Goal: Task Accomplishment & Management: Use online tool/utility

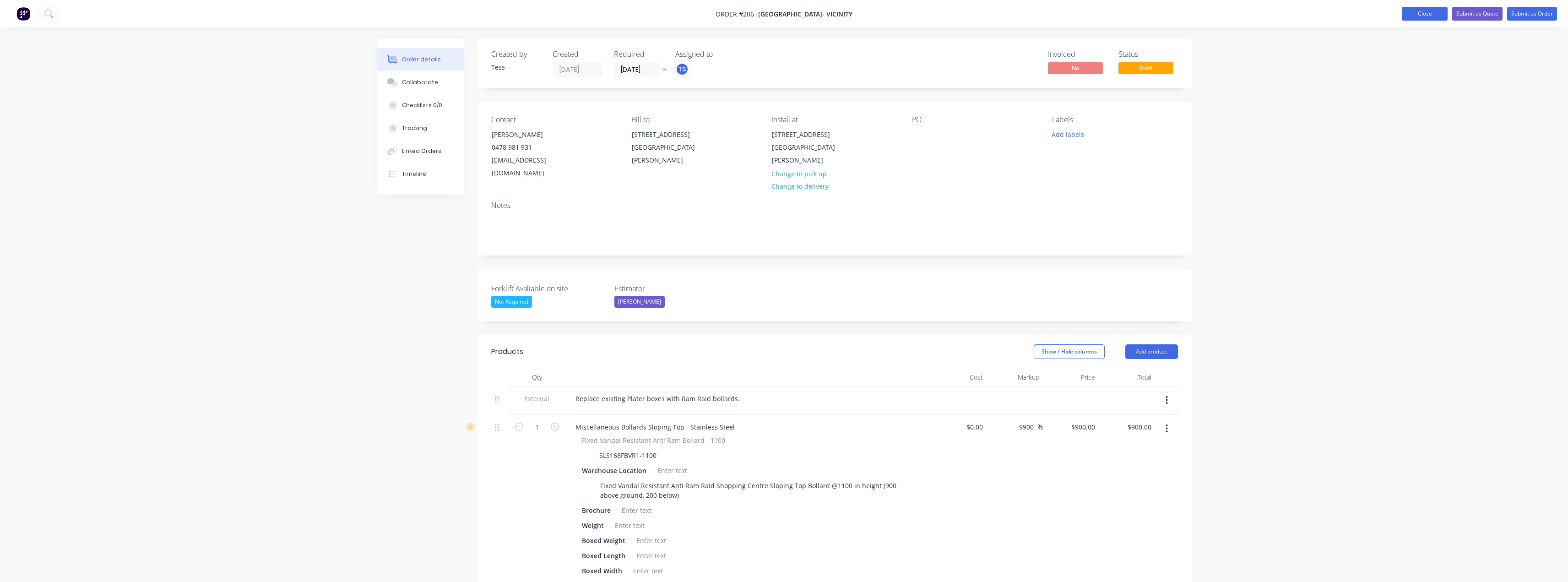
click at [1433, 12] on button "Close" at bounding box center [1424, 13] width 46 height 14
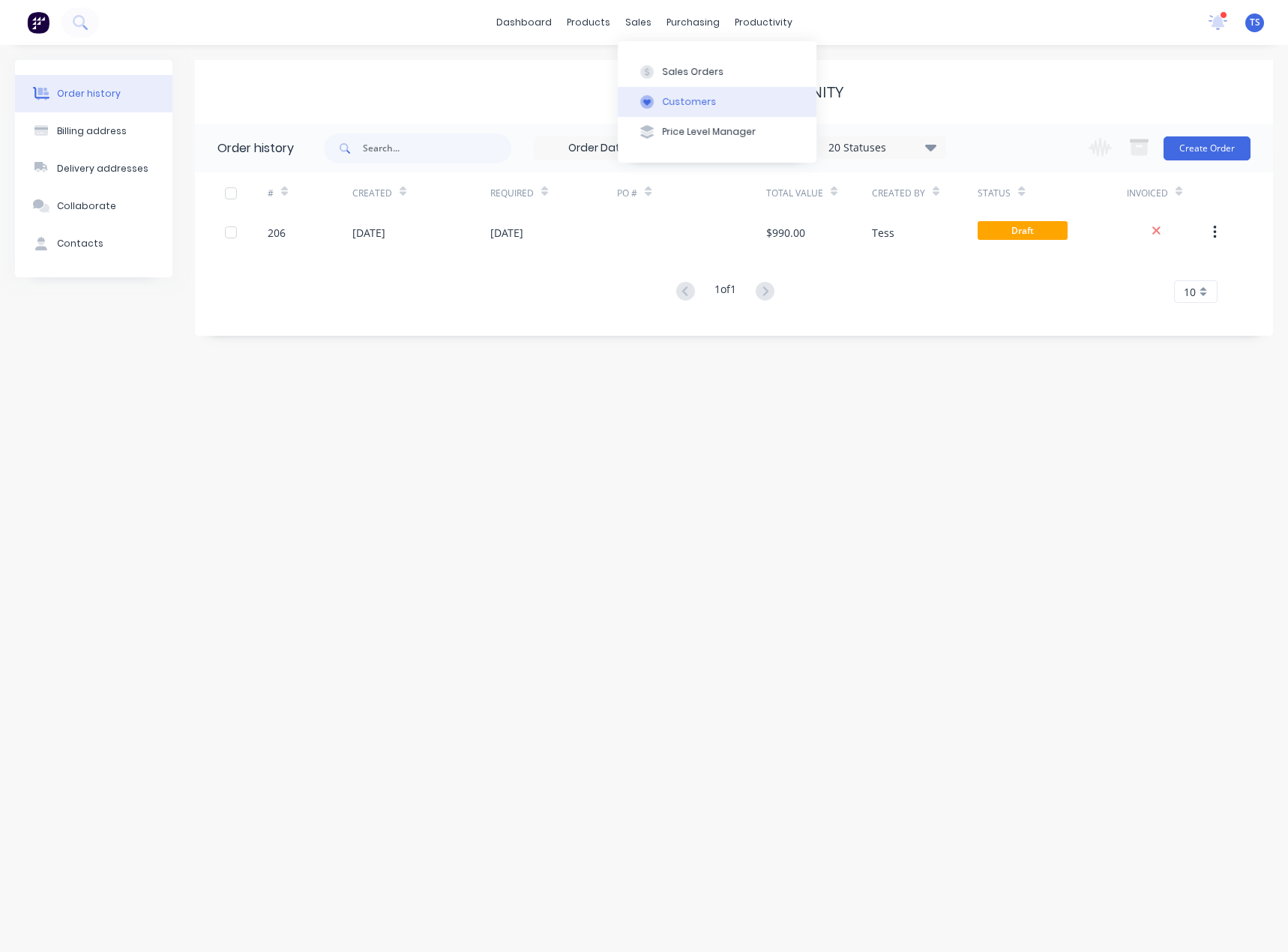
click at [667, 102] on div "Customers" at bounding box center [690, 103] width 54 height 14
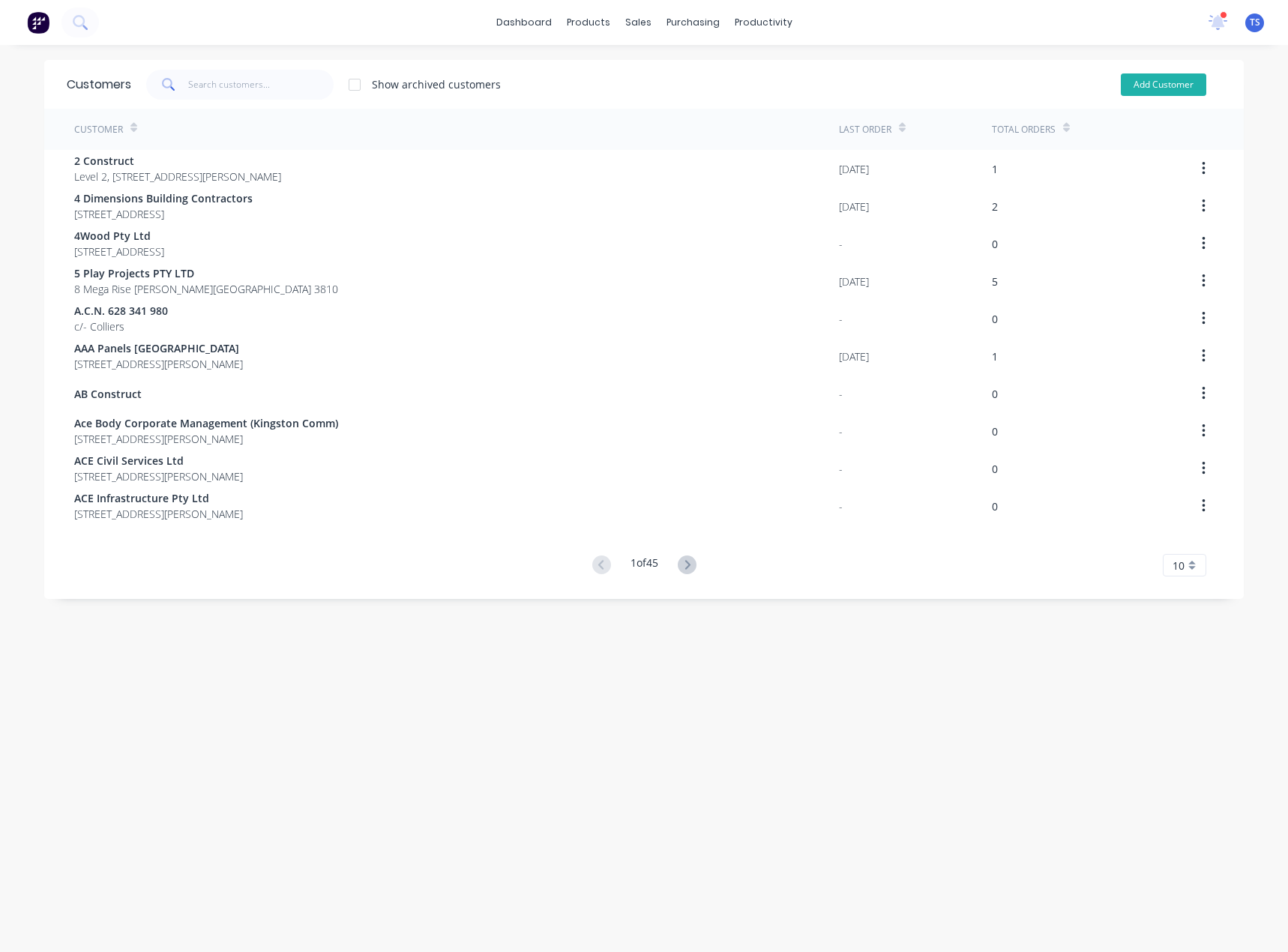
click at [1157, 89] on button "Add Customer" at bounding box center [1163, 85] width 86 height 23
select select "AU"
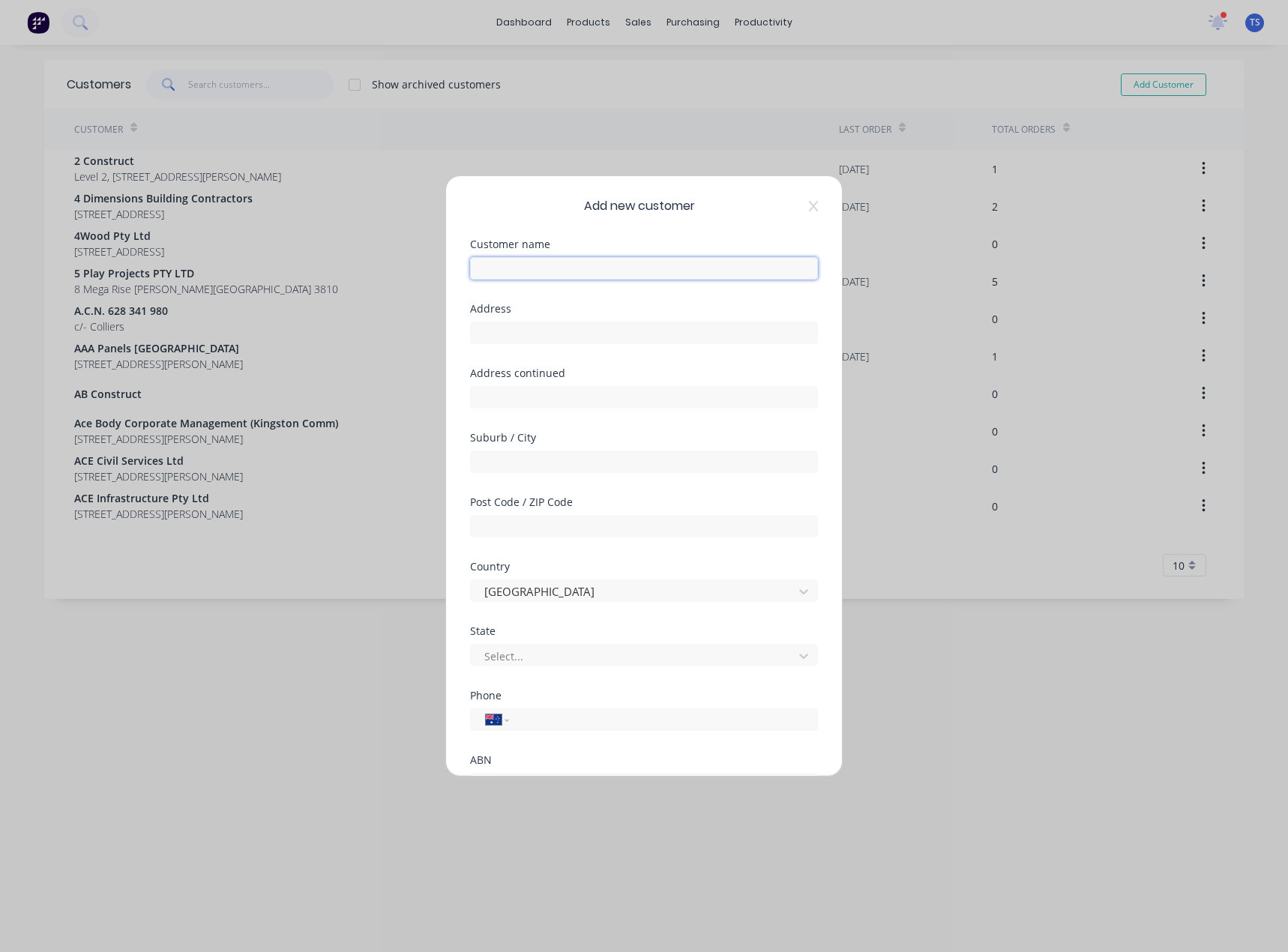
click at [551, 268] on input "text" at bounding box center [644, 268] width 348 height 23
type input "Hillcrest Suzuki"
click at [534, 334] on input "text" at bounding box center [644, 333] width 348 height 23
type input "[STREET_ADDRESS]"
click at [523, 451] on input "text" at bounding box center [644, 462] width 348 height 23
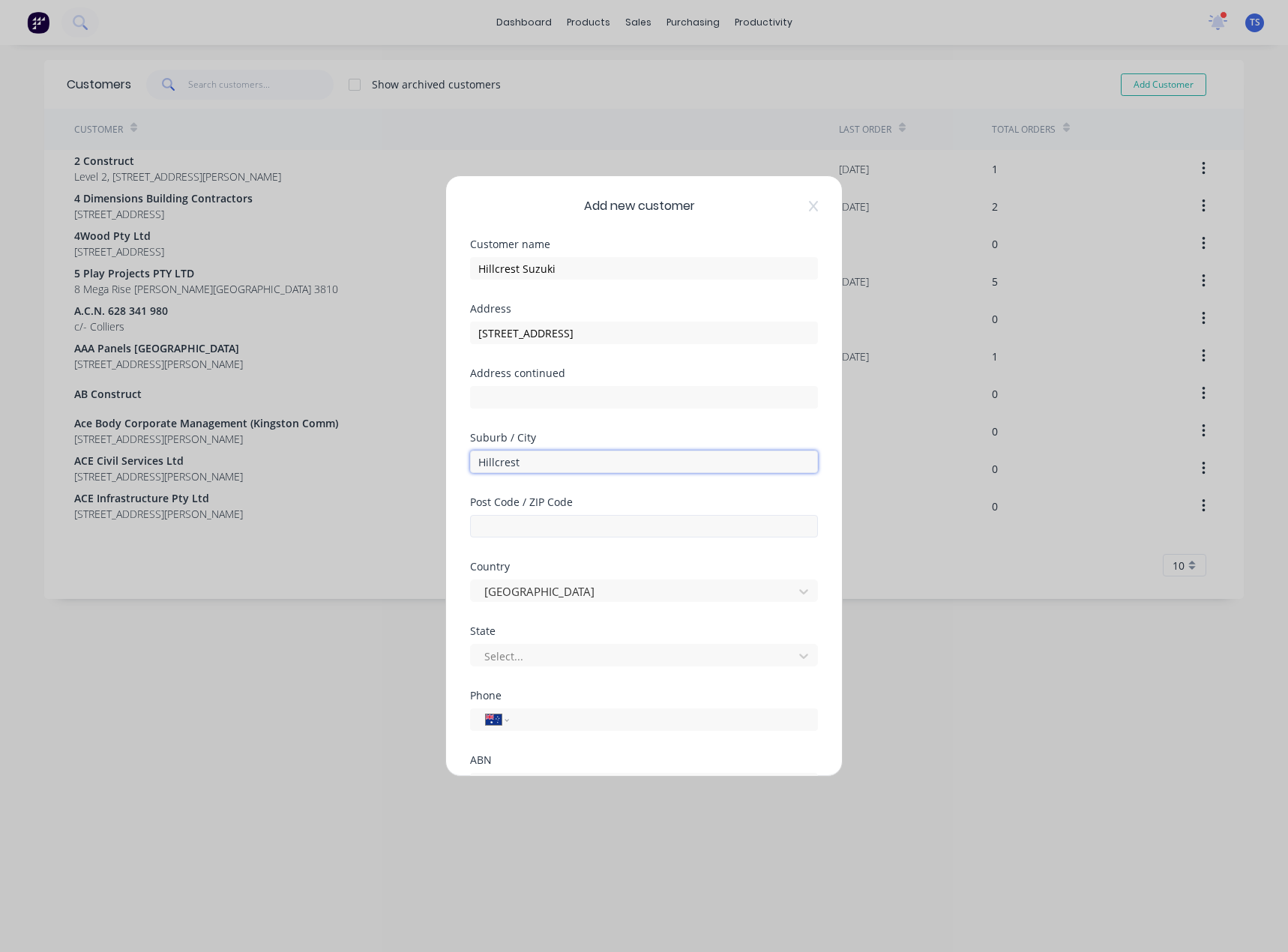
type input "Hillcrest"
click at [542, 521] on input "text" at bounding box center [644, 526] width 348 height 23
type input "4118"
click at [523, 664] on div at bounding box center [634, 656] width 303 height 19
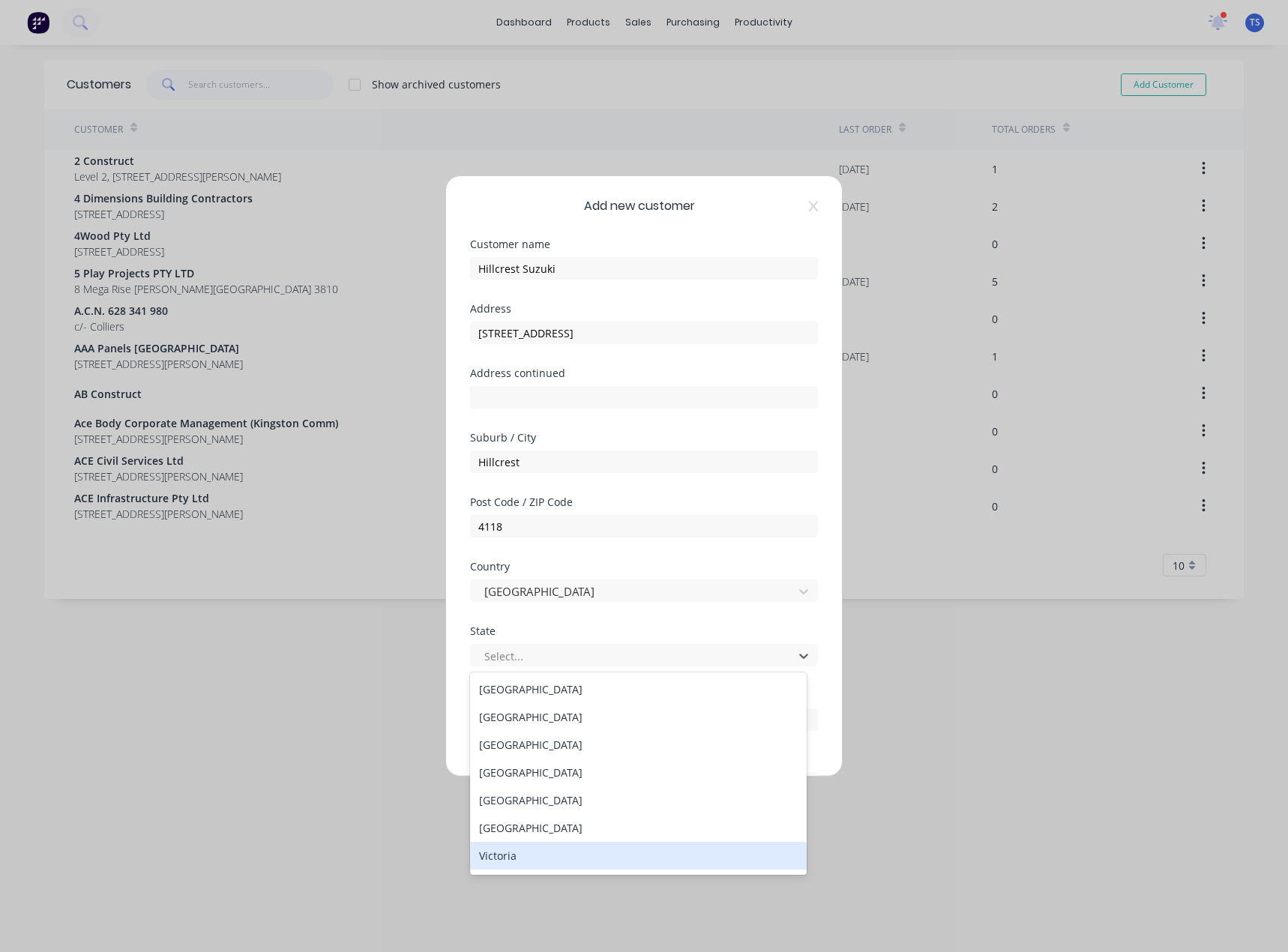
click at [521, 855] on div "Victoria" at bounding box center [639, 856] width 337 height 28
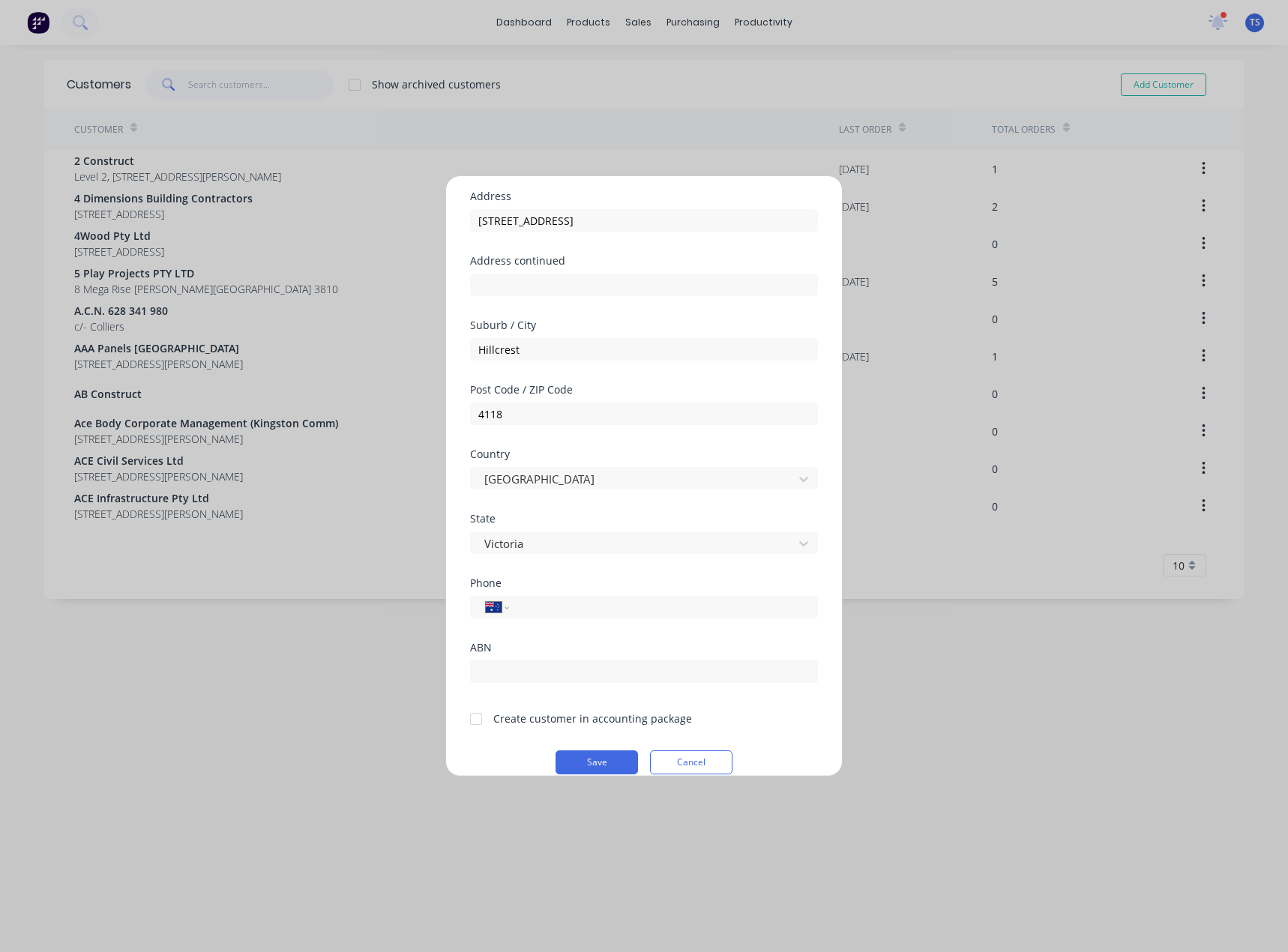
scroll to position [132, 0]
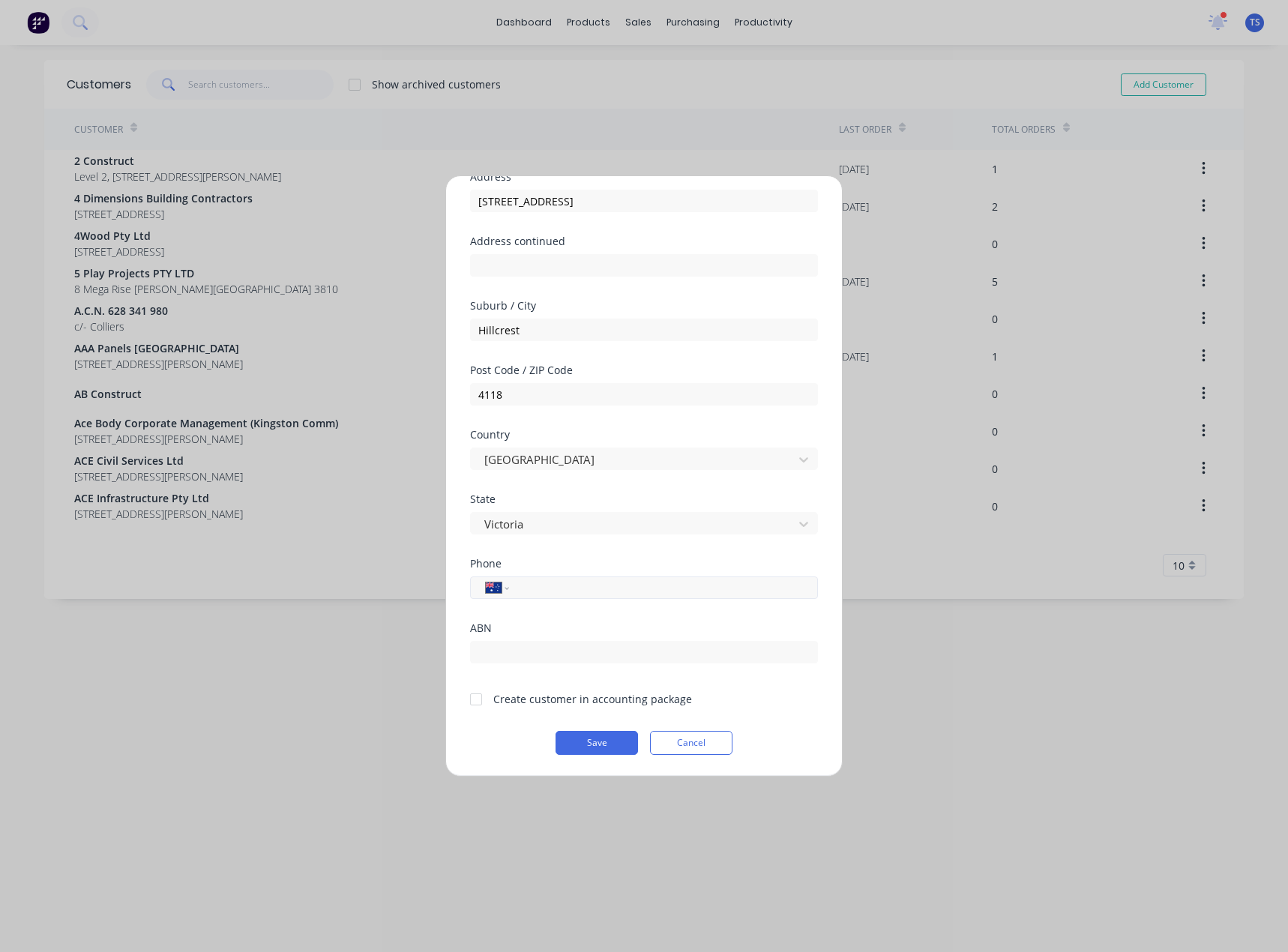
click at [545, 582] on input "tel" at bounding box center [661, 587] width 283 height 17
click at [548, 589] on input "tel" at bounding box center [661, 587] width 283 height 17
paste input "[PHONE_NUMBER]"
type input "[PHONE_NUMBER]"
click at [470, 700] on div at bounding box center [477, 700] width 30 height 30
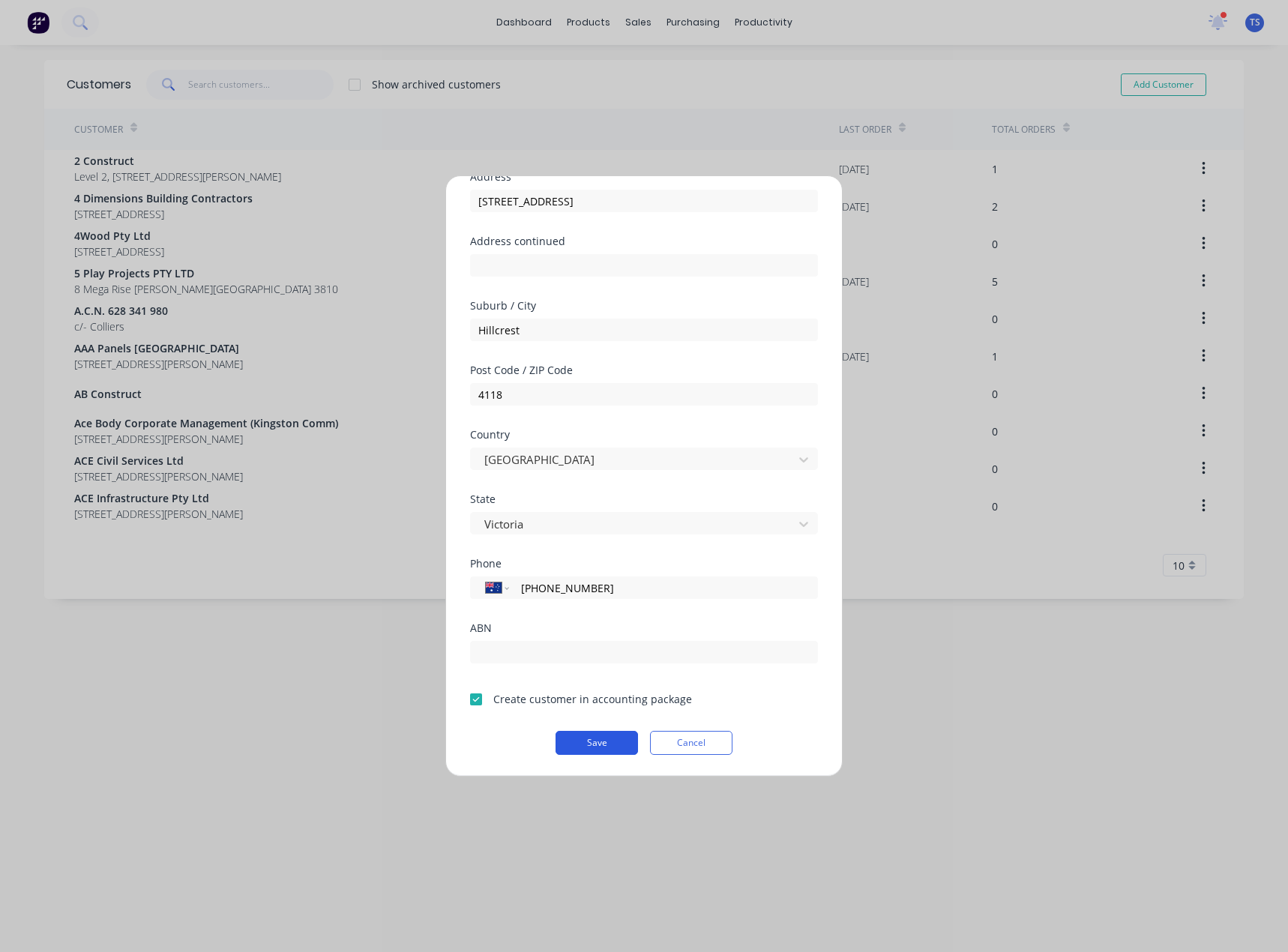
click at [582, 746] on button "Save" at bounding box center [596, 743] width 83 height 24
click at [587, 744] on button "Save" at bounding box center [596, 743] width 83 height 24
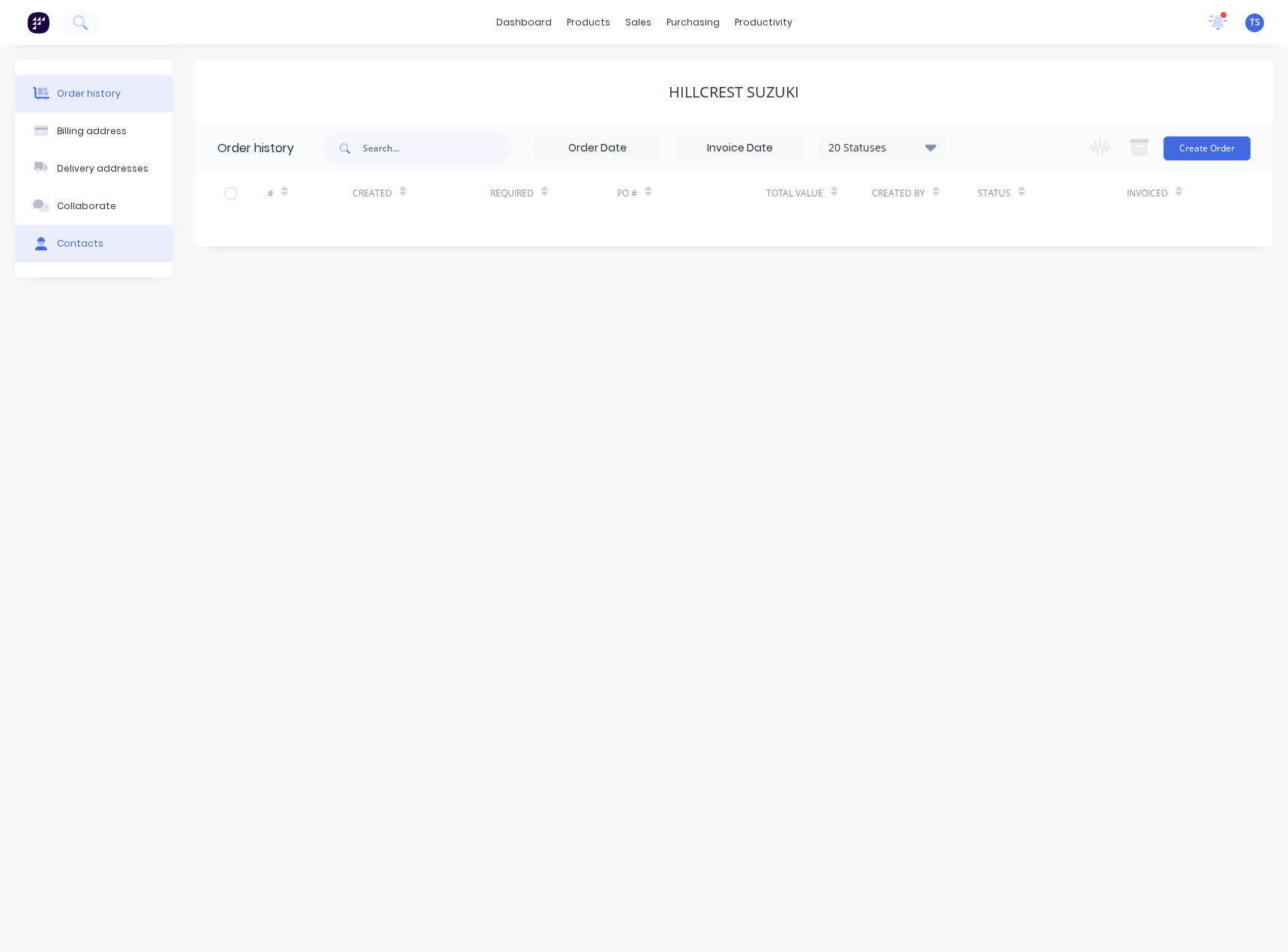
click at [96, 244] on div "Contacts" at bounding box center [80, 244] width 47 height 14
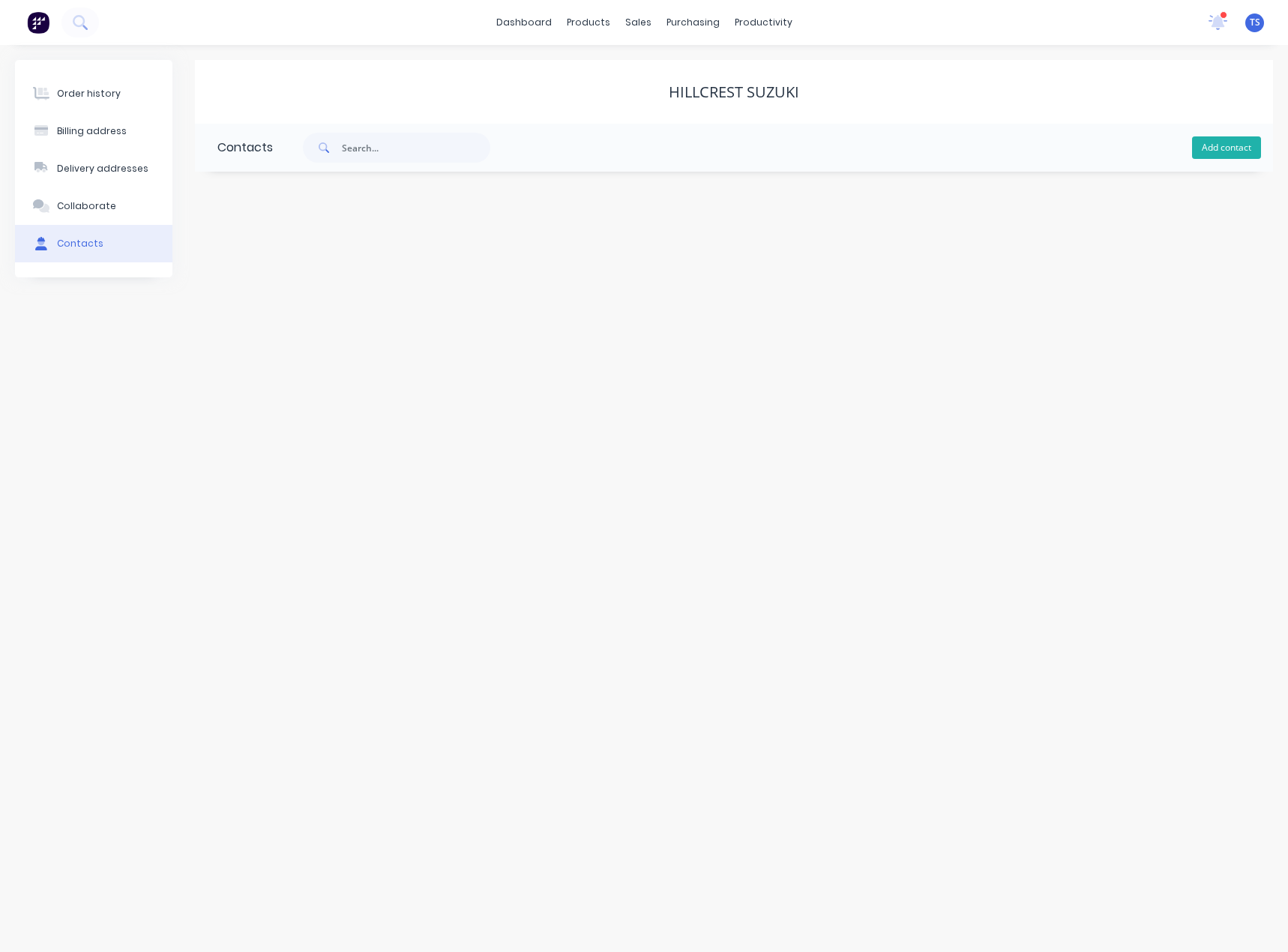
click at [1221, 150] on button "Add contact" at bounding box center [1226, 148] width 69 height 23
select select "AU"
click at [323, 255] on input "text" at bounding box center [340, 257] width 245 height 23
type input "[PERSON_NAME] [PERSON_NAME]"
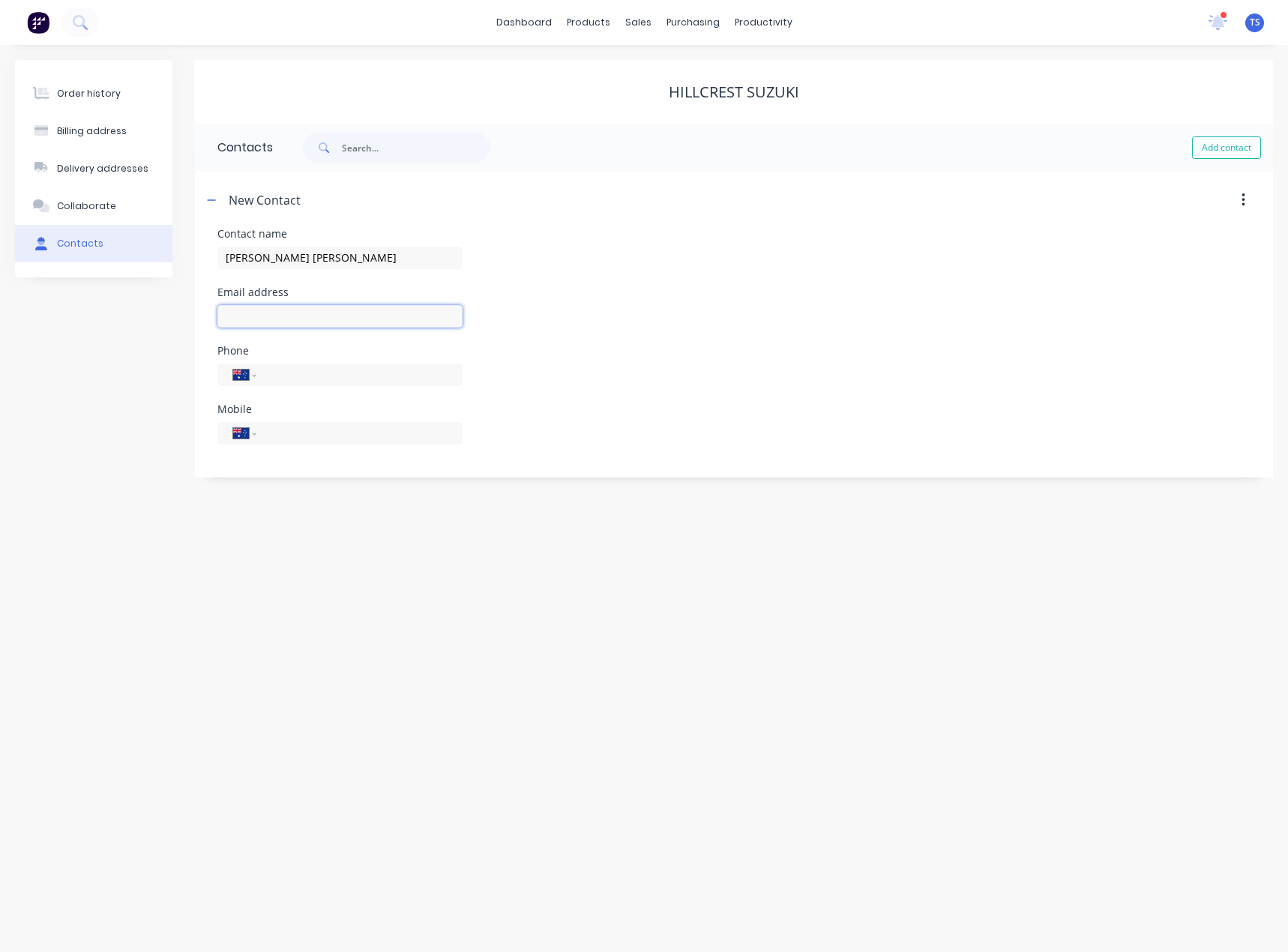
click at [293, 313] on input "text" at bounding box center [340, 316] width 245 height 23
select select "AU"
click at [293, 313] on input "text" at bounding box center [340, 316] width 245 height 23
type input "[EMAIL_ADDRESS][DOMAIN_NAME]"
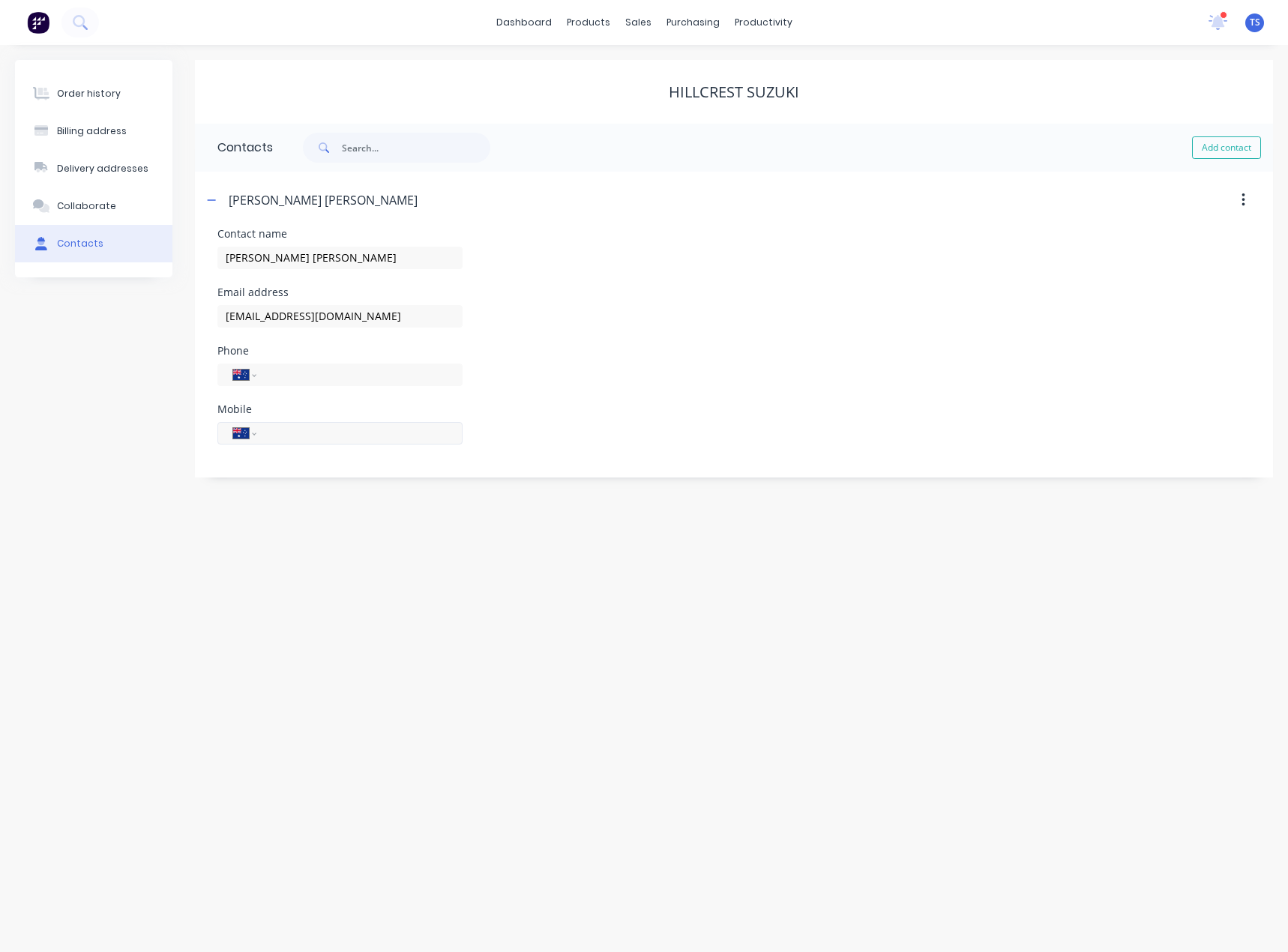
click at [287, 431] on input "tel" at bounding box center [357, 433] width 180 height 17
type input "0411 105 632"
click at [274, 518] on div "Order history Billing address Delivery addresses Collaborate Contacts Hillcrest…" at bounding box center [644, 498] width 1288 height 907
click at [219, 201] on button "button" at bounding box center [211, 199] width 19 height 19
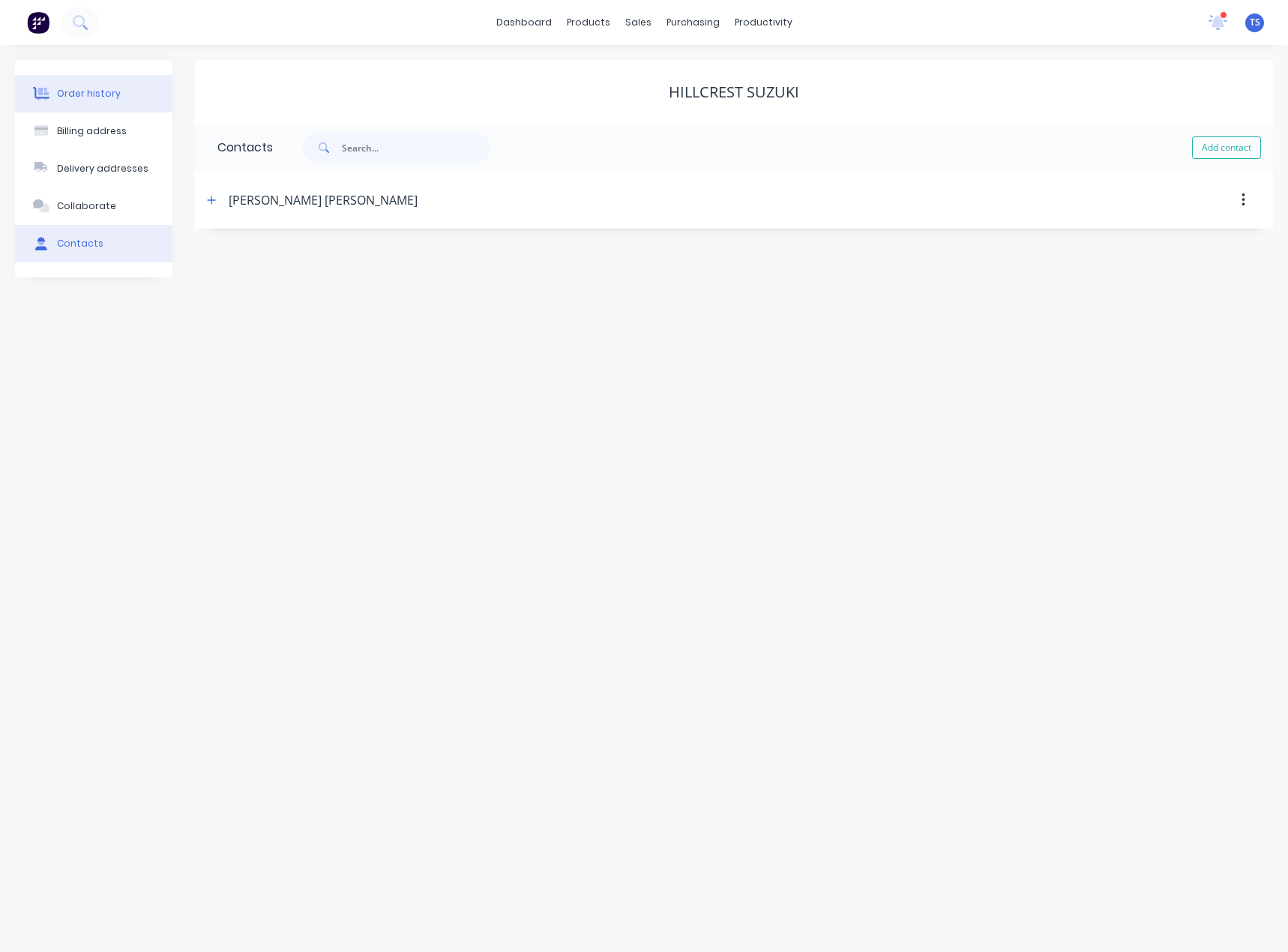
click at [104, 105] on button "Order history" at bounding box center [94, 94] width 158 height 38
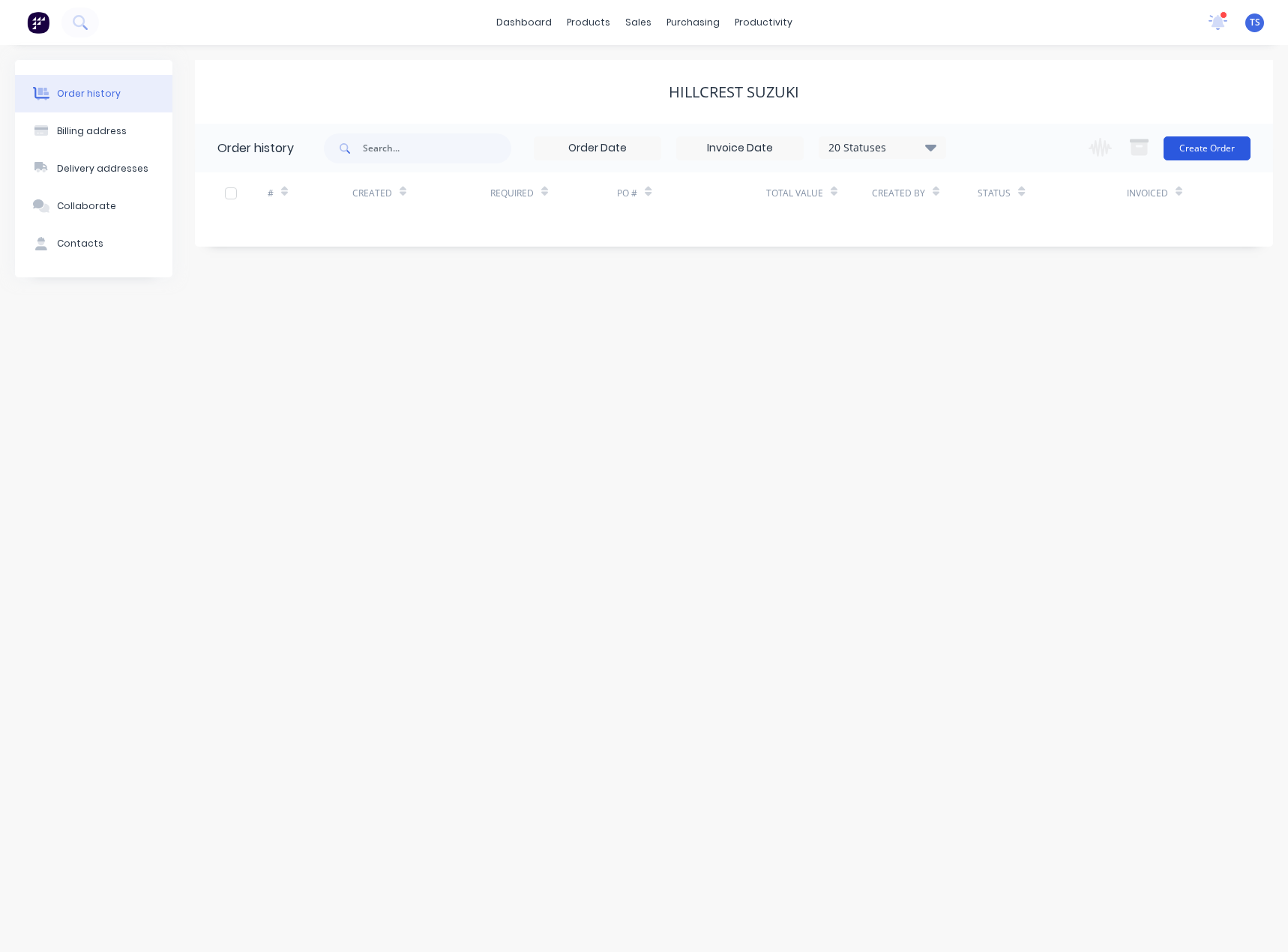
click at [1205, 152] on button "Create Order" at bounding box center [1206, 149] width 87 height 24
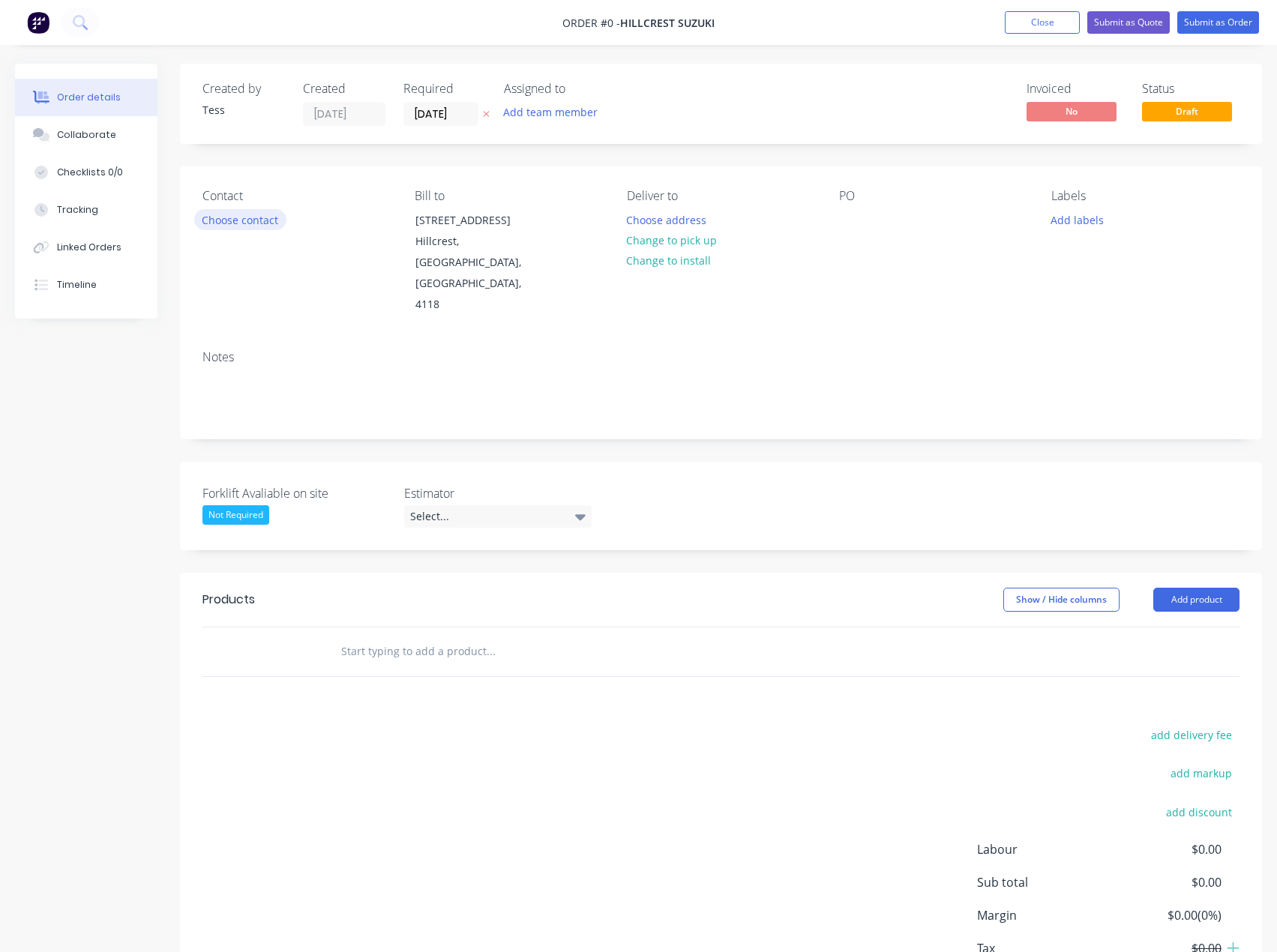
click at [231, 224] on button "Choose contact" at bounding box center [240, 219] width 93 height 20
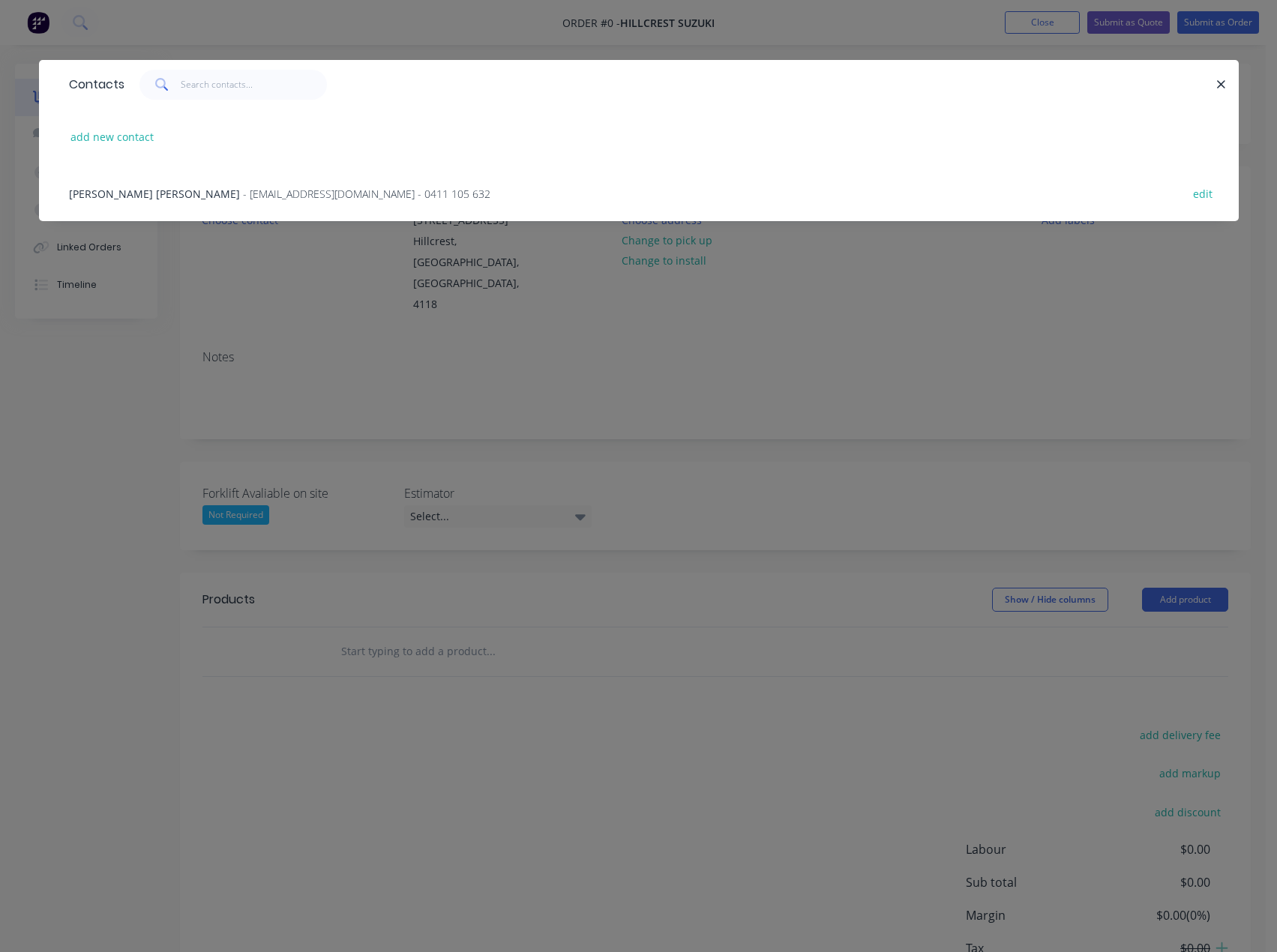
click at [243, 194] on span "- [EMAIL_ADDRESS][DOMAIN_NAME] - 0411 105 632" at bounding box center [367, 193] width 247 height 14
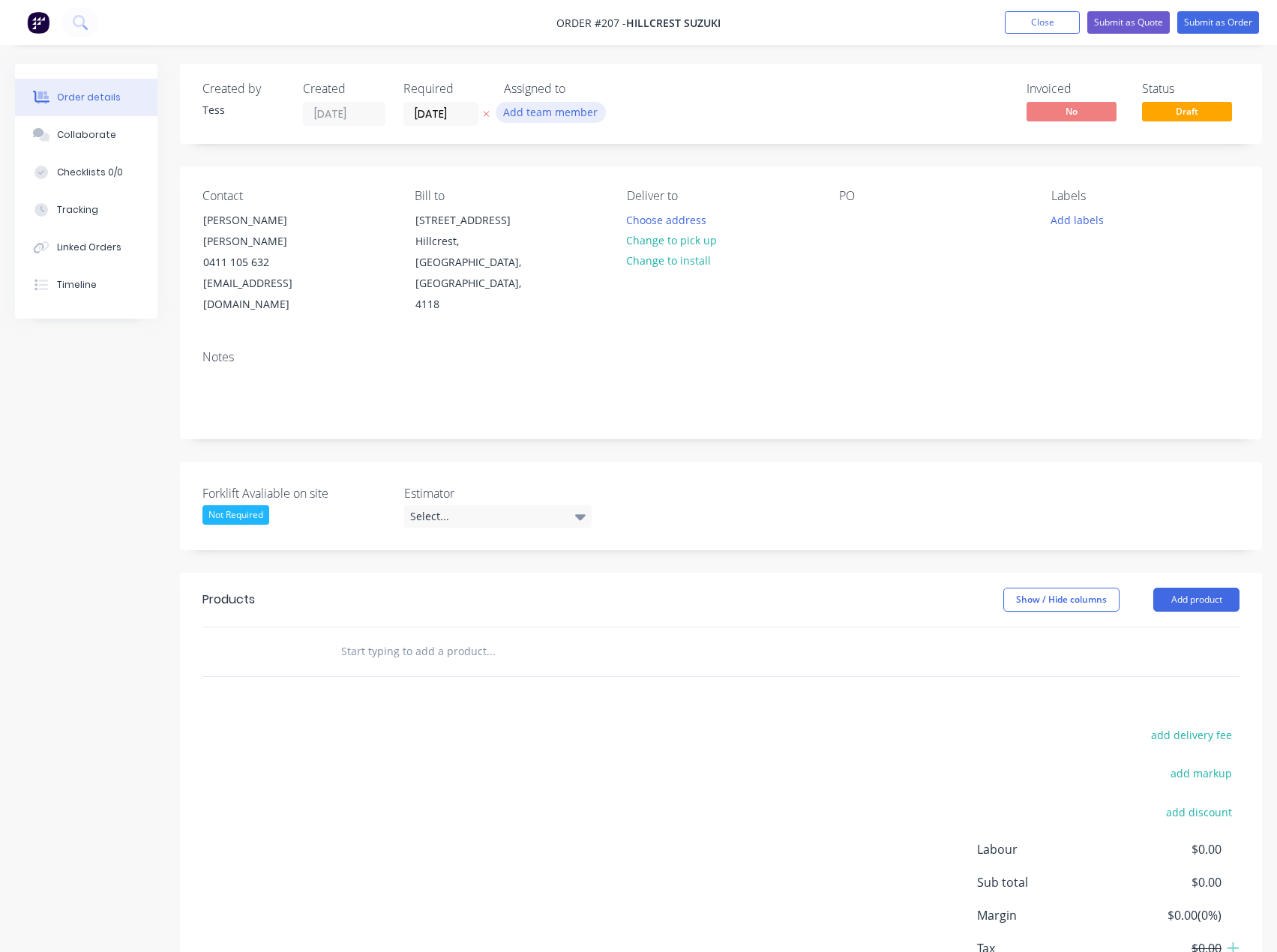
click at [532, 118] on button "Add team member" at bounding box center [550, 112] width 111 height 20
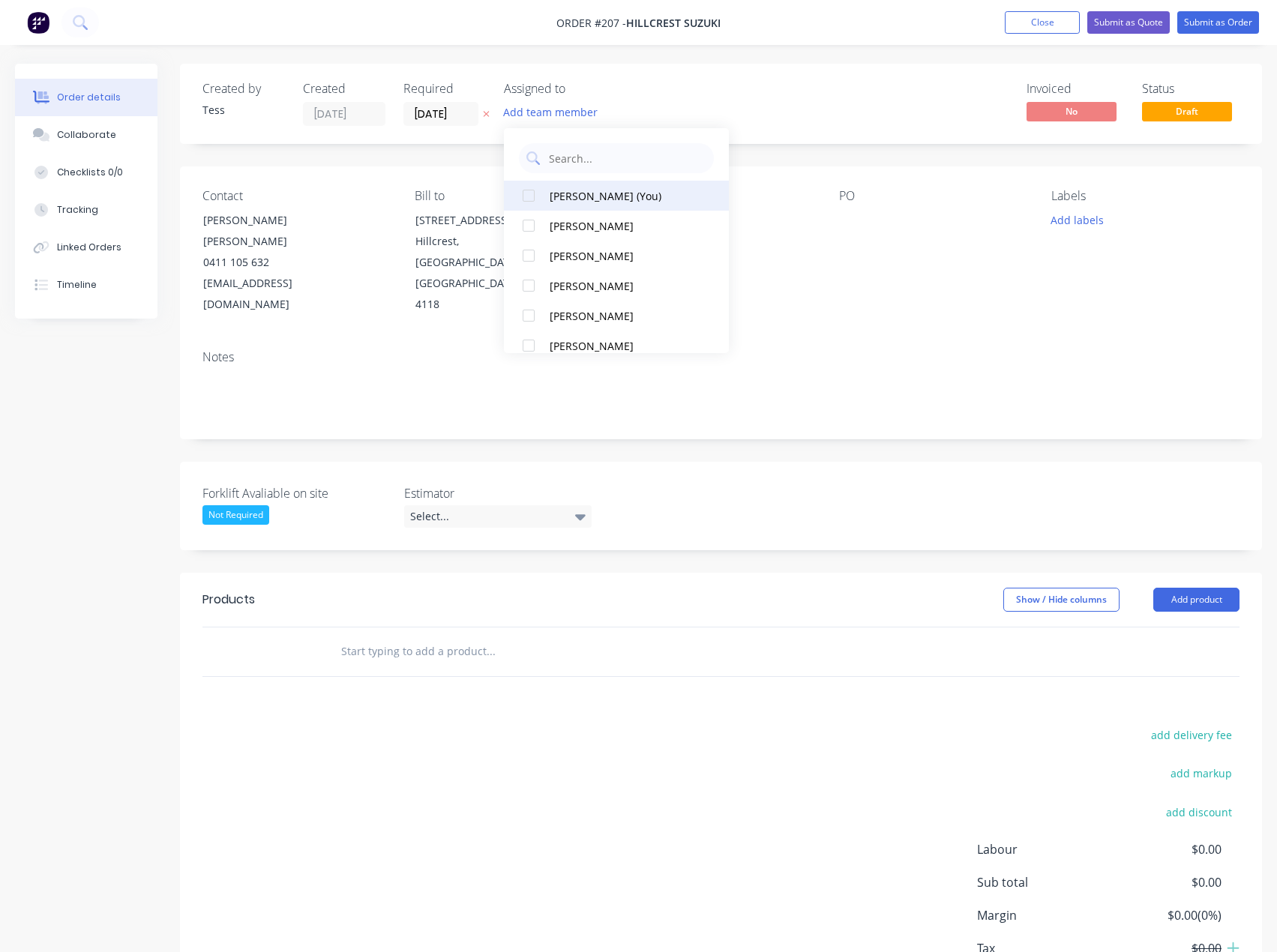
click at [565, 194] on div "[PERSON_NAME] (You)" at bounding box center [624, 196] width 150 height 16
click at [661, 109] on div "Created by Tess Created [DATE] Required [DATE] Assigned to TS Invoiced No Statu…" at bounding box center [721, 104] width 1082 height 80
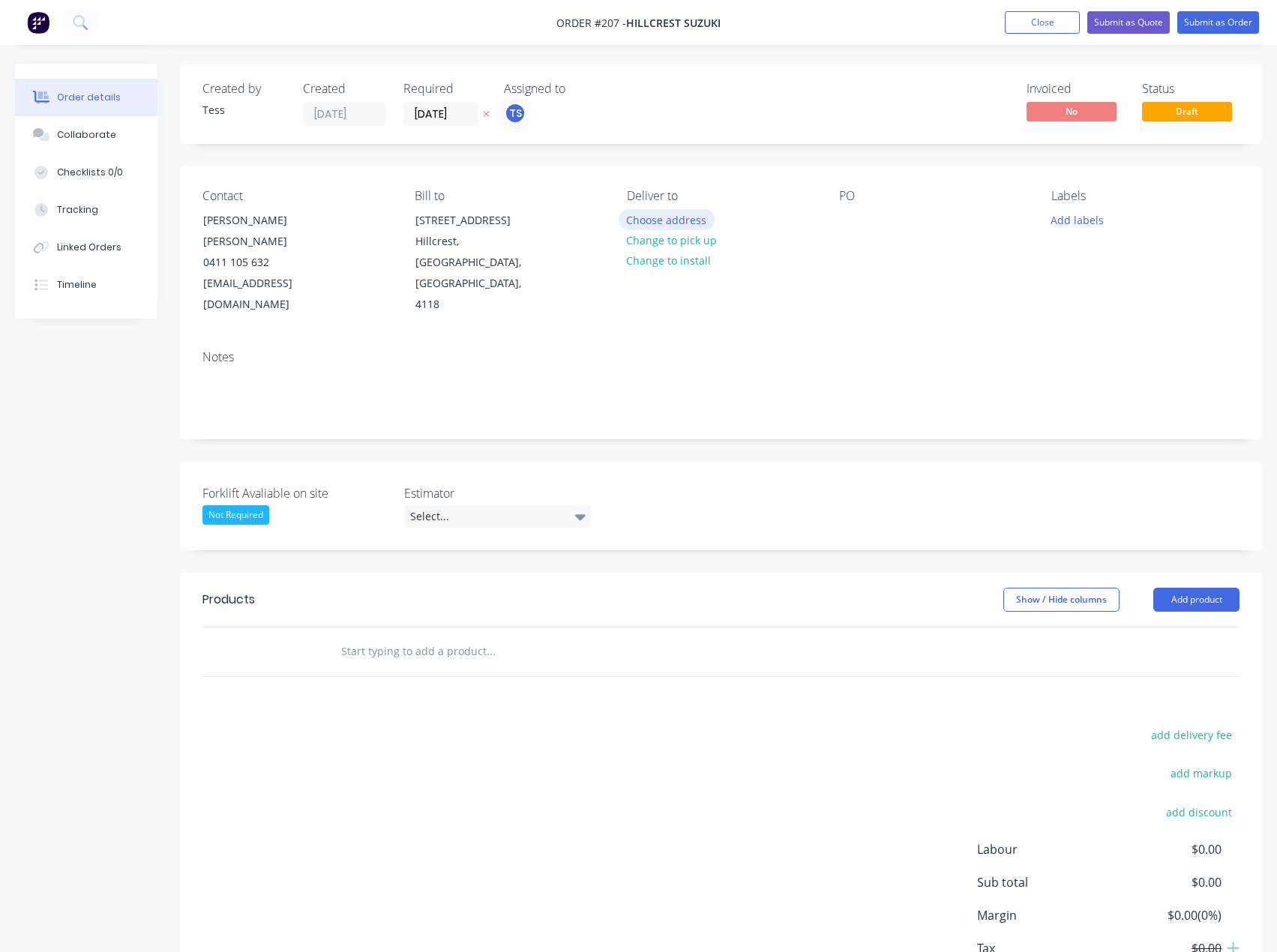
click at [663, 220] on button "Choose address" at bounding box center [666, 219] width 96 height 20
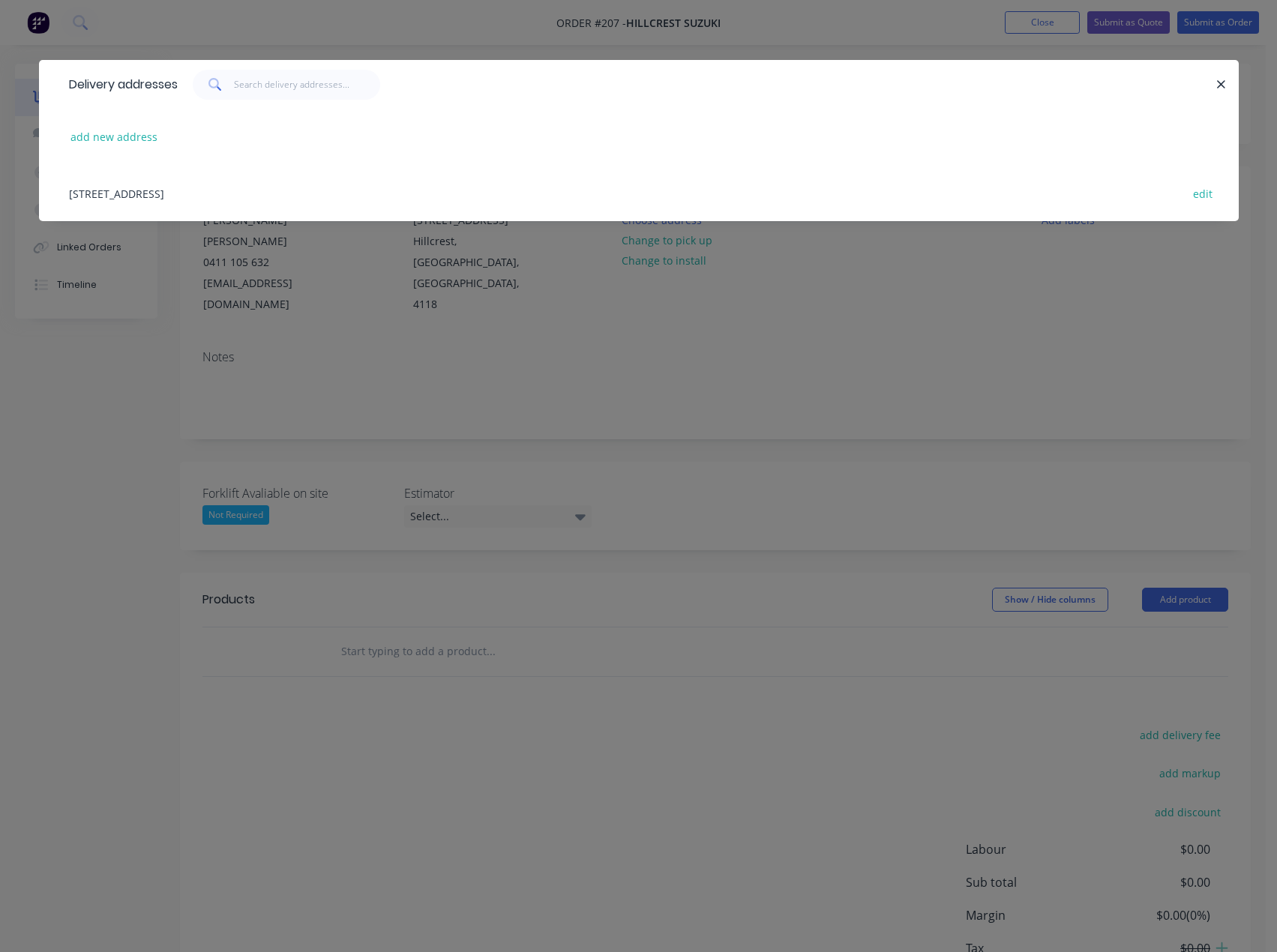
click at [205, 193] on div "[STREET_ADDRESS] edit" at bounding box center [639, 192] width 1154 height 56
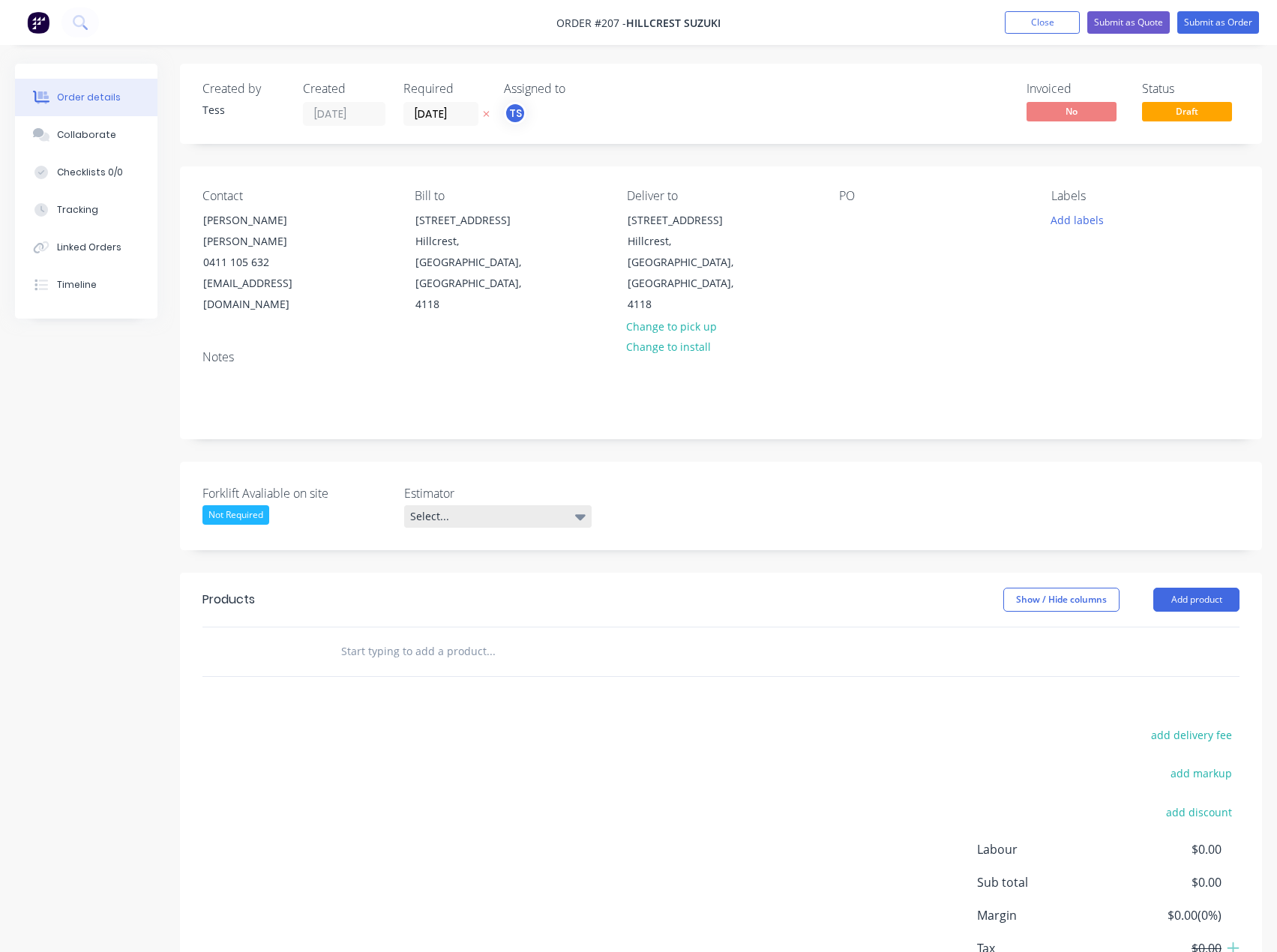
click at [474, 505] on div "Select..." at bounding box center [497, 516] width 187 height 23
click at [235, 484] on div "Forklift Avaliable on site Not Required" at bounding box center [296, 506] width 187 height 44
click at [233, 505] on div "Not Required" at bounding box center [235, 515] width 67 height 20
click at [231, 533] on div "Yes" at bounding box center [226, 533] width 27 height 20
click at [423, 505] on div "Select..." at bounding box center [497, 516] width 187 height 23
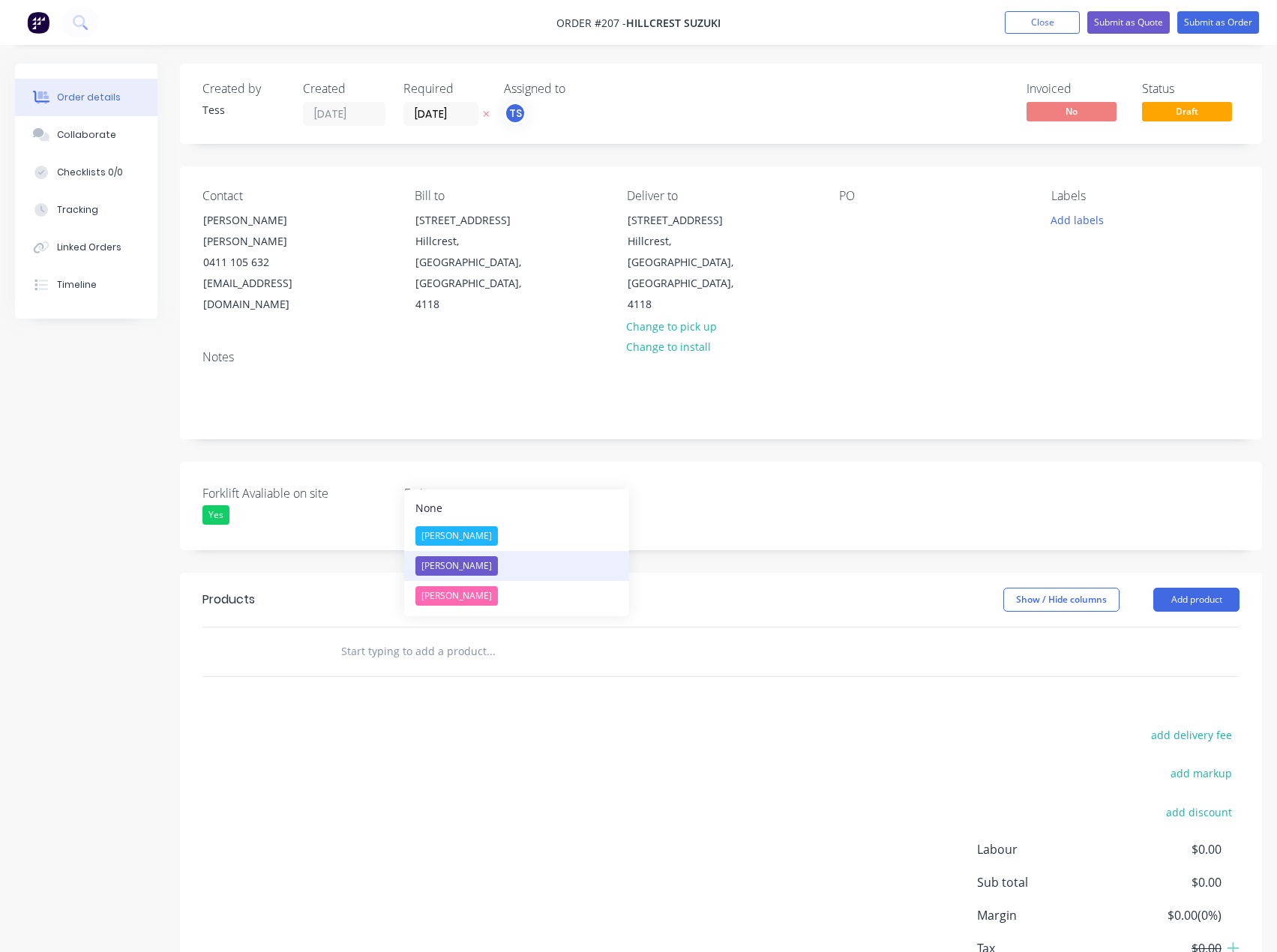
click at [441, 564] on div "[PERSON_NAME]" at bounding box center [457, 566] width 83 height 20
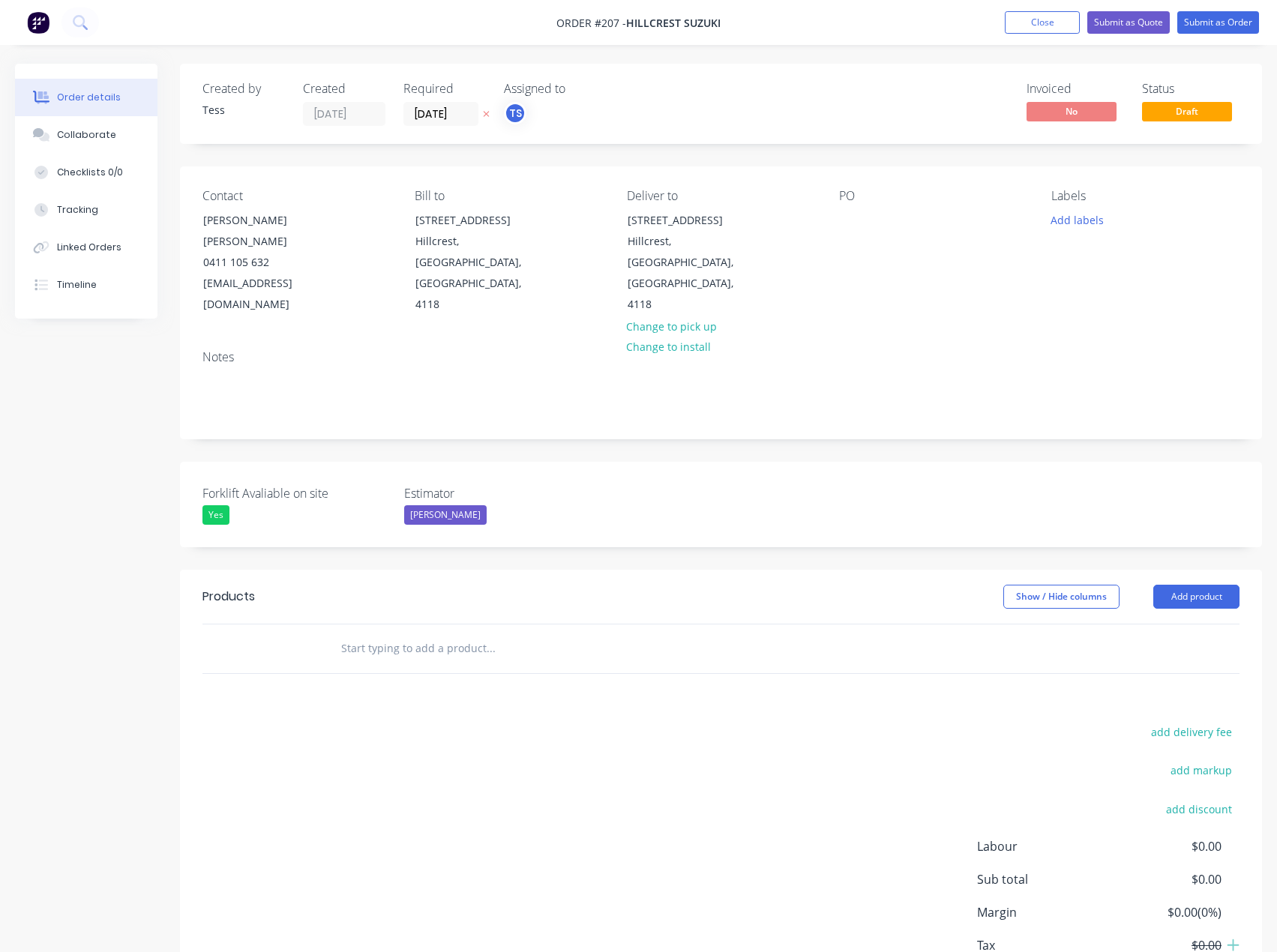
click at [376, 634] on input "text" at bounding box center [489, 649] width 300 height 30
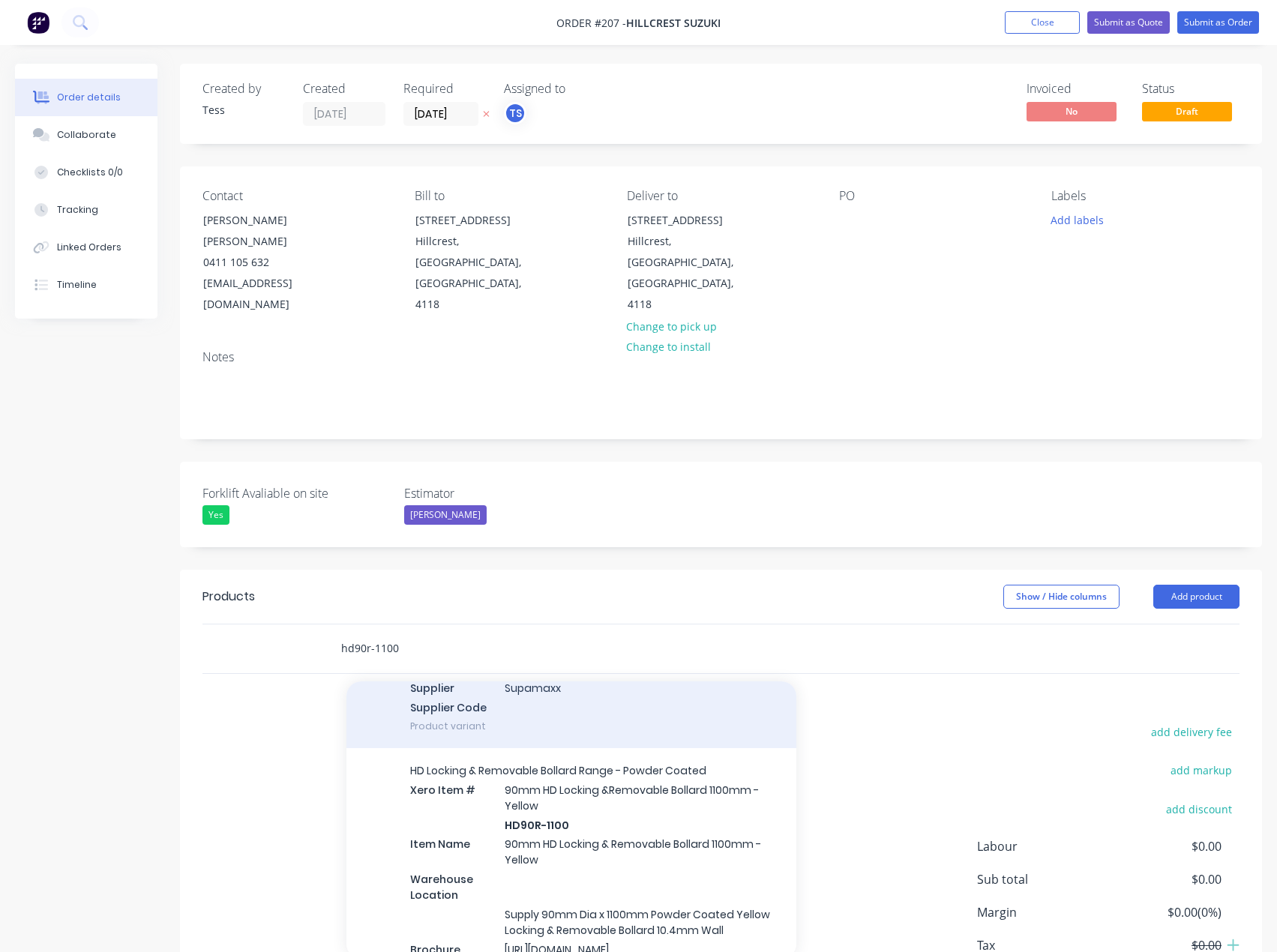
scroll to position [675, 0]
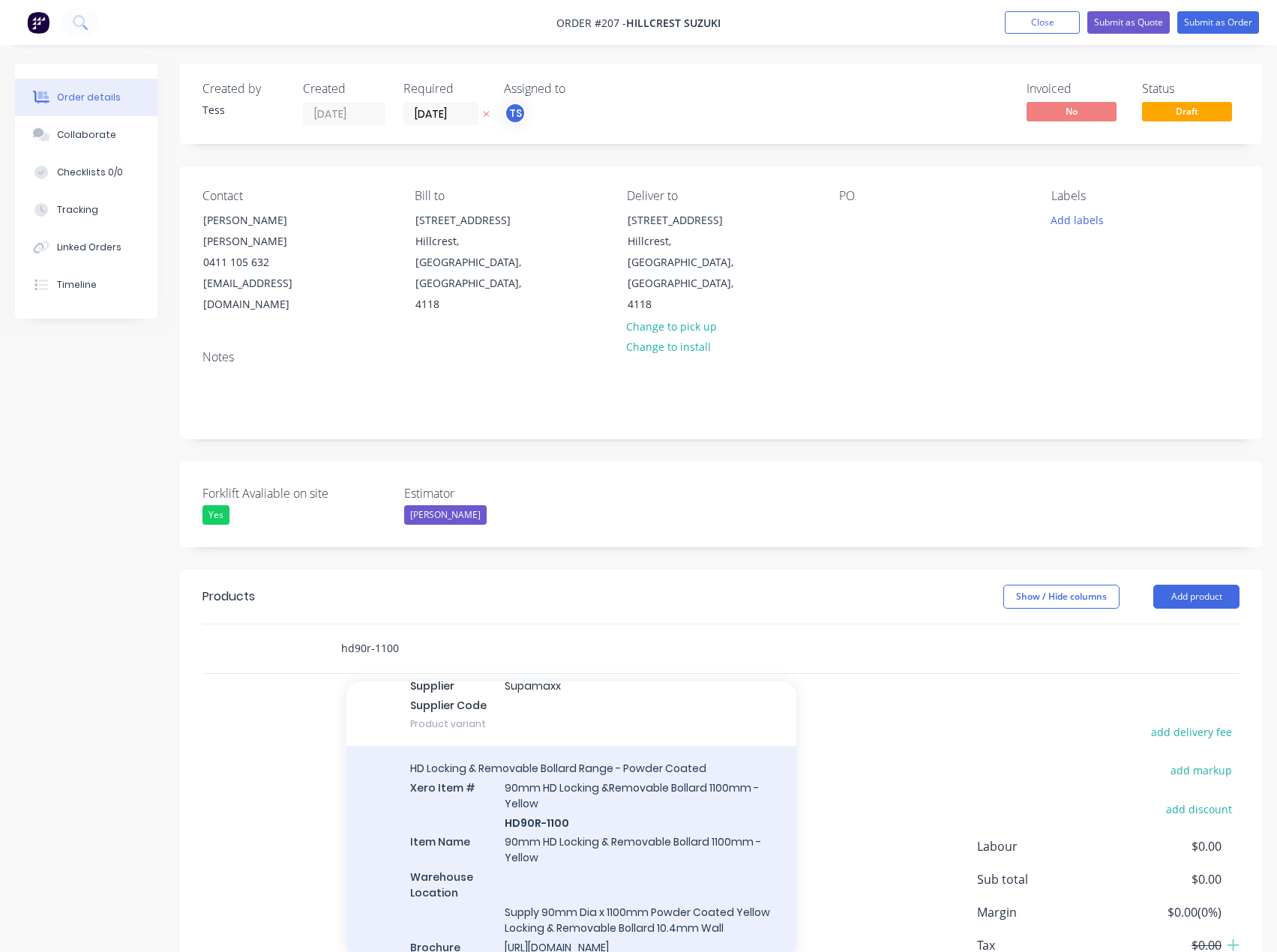
type input "hd90r-1100"
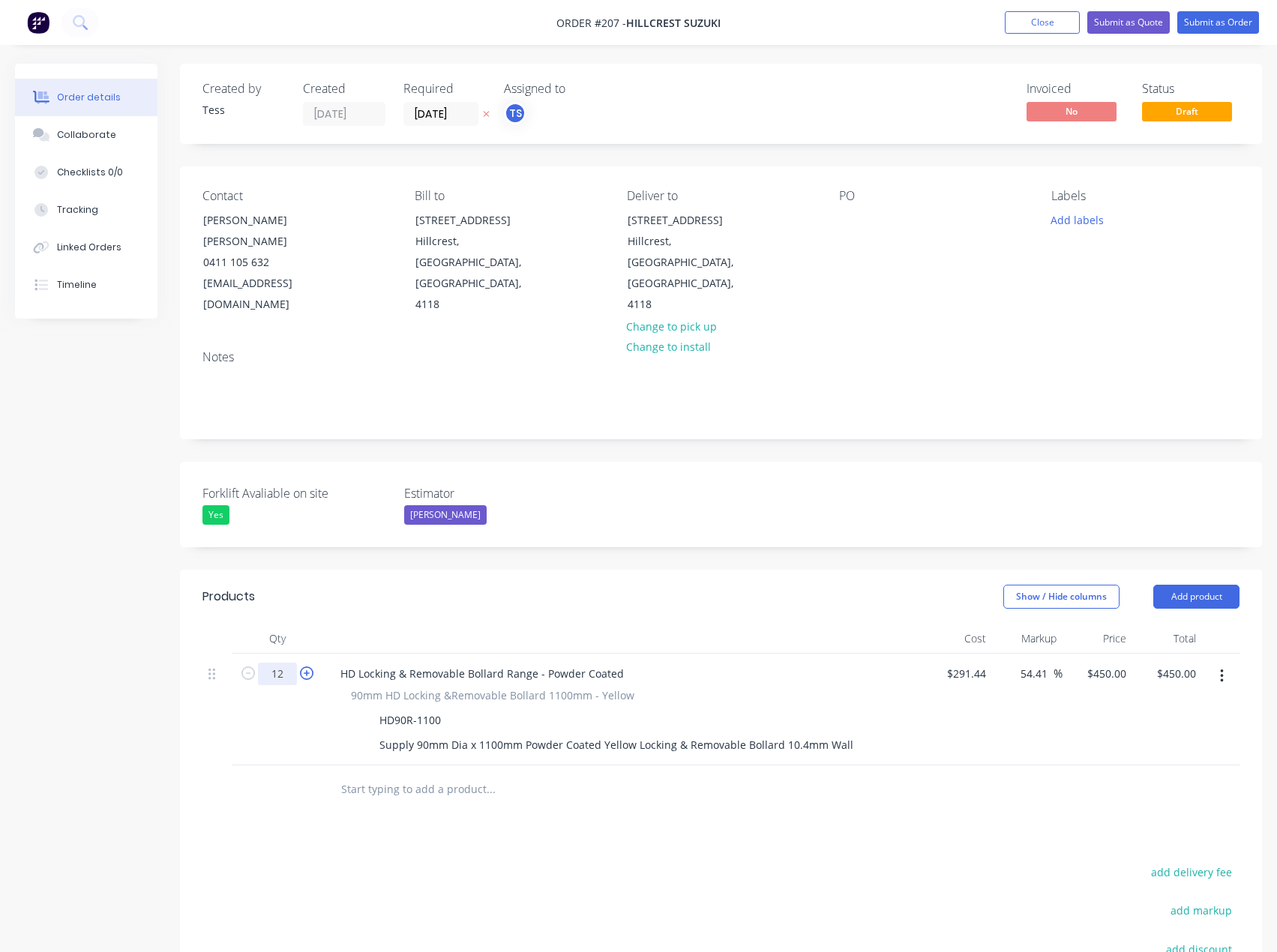
type input "1"
type input "22"
type input "$9,900.00"
click at [417, 775] on input "text" at bounding box center [489, 790] width 300 height 30
type input "K"
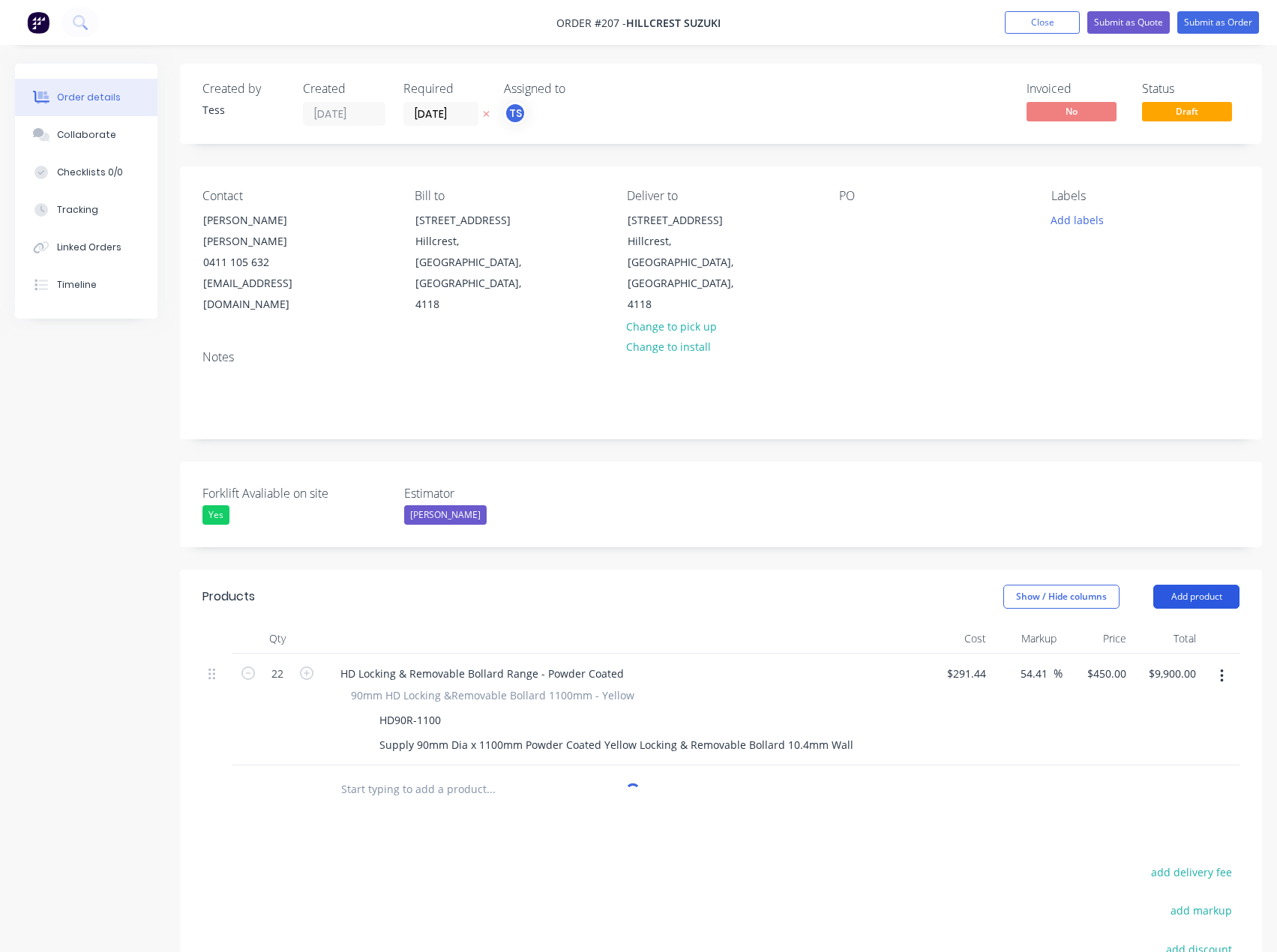
click at [1215, 585] on button "Add product" at bounding box center [1196, 597] width 86 height 24
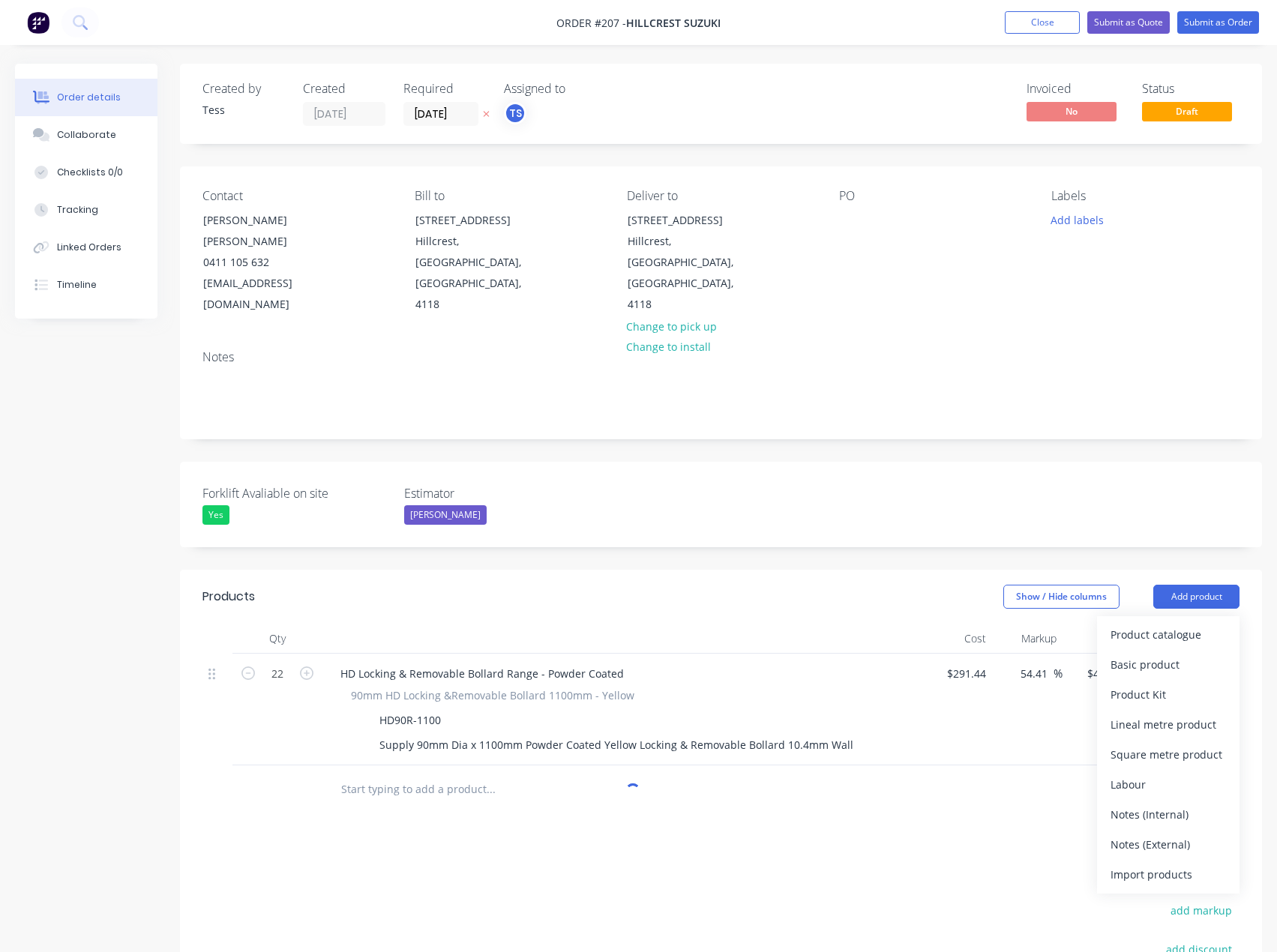
drag, startPoint x: 1153, startPoint y: 798, endPoint x: 1160, endPoint y: 797, distance: 7.1
click at [1154, 833] on div "Notes (External)" at bounding box center [1168, 844] width 116 height 22
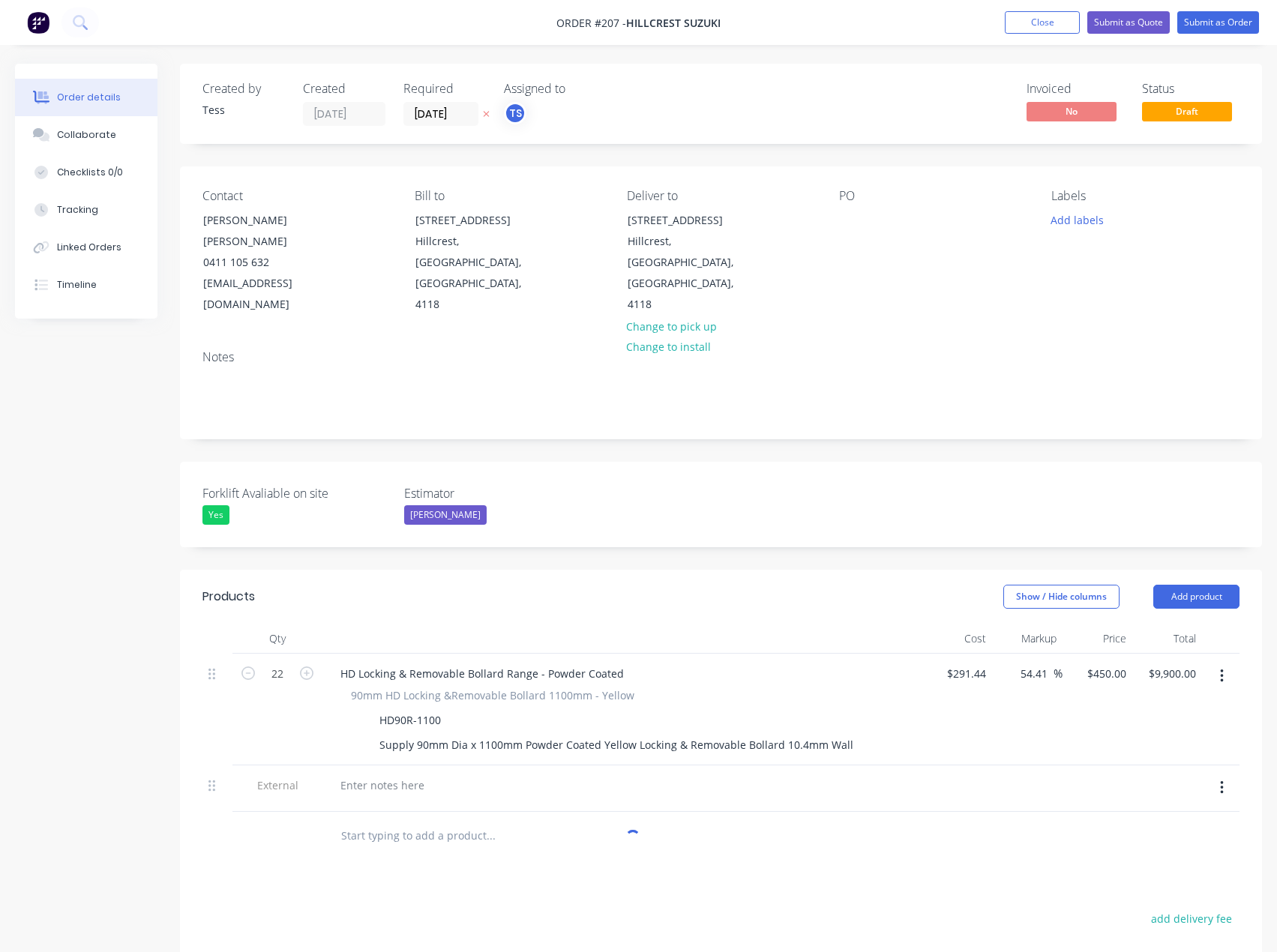
click at [472, 821] on input "text" at bounding box center [489, 836] width 300 height 30
click at [1208, 585] on button "Add product" at bounding box center [1196, 597] width 86 height 24
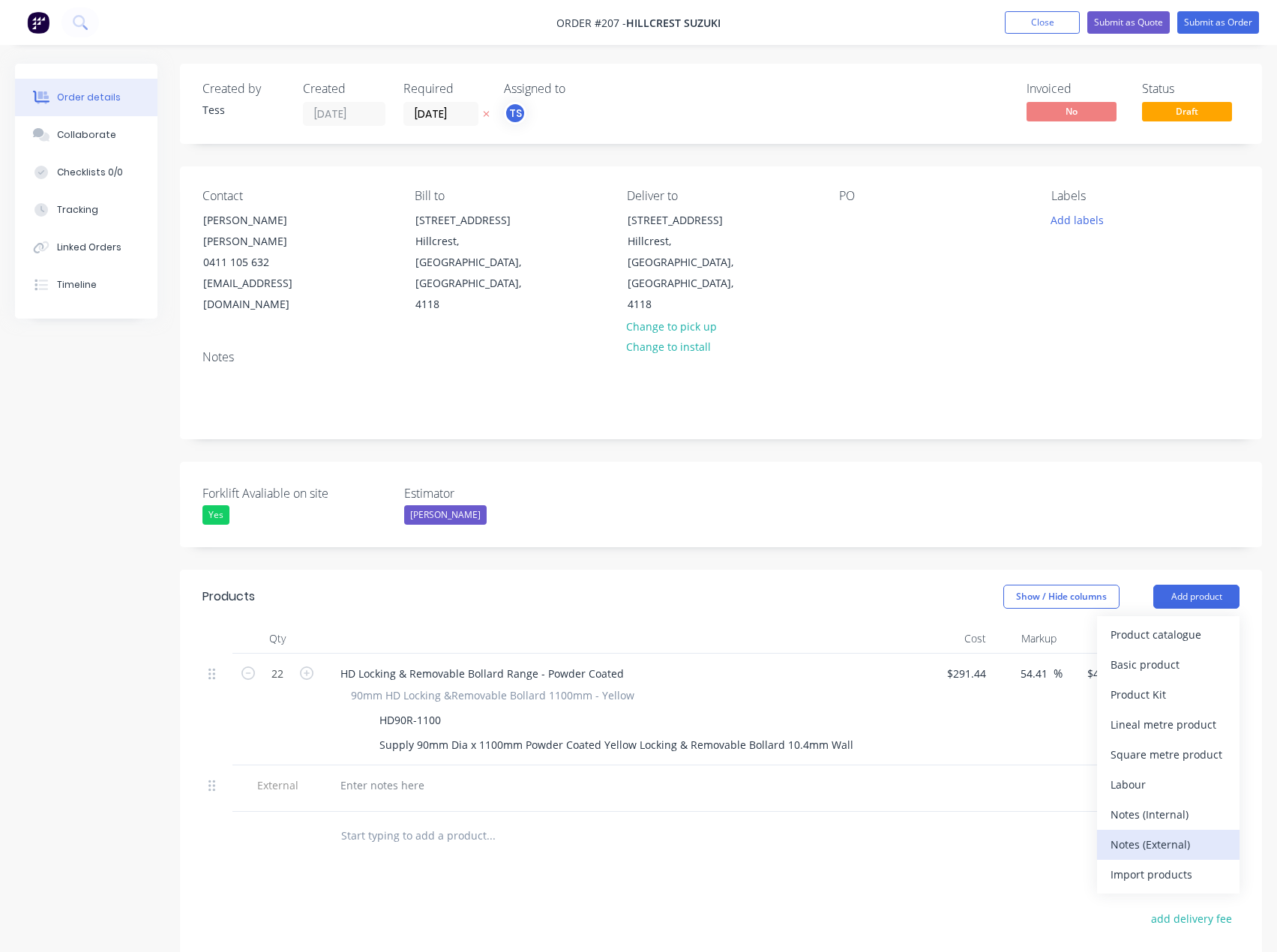
click at [1146, 833] on div "Notes (External)" at bounding box center [1168, 844] width 116 height 22
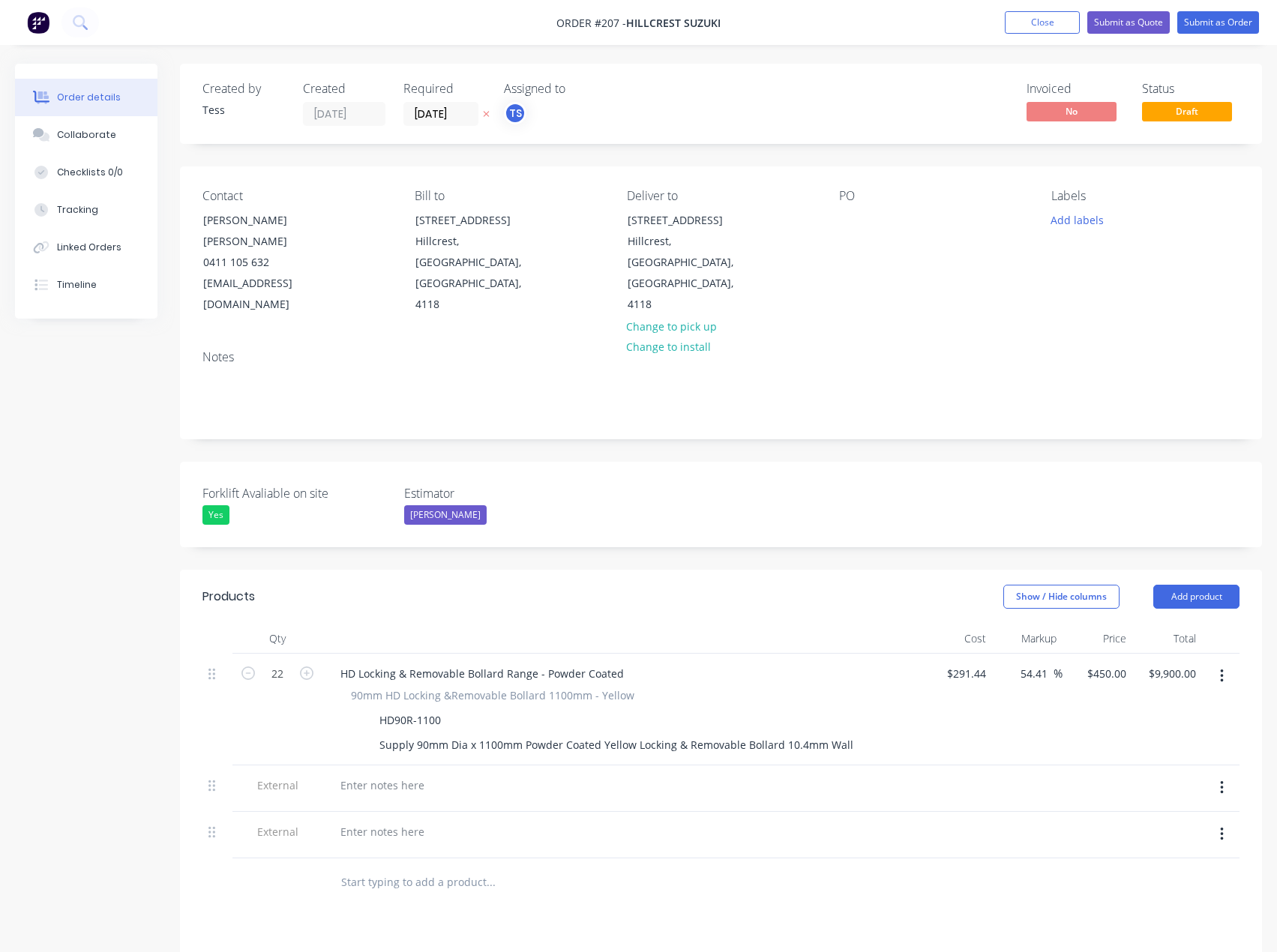
click at [1217, 775] on button "button" at bounding box center [1221, 788] width 35 height 27
click at [1143, 846] on div "Delete" at bounding box center [1168, 857] width 116 height 22
click at [416, 775] on div at bounding box center [382, 786] width 108 height 22
click at [339, 775] on div "N1122" at bounding box center [356, 786] width 56 height 22
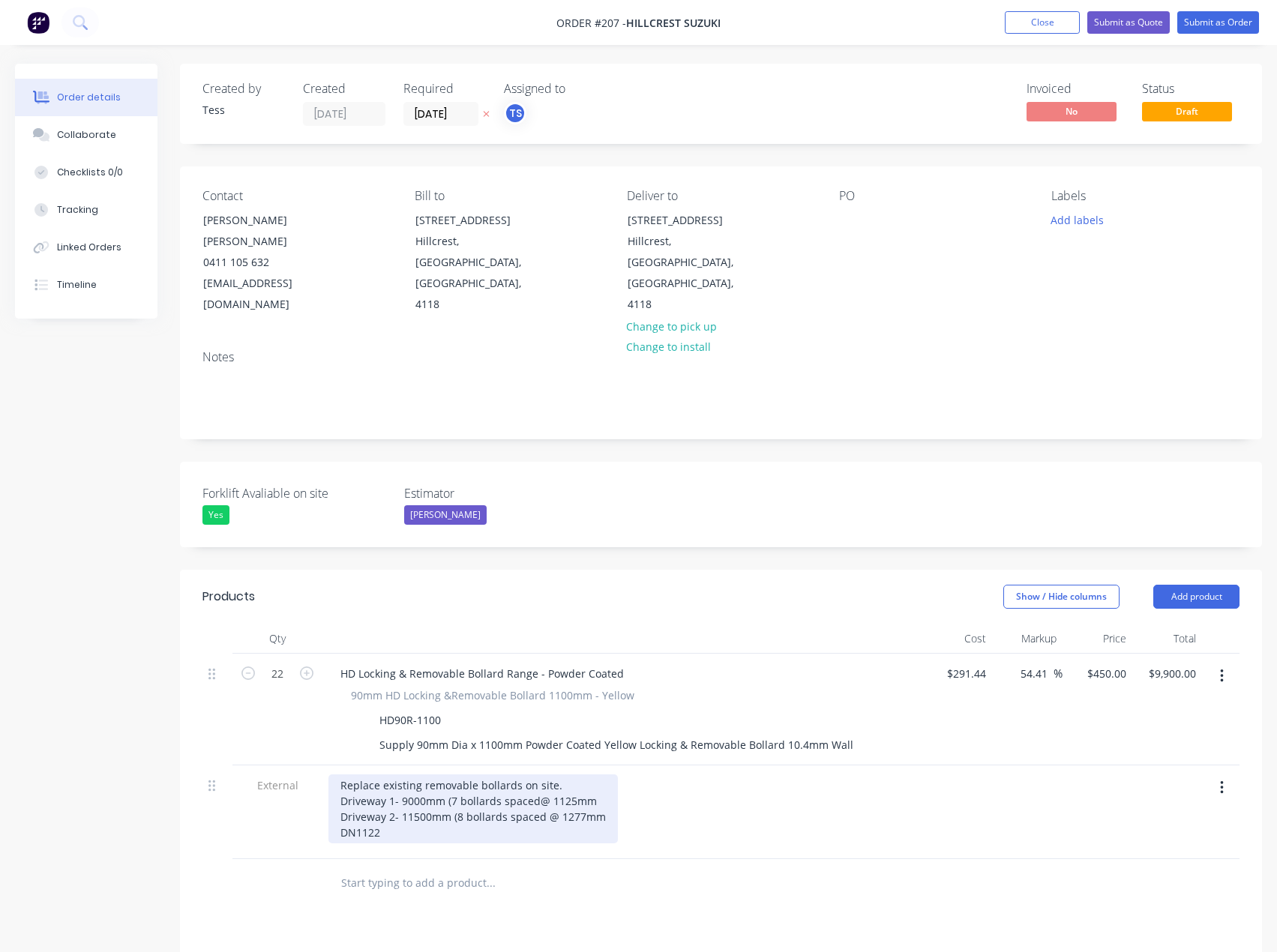
click at [536, 775] on div "Replace existing removable bollards on site. Driveway 1- 9000mm (7 bollards spa…" at bounding box center [473, 808] width 289 height 69
click at [348, 794] on div "Replace existing removable bollards on site. Driveway 1- 9000mm (7 bollards spa…" at bounding box center [473, 808] width 289 height 69
drag, startPoint x: 465, startPoint y: 791, endPoint x: 407, endPoint y: 793, distance: 58.0
click at [407, 793] on div "Replace existing removable bollards on site. Driveway 1- 9000mm (7 bollards spa…" at bounding box center [473, 808] width 289 height 69
drag, startPoint x: 591, startPoint y: 760, endPoint x: 614, endPoint y: 764, distance: 23.3
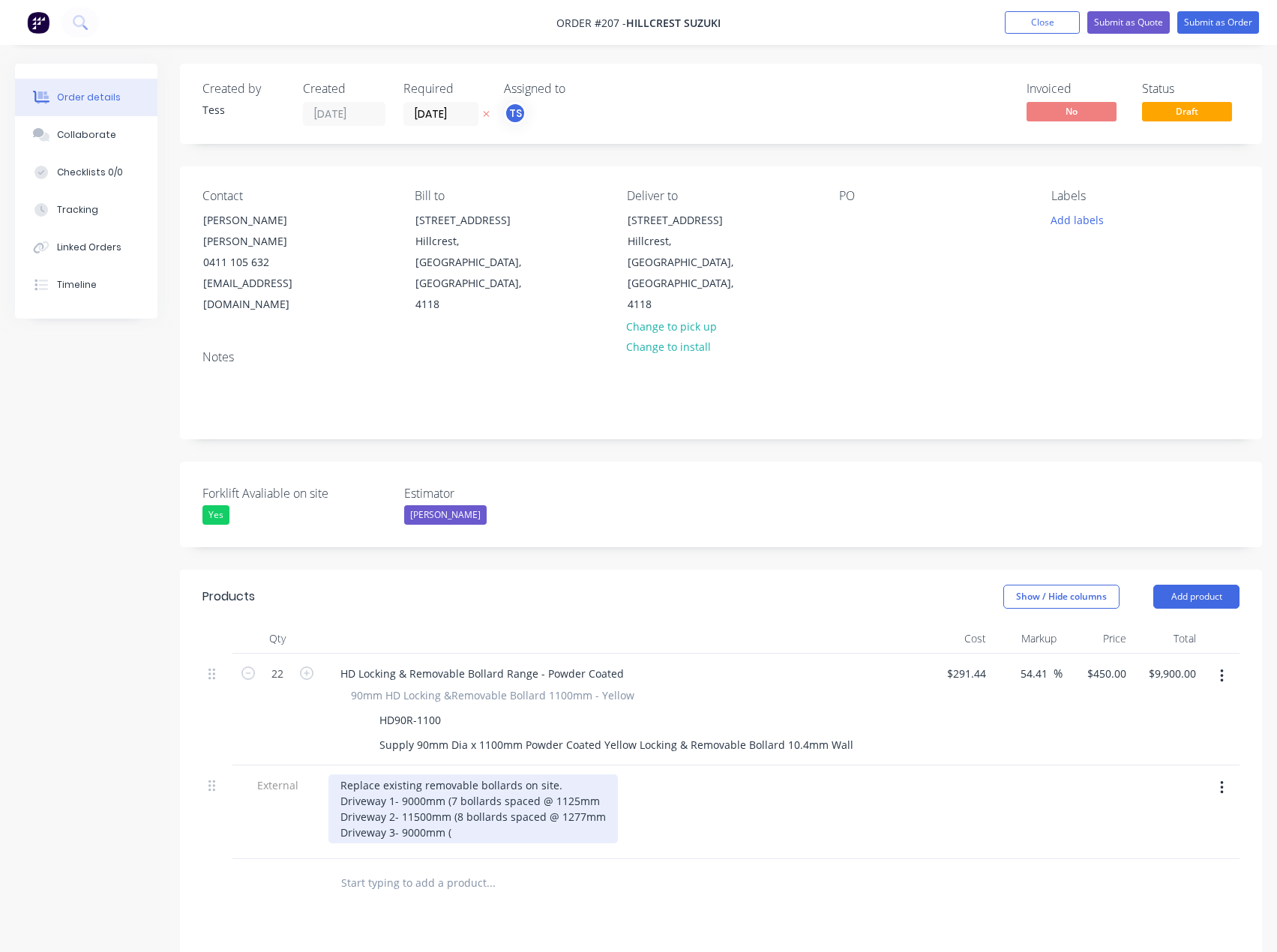
click at [592, 775] on div "Replace existing removable bollards on site. Driveway 1- 9000mm (7 bollards spa…" at bounding box center [473, 808] width 289 height 69
click at [600, 775] on div "Replace existing removable bollards on site. Driveway 1- 9000mm (7 bollards spa…" at bounding box center [473, 808] width 289 height 69
drag, startPoint x: 599, startPoint y: 759, endPoint x: 450, endPoint y: 766, distance: 149.2
click at [450, 775] on div "Replace existing removable bollards on site. Driveway 1- 9000mm (7 bollards spa…" at bounding box center [474, 808] width 292 height 69
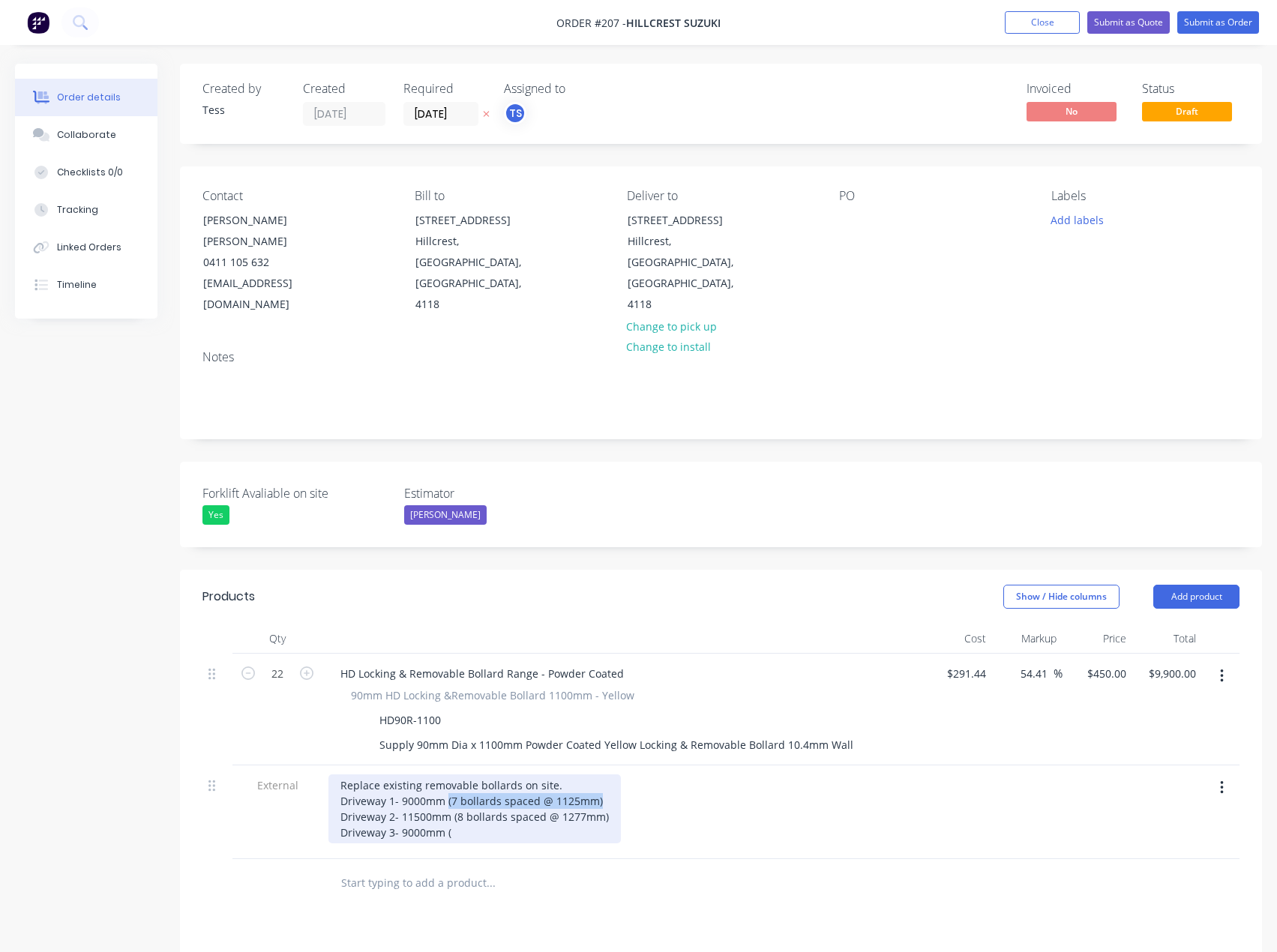
drag, startPoint x: 598, startPoint y: 760, endPoint x: 447, endPoint y: 764, distance: 151.1
click at [447, 775] on div "Replace existing removable bollards on site. Driveway 1- 9000mm (7 bollards spa…" at bounding box center [474, 808] width 292 height 69
copy div "(7 bollards spaced @ 1125mm)"
click at [455, 791] on div "Replace existing removable bollards on site. Driveway 1- 9000mm (7 bollards spa…" at bounding box center [474, 808] width 292 height 69
click at [452, 789] on div "Replace existing removable bollards on site. Driveway 1- 9000mm (7 bollards spa…" at bounding box center [474, 808] width 292 height 69
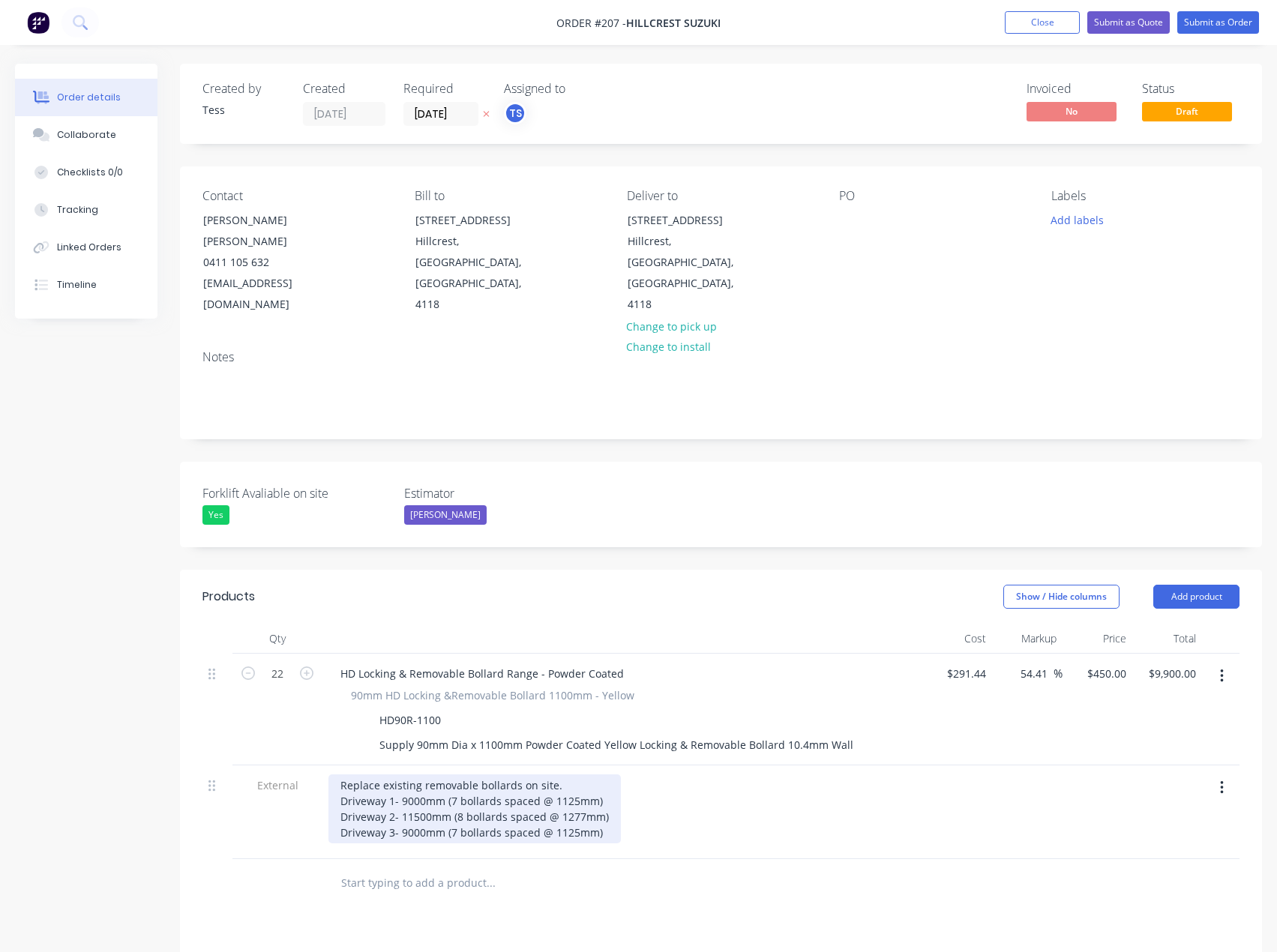
drag, startPoint x: 604, startPoint y: 795, endPoint x: 613, endPoint y: 795, distance: 9.0
click at [605, 795] on div "Replace existing removable bollards on site. Driveway 1- 9000mm (7 bollards spa…" at bounding box center [474, 808] width 292 height 69
click at [570, 775] on div "Replace existing removable bollards on site. Driveway 1- 9000mm (7 bollards spa…" at bounding box center [474, 808] width 292 height 69
click at [607, 793] on div "Replace existing removable bollards on site. Driveway 1- 9000mm (7 bollards spa…" at bounding box center [474, 808] width 292 height 69
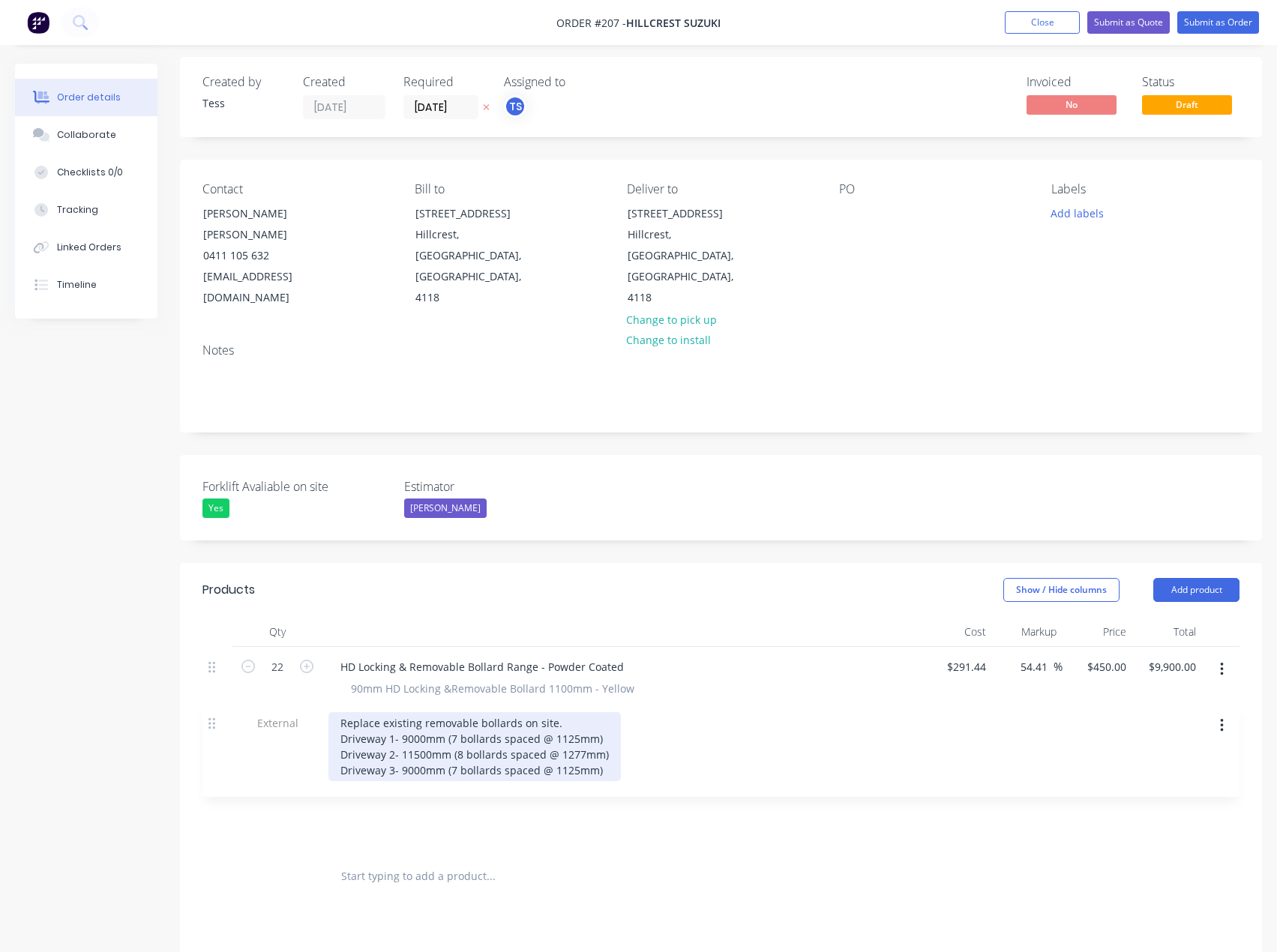
scroll to position [14, 0]
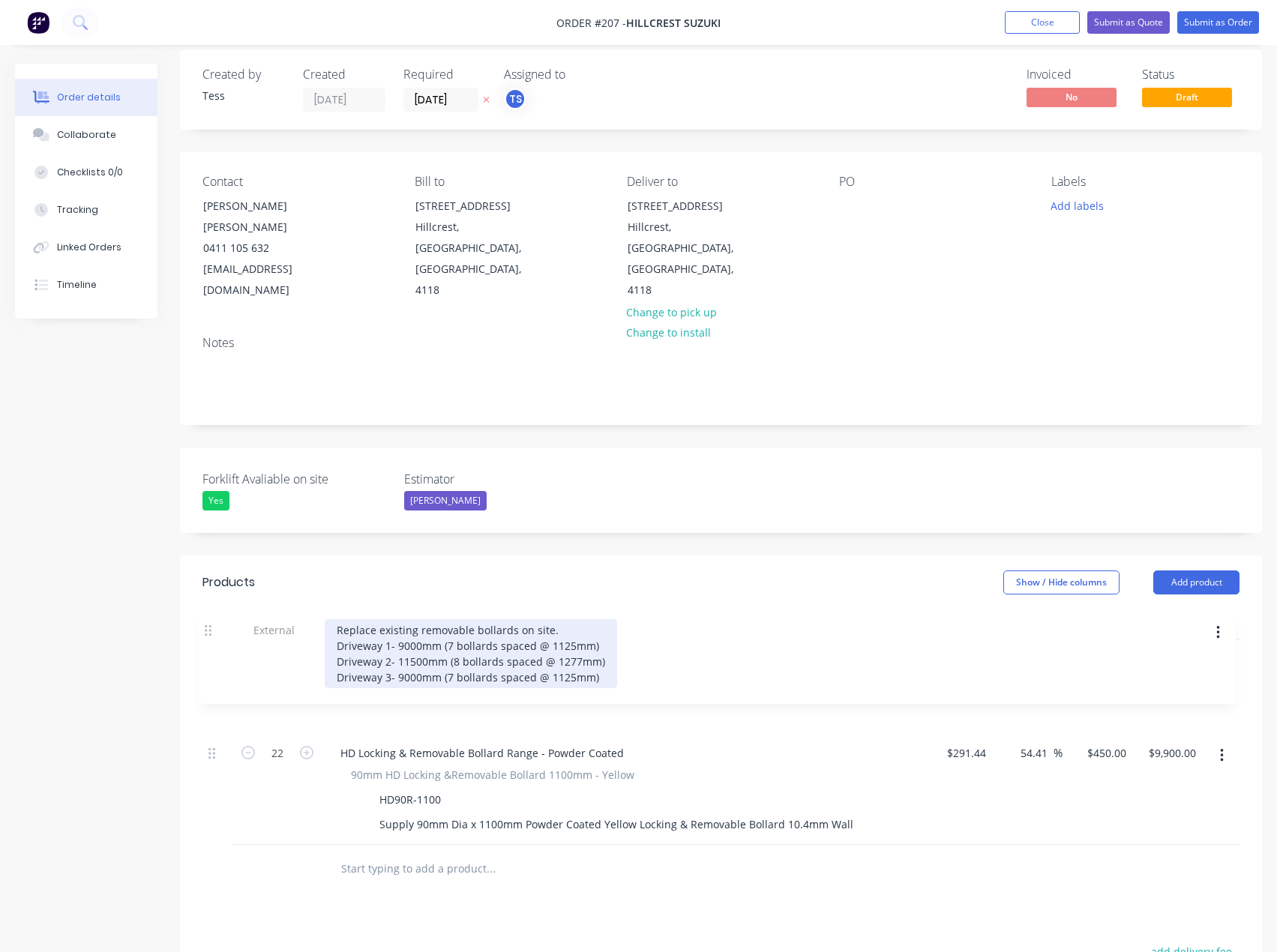
drag, startPoint x: 216, startPoint y: 747, endPoint x: 213, endPoint y: 627, distance: 120.0
click at [213, 640] on div "22 HD Locking & Removable Bollard Range - Powder Coated 90mm HD Locking &Remova…" at bounding box center [721, 743] width 1037 height 205
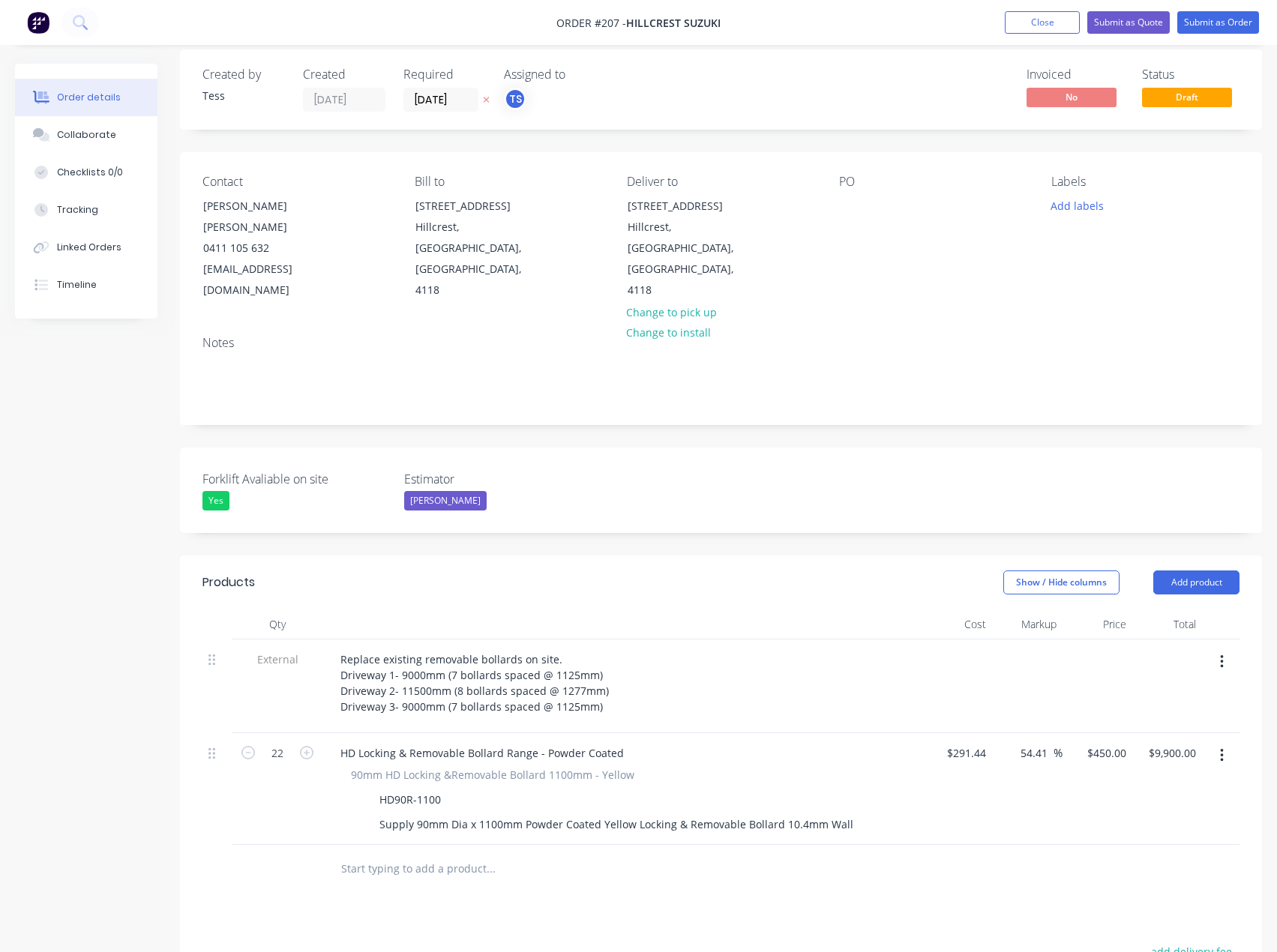
click at [441, 854] on input "text" at bounding box center [489, 869] width 300 height 30
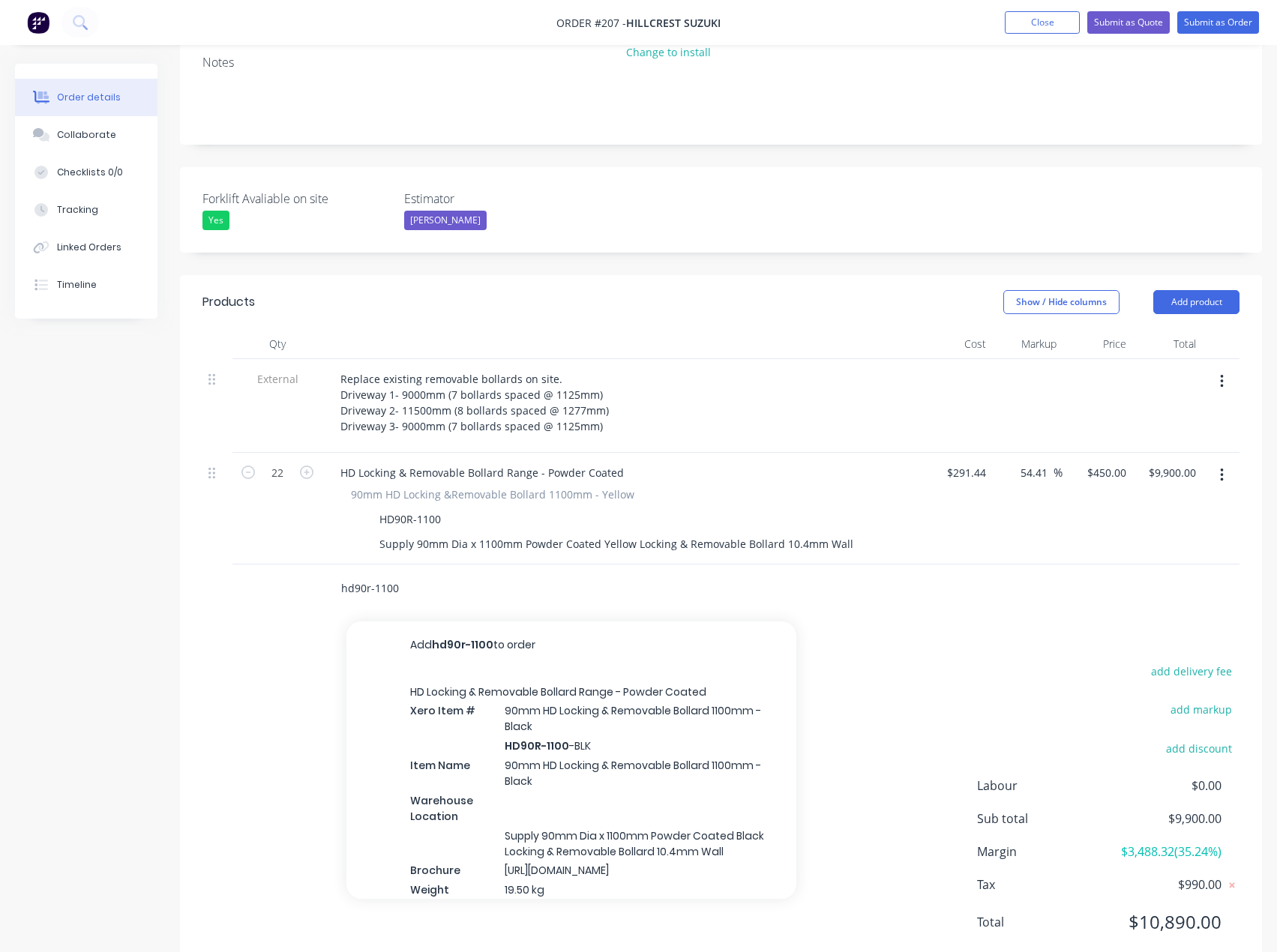
scroll to position [296, 0]
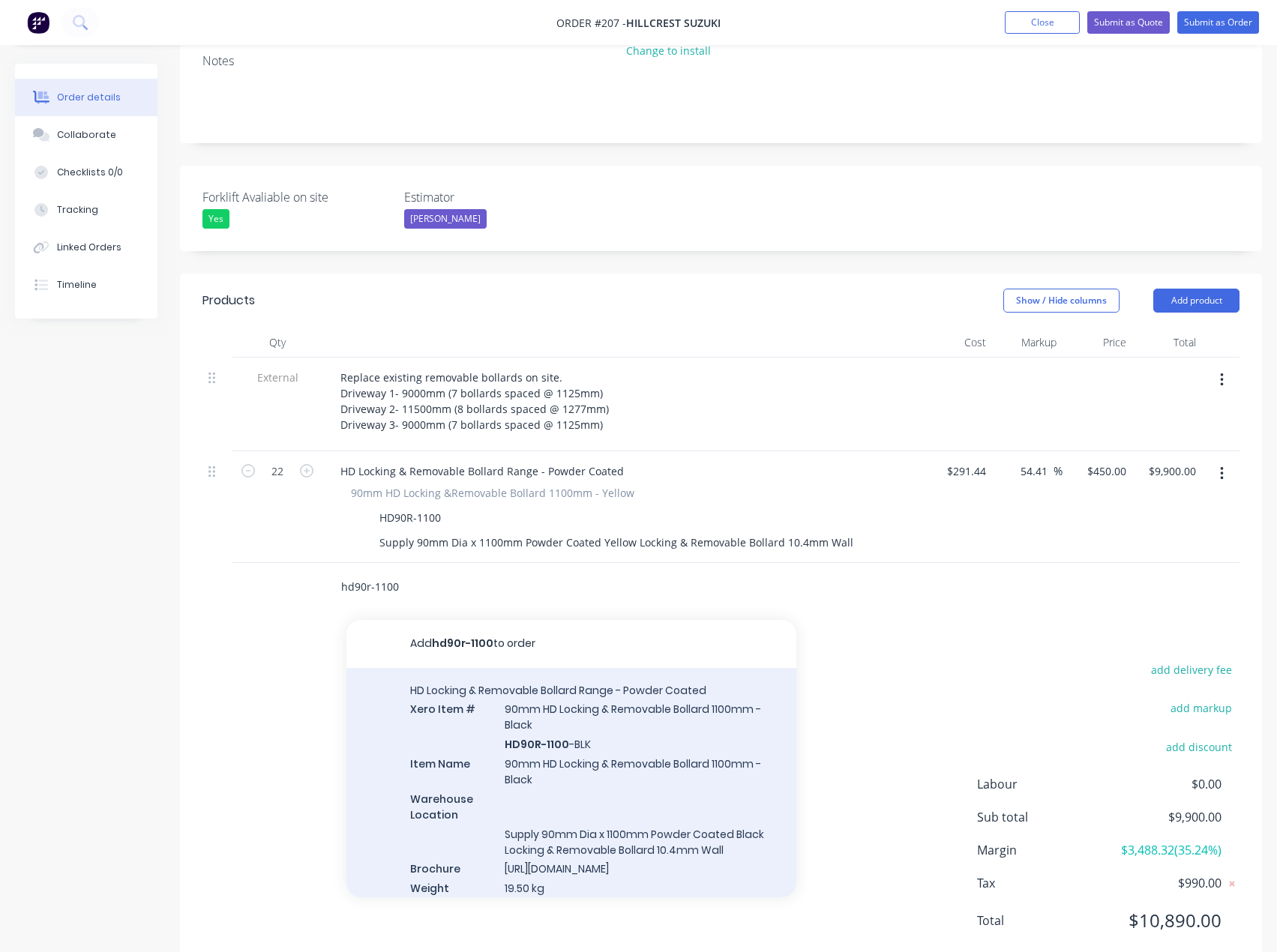
type input "hd90r-1100"
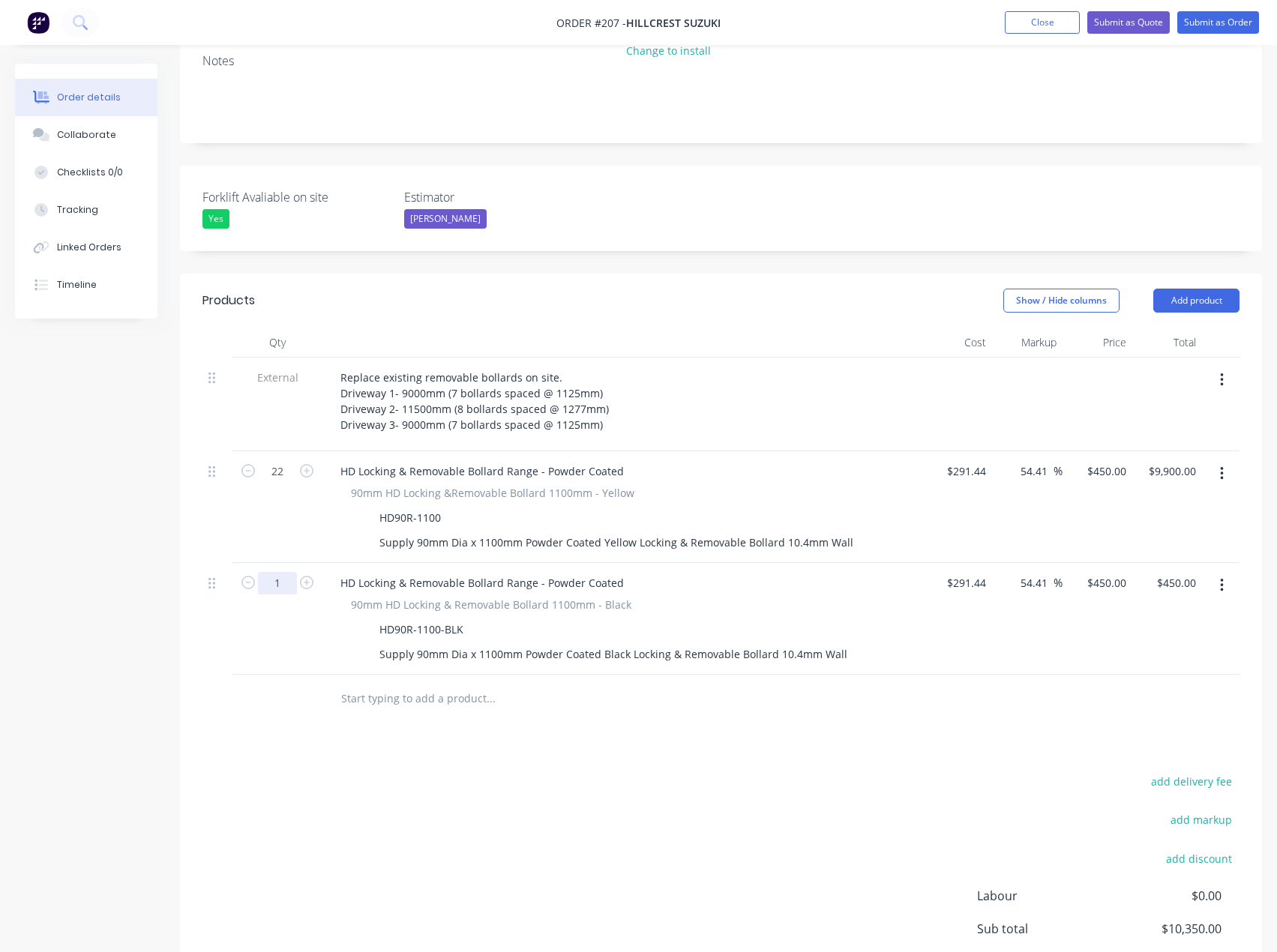
click at [280, 482] on input "1" at bounding box center [277, 472] width 39 height 23
type input "22"
type input "$9,900.00"
click at [1224, 461] on button "button" at bounding box center [1221, 474] width 35 height 27
drag, startPoint x: 1152, startPoint y: 560, endPoint x: 1138, endPoint y: 543, distance: 22.0
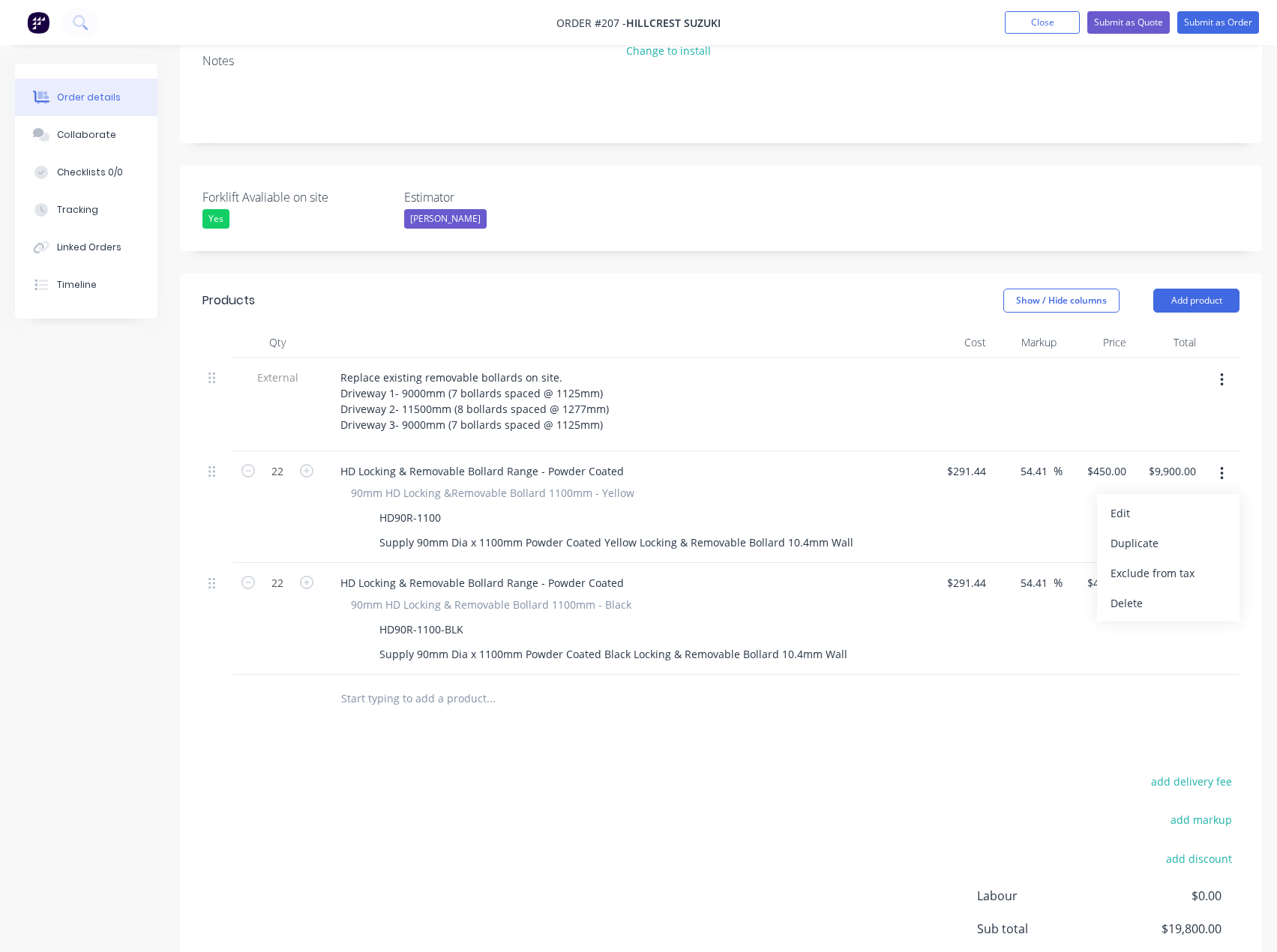
click at [1152, 592] on div "Delete" at bounding box center [1168, 603] width 116 height 22
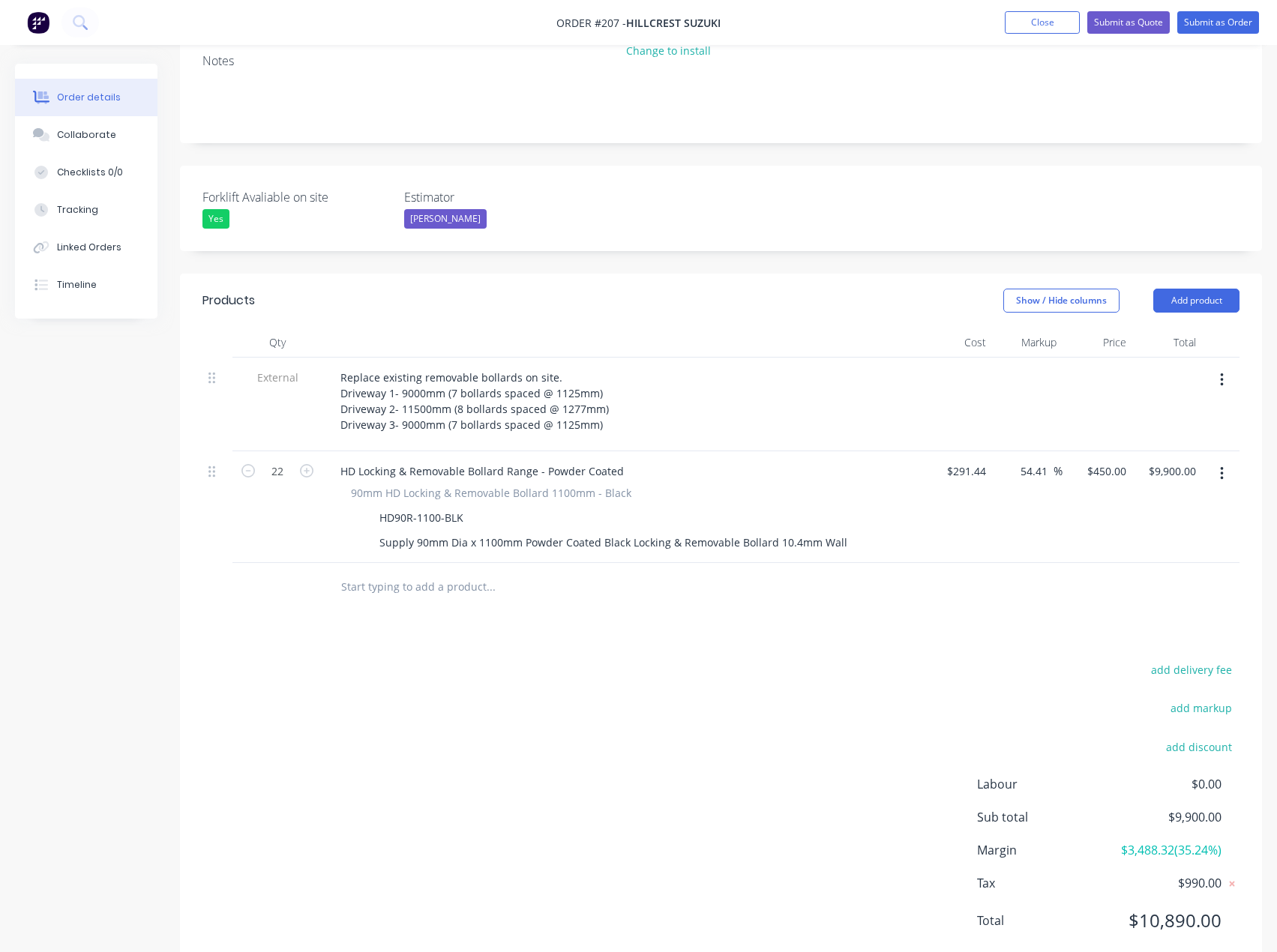
click at [381, 572] on input "text" at bounding box center [489, 587] width 300 height 30
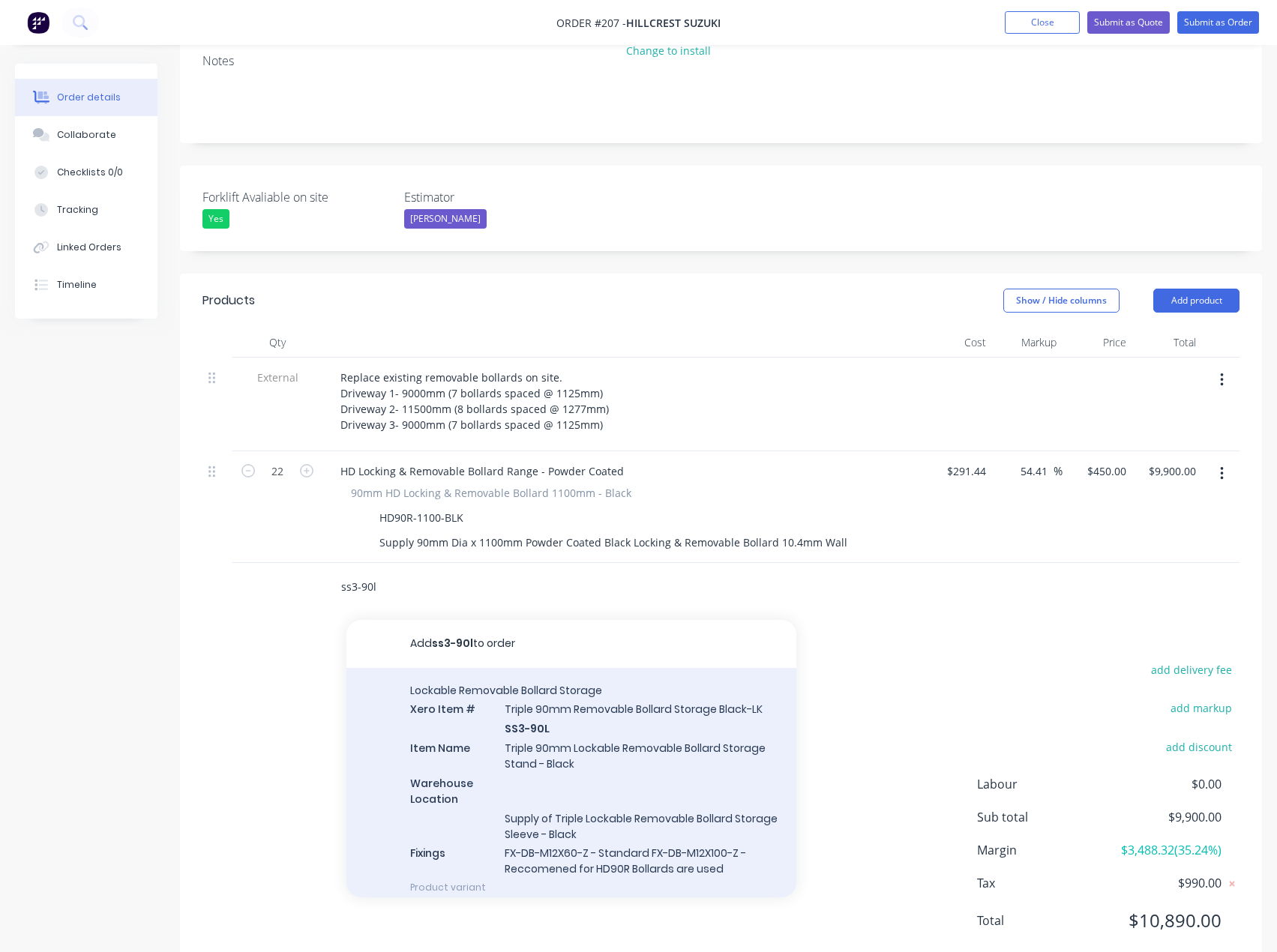
type input "ss3-90l"
click at [566, 710] on div "Lockable Removable Bollard Storage Xero Item # Triple 90mm Removable Bollard St…" at bounding box center [570, 789] width 450 height 242
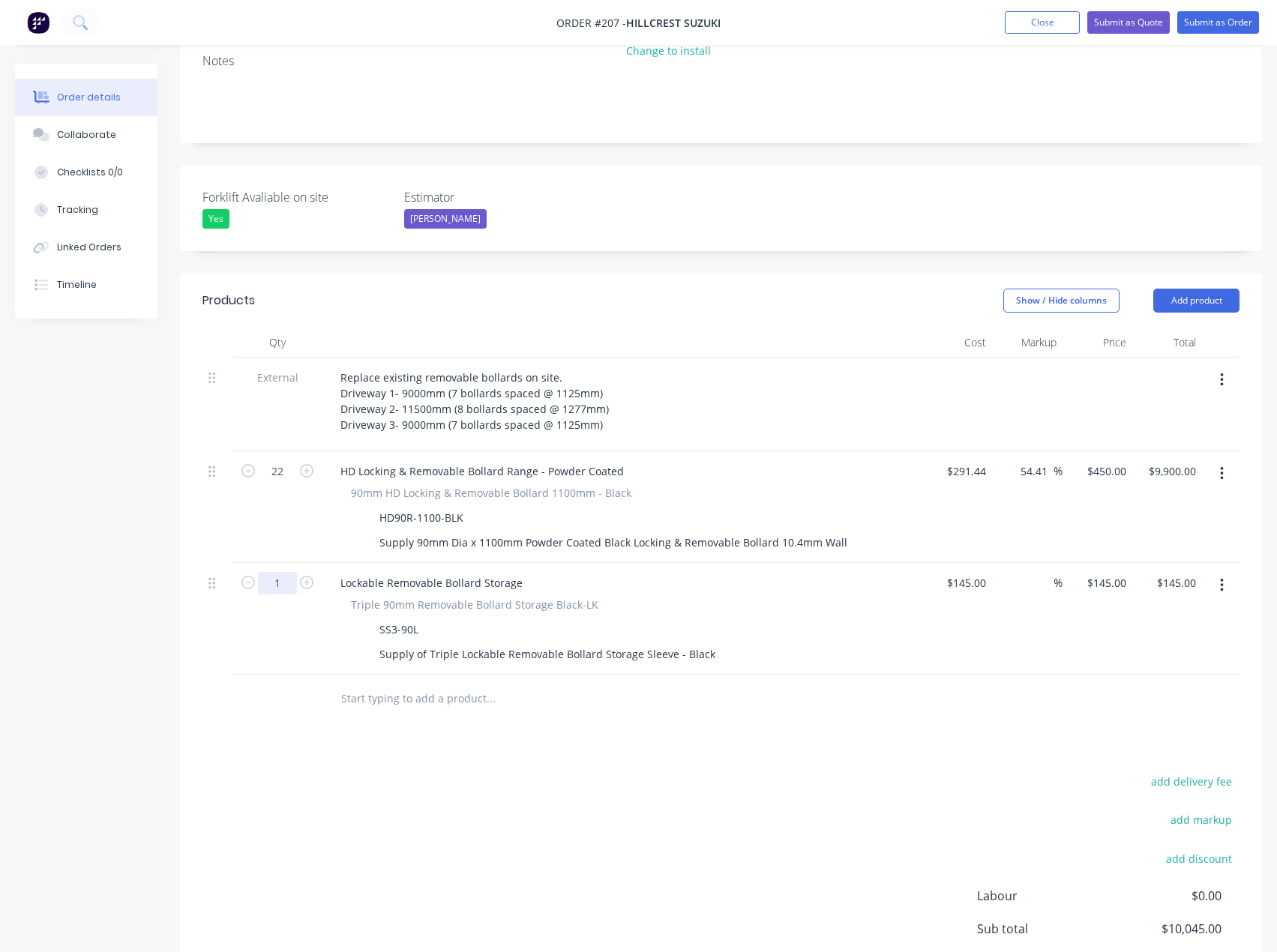
click at [281, 482] on input "1" at bounding box center [277, 472] width 39 height 23
type input "4"
type input "$580.00"
click at [360, 684] on input "text" at bounding box center [489, 699] width 300 height 30
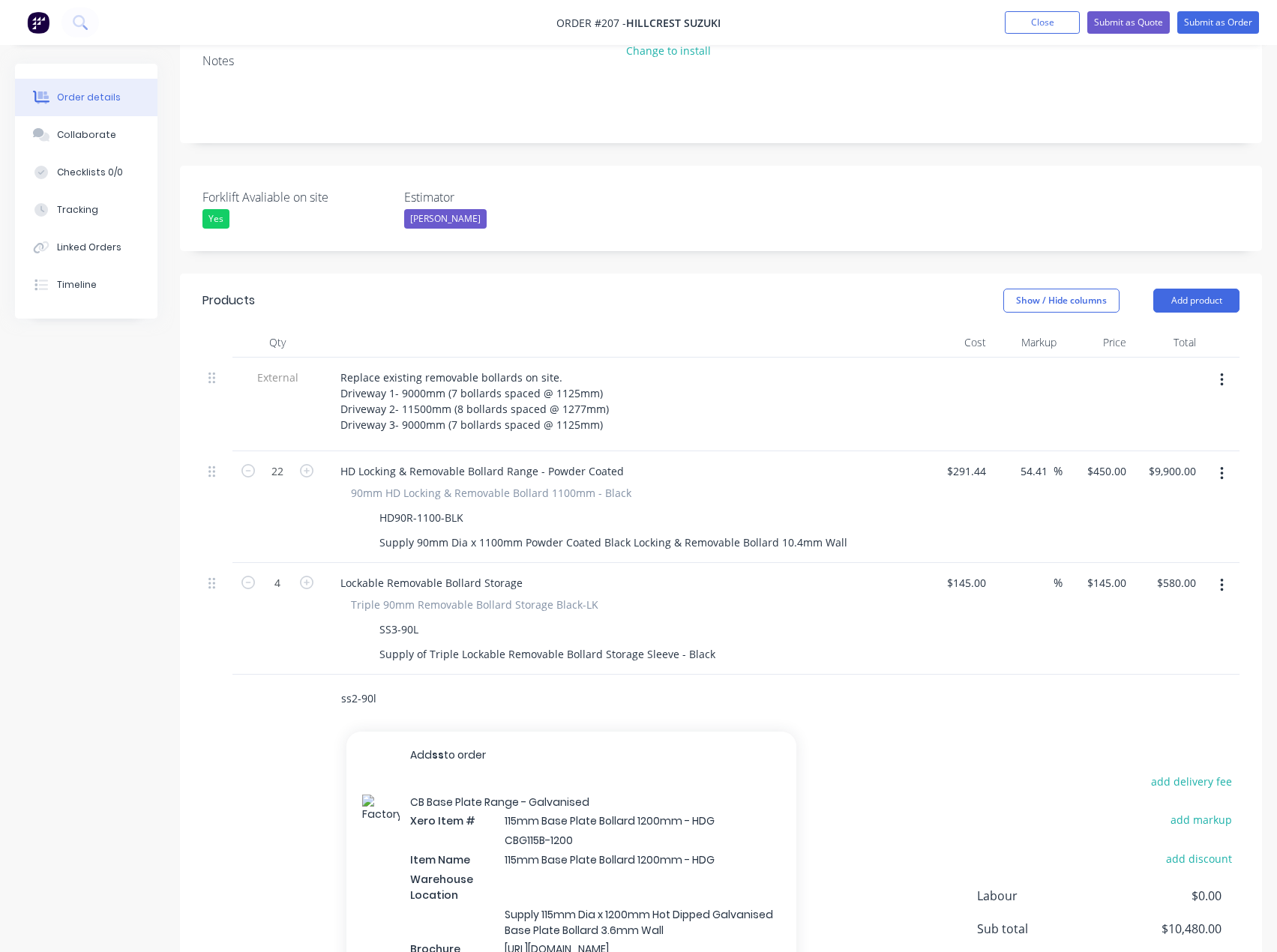
click at [389, 684] on input "ss2-90l" at bounding box center [489, 699] width 300 height 30
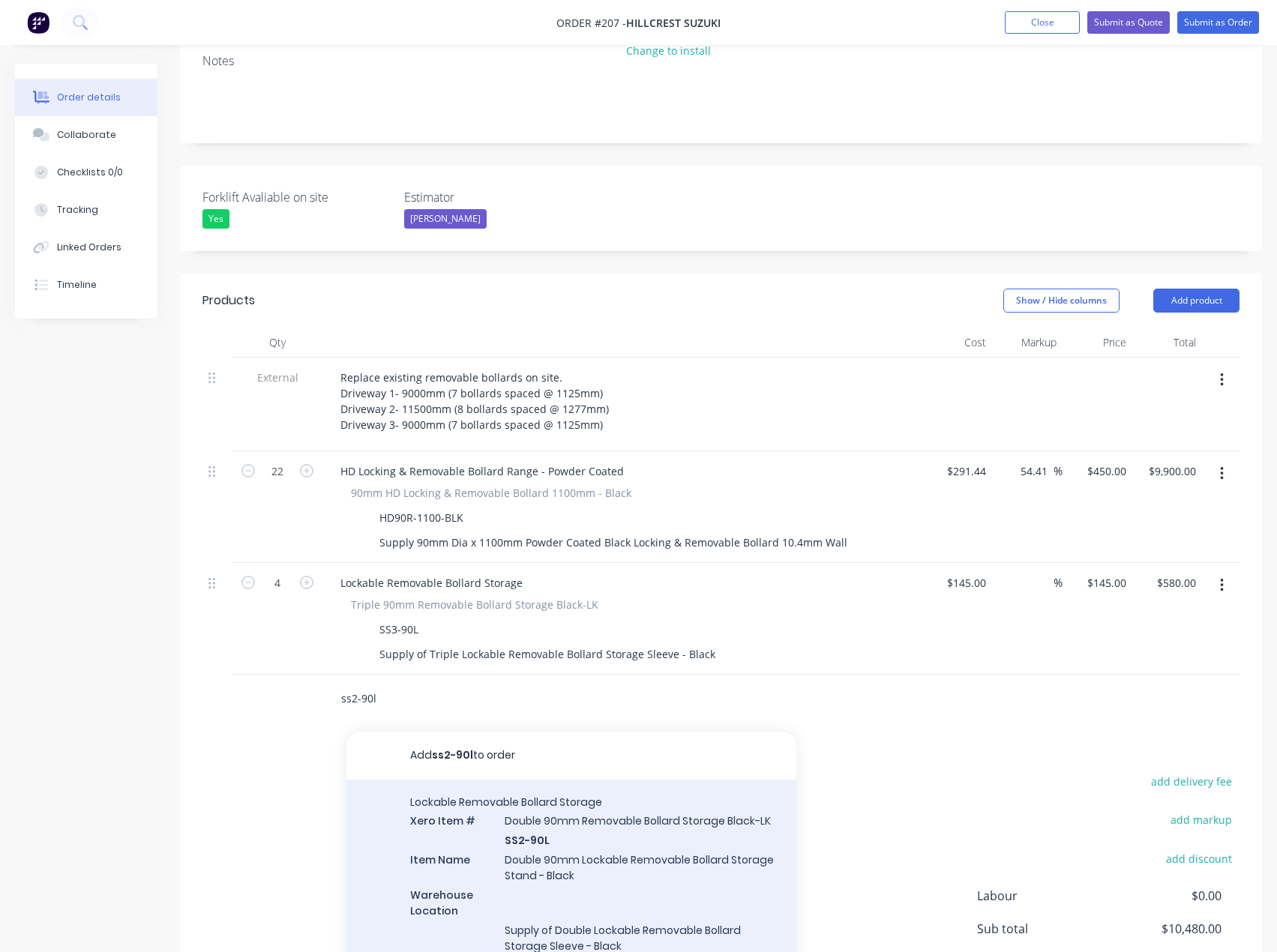
type input "ss2-90l"
click at [523, 816] on div "Lockable Removable Bollard Storage Xero Item # Double 90mm Removable Bollard St…" at bounding box center [570, 900] width 450 height 242
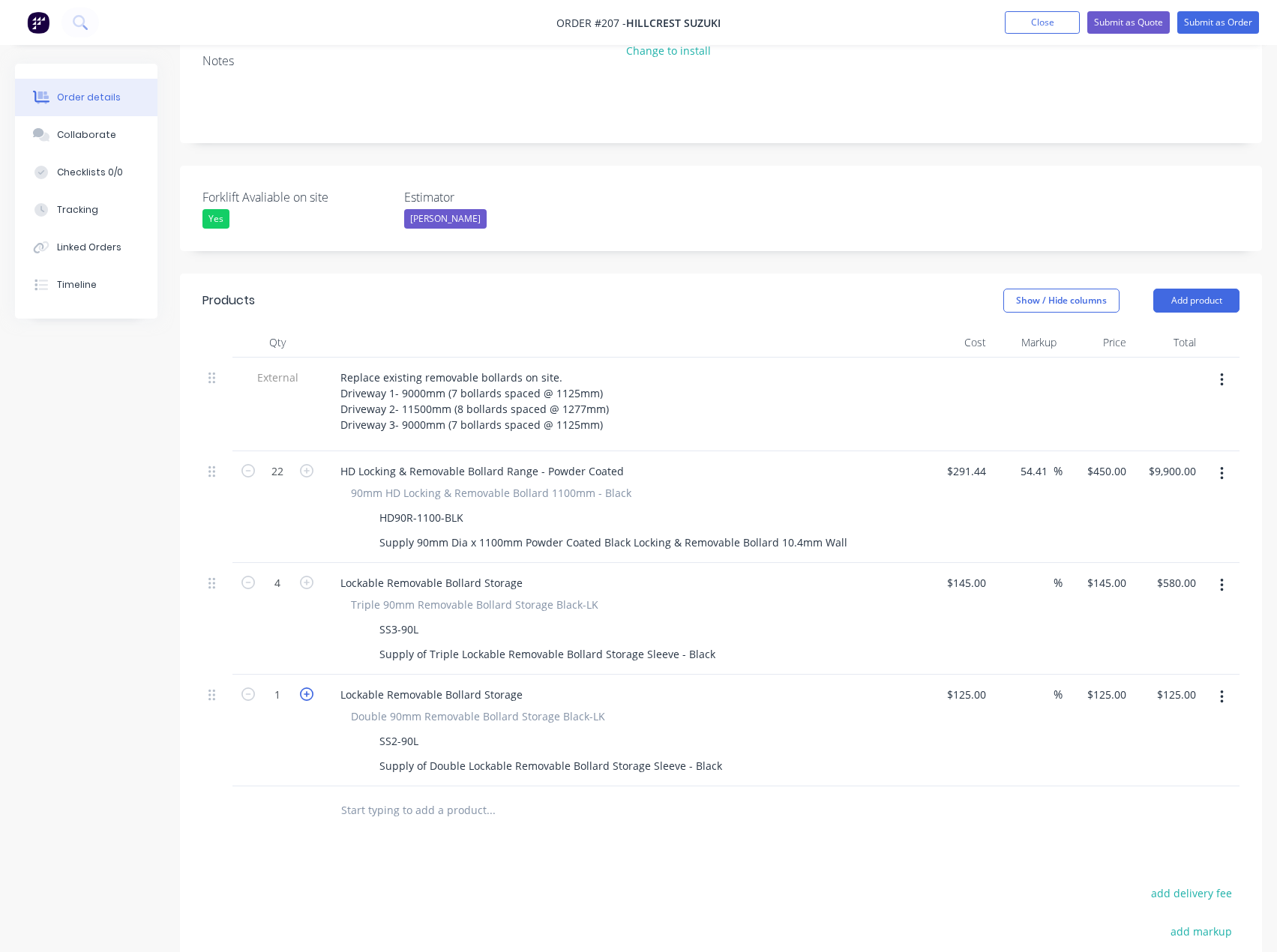
click at [307, 688] on icon "button" at bounding box center [307, 695] width 14 height 14
type input "2"
type input "$250.00"
click at [307, 688] on icon "button" at bounding box center [307, 695] width 14 height 14
type input "3"
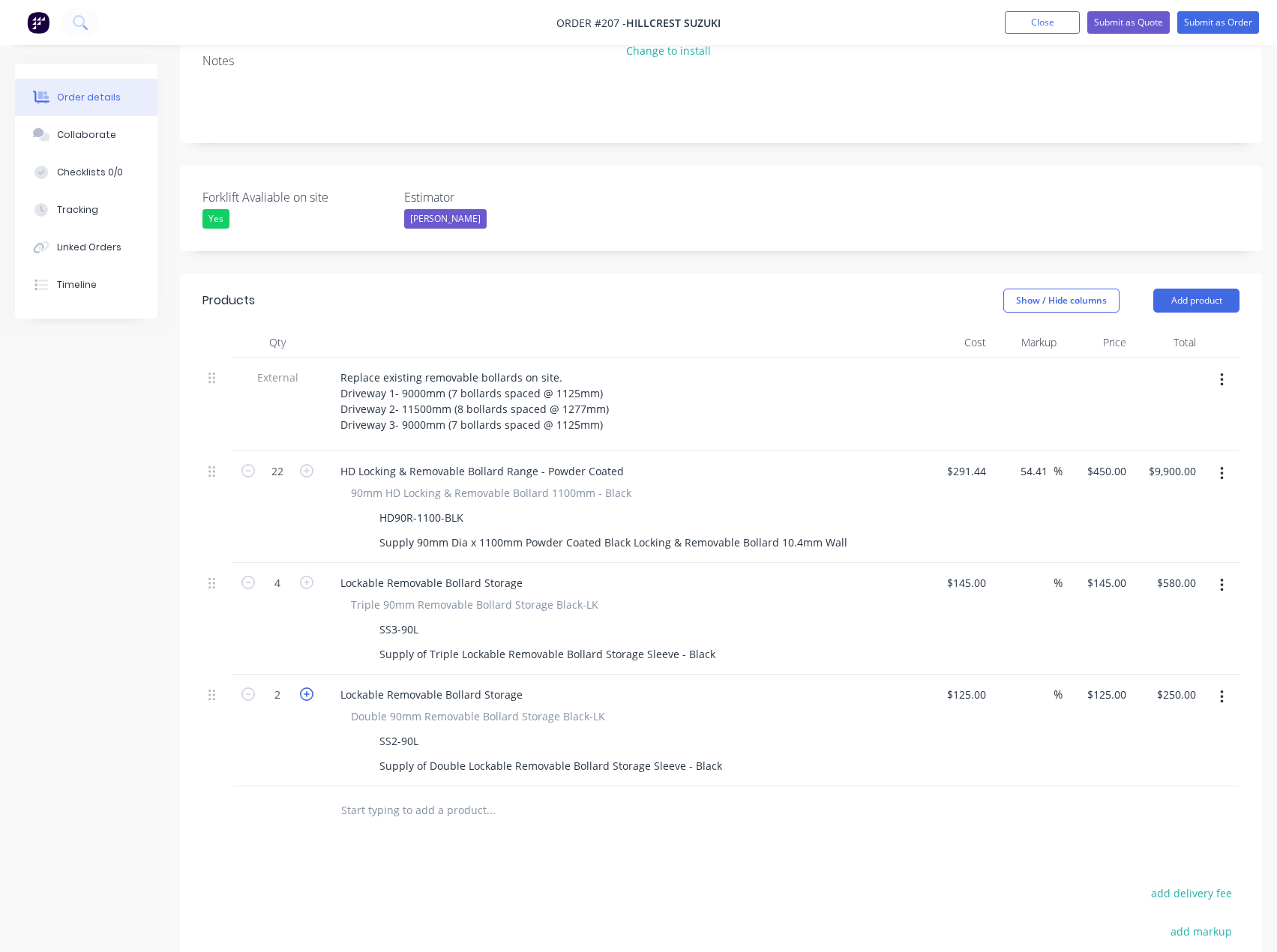
type input "$375.00"
click at [307, 688] on icon "button" at bounding box center [307, 695] width 14 height 14
type input "4"
type input "$500.00"
click at [307, 688] on icon "button" at bounding box center [307, 695] width 14 height 14
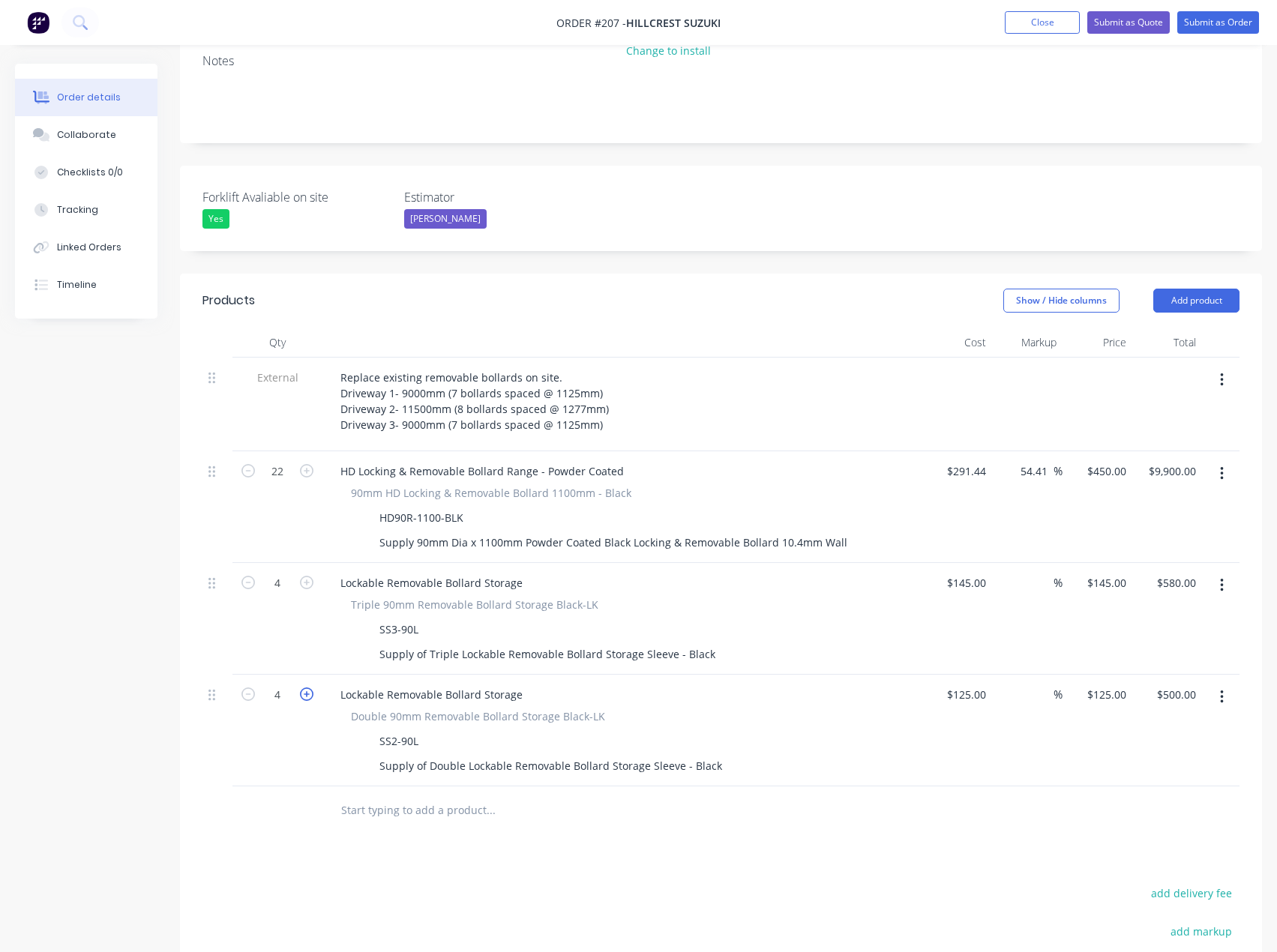
type input "5"
type input "$625.00"
click at [402, 795] on input "text" at bounding box center [489, 810] width 300 height 30
type input "inst-ss"
click at [1208, 289] on button "Add product" at bounding box center [1196, 301] width 86 height 24
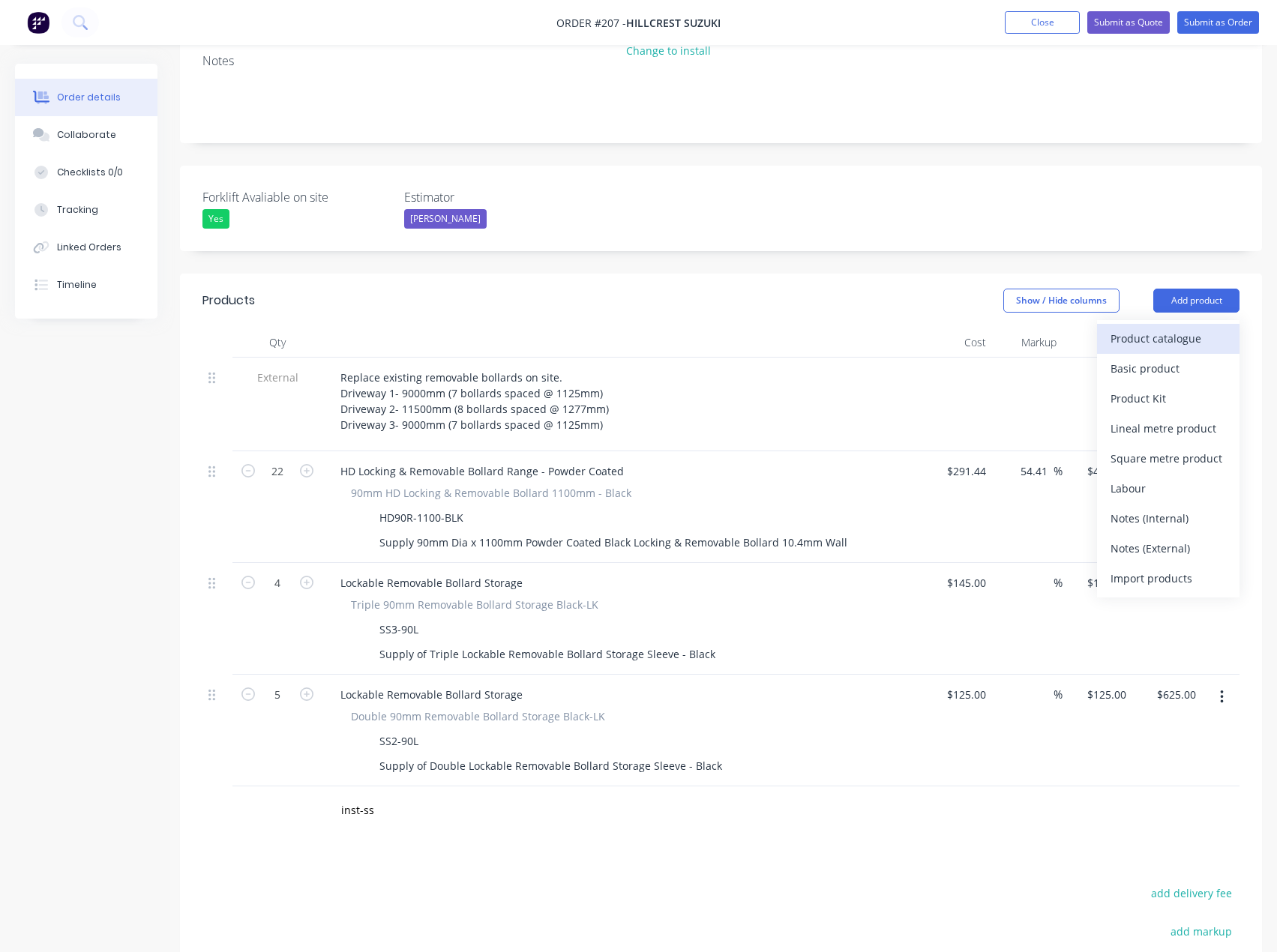
click at [1182, 328] on div "Product catalogue" at bounding box center [1168, 339] width 116 height 22
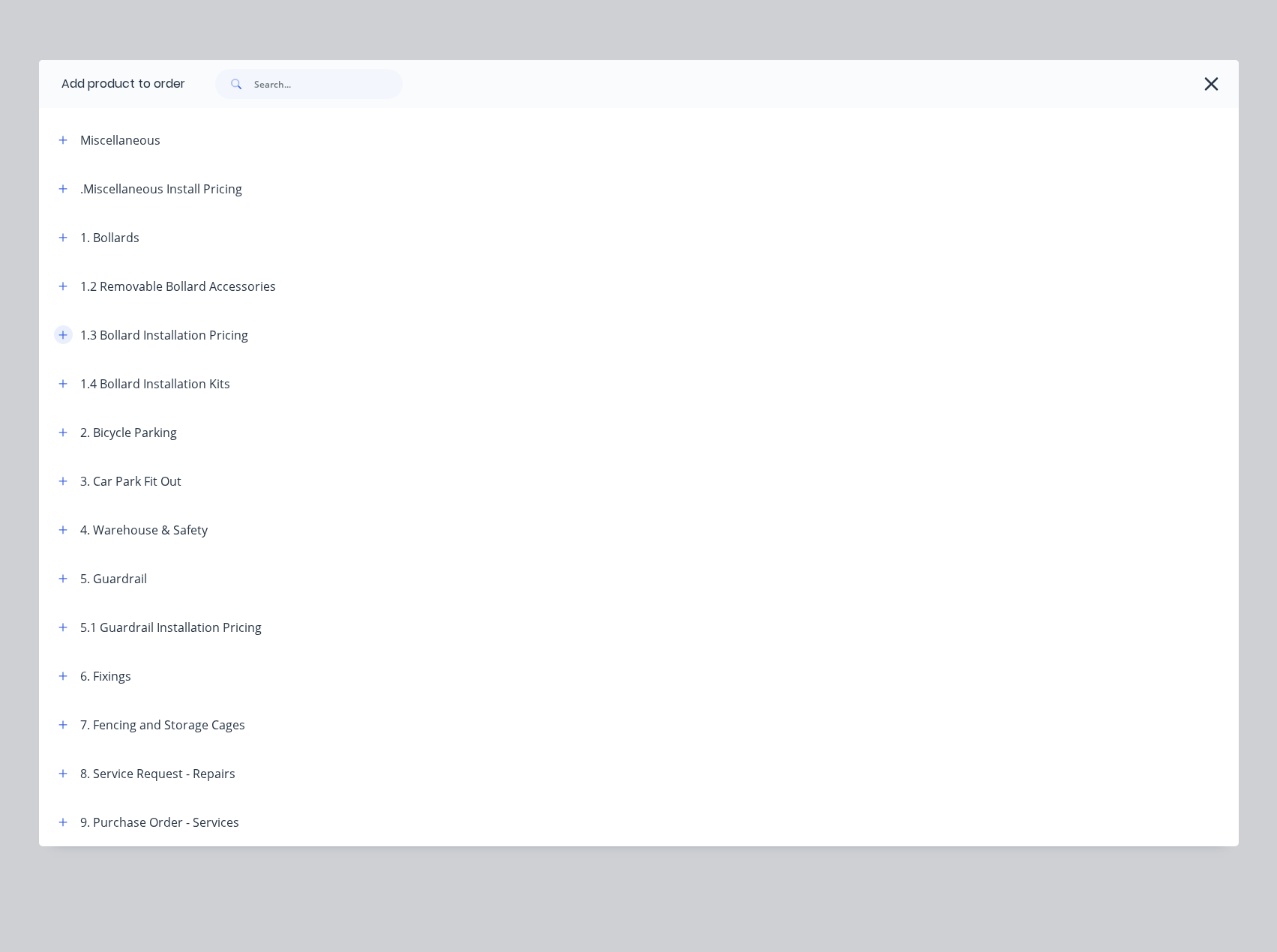
click at [65, 338] on icon "button" at bounding box center [63, 335] width 9 height 11
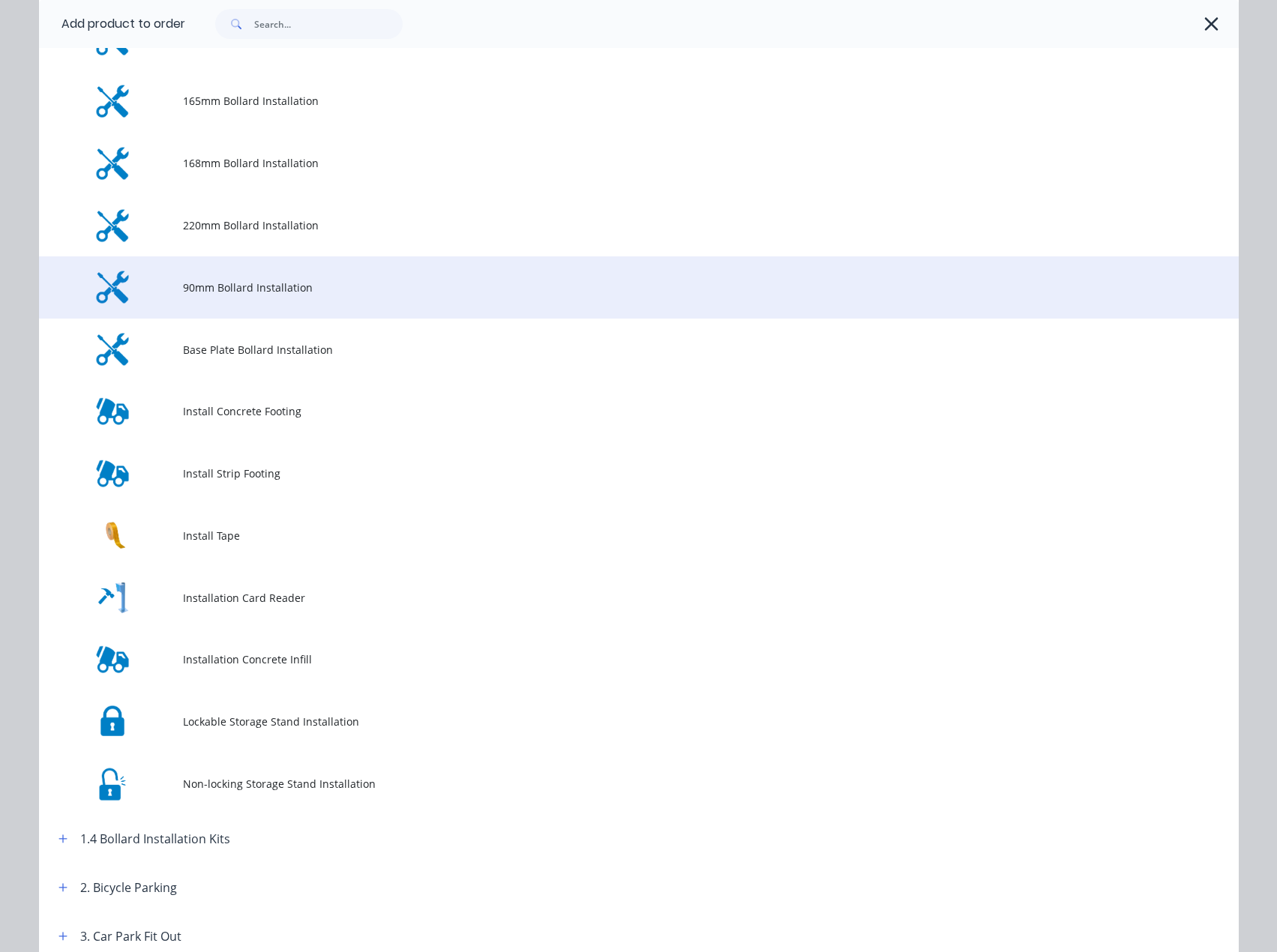
scroll to position [450, 0]
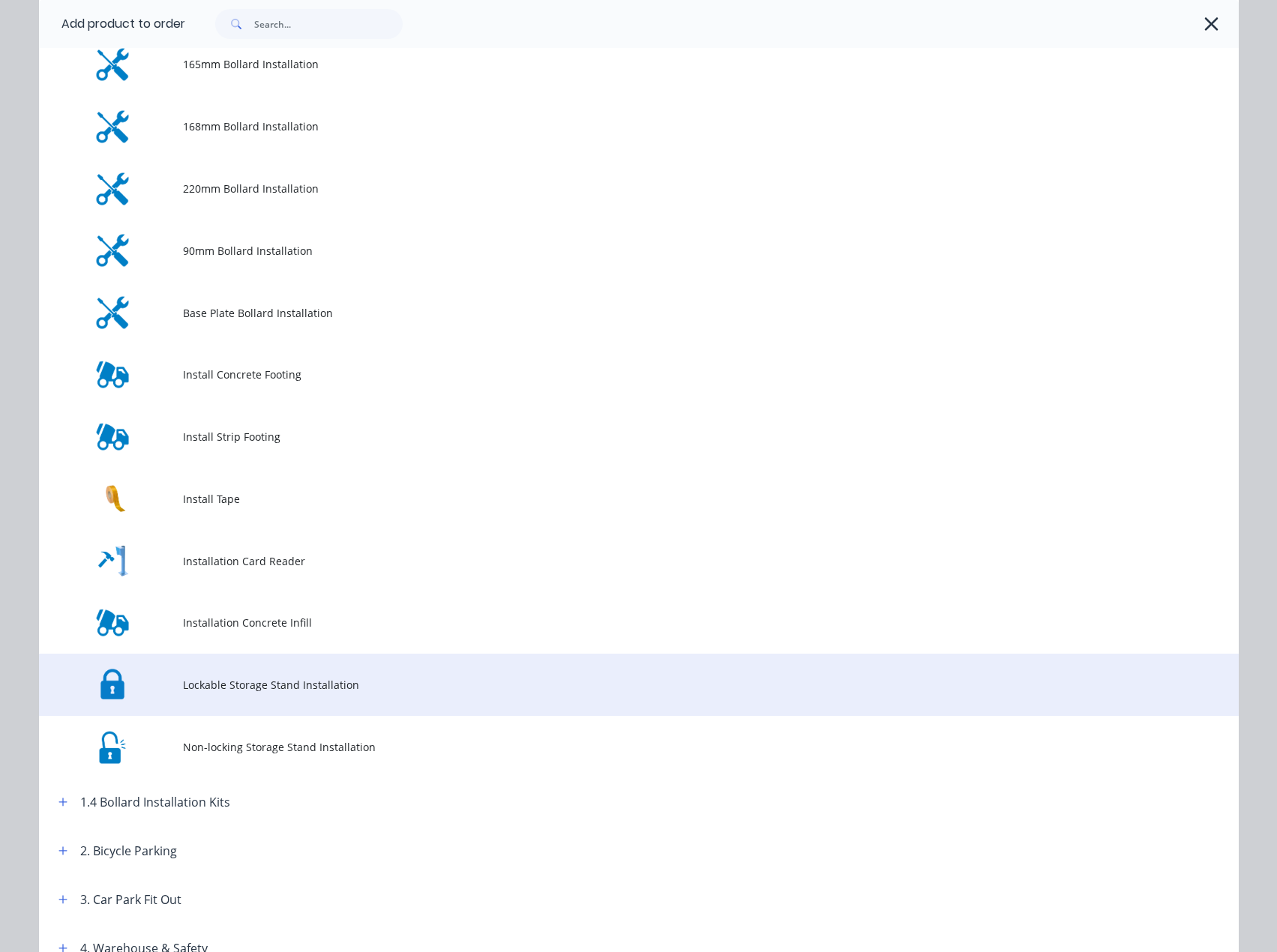
click at [223, 686] on span "Lockable Storage Stand Installation" at bounding box center [605, 685] width 844 height 16
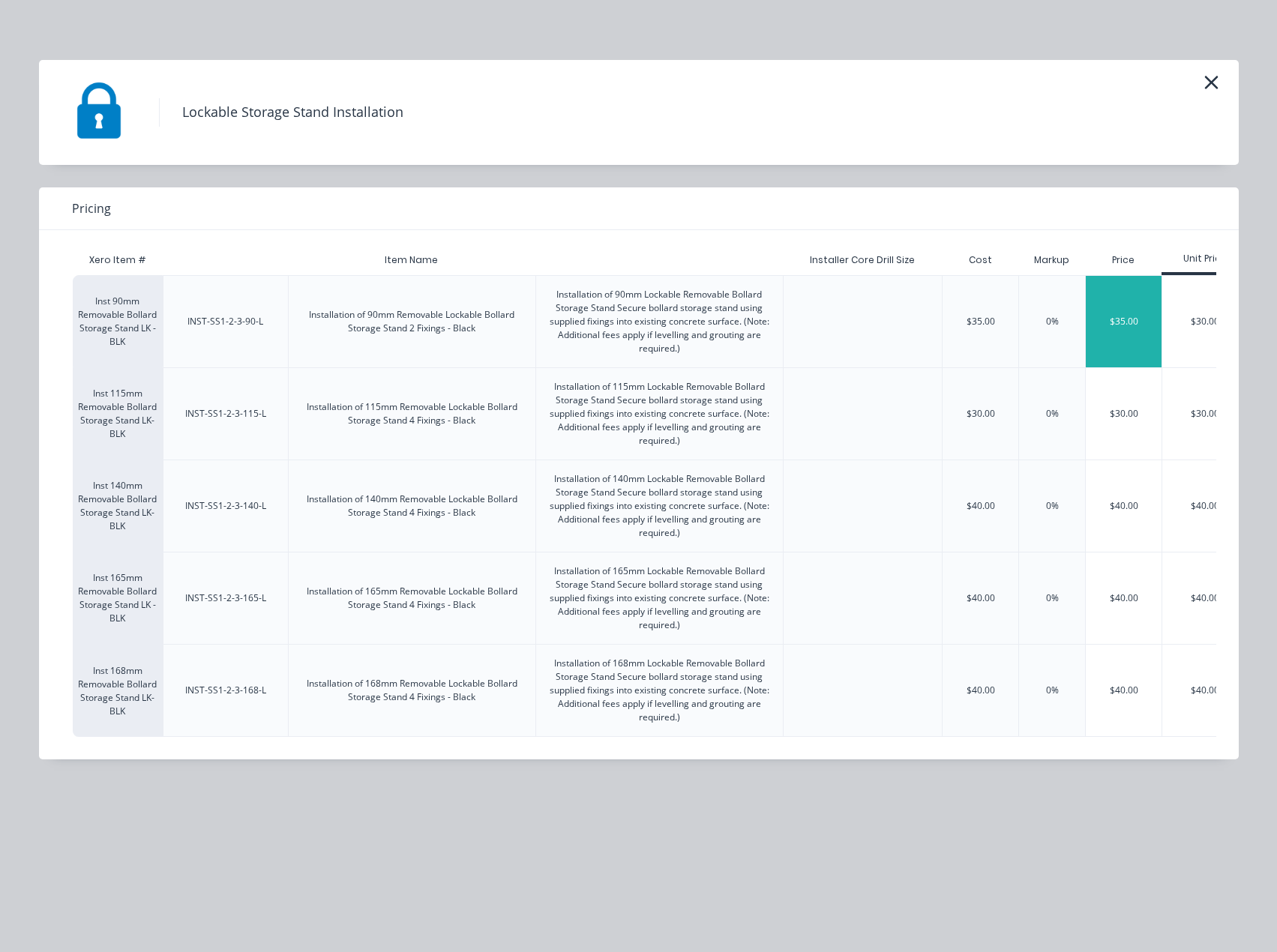
click at [1105, 317] on div "$35.00" at bounding box center [1123, 322] width 76 height 92
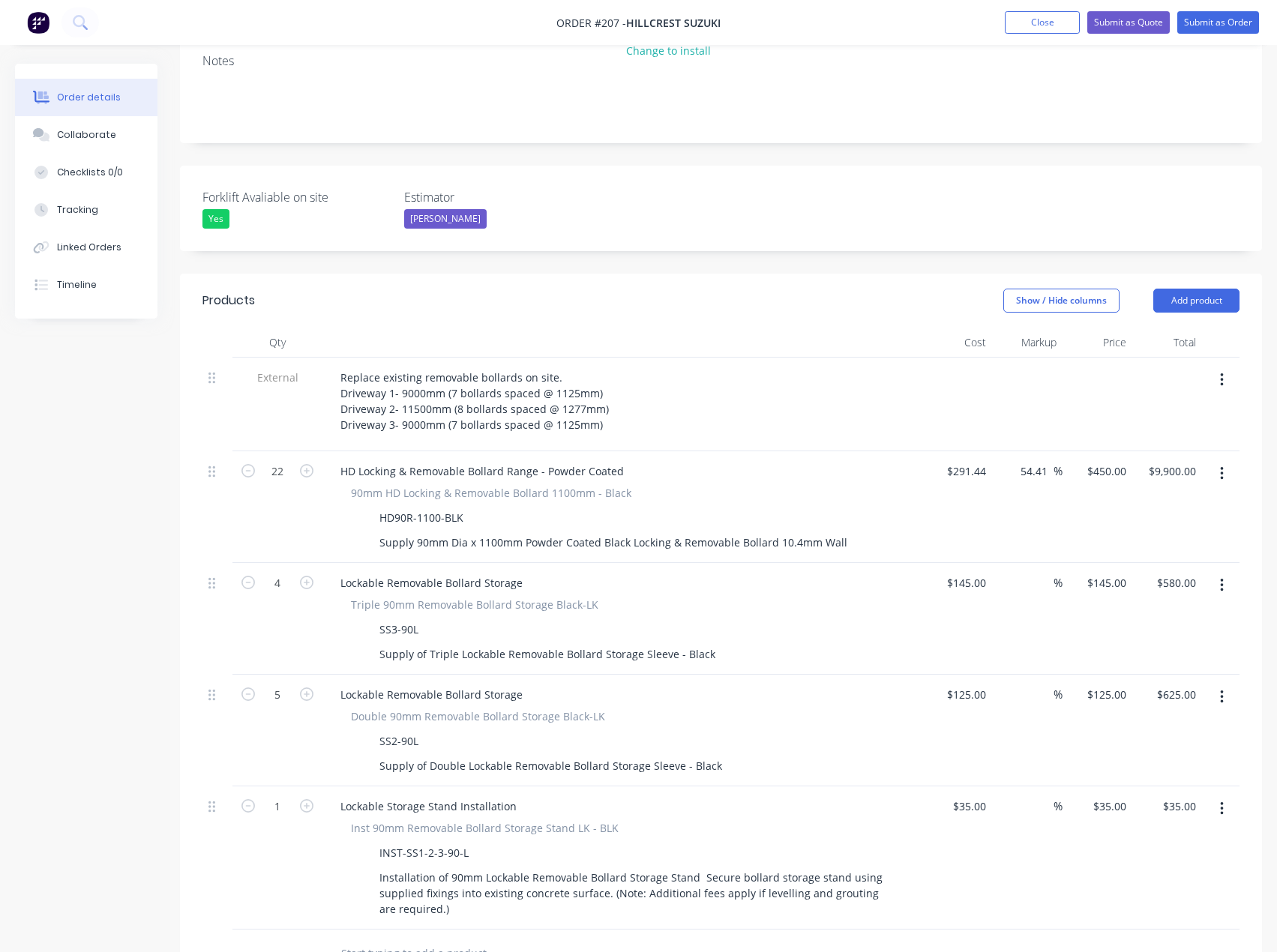
scroll to position [596, 0]
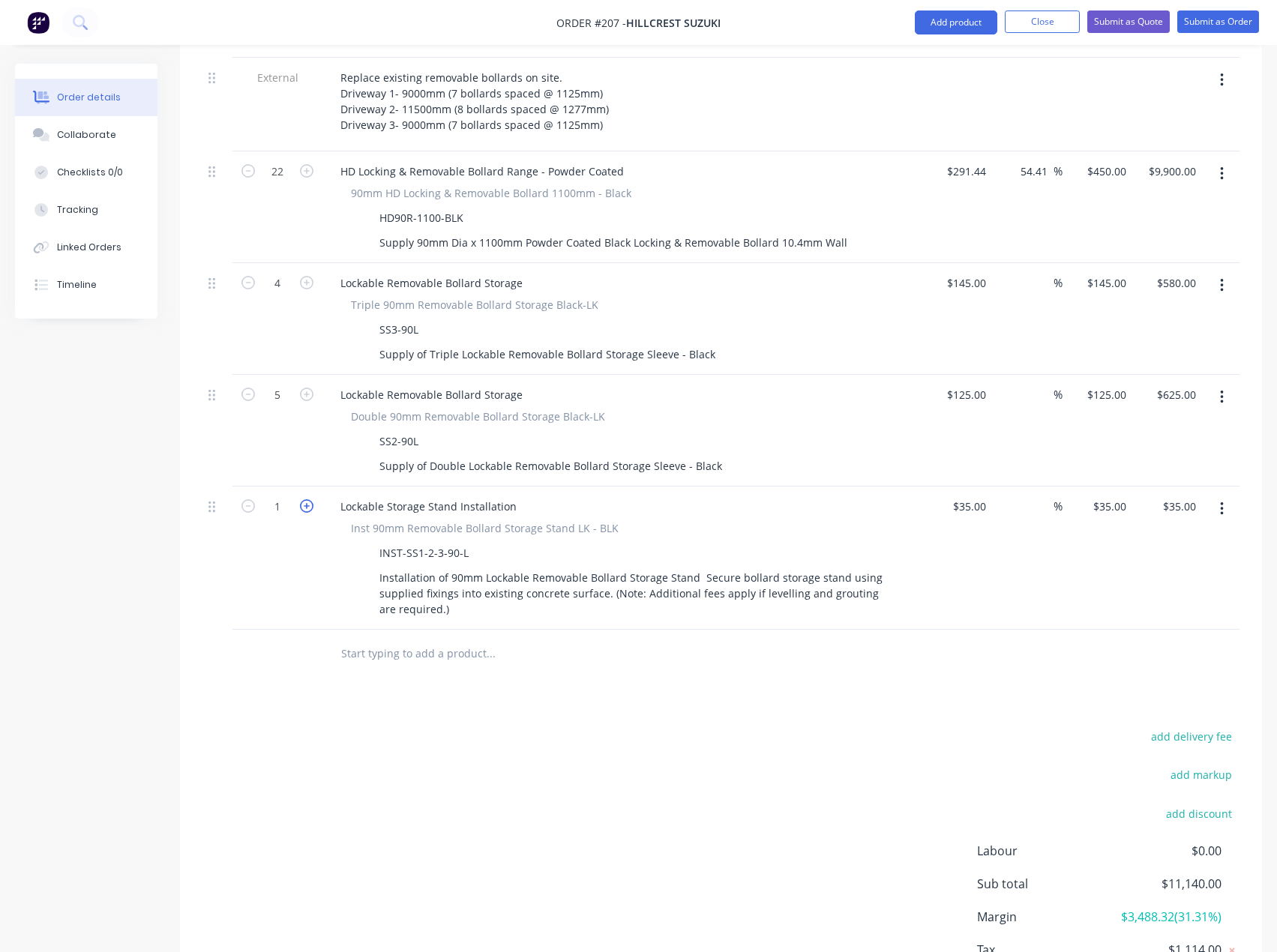
click at [309, 499] on icon "button" at bounding box center [307, 506] width 14 height 14
type input "2"
type input "$70.00"
click at [309, 499] on icon "button" at bounding box center [307, 506] width 14 height 14
type input "3"
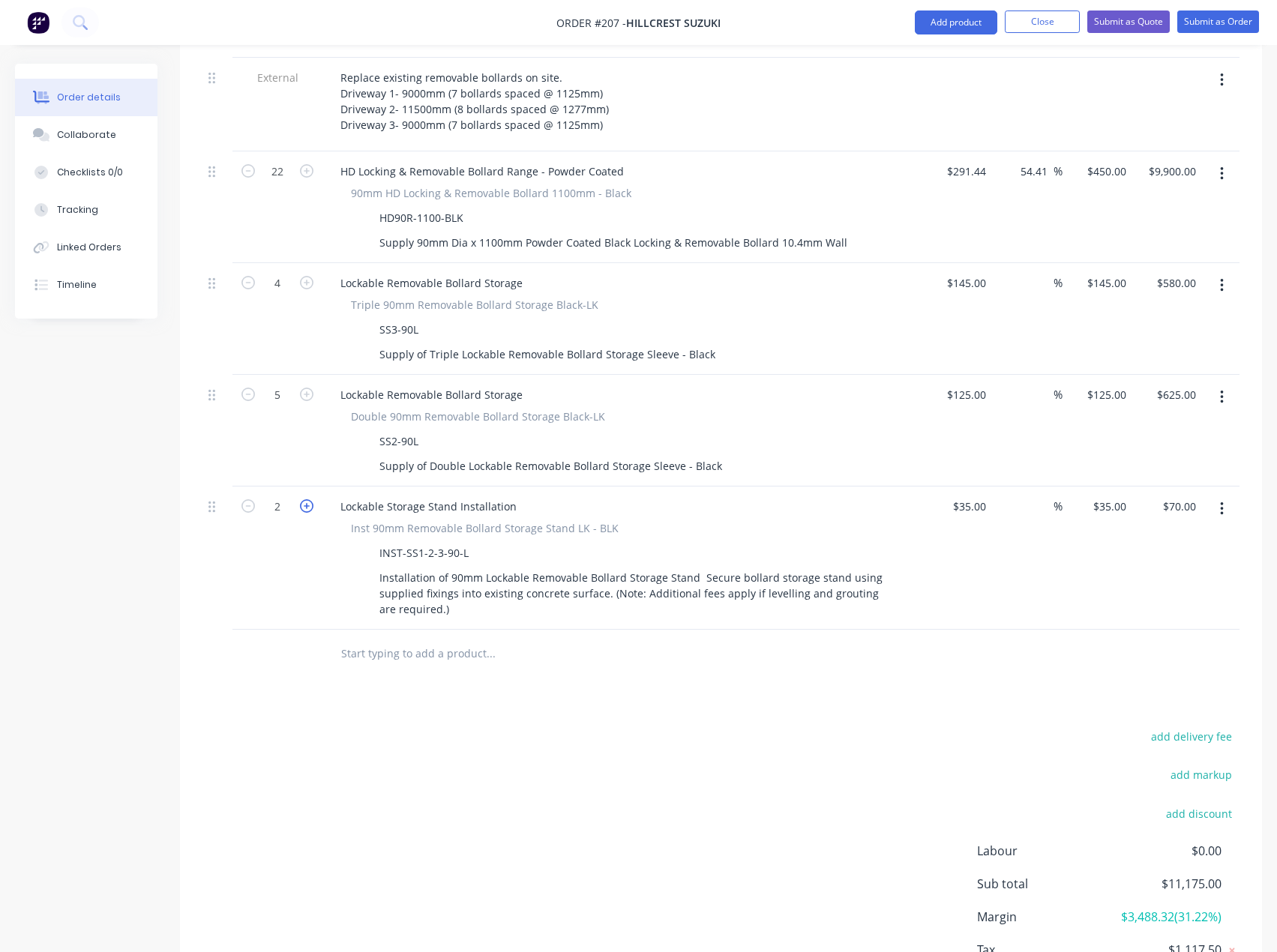
type input "$105.00"
click at [309, 499] on icon "button" at bounding box center [307, 506] width 14 height 14
type input "4"
type input "$140.00"
click at [309, 499] on icon "button" at bounding box center [307, 506] width 14 height 14
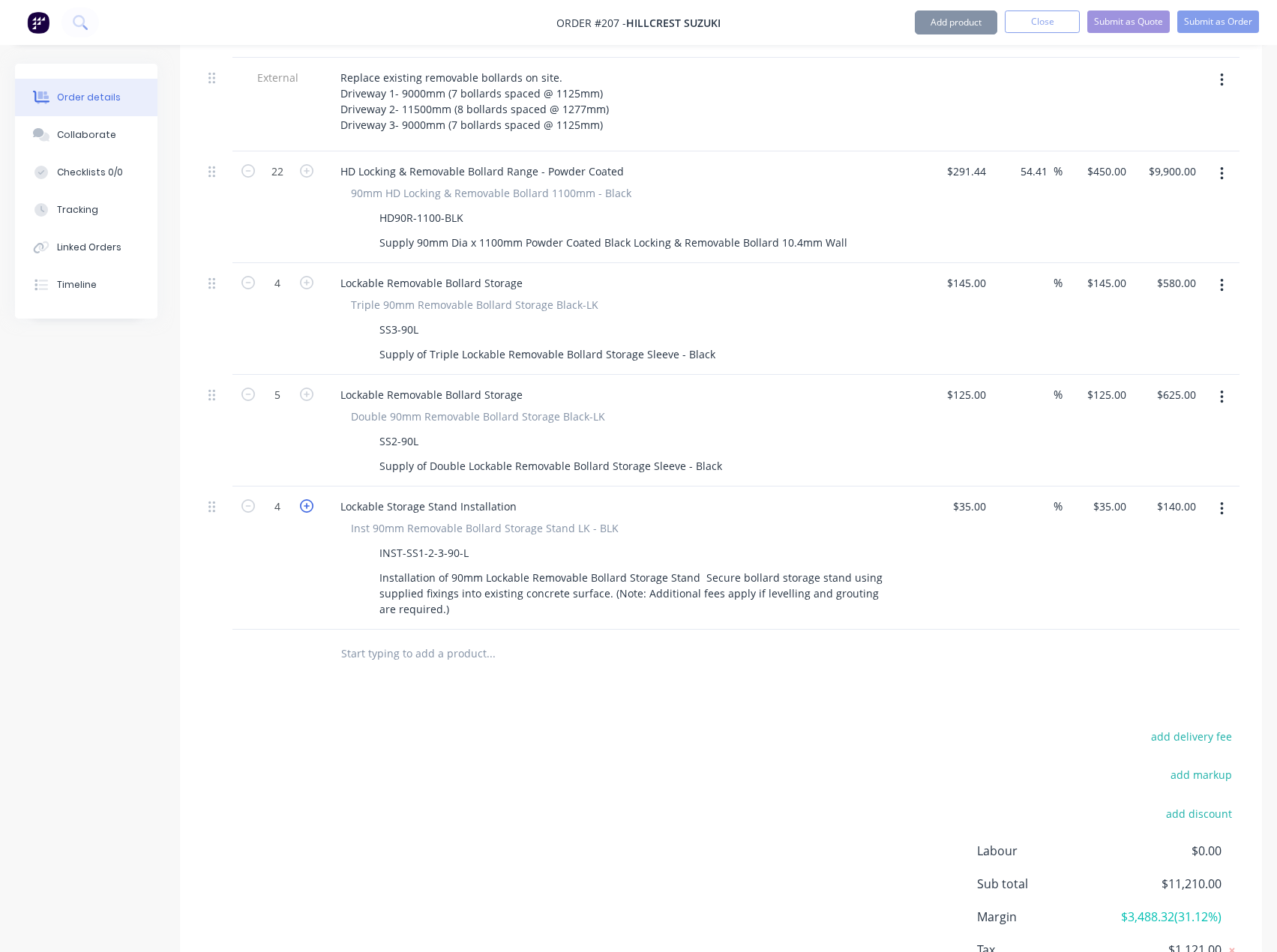
type input "5"
type input "$175.00"
click at [309, 499] on icon "button" at bounding box center [307, 506] width 14 height 14
type input "6"
type input "$210.00"
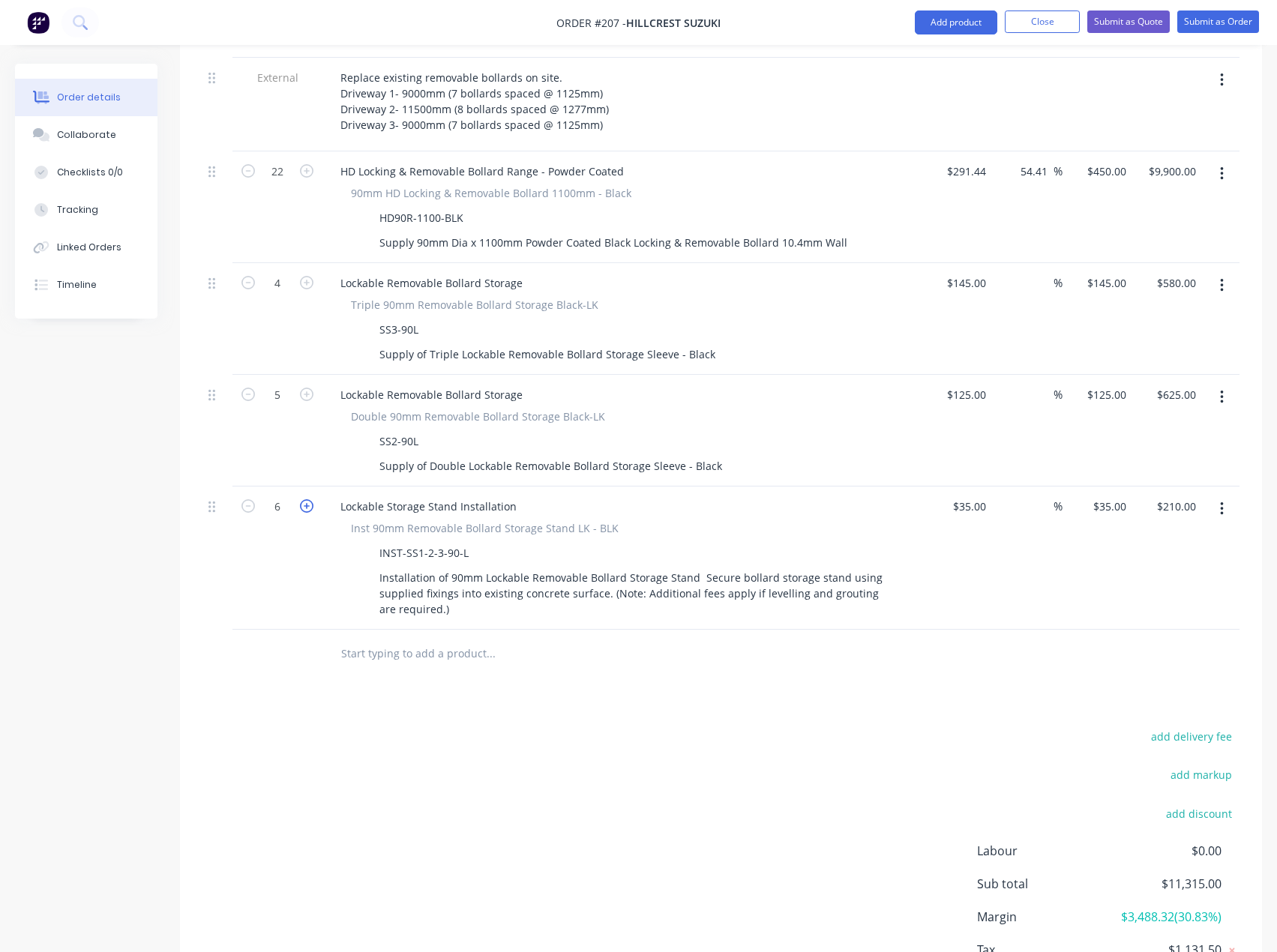
click at [309, 499] on icon "button" at bounding box center [307, 506] width 14 height 14
type input "7"
type input "$245.00"
click at [309, 497] on button "button" at bounding box center [307, 505] width 20 height 16
type input "8"
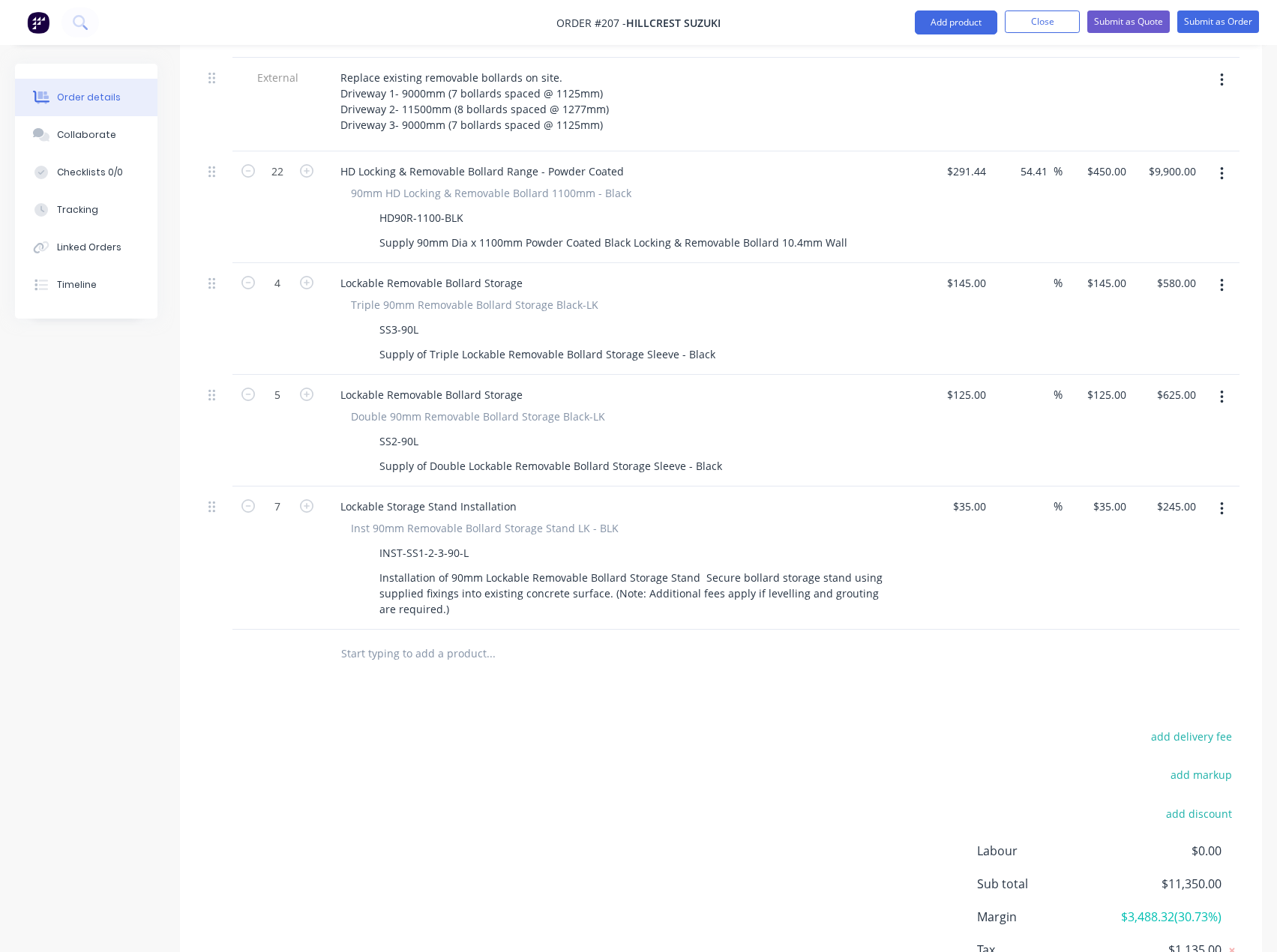
type input "$280.00"
click at [960, 486] on div "35 $35.00" at bounding box center [957, 558] width 70 height 144
type input "$25.00"
type input "25"
type input "$200.00"
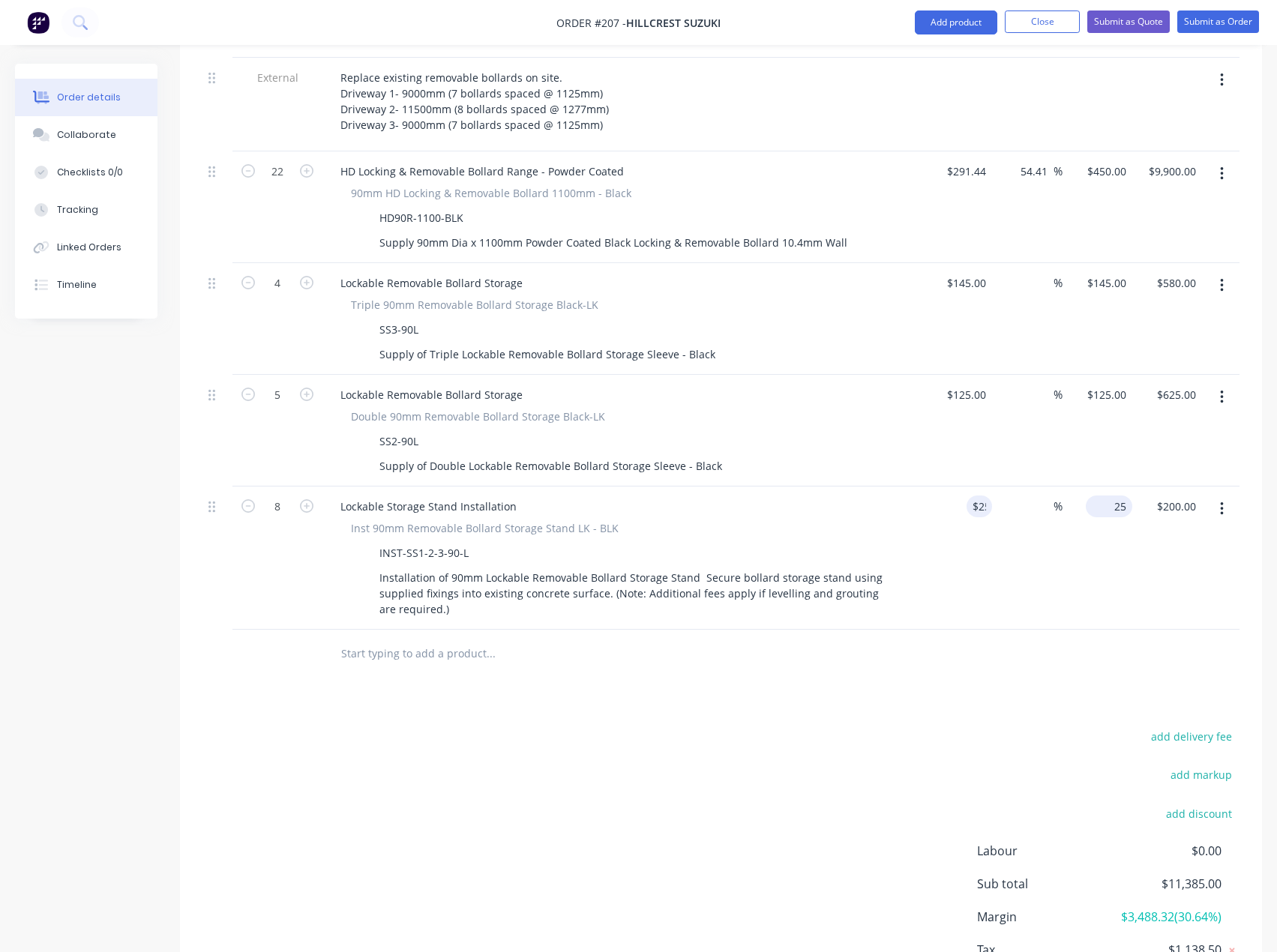
click at [1099, 486] on div "25 $35.00" at bounding box center [1098, 558] width 70 height 144
type input "35"
type input "40"
type input "$35.00"
type input "$280.00"
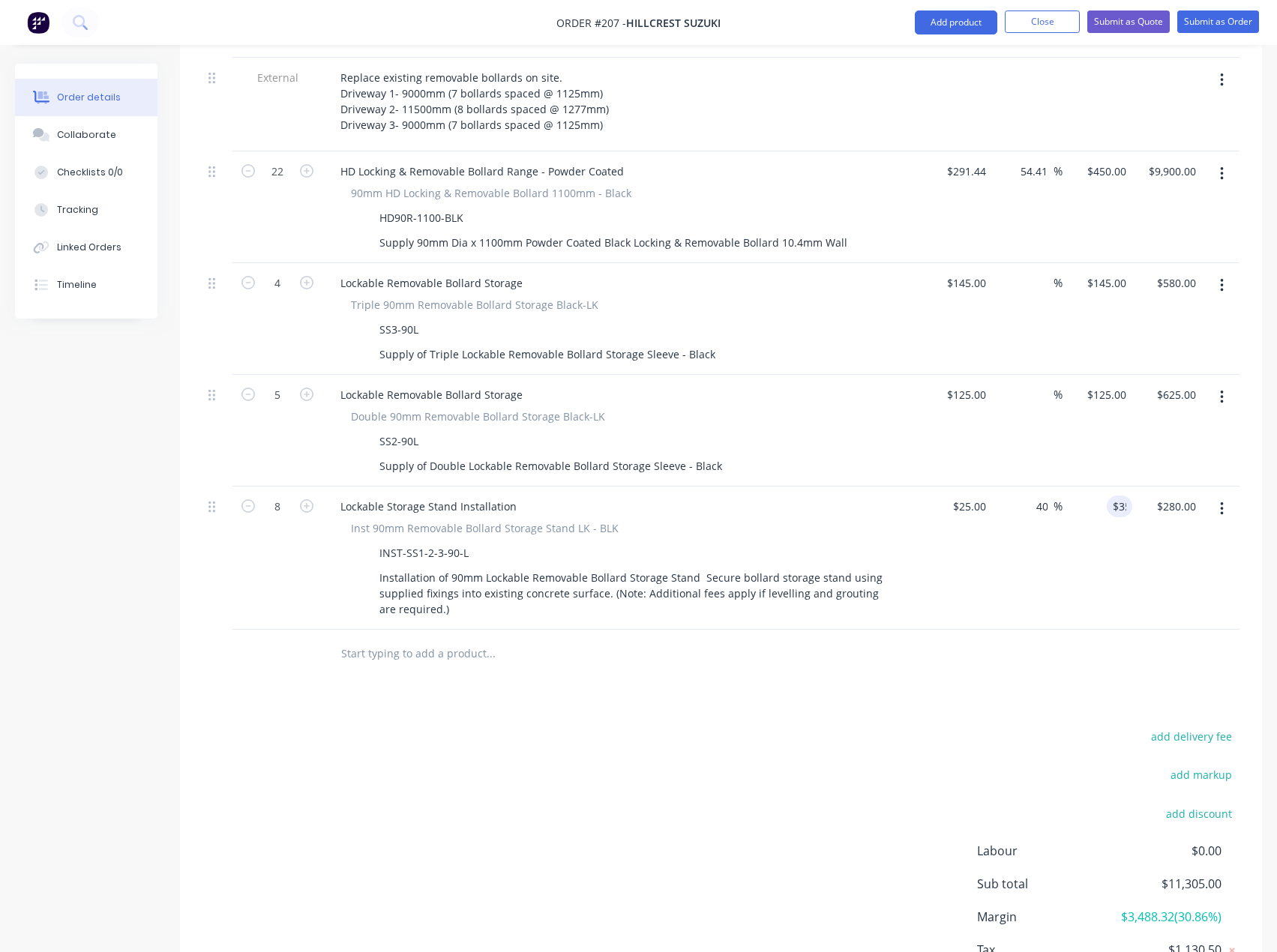
click at [749, 727] on div "add delivery fee add markup add discount Labour $0.00 Sub total $11,305.00 Marg…" at bounding box center [721, 871] width 1037 height 289
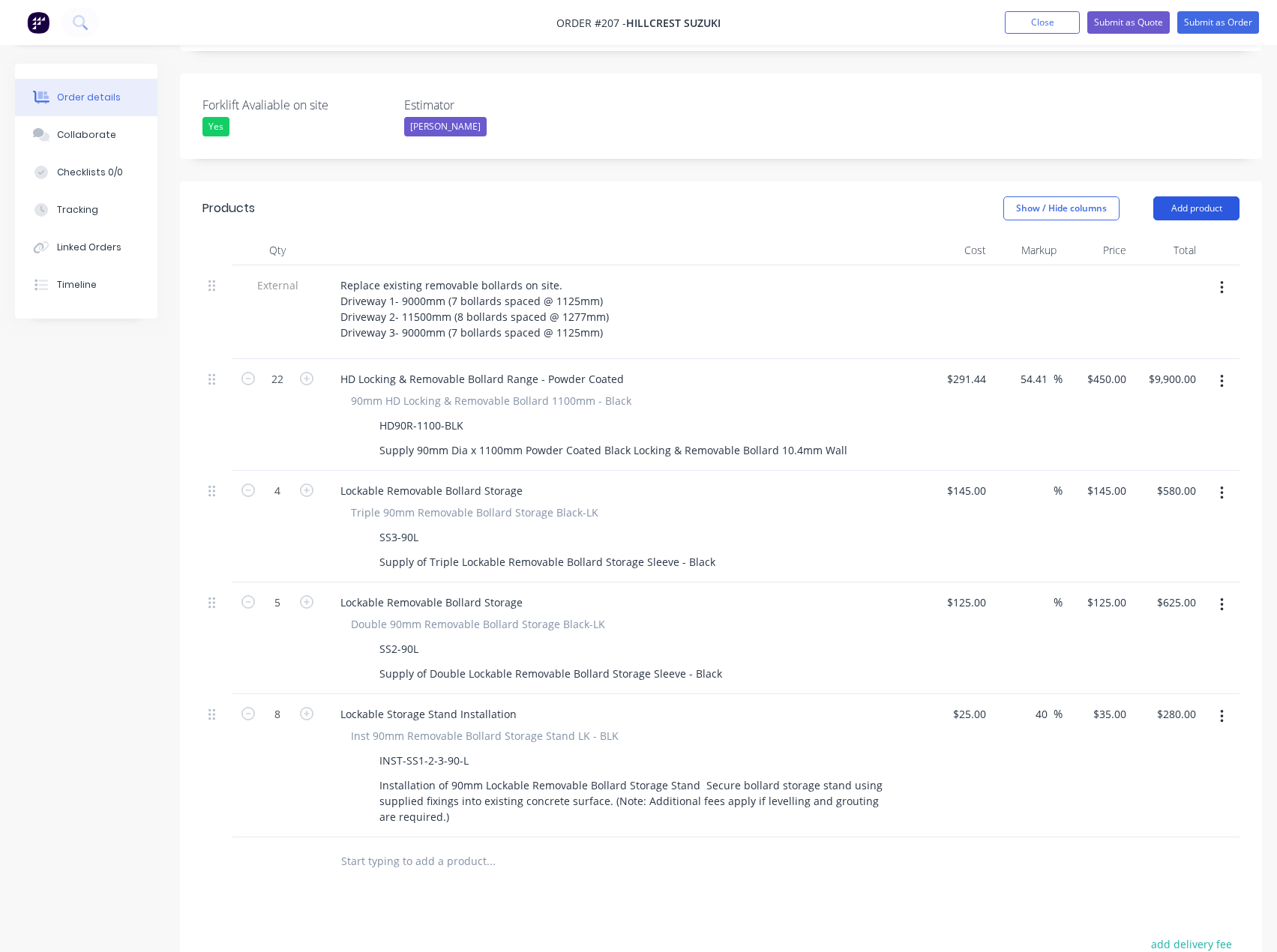
scroll to position [371, 0]
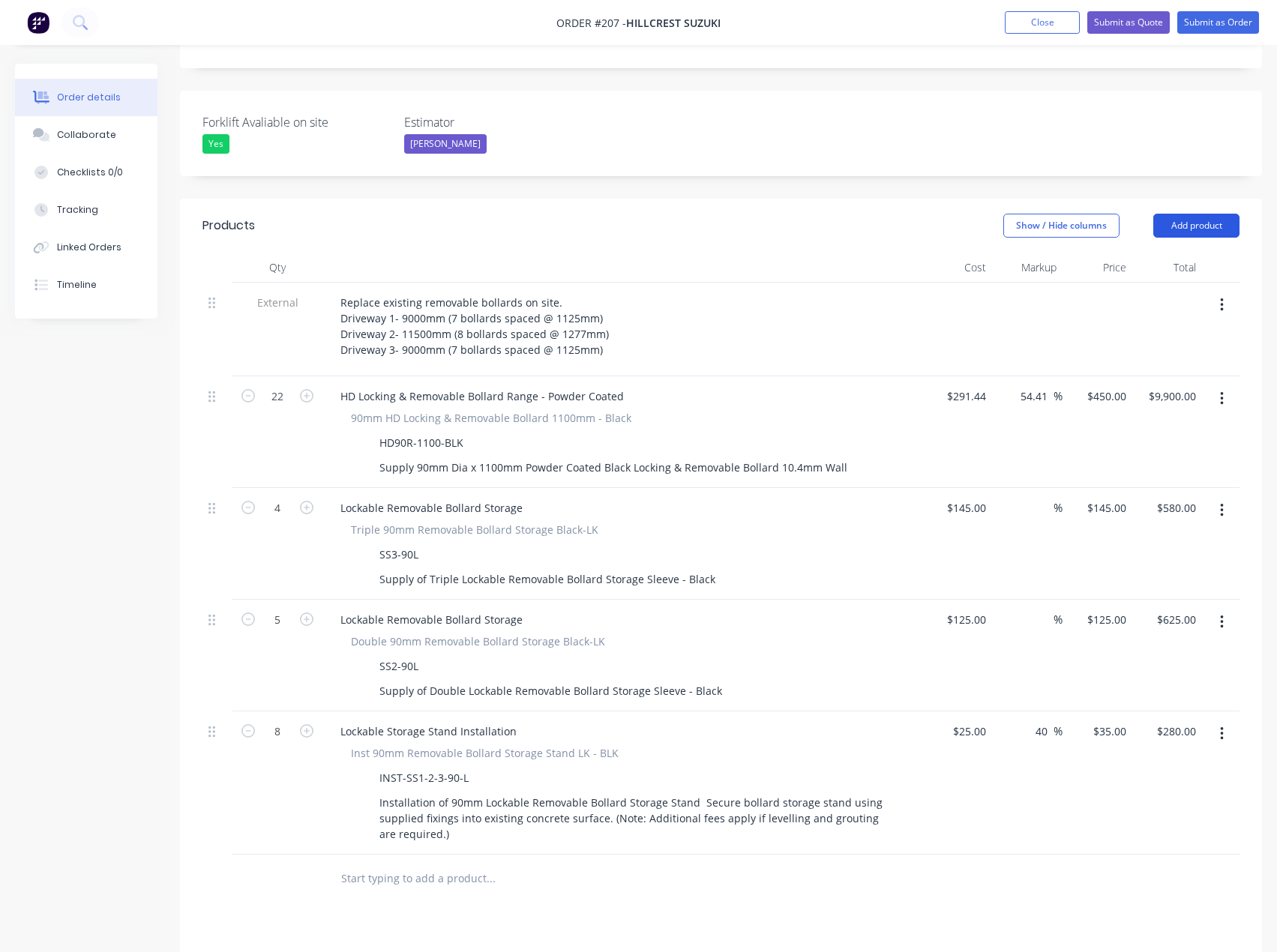
click at [1195, 213] on button "Add product" at bounding box center [1196, 225] width 86 height 24
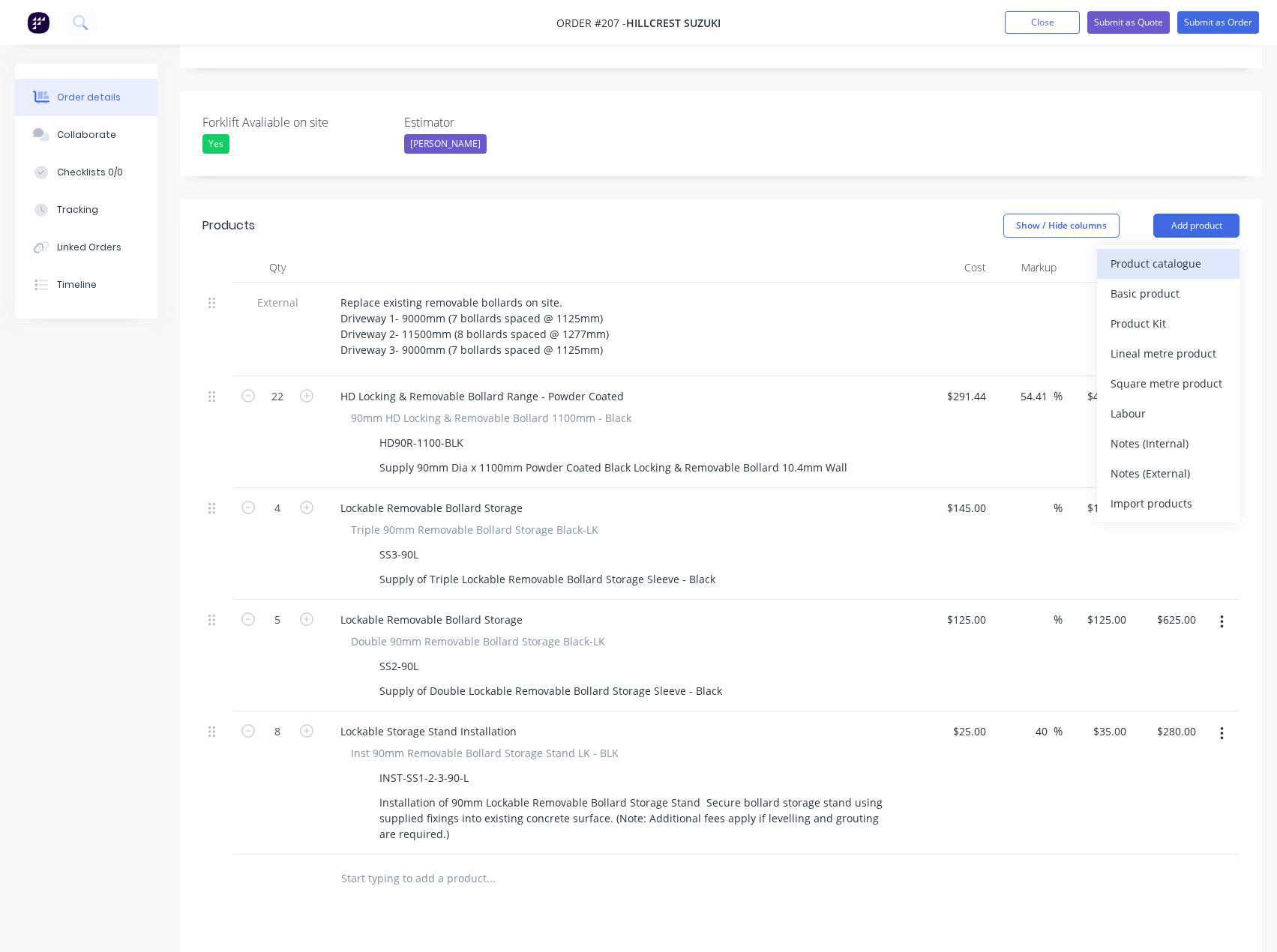
click at [1131, 252] on div "Product catalogue" at bounding box center [1168, 263] width 116 height 22
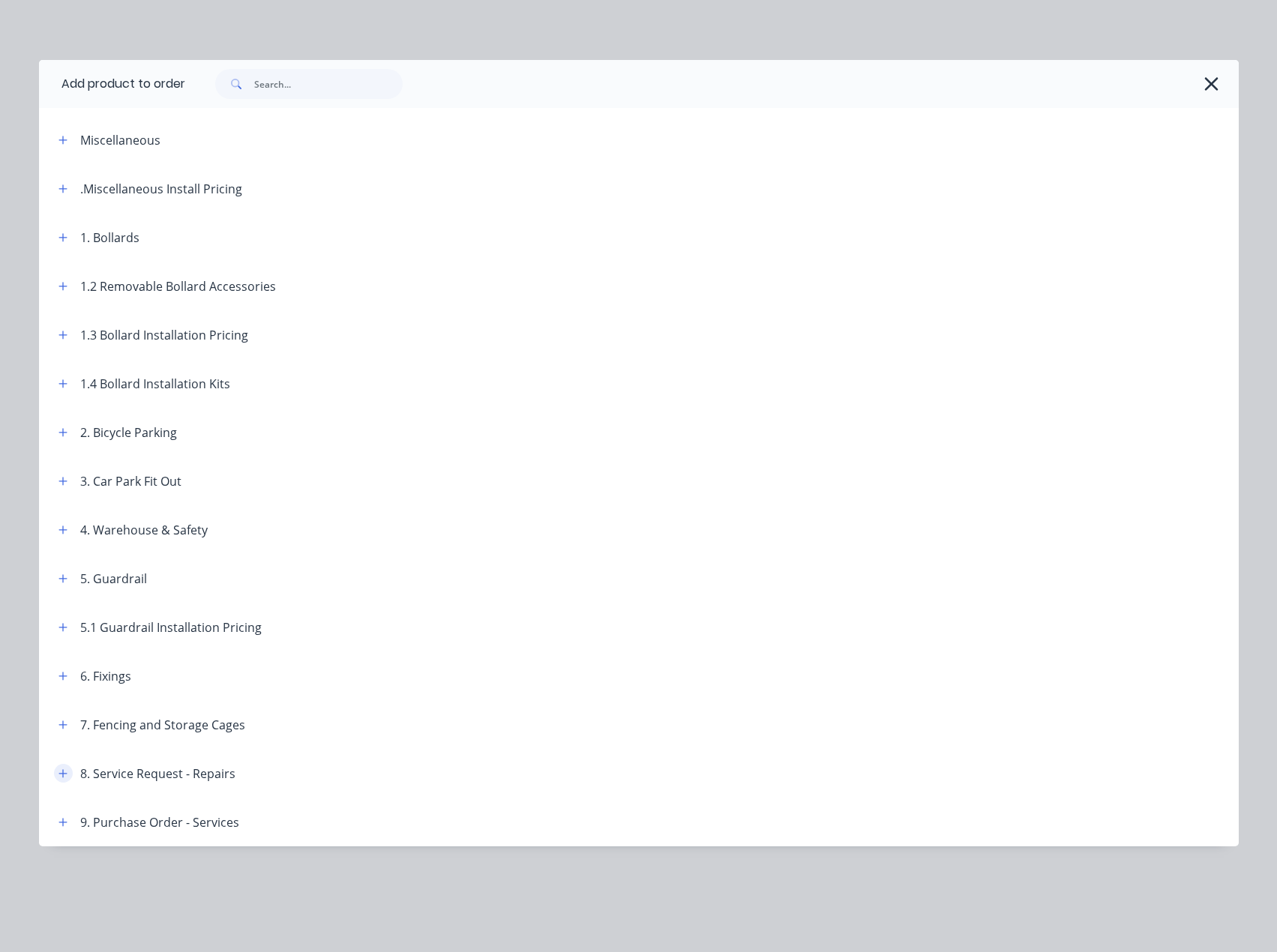
click at [59, 779] on icon "button" at bounding box center [63, 774] width 9 height 11
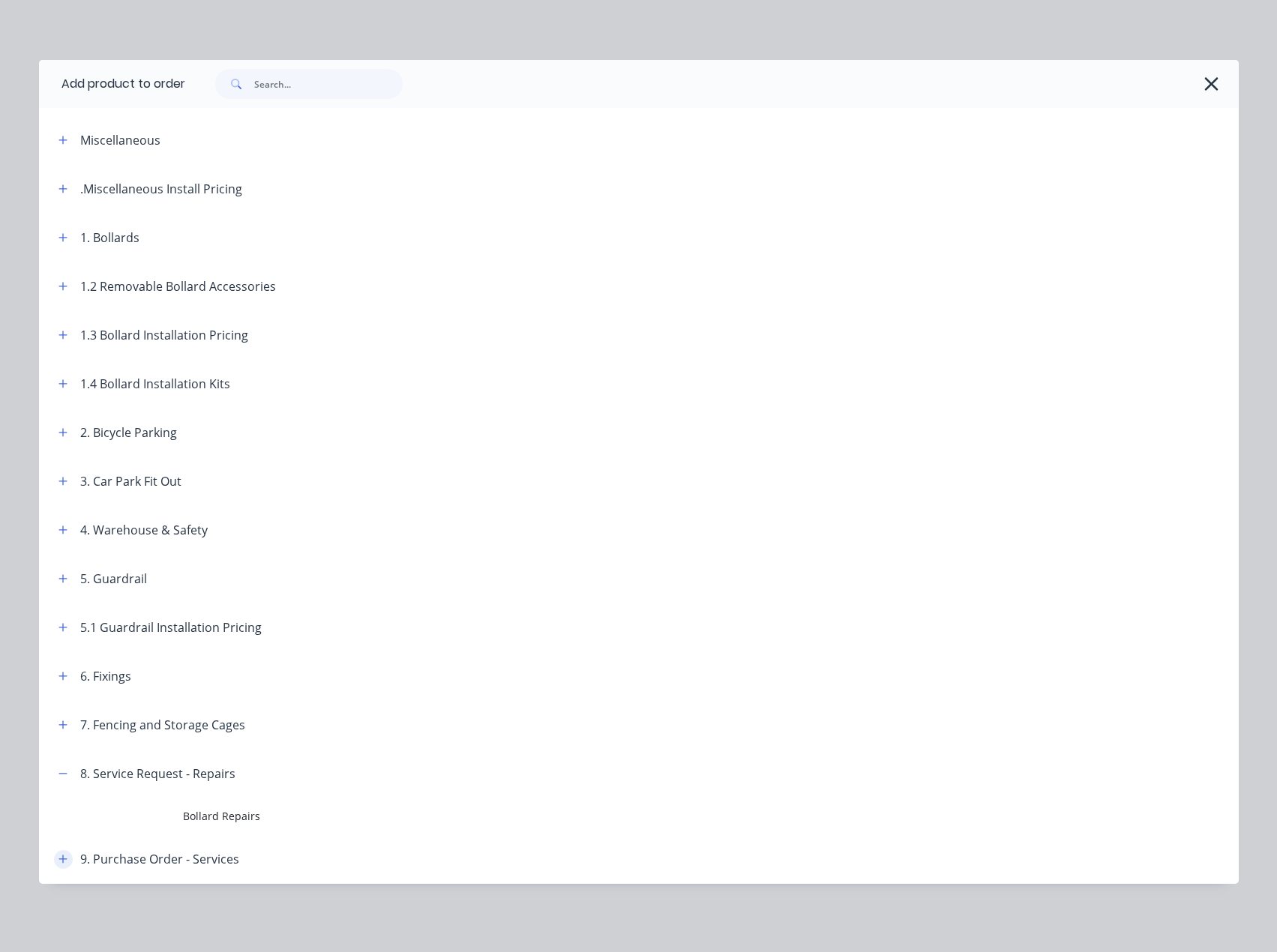
click at [62, 857] on icon "button" at bounding box center [63, 859] width 9 height 11
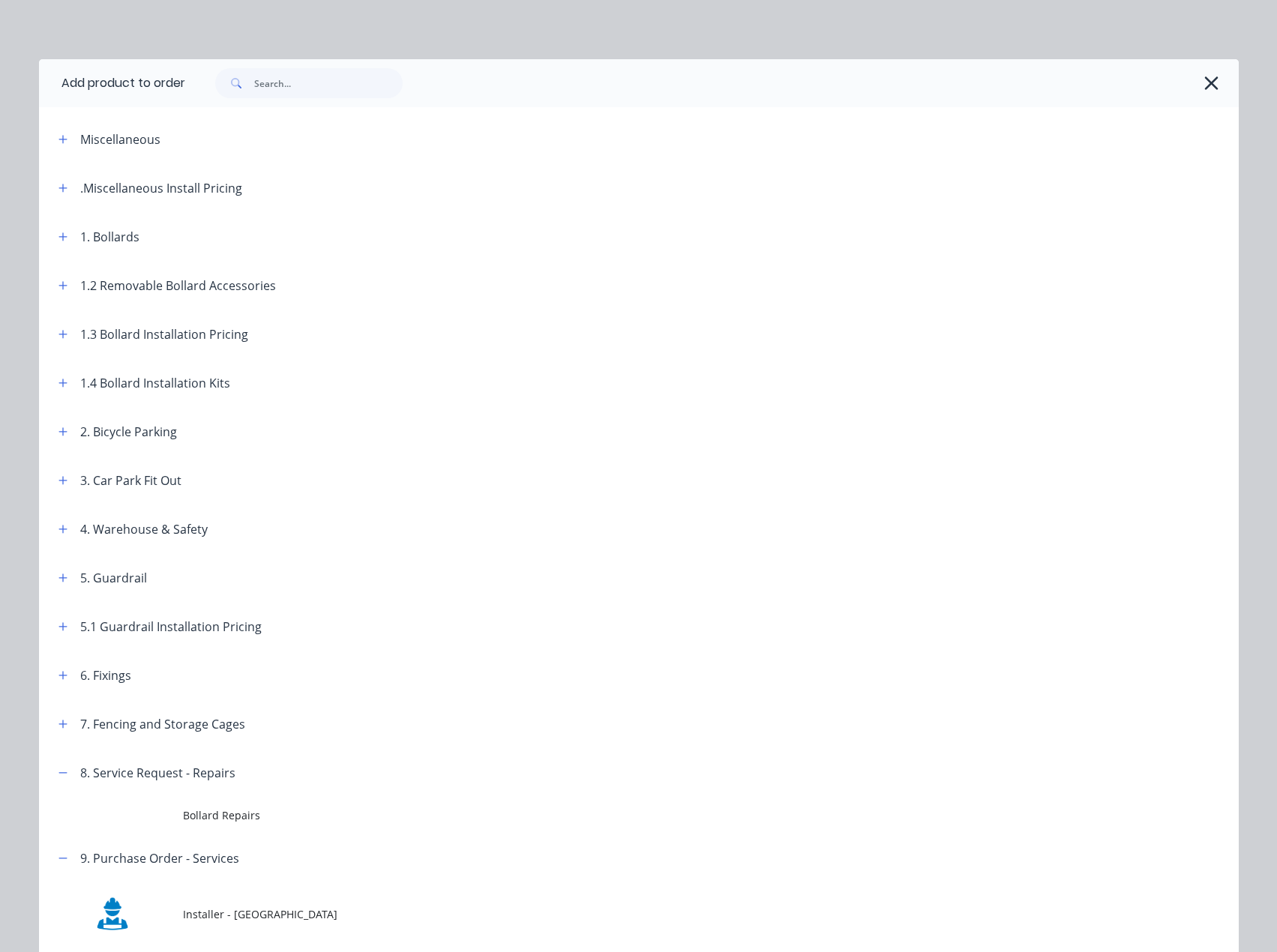
scroll to position [0, 0]
click at [1207, 81] on icon "button" at bounding box center [1211, 84] width 16 height 21
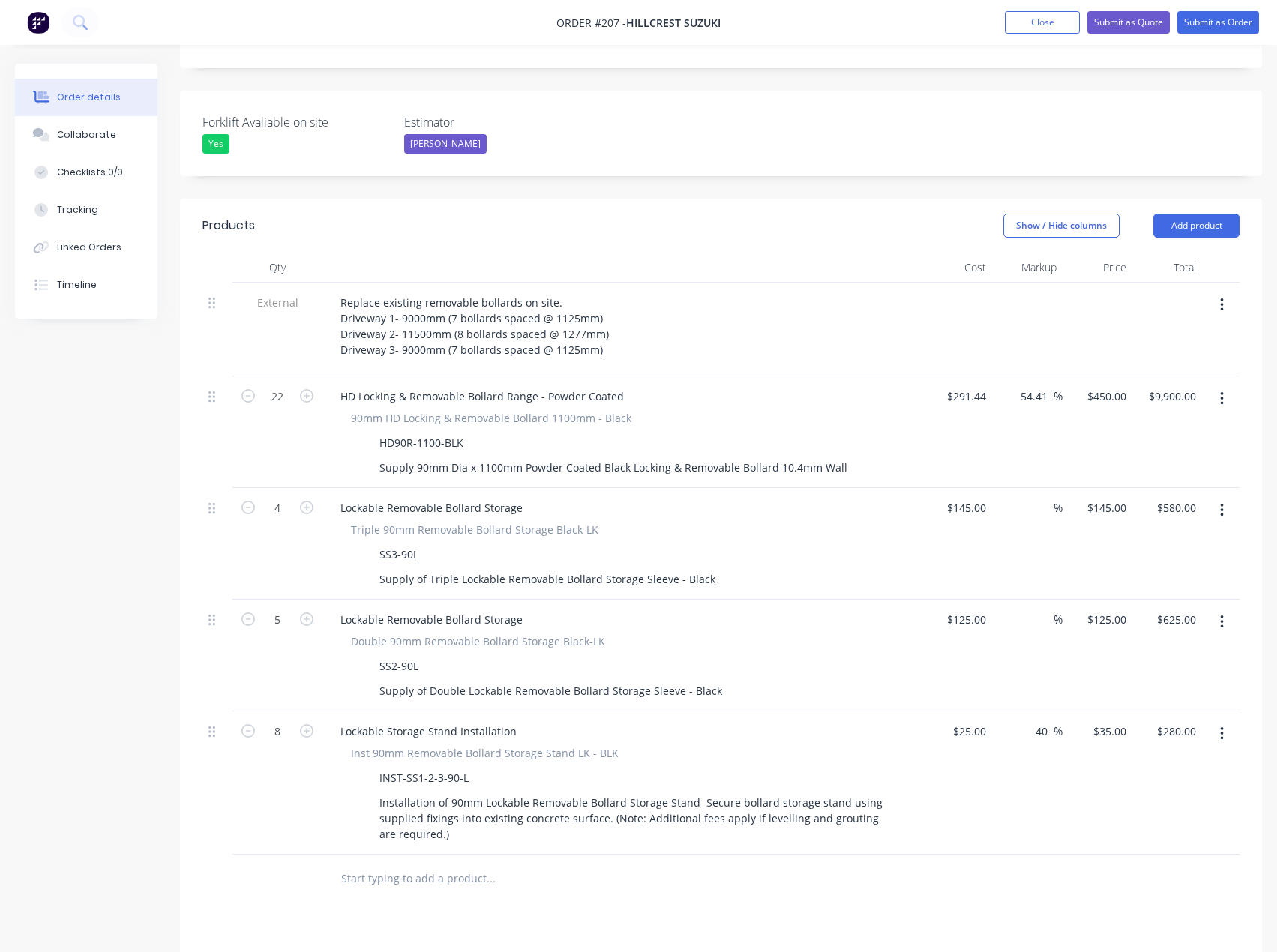
click at [420, 863] on input "text" at bounding box center [489, 878] width 300 height 30
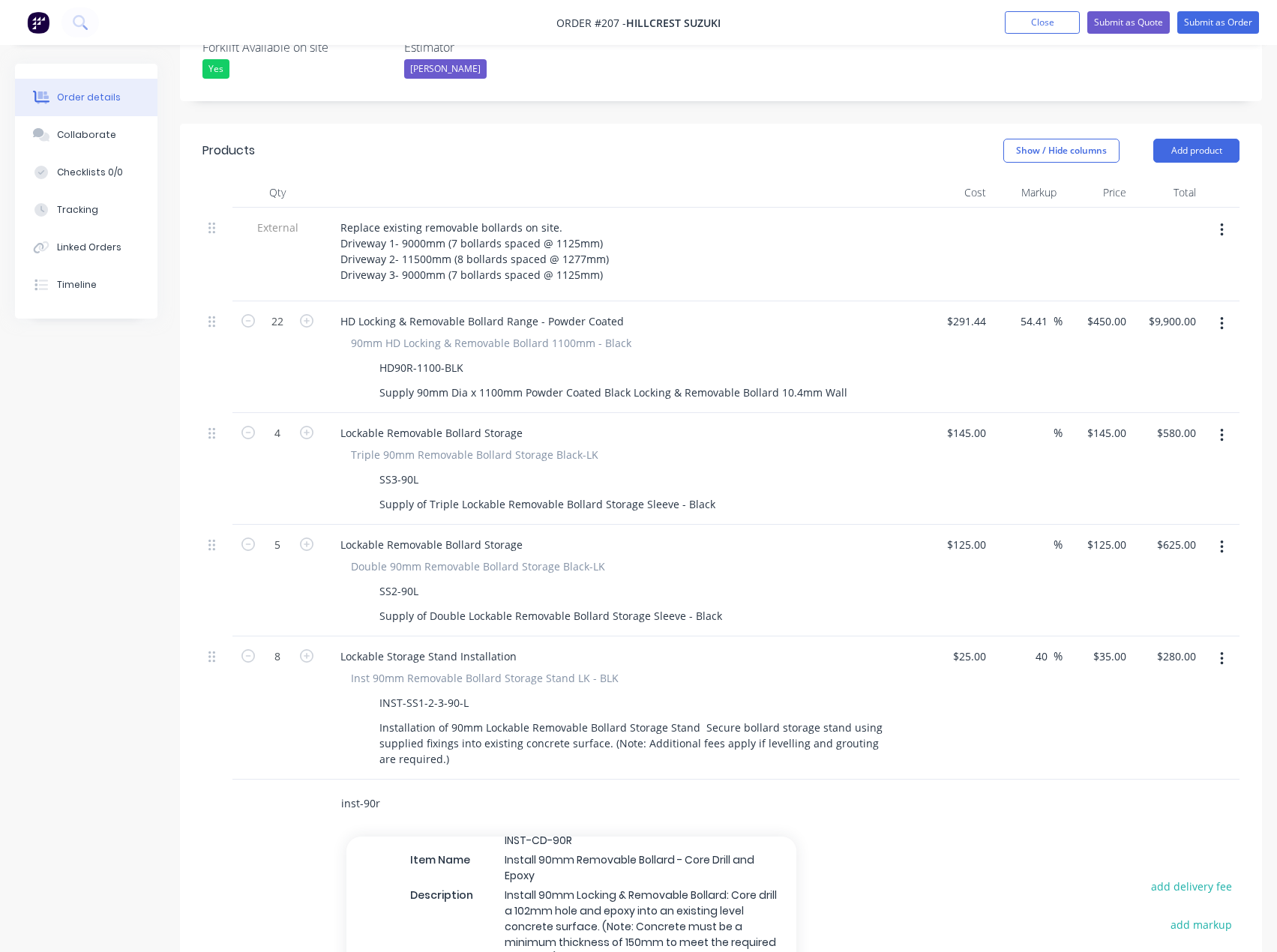
scroll to position [300, 0]
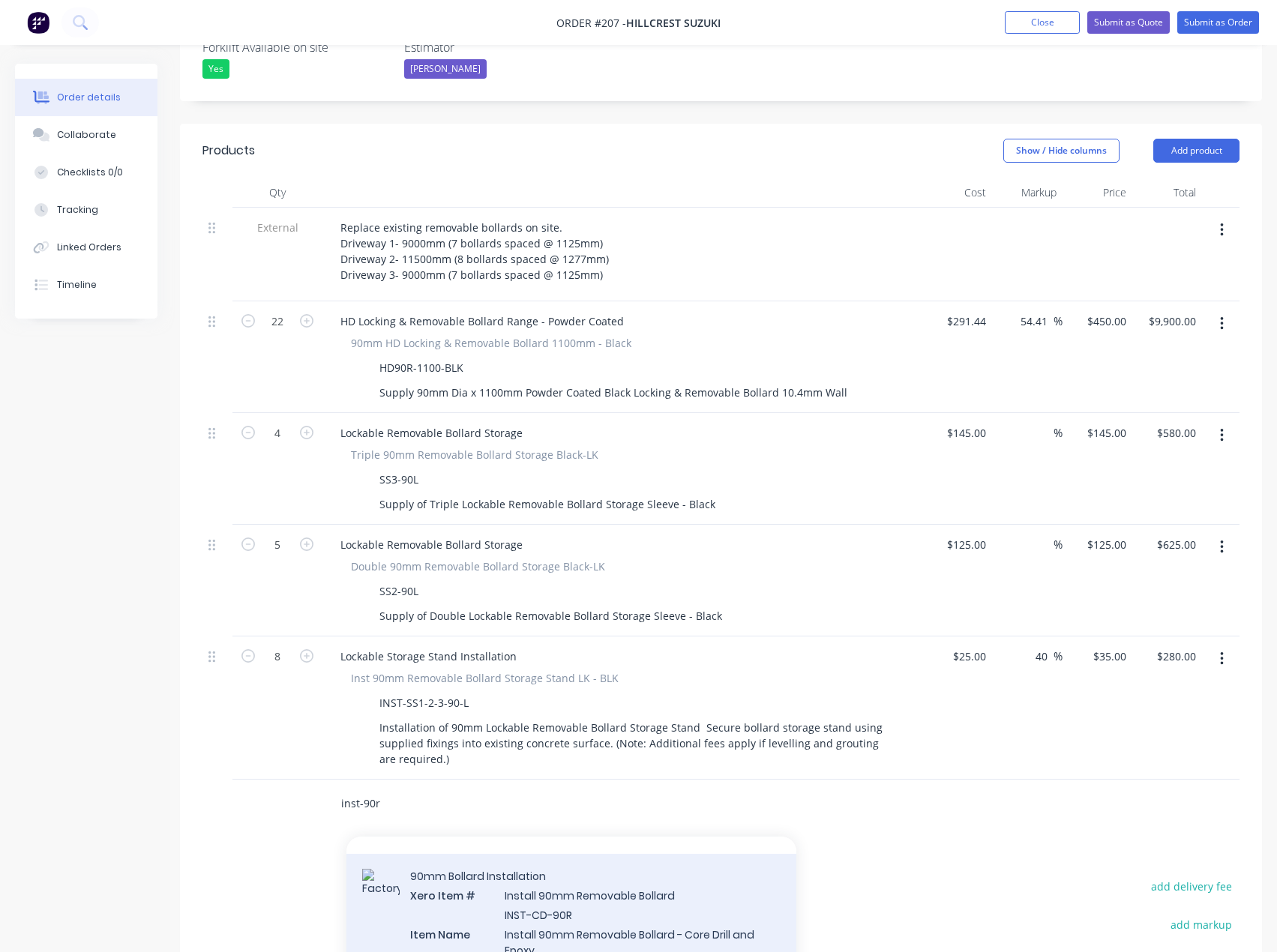
type input "inst-90r"
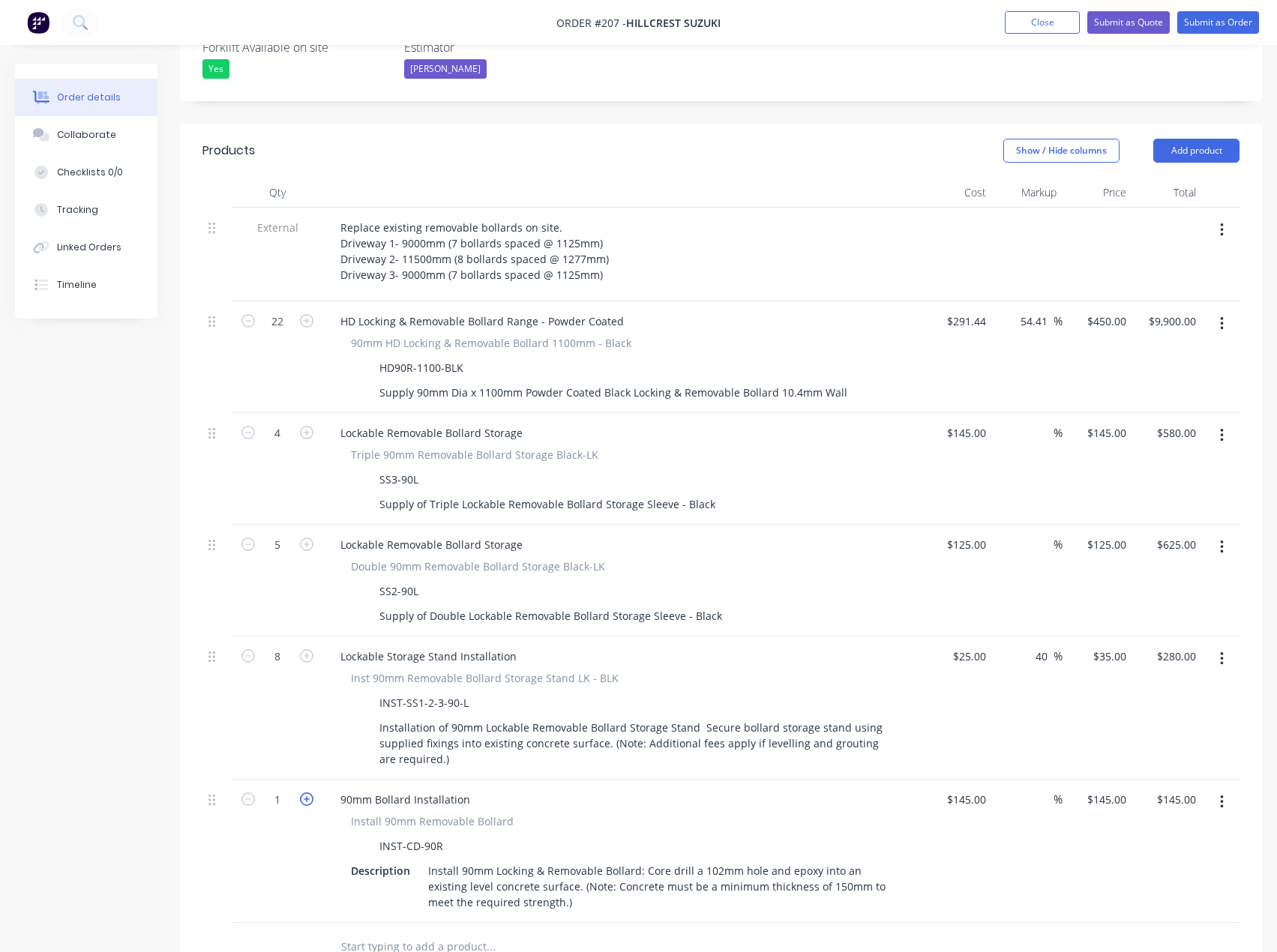
click at [305, 793] on icon "button" at bounding box center [307, 799] width 14 height 14
type input "2"
type input "$290.00"
click at [305, 793] on icon "button" at bounding box center [307, 799] width 14 height 14
type input "3"
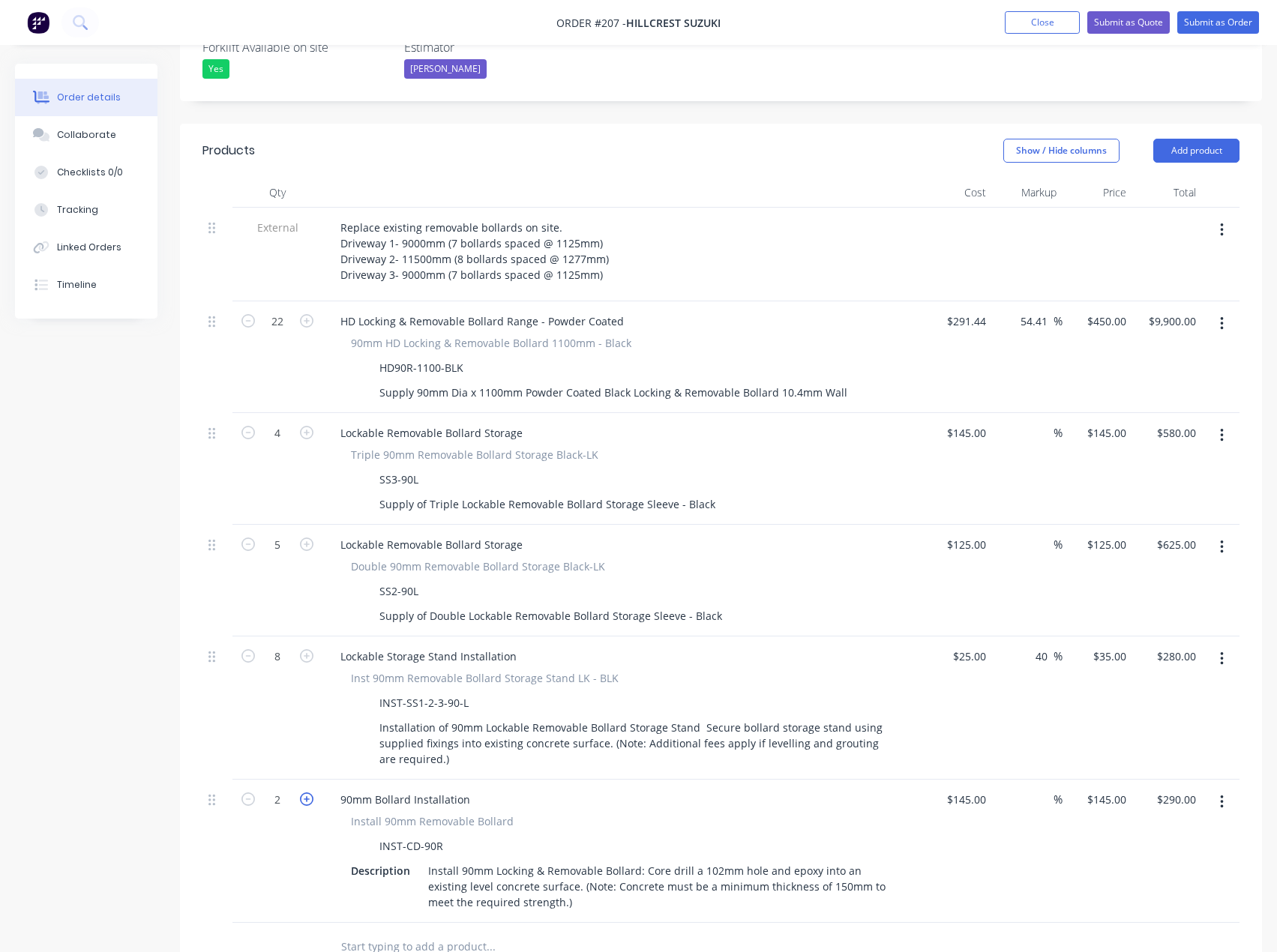
type input "$435.00"
click at [305, 793] on icon "button" at bounding box center [307, 799] width 14 height 14
type input "4"
type input "$580.00"
click at [305, 793] on icon "button" at bounding box center [307, 799] width 14 height 14
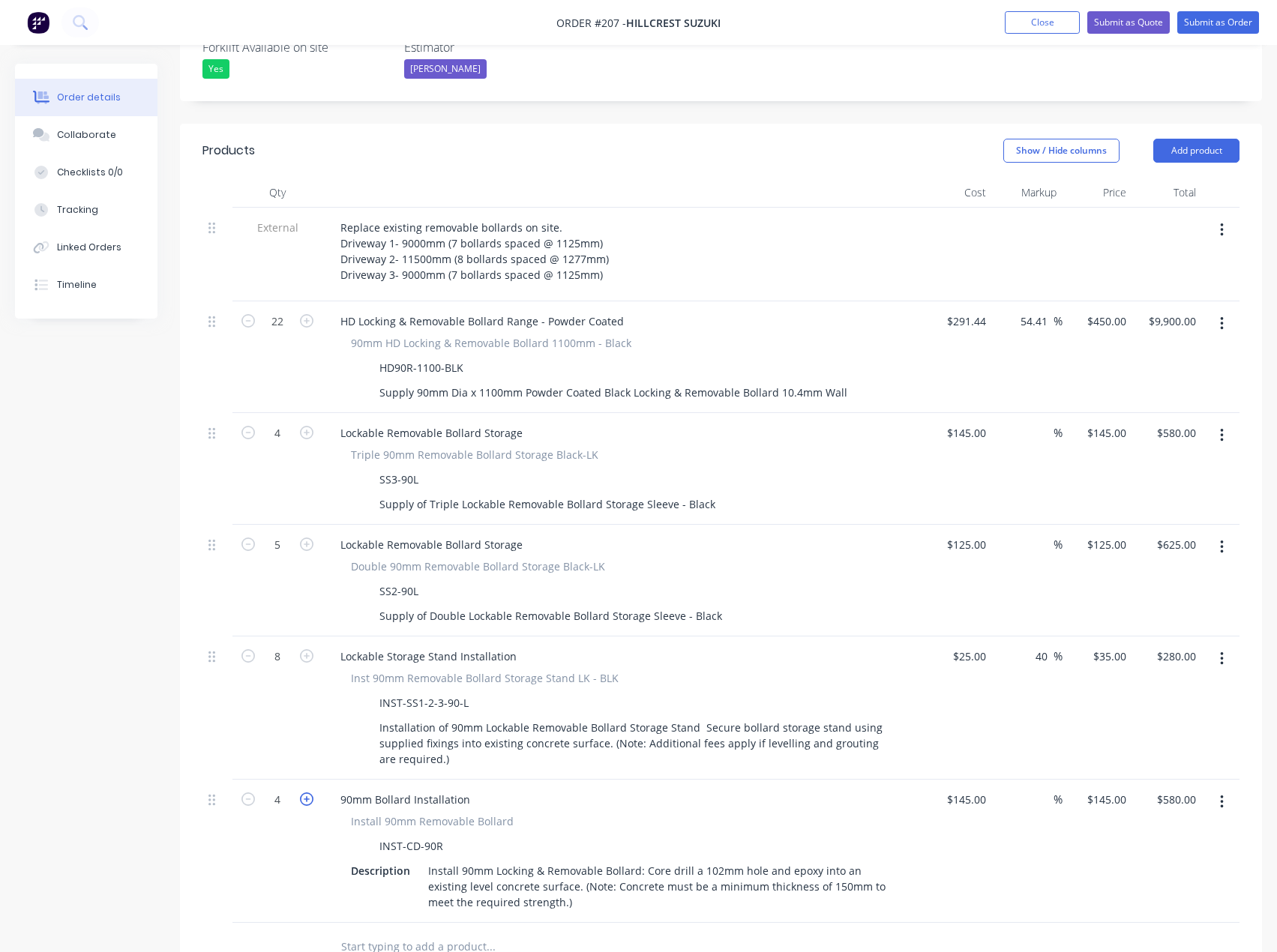
type input "5"
type input "$725.00"
click at [280, 333] on input "5" at bounding box center [277, 321] width 39 height 23
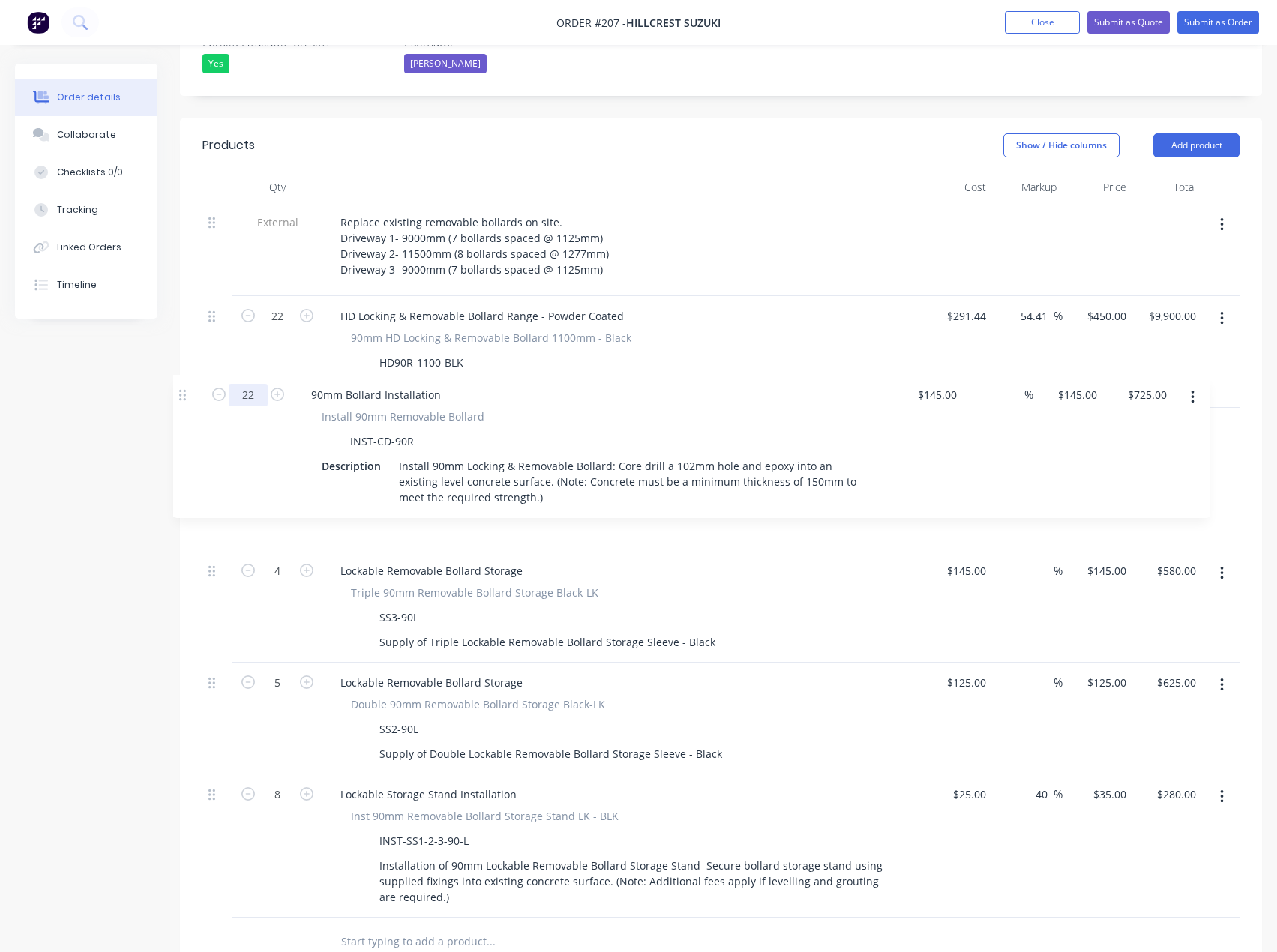
drag, startPoint x: 211, startPoint y: 765, endPoint x: 180, endPoint y: 386, distance: 380.3
click at [180, 386] on div "Qty Cost Markup Price Total External Replace existing removable bollards on sit…" at bounding box center [721, 569] width 1082 height 793
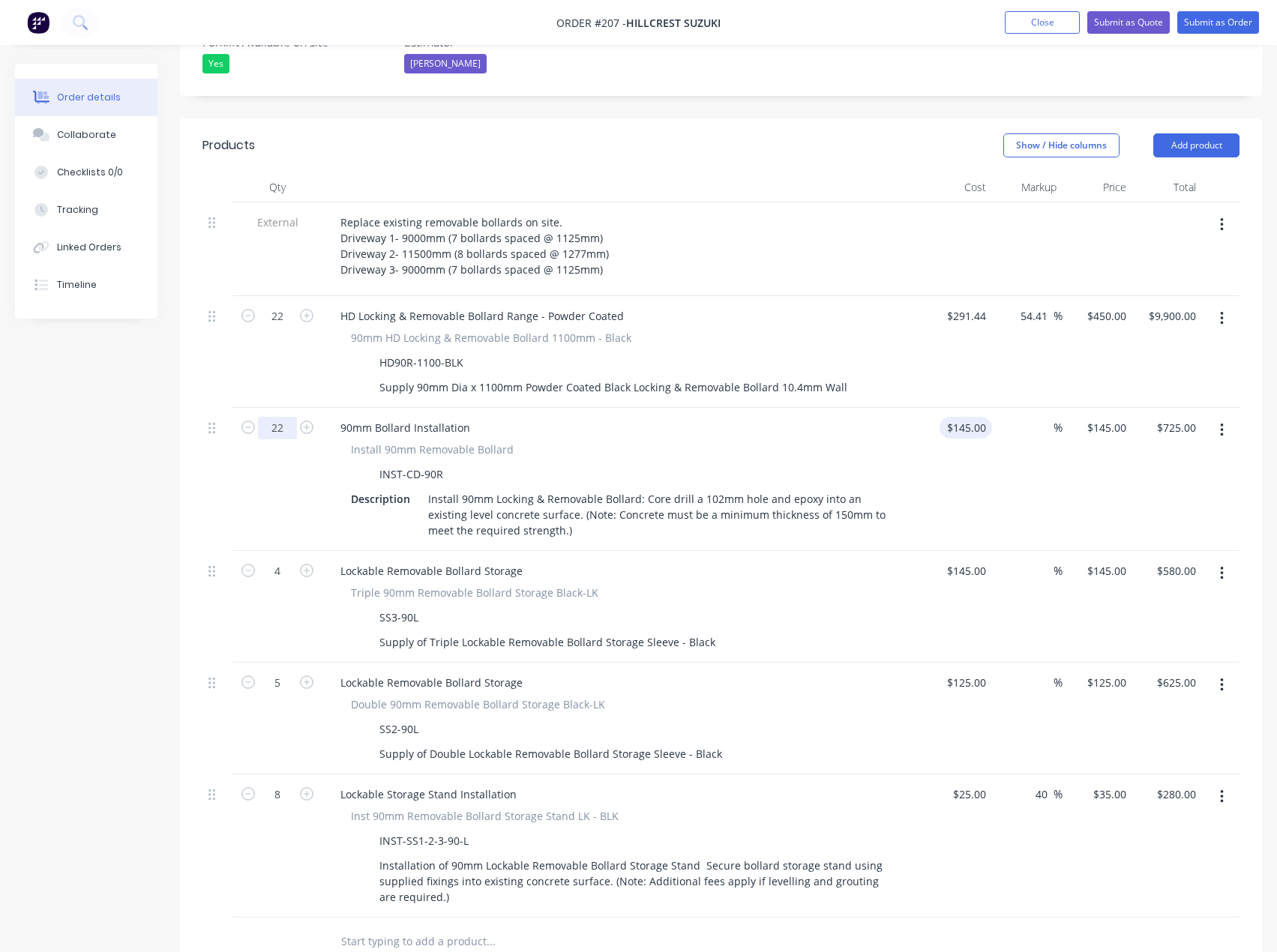
type input "22"
type input "145"
type input "$3,190.00"
click at [966, 417] on div "145 145" at bounding box center [976, 428] width 32 height 22
type input "$125.00"
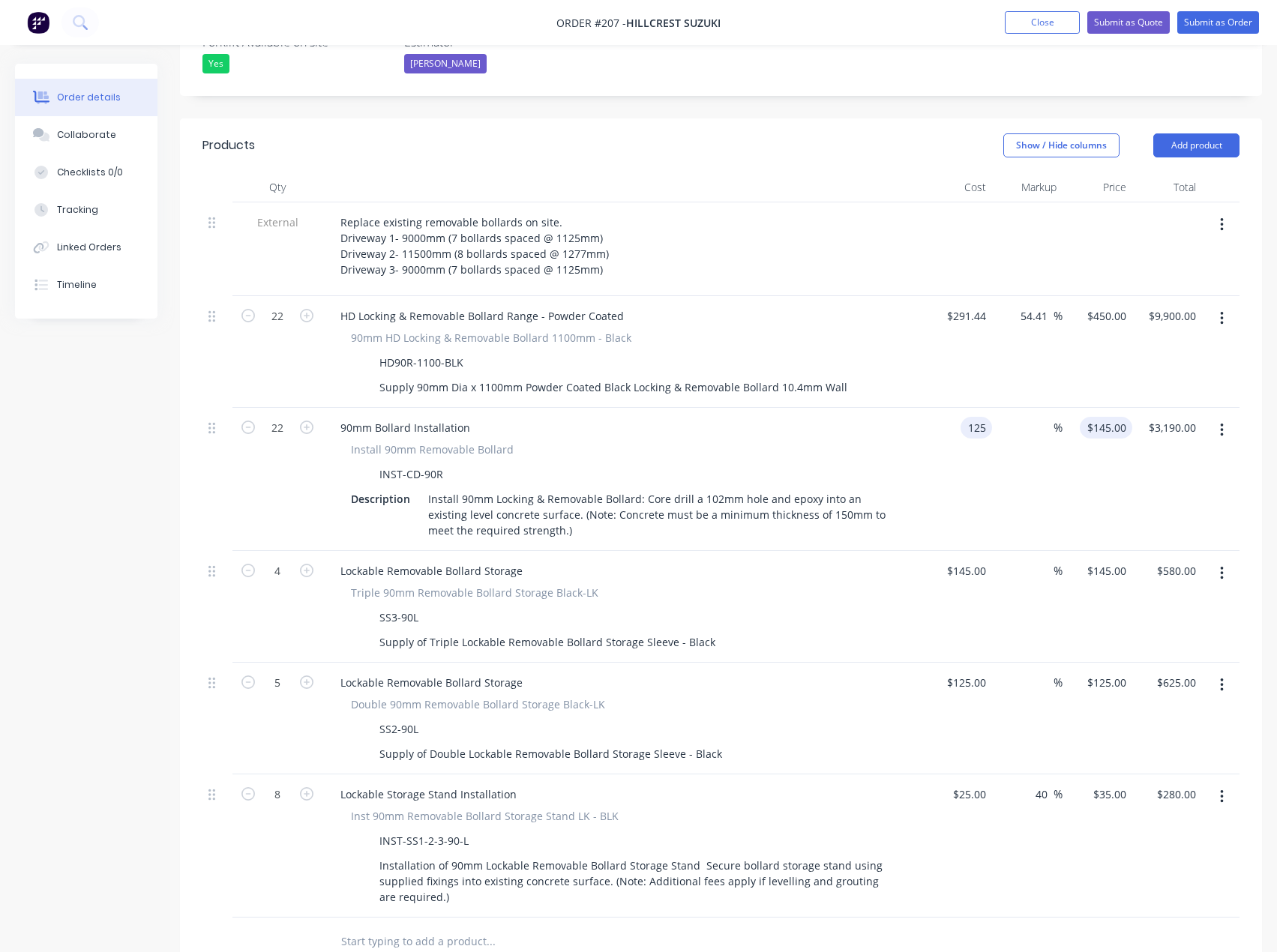
type input "125"
type input "$2,750.00"
click at [1106, 417] on div "125 125" at bounding box center [1117, 428] width 32 height 22
type input "185"
type input "48"
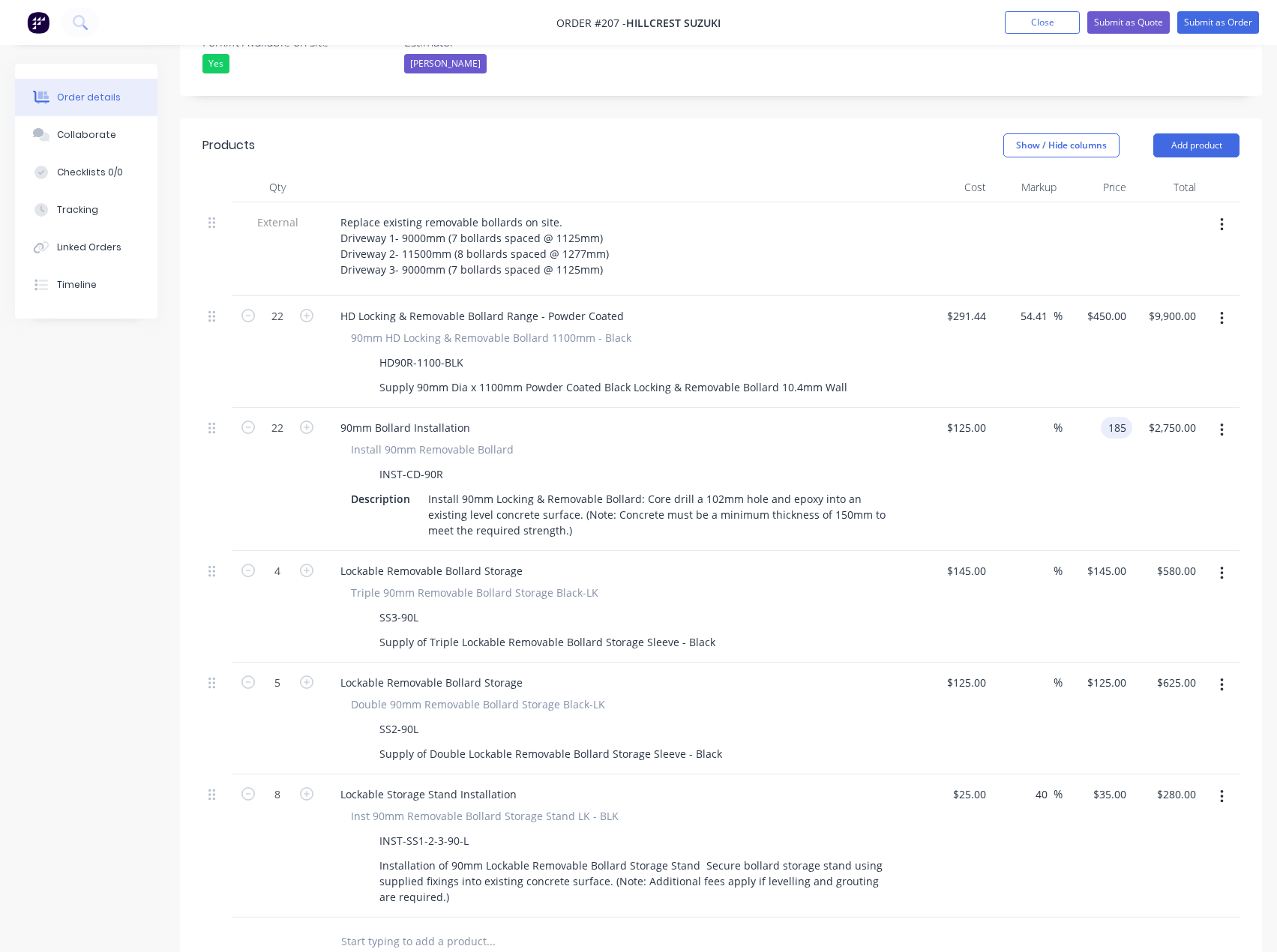
type input "$185.00"
type input "$4,070.00"
click at [802, 927] on div at bounding box center [591, 942] width 527 height 30
click at [440, 927] on input "text" at bounding box center [489, 942] width 300 height 30
click at [375, 927] on input "call out1" at bounding box center [489, 942] width 300 height 30
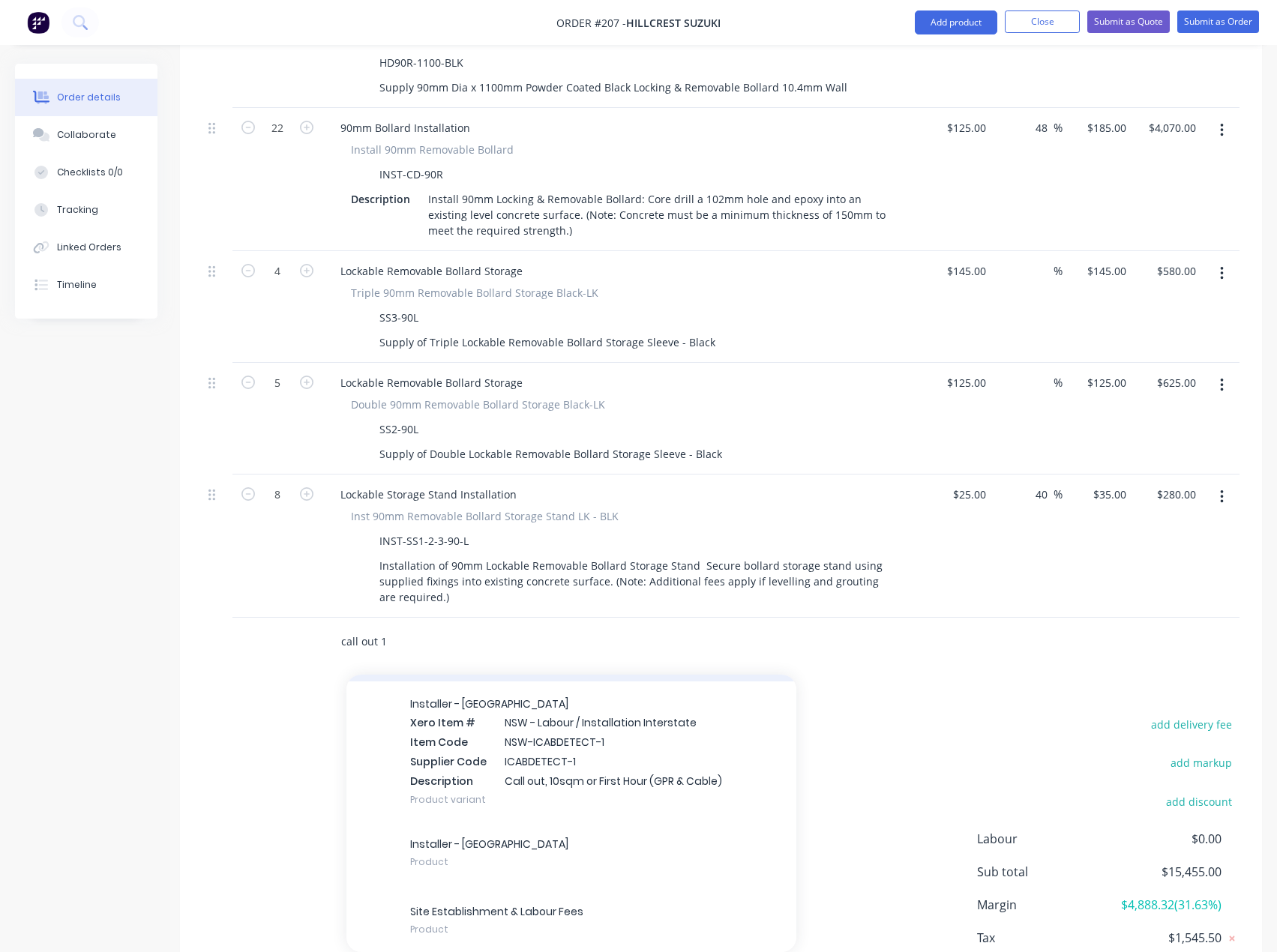
scroll to position [201, 0]
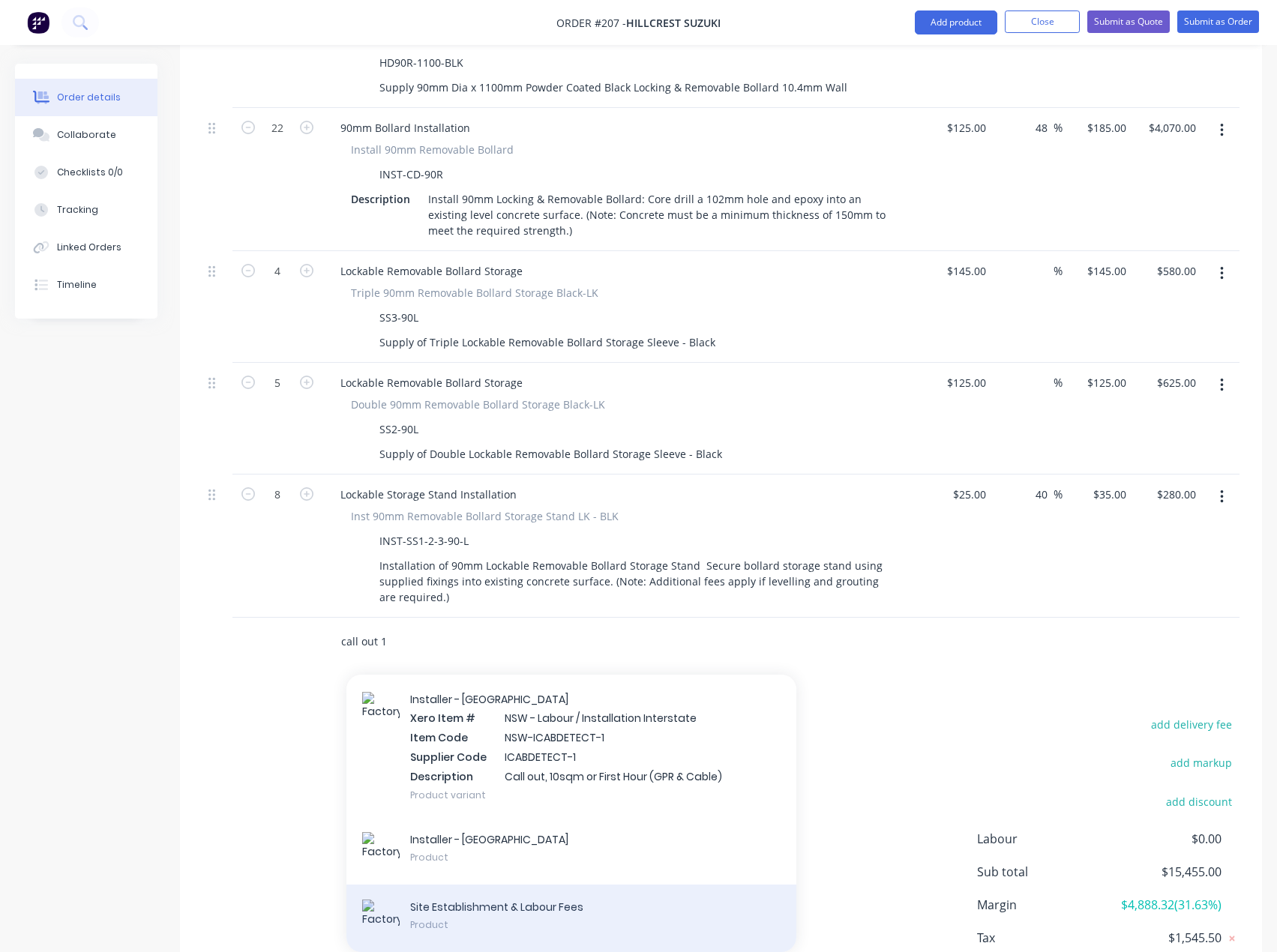
type input "call out 1"
click at [498, 884] on div "Site Establishment & Labour Fees Product" at bounding box center [570, 918] width 450 height 68
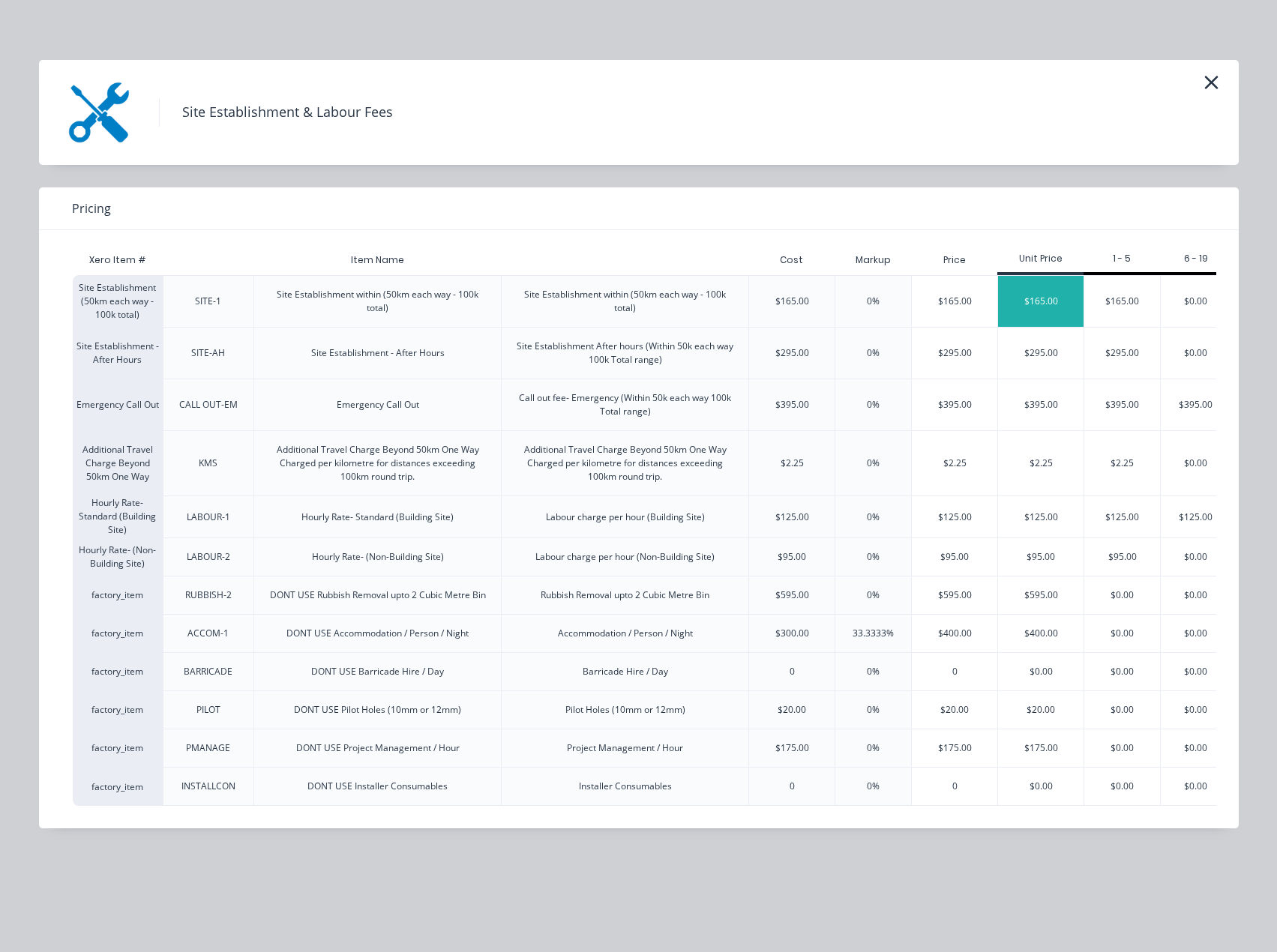
click at [1041, 308] on div "$165.00" at bounding box center [1041, 301] width 86 height 51
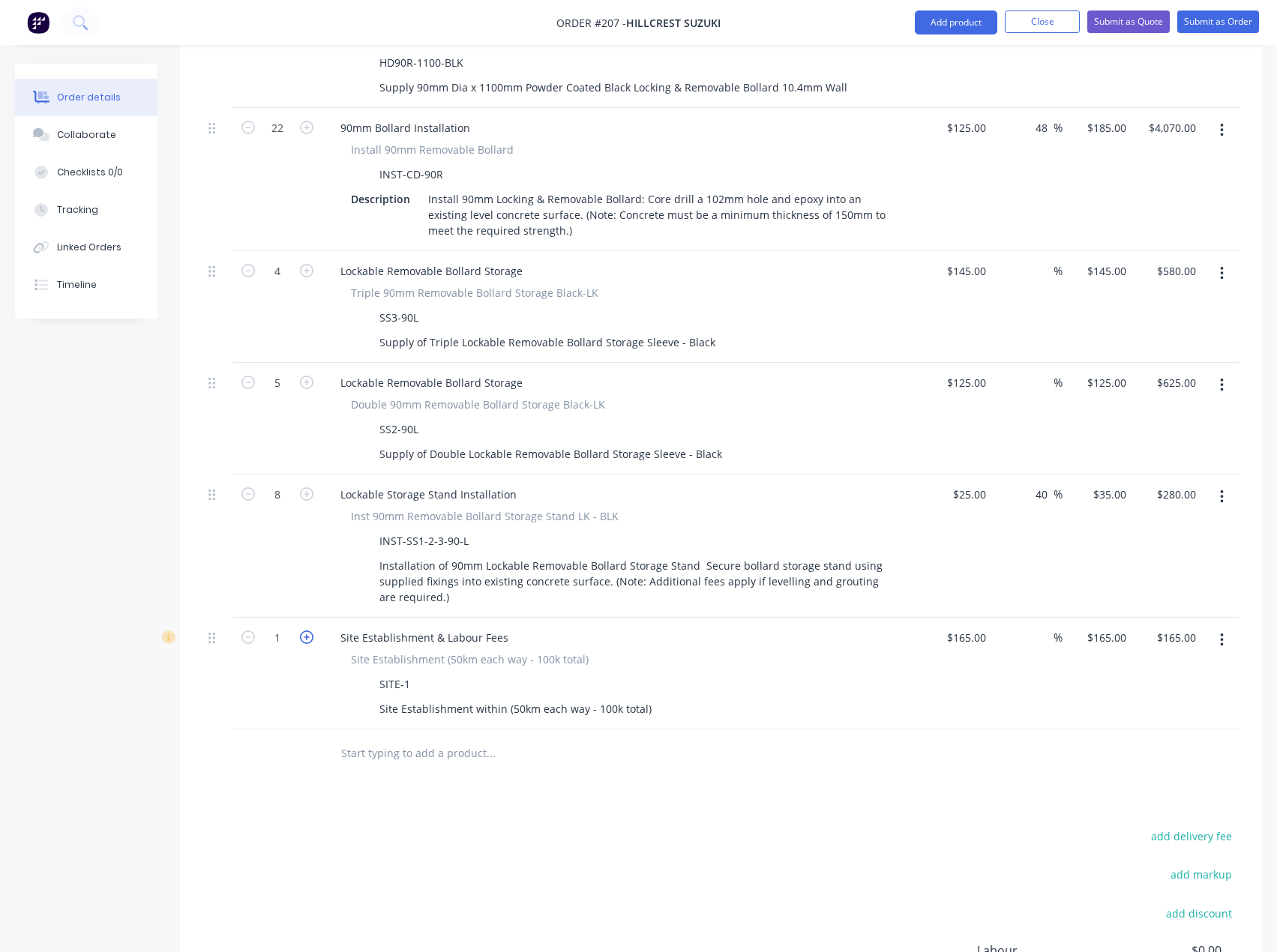
click at [306, 631] on icon "button" at bounding box center [307, 638] width 14 height 14
type input "2"
type input "$330.00"
click at [959, 618] on div "165 165" at bounding box center [957, 674] width 70 height 112
drag, startPoint x: 969, startPoint y: 594, endPoint x: 1018, endPoint y: 596, distance: 49.0
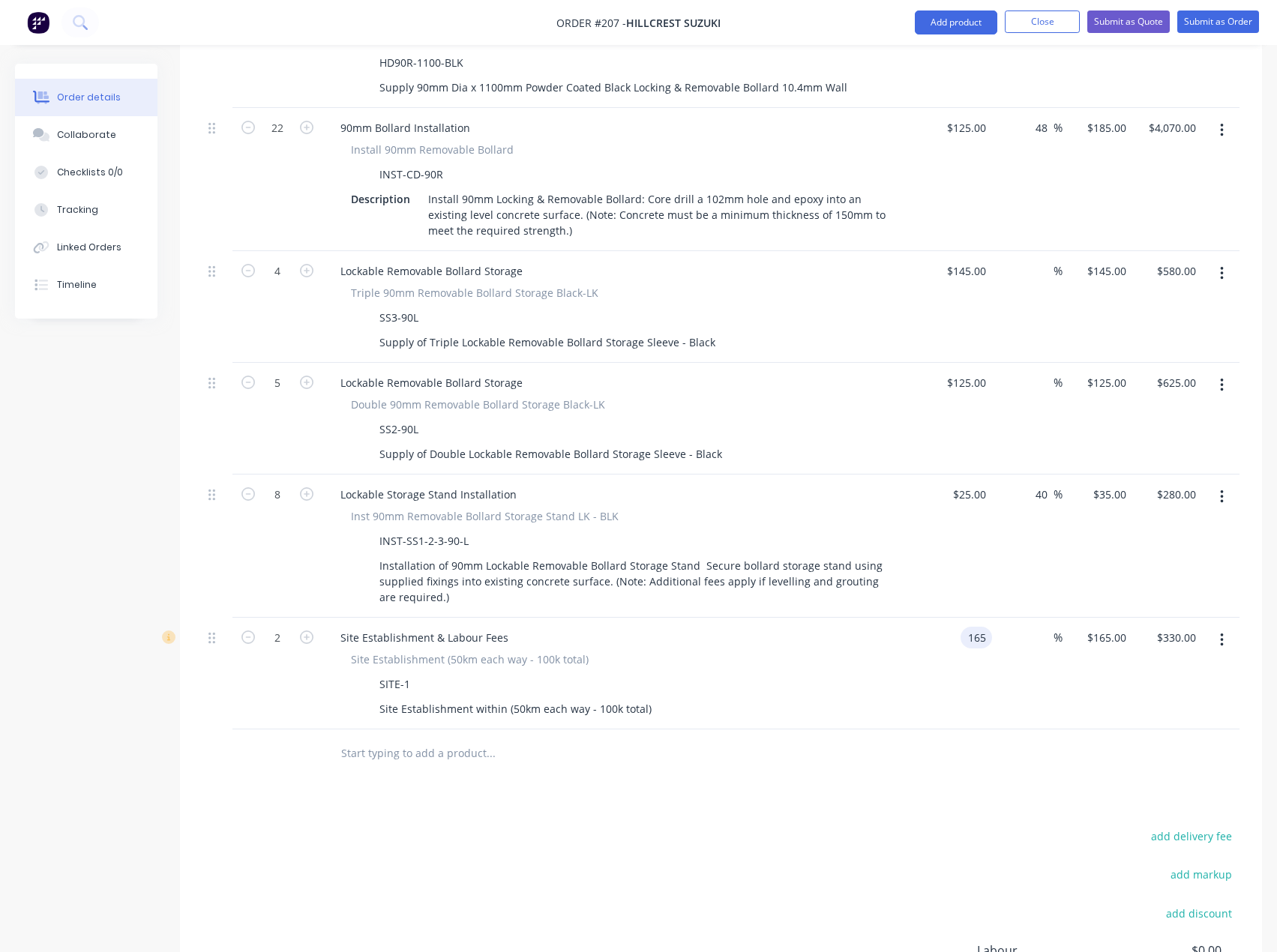
click at [1010, 618] on div "2 Site Establishment & Labour Fees Site Establishment (50km each way - 100k tot…" at bounding box center [721, 674] width 1037 height 112
type input "$125.00"
type input "125"
type input "$250.00"
click at [1103, 627] on div "125 $165.00" at bounding box center [1106, 638] width 53 height 22
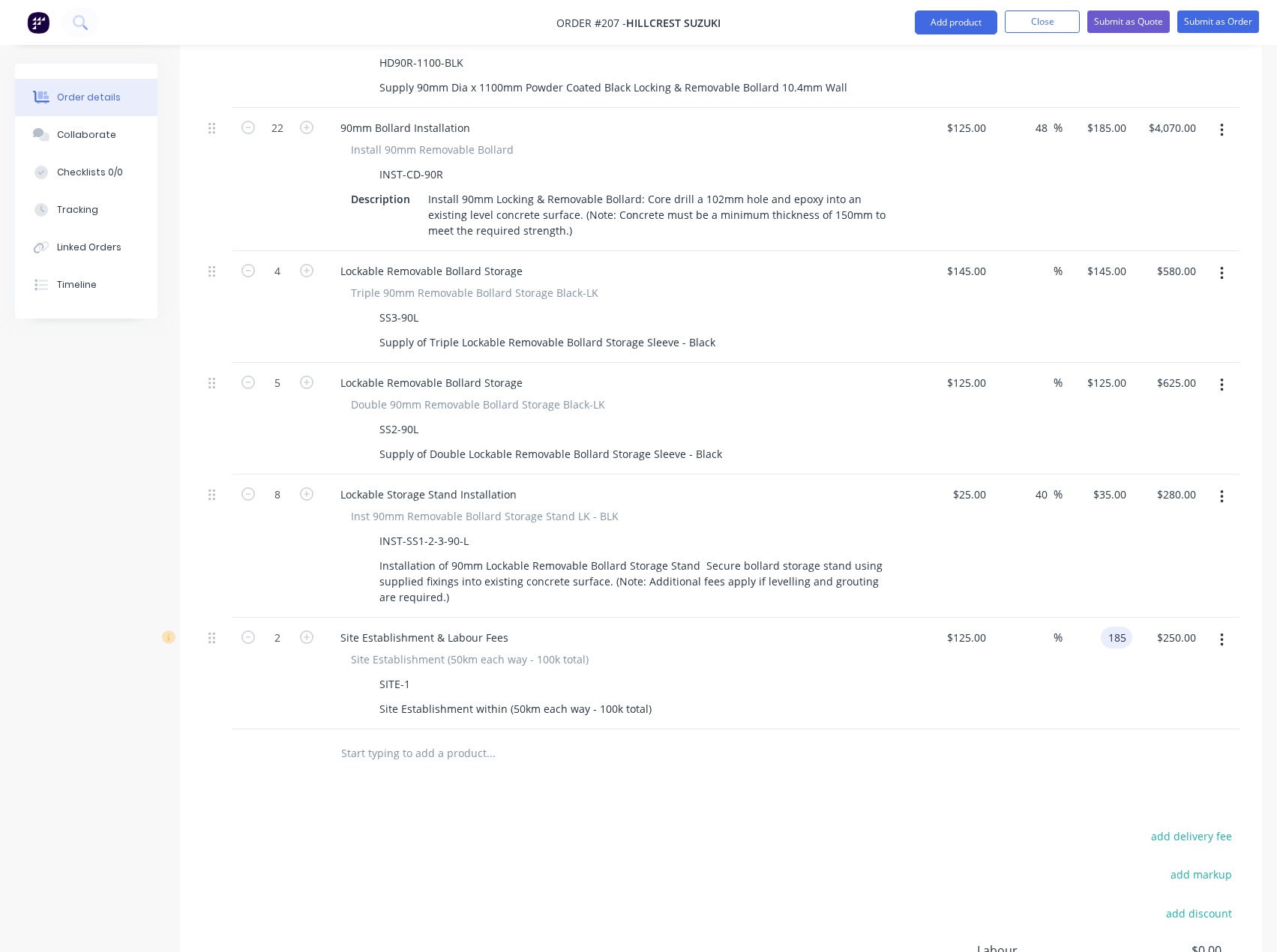
type input "185"
type input "48"
type input "$185.00"
type input "$370.00"
click at [706, 764] on div "Products Show / Hide columns Add product Qty Cost Markup Price Total External R…" at bounding box center [721, 478] width 1082 height 1320
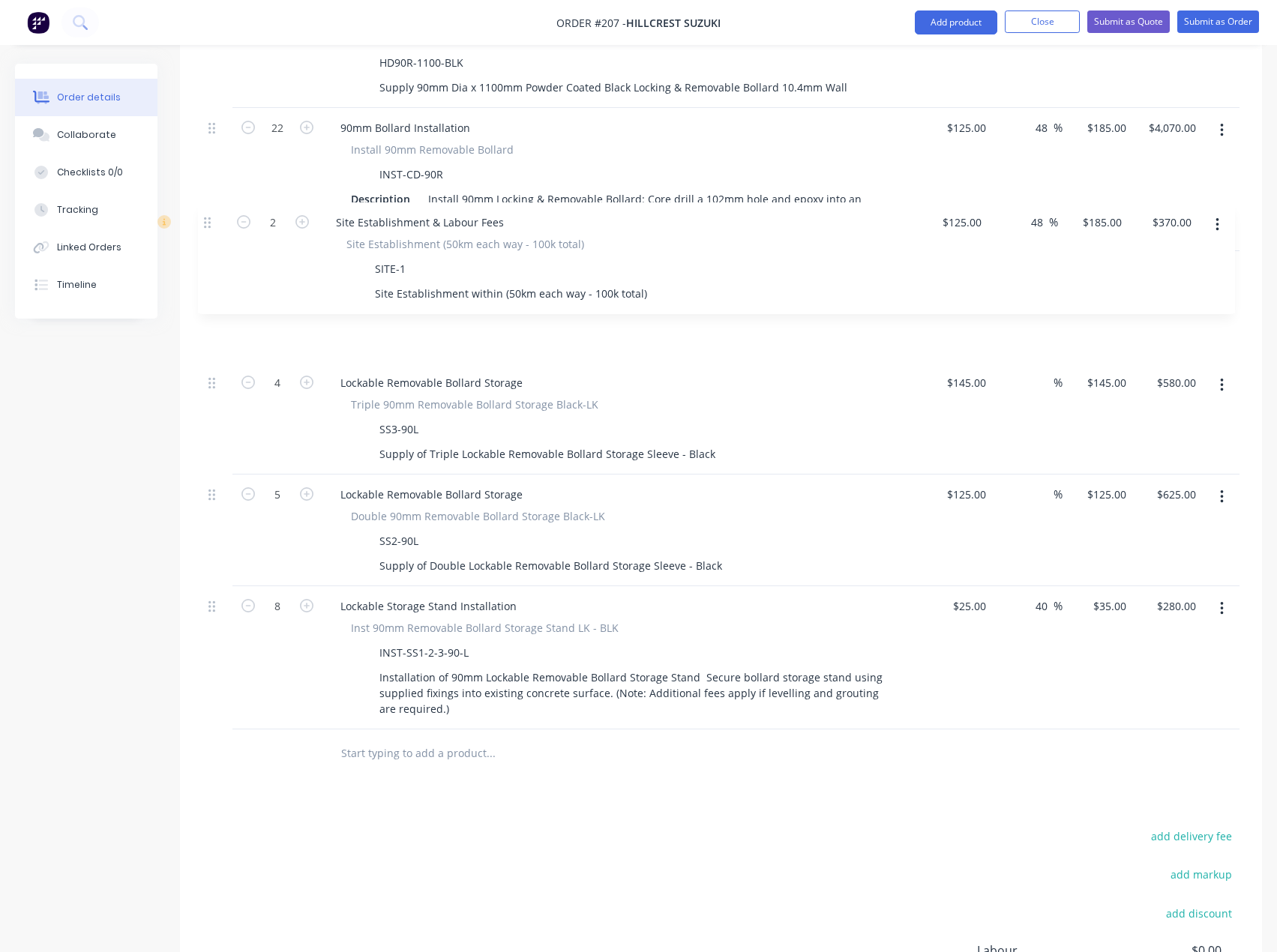
drag, startPoint x: 210, startPoint y: 601, endPoint x: 206, endPoint y: 219, distance: 382.0
click at [206, 219] on div "External Replace existing removable bollards on site. Driveway 1- 9000mm (7 bol…" at bounding box center [721, 316] width 1037 height 827
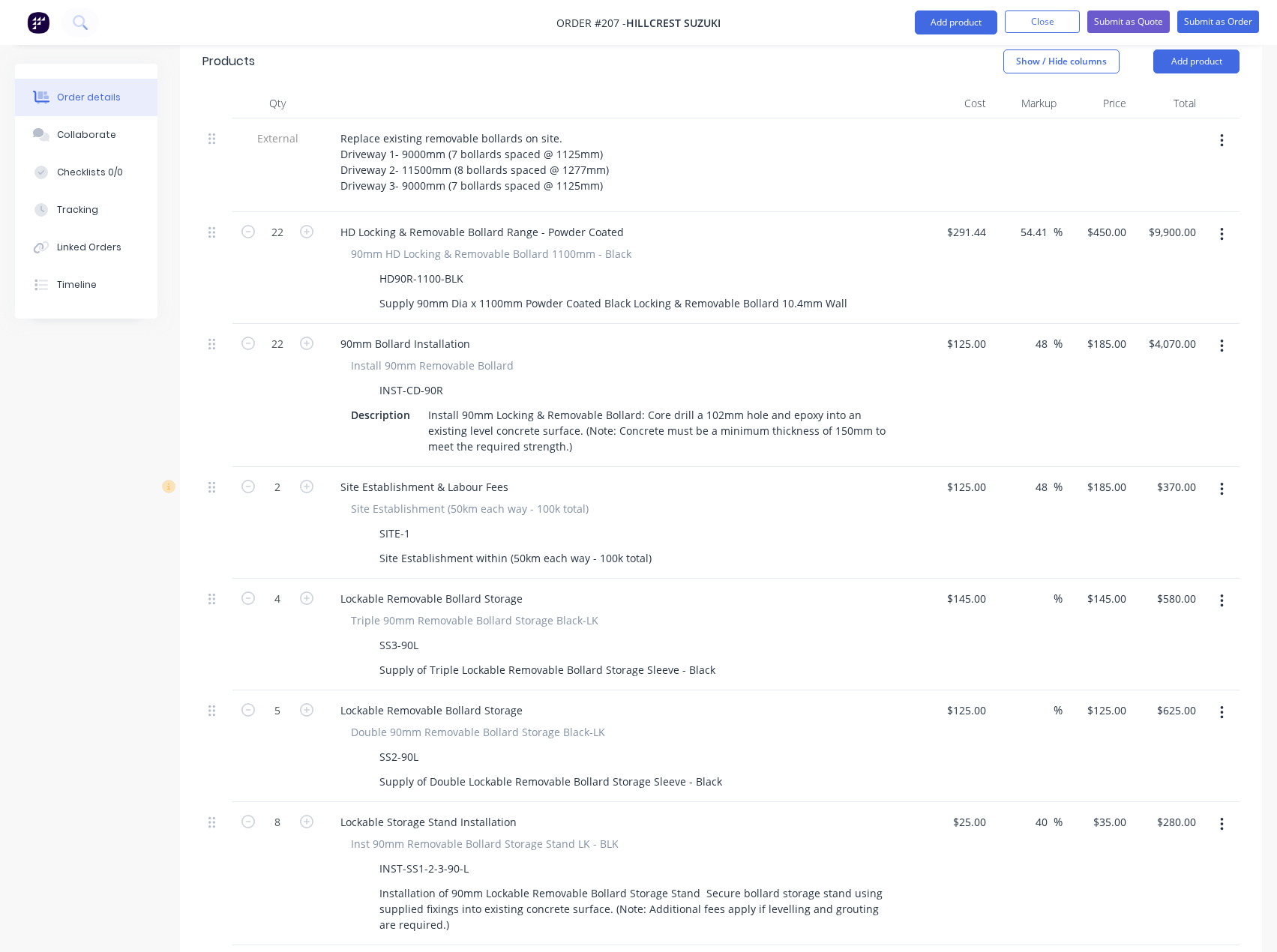
scroll to position [526, 0]
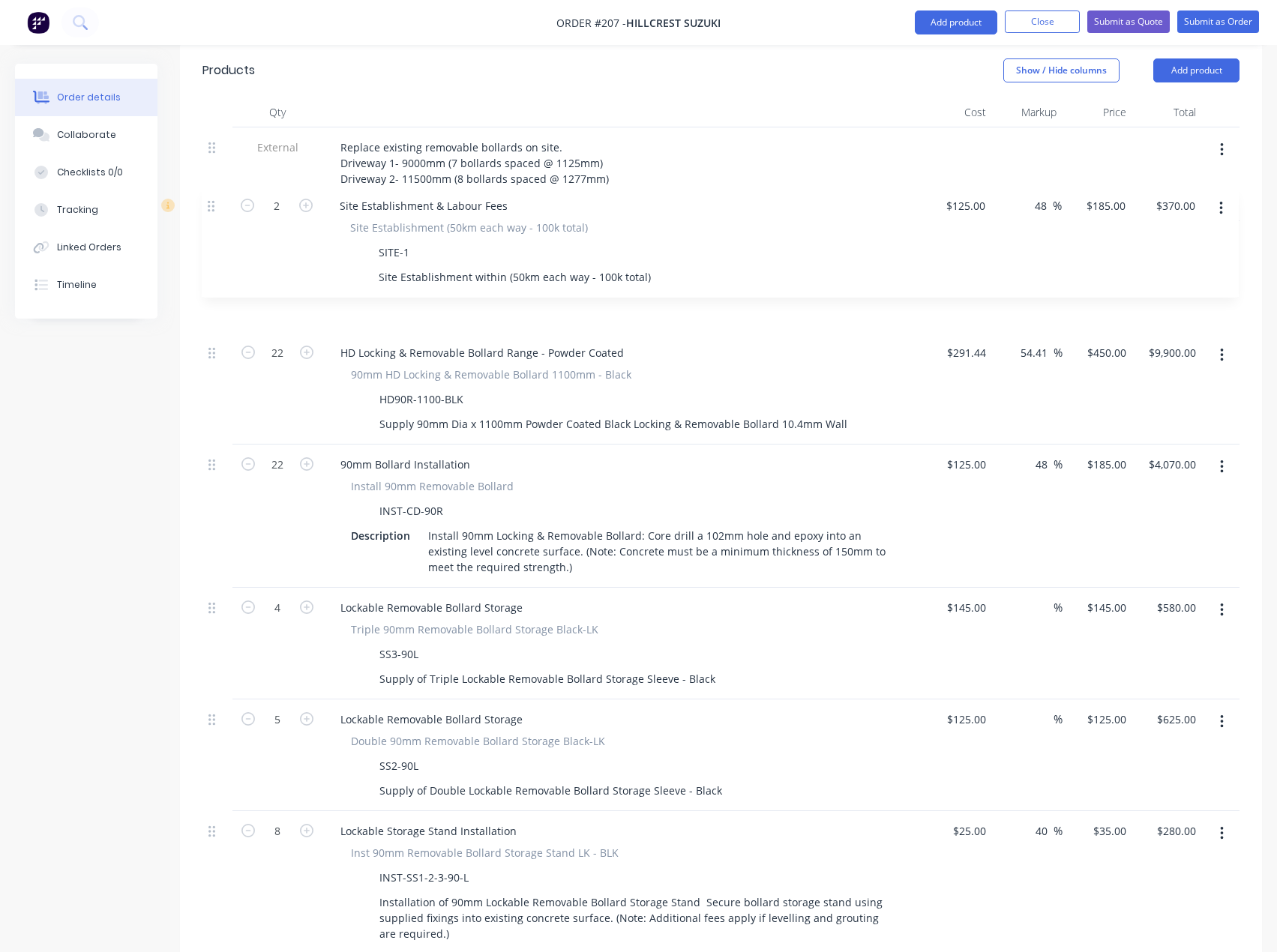
drag, startPoint x: 210, startPoint y: 459, endPoint x: 209, endPoint y: 207, distance: 252.0
click at [209, 207] on div "External Replace existing removable bollards on site. Driveway 1- 9000mm (7 bol…" at bounding box center [721, 541] width 1037 height 827
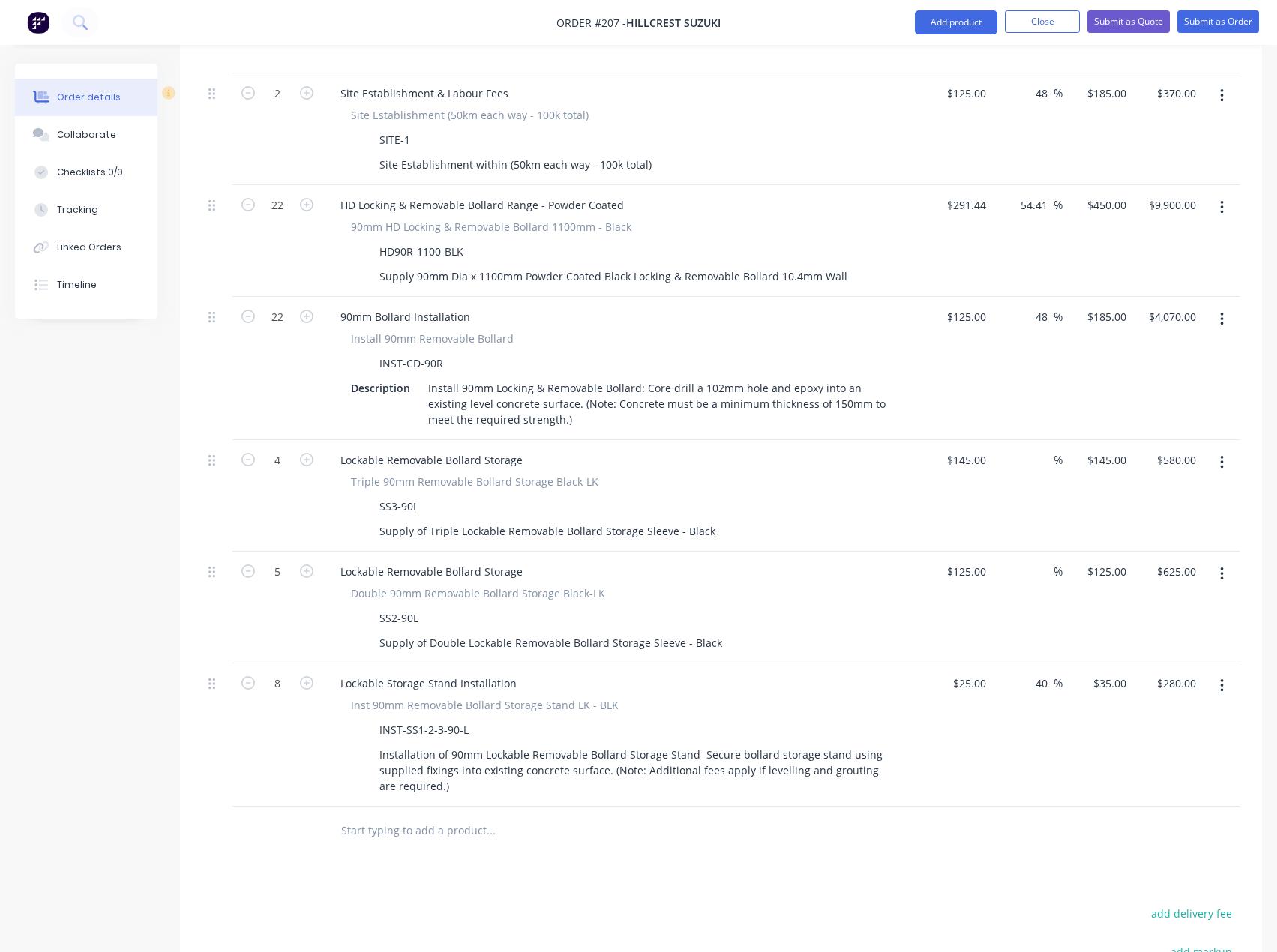
scroll to position [676, 0]
click at [456, 813] on input "text" at bounding box center [489, 828] width 300 height 30
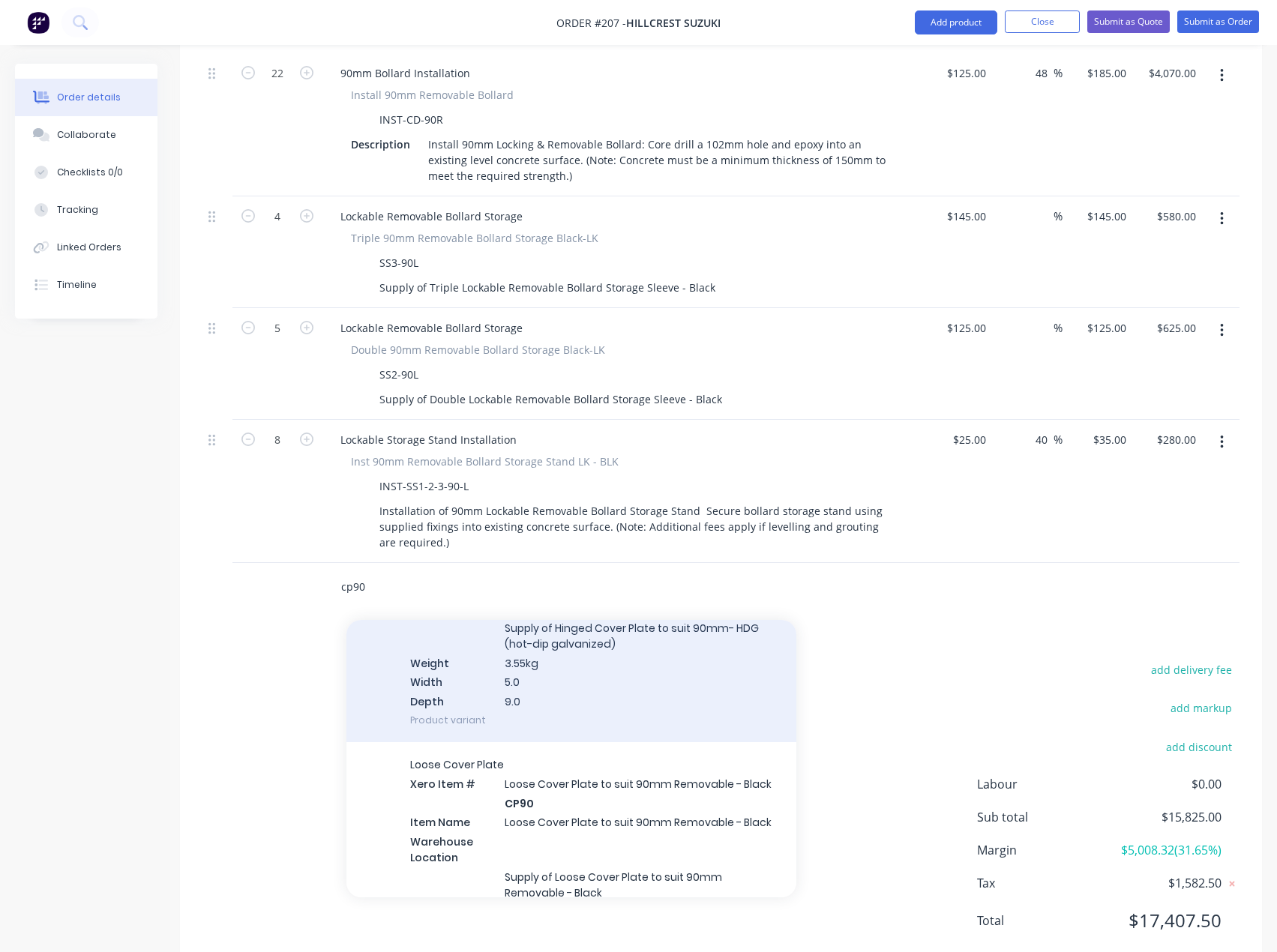
scroll to position [524, 0]
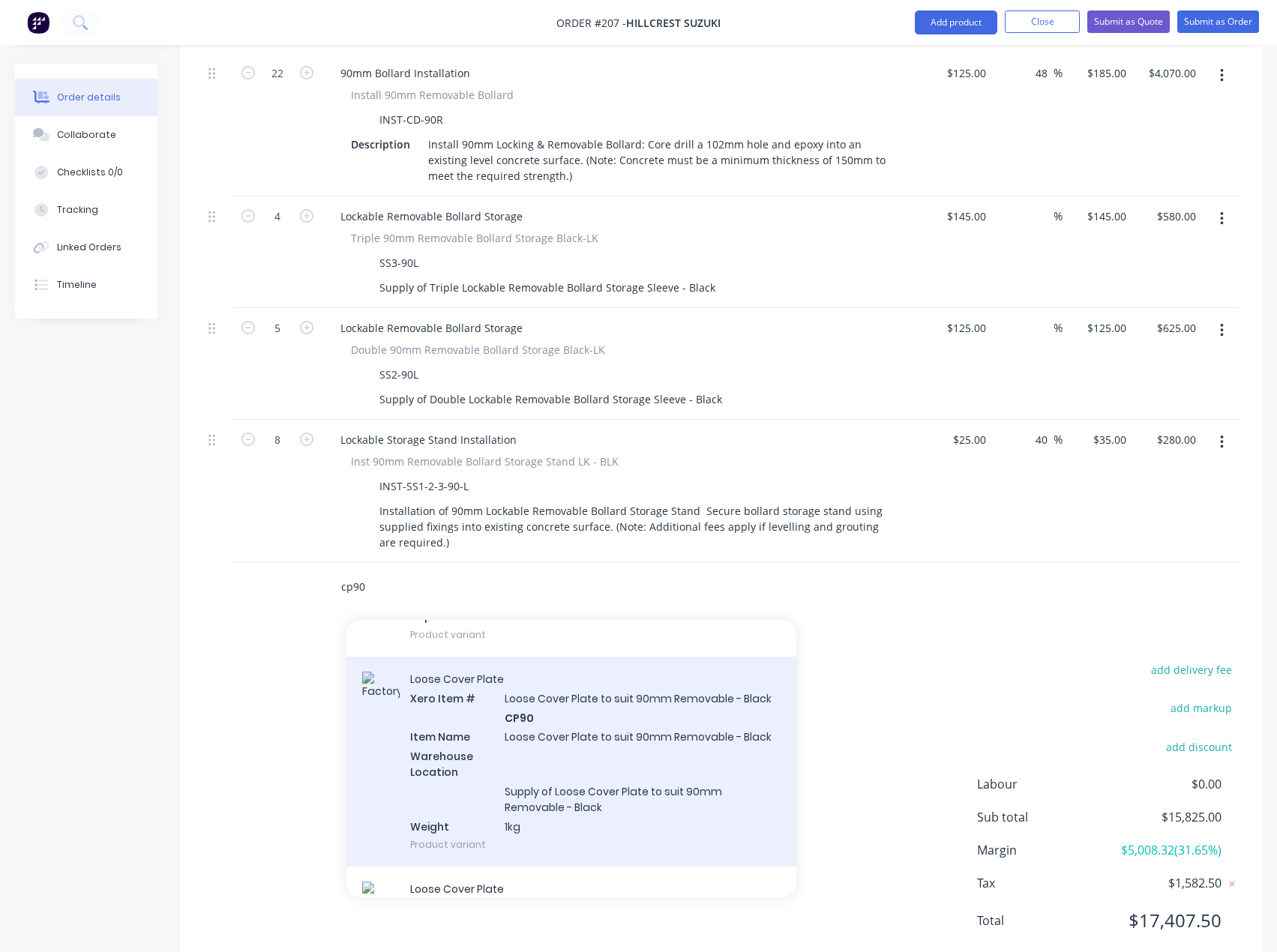
type input "cp90"
click at [530, 716] on div "Loose Cover Plate Xero Item # Loose Cover Plate to suit 90mm Removable - Black …" at bounding box center [570, 762] width 450 height 210
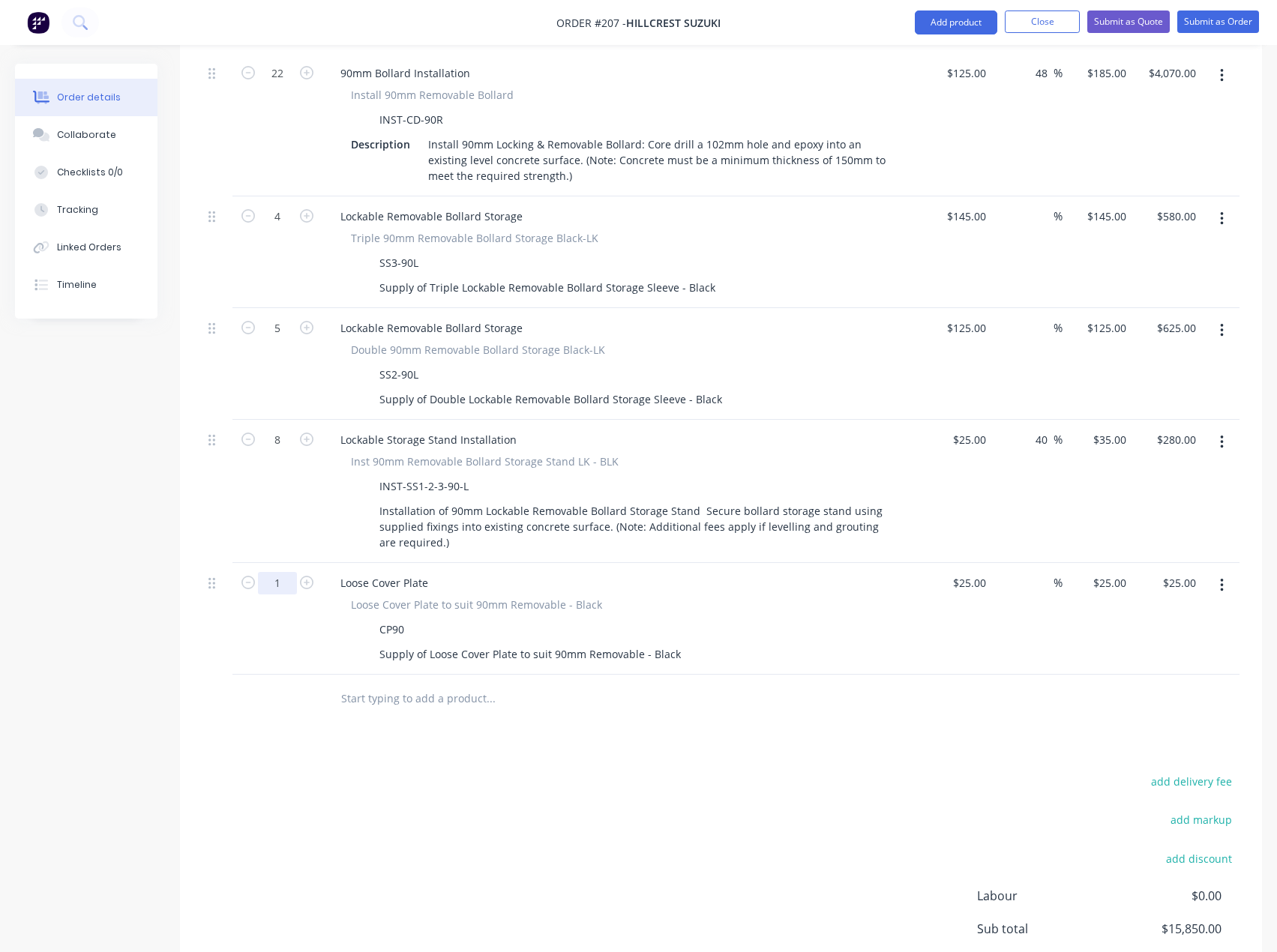
type input "22"
type input "$550.00"
click at [377, 684] on input "text" at bounding box center [489, 699] width 300 height 30
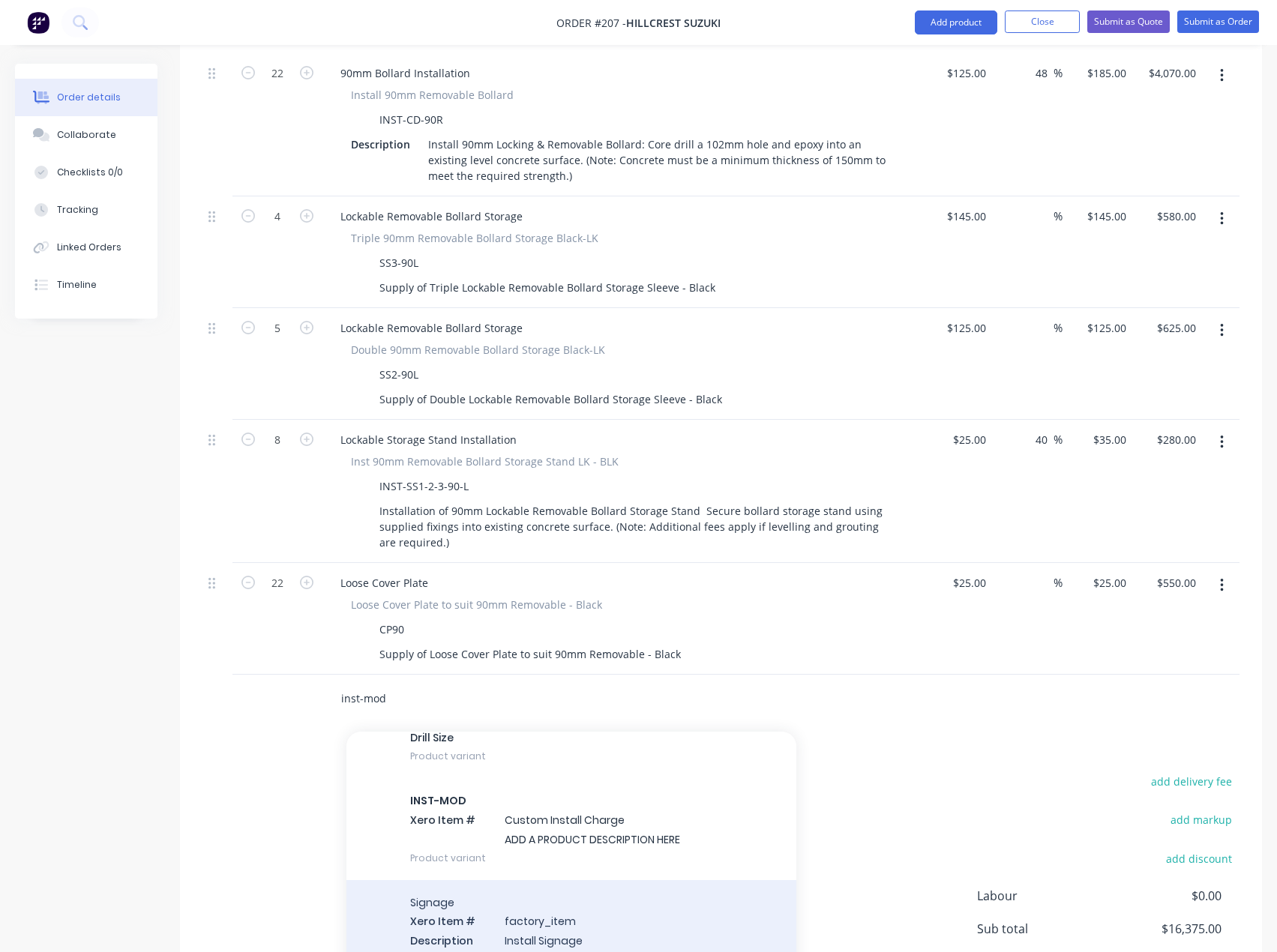
scroll to position [375, 0]
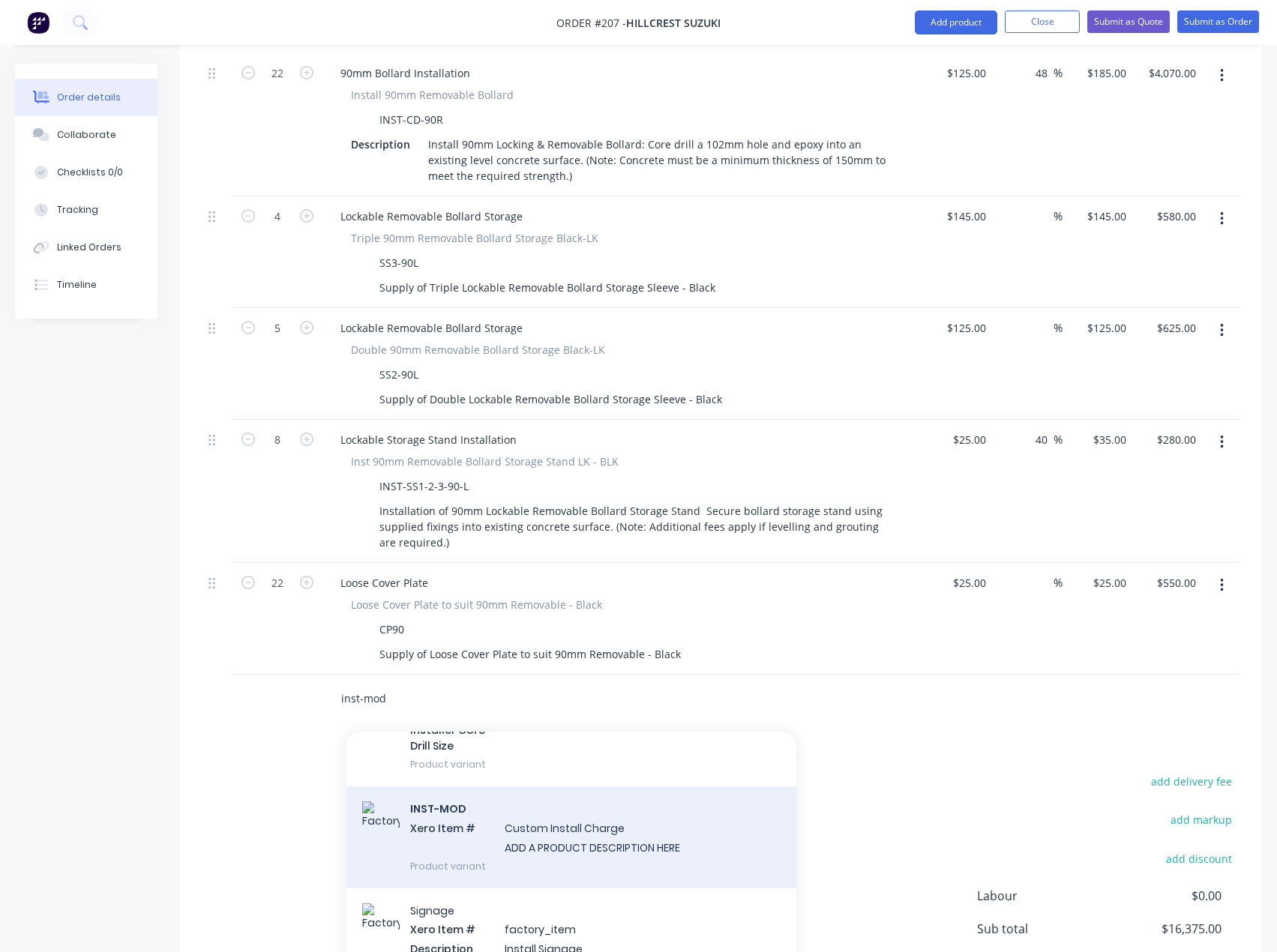
type input "inst-mod"
click at [538, 787] on div "INST-MOD Xero Item # Custom Install Charge ADD A PRODUCT DESCRIPTION HERE Produ…" at bounding box center [570, 837] width 450 height 102
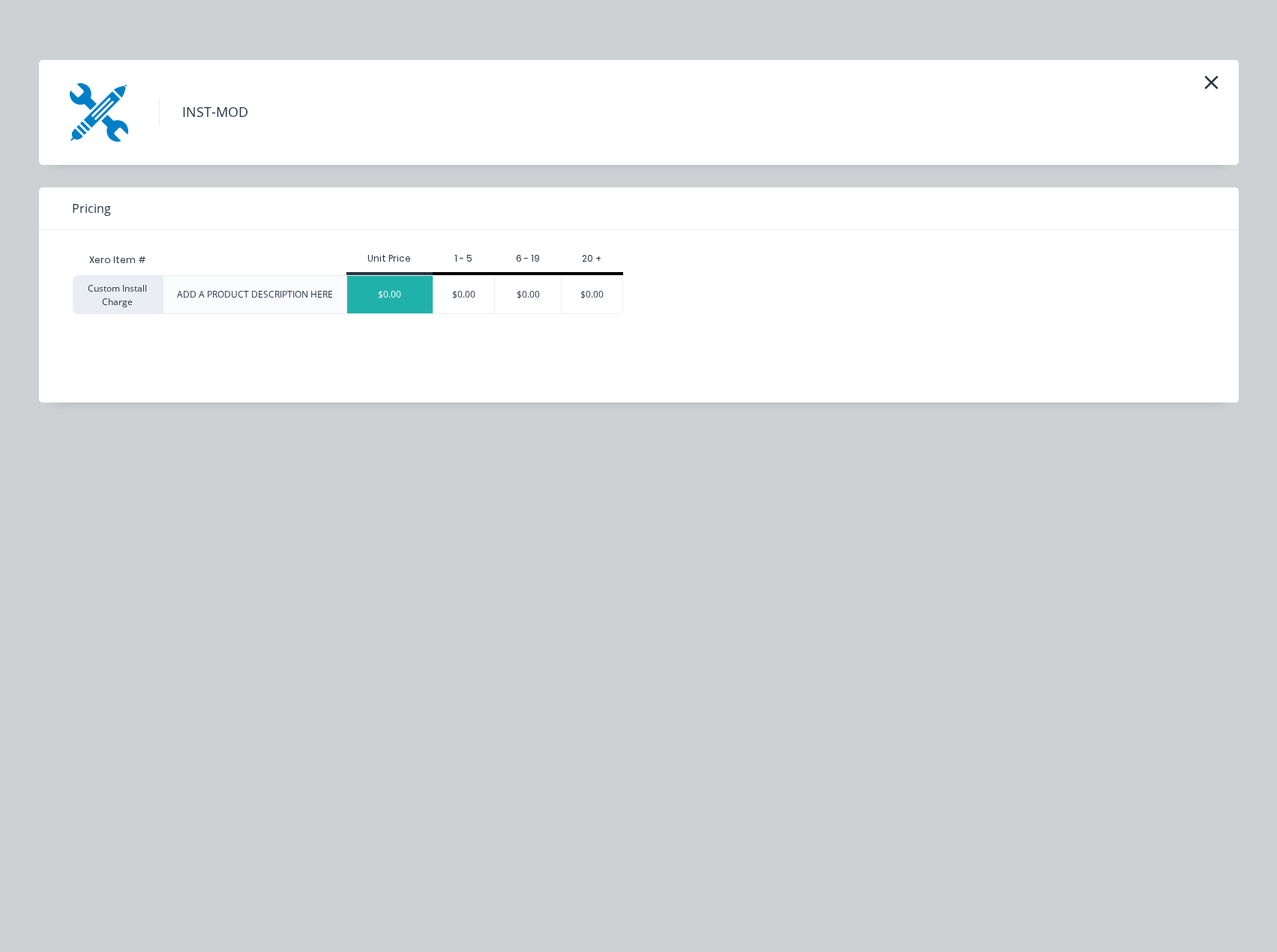
click at [401, 295] on div "$0.00" at bounding box center [390, 295] width 86 height 38
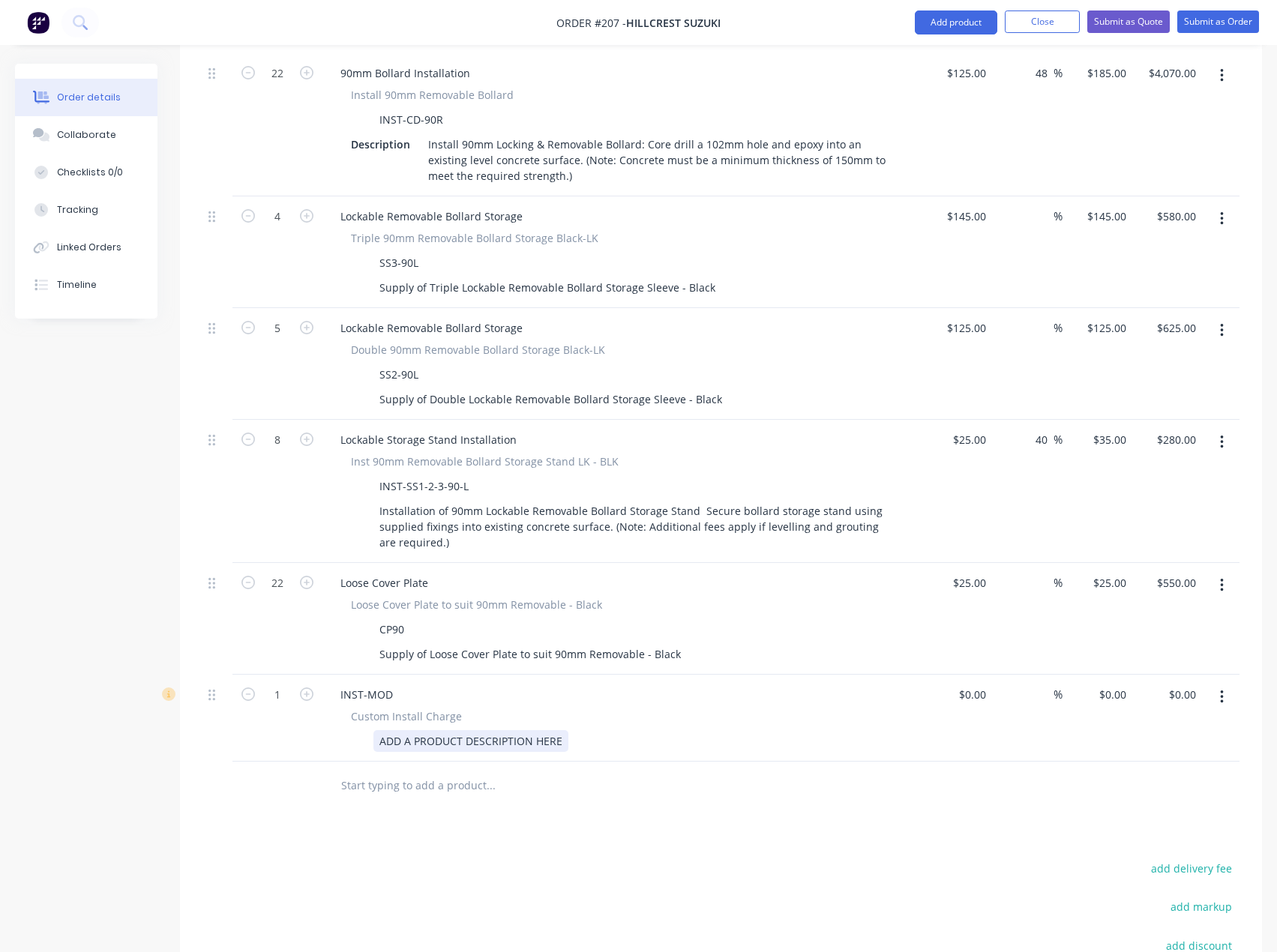
click at [454, 731] on div "ADD A PRODUCT DESCRIPTION HERE" at bounding box center [472, 742] width 195 height 22
drag, startPoint x: 563, startPoint y: 697, endPoint x: 297, endPoint y: 691, distance: 266.1
click at [297, 691] on div "1 INST-MOD Custom Install Charge ADD A PRODUCT DESCRIPTION HERE $0.00 $0.00 % $…" at bounding box center [721, 718] width 1037 height 87
click at [973, 684] on div "$0.00" at bounding box center [971, 695] width 41 height 22
click at [548, 731] on div "Concrete infill existing bollard hole." at bounding box center [469, 742] width 190 height 22
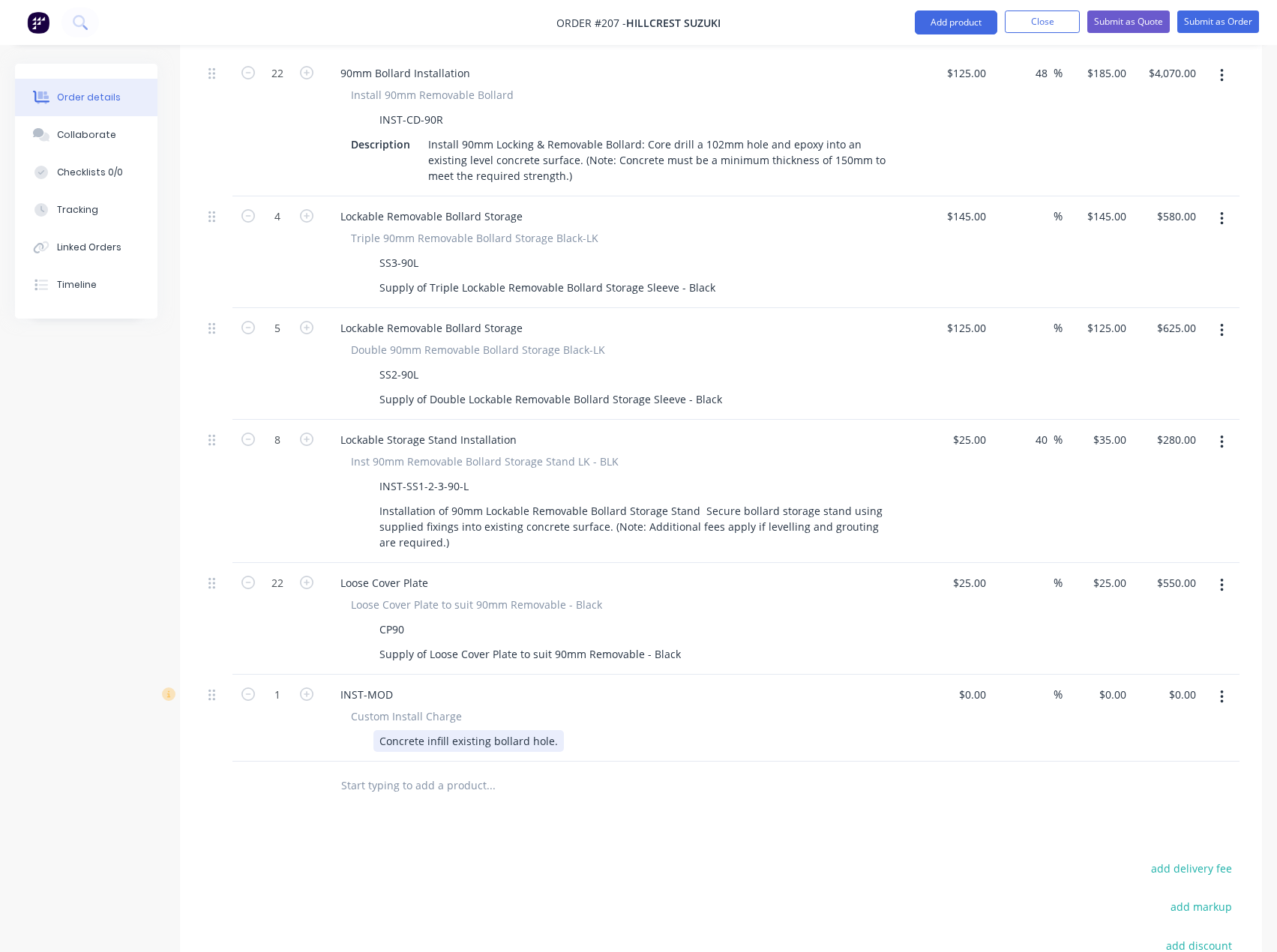
click at [555, 731] on div "Concrete infill existing bollard hole." at bounding box center [469, 742] width 190 height 22
click at [551, 731] on div "Concrete infill existing bollard hole each)" at bounding box center [482, 742] width 217 height 22
click at [583, 731] on div "Concrete infill existing bollard hole (each)" at bounding box center [483, 742] width 220 height 22
click at [972, 684] on div "0 $0.00" at bounding box center [971, 695] width 41 height 22
type input "$10.00"
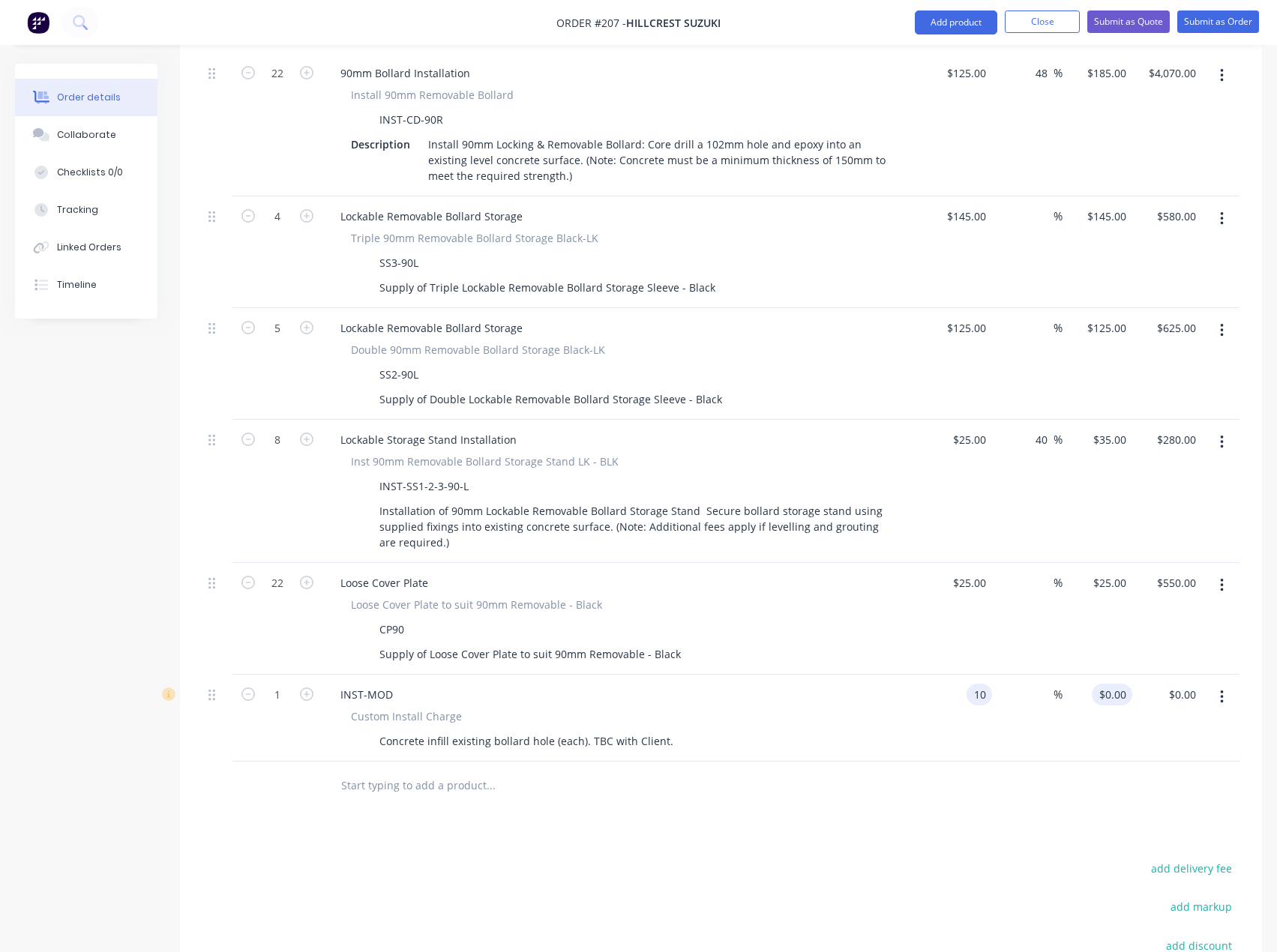
type input "10"
type input "$10.00"
click at [1124, 684] on input "10" at bounding box center [1115, 695] width 35 height 22
type input "1"
type input "25"
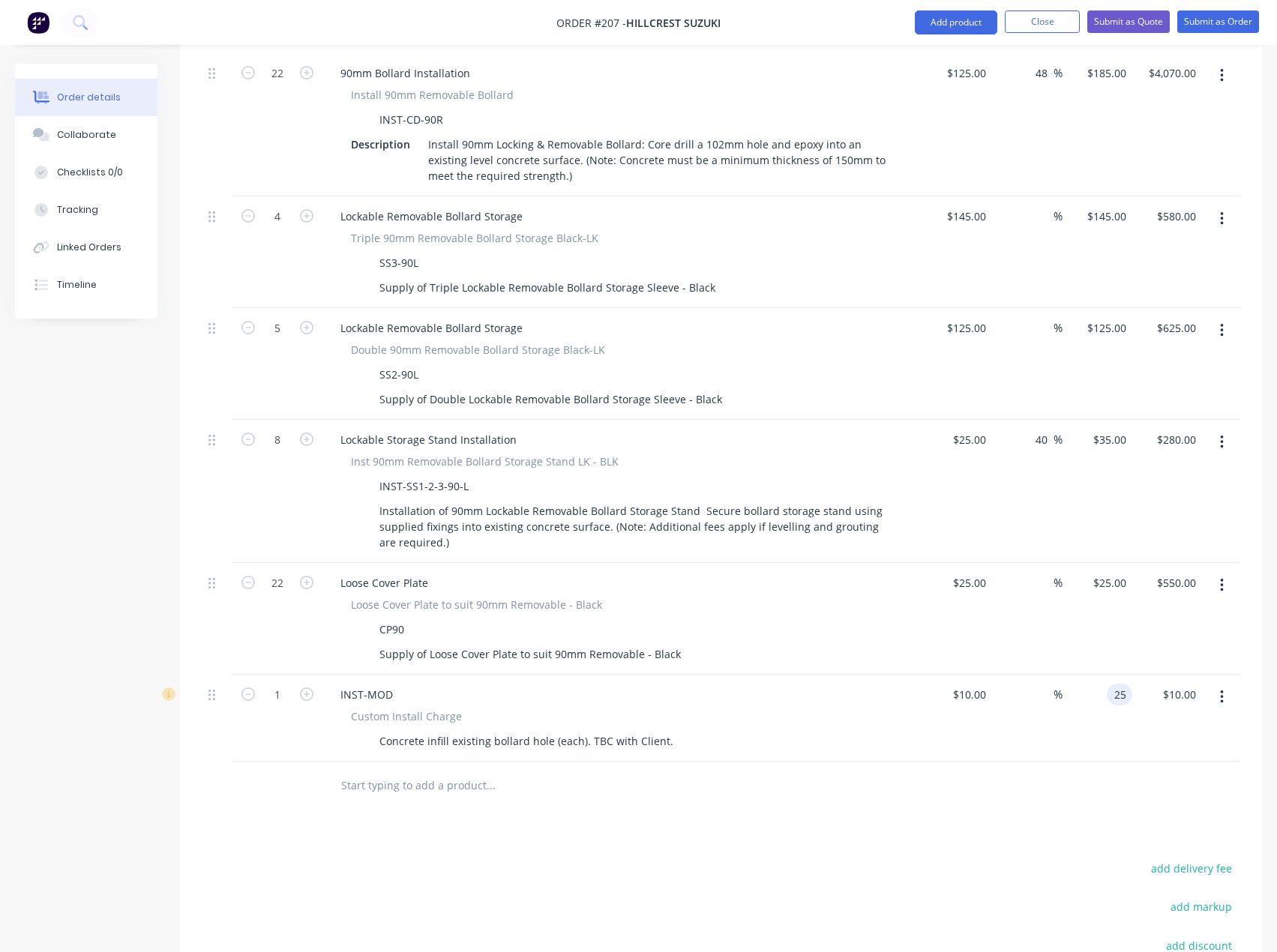
click at [888, 814] on div "Products Show / Hide columns Add product Qty Cost Markup Price Total External R…" at bounding box center [721, 411] width 1082 height 1518
type input "150"
type input "$25.00"
click at [666, 731] on div "Concrete infill existing bollard hole (each). TBC with Client." at bounding box center [526, 742] width 306 height 22
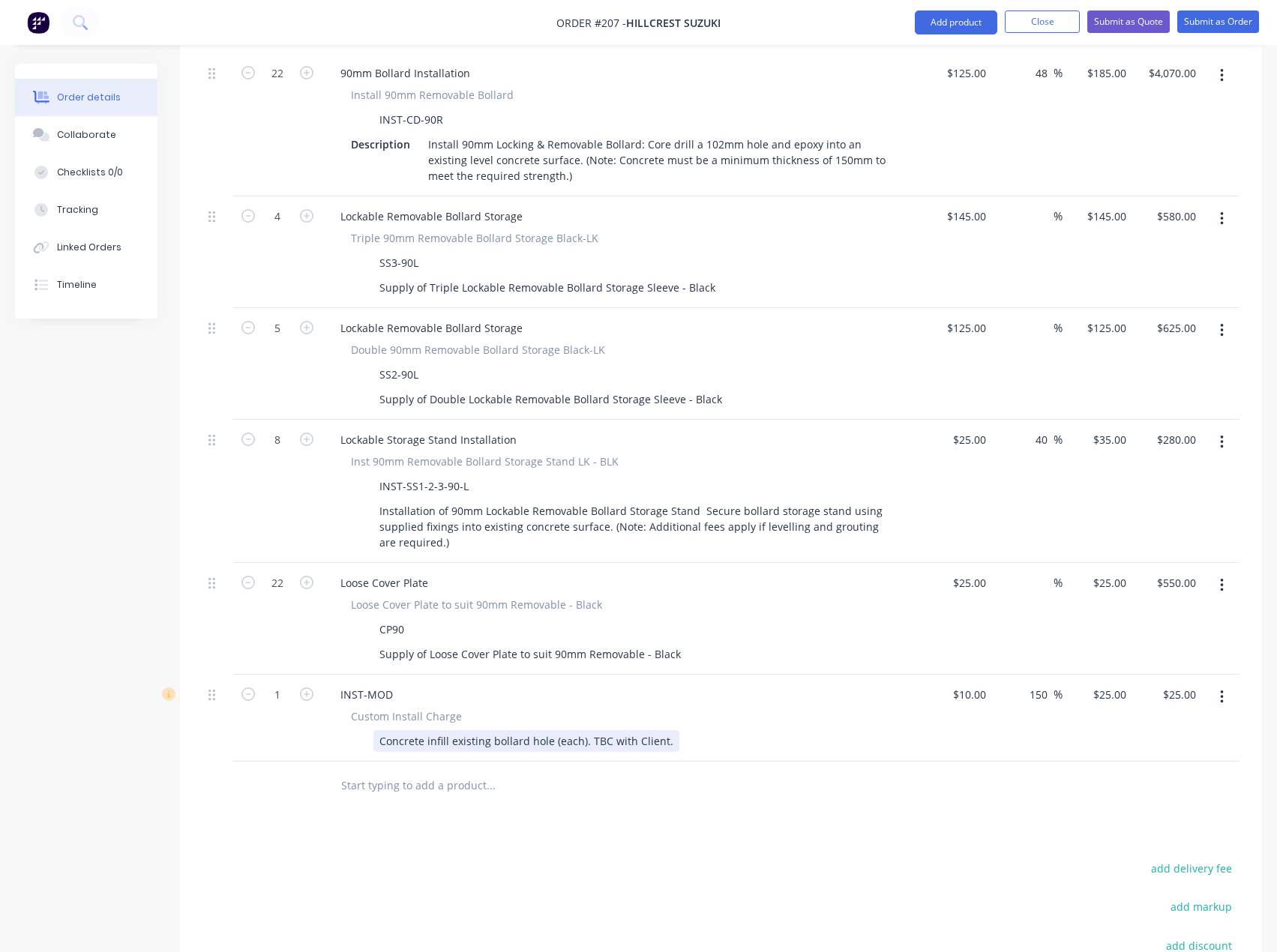
click at [609, 731] on div "Concrete infill existing bollard hole (each). TBC with Client." at bounding box center [526, 742] width 306 height 22
click at [793, 731] on div "Concrete infill existing bollard hole (each). TBC existing bollard numbers with…" at bounding box center [591, 742] width 436 height 22
click at [905, 809] on div "Products Show / Hide columns Add product Qty Cost Markup Price Total External R…" at bounding box center [721, 411] width 1082 height 1518
click at [1120, 684] on input "25" at bounding box center [1112, 695] width 41 height 22
type input "22"
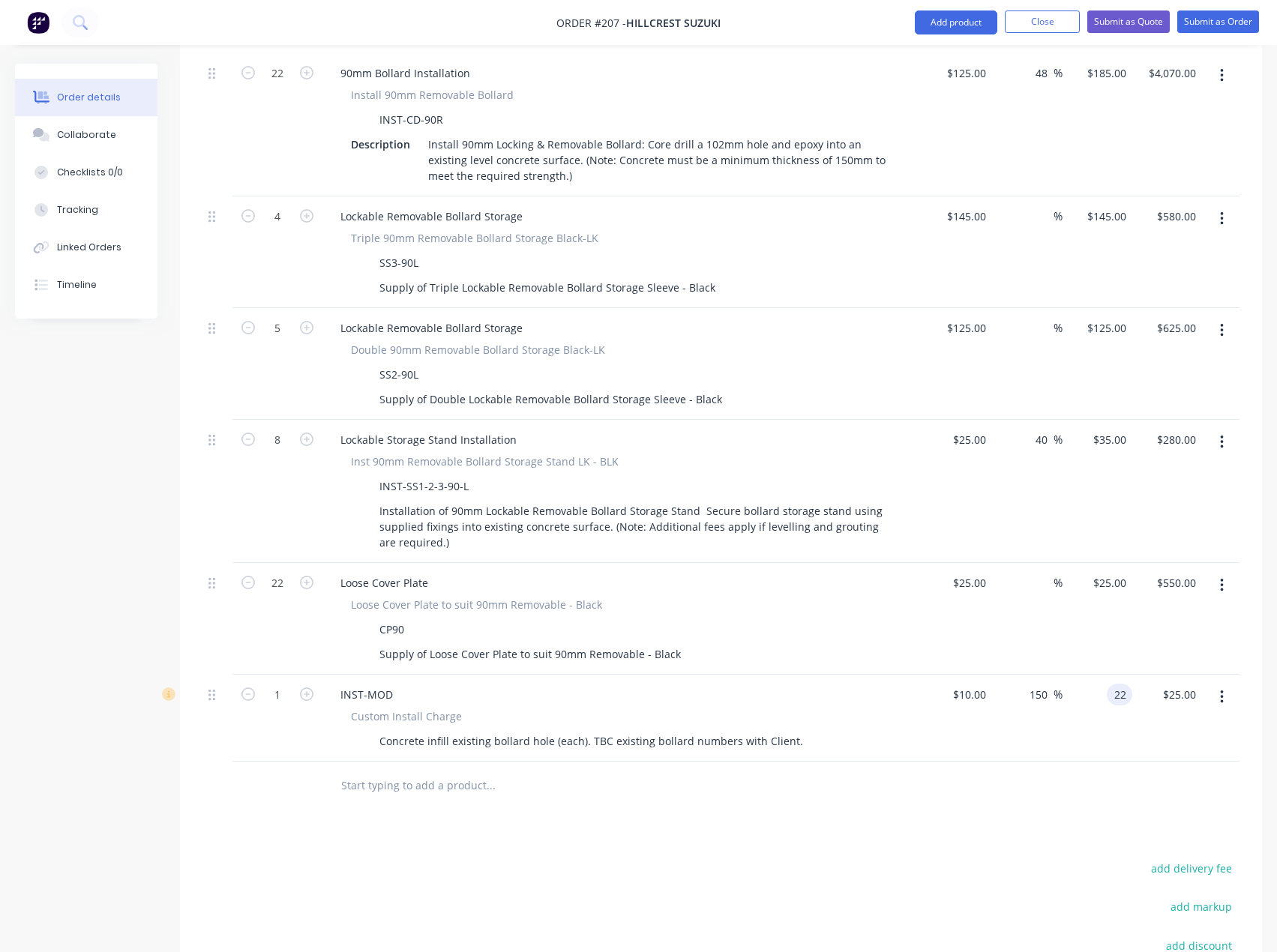
type input "120"
type input "$22.00"
click at [1097, 762] on div at bounding box center [721, 786] width 1037 height 49
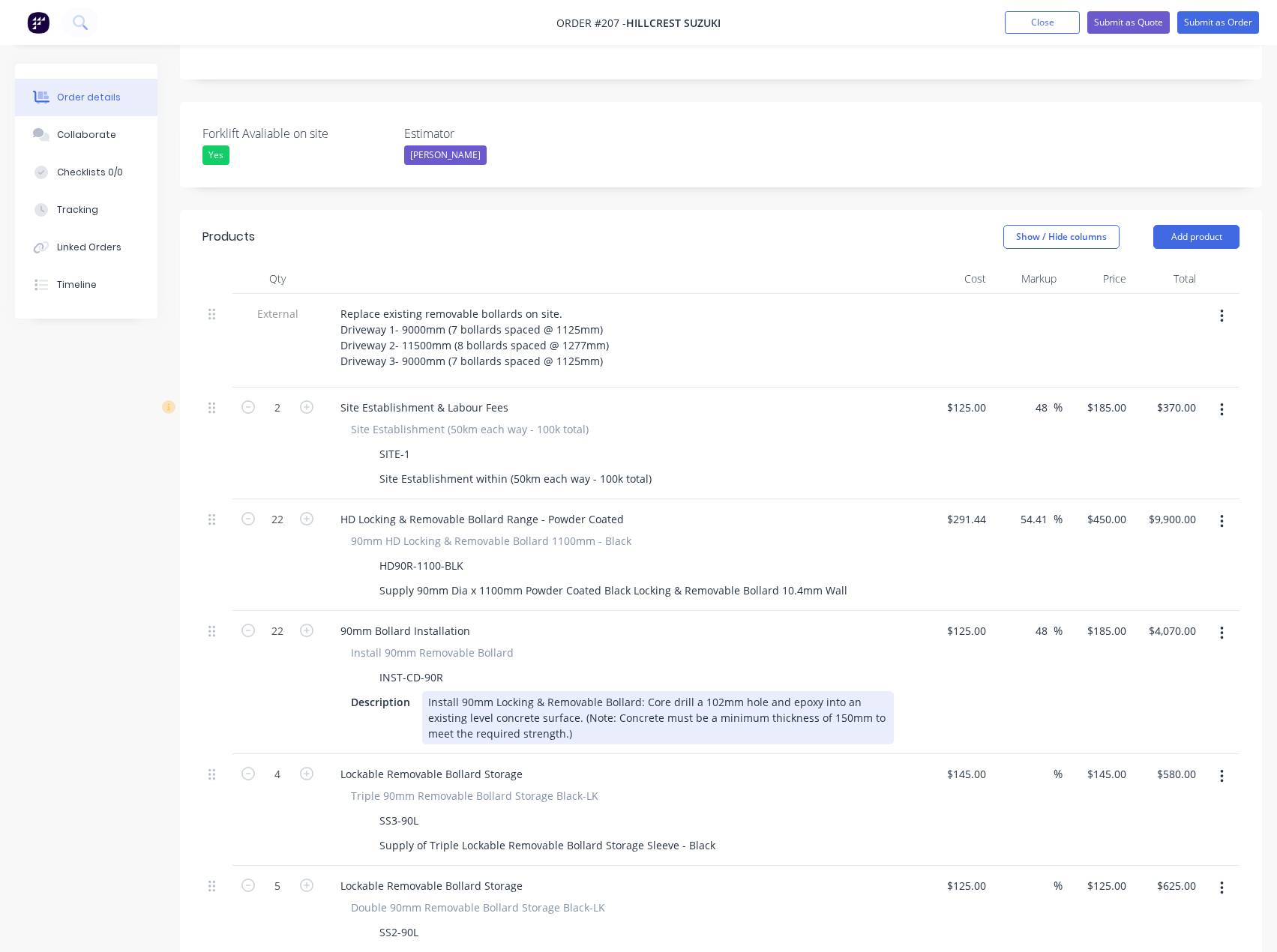
scroll to position [318, 0]
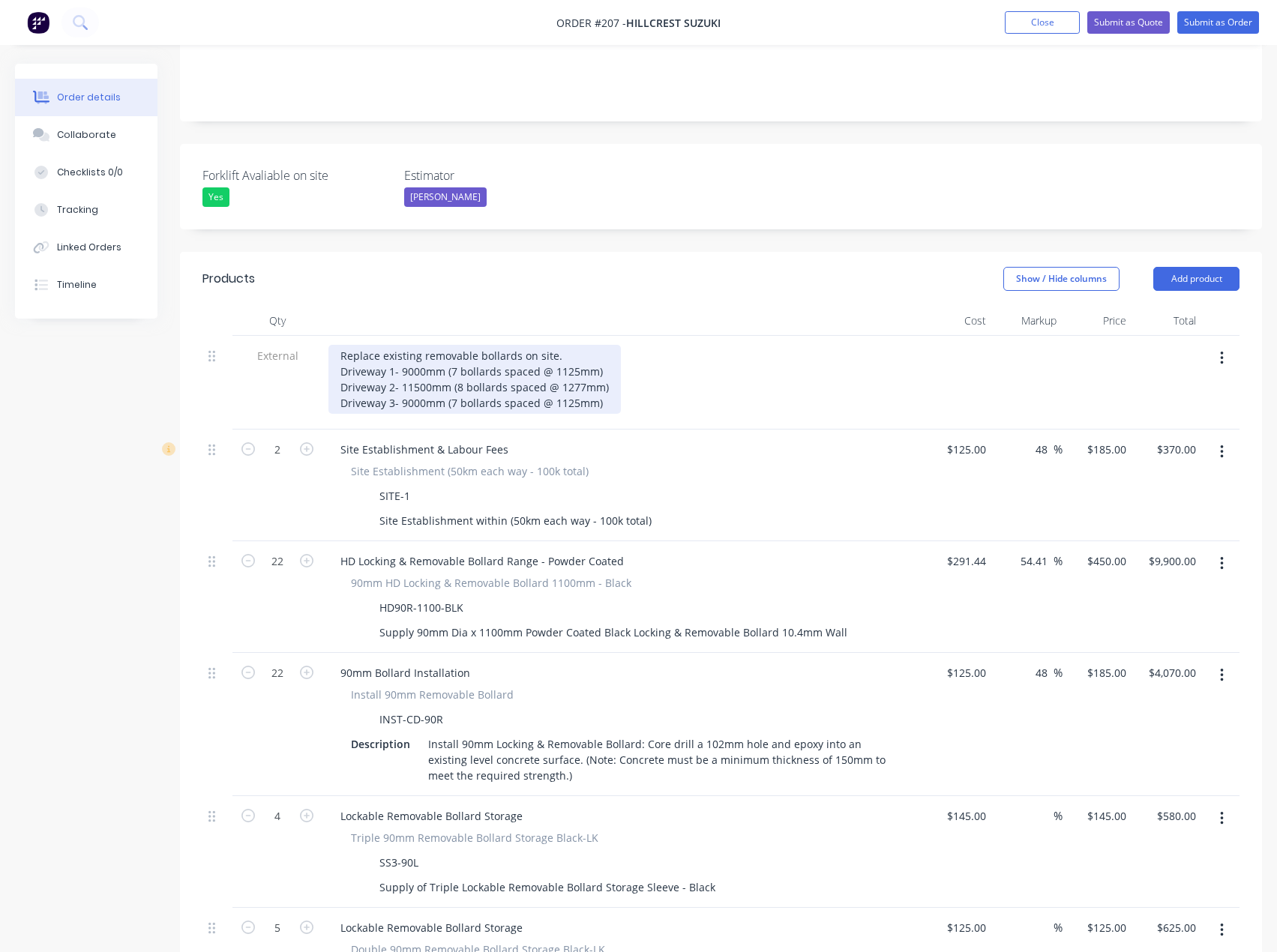
click at [564, 345] on div "Replace existing removable bollards on site. Driveway 1- 9000mm (7 bollards spa…" at bounding box center [474, 379] width 292 height 69
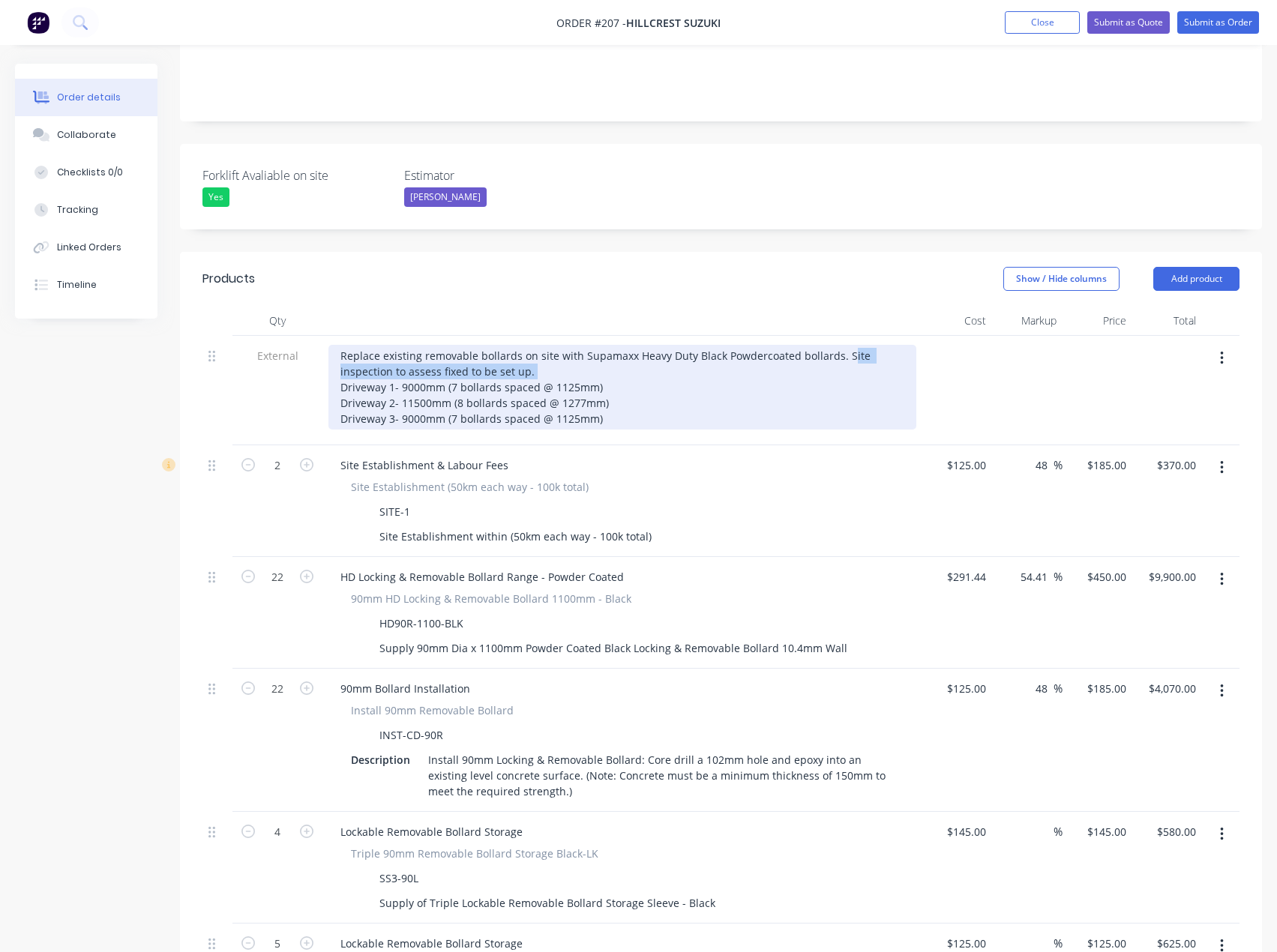
drag, startPoint x: 540, startPoint y: 331, endPoint x: 842, endPoint y: 318, distance: 302.3
click at [842, 345] on div "Replace existing removable bollards on site with Supamaxx Heavy Duty Black Powd…" at bounding box center [622, 387] width 588 height 85
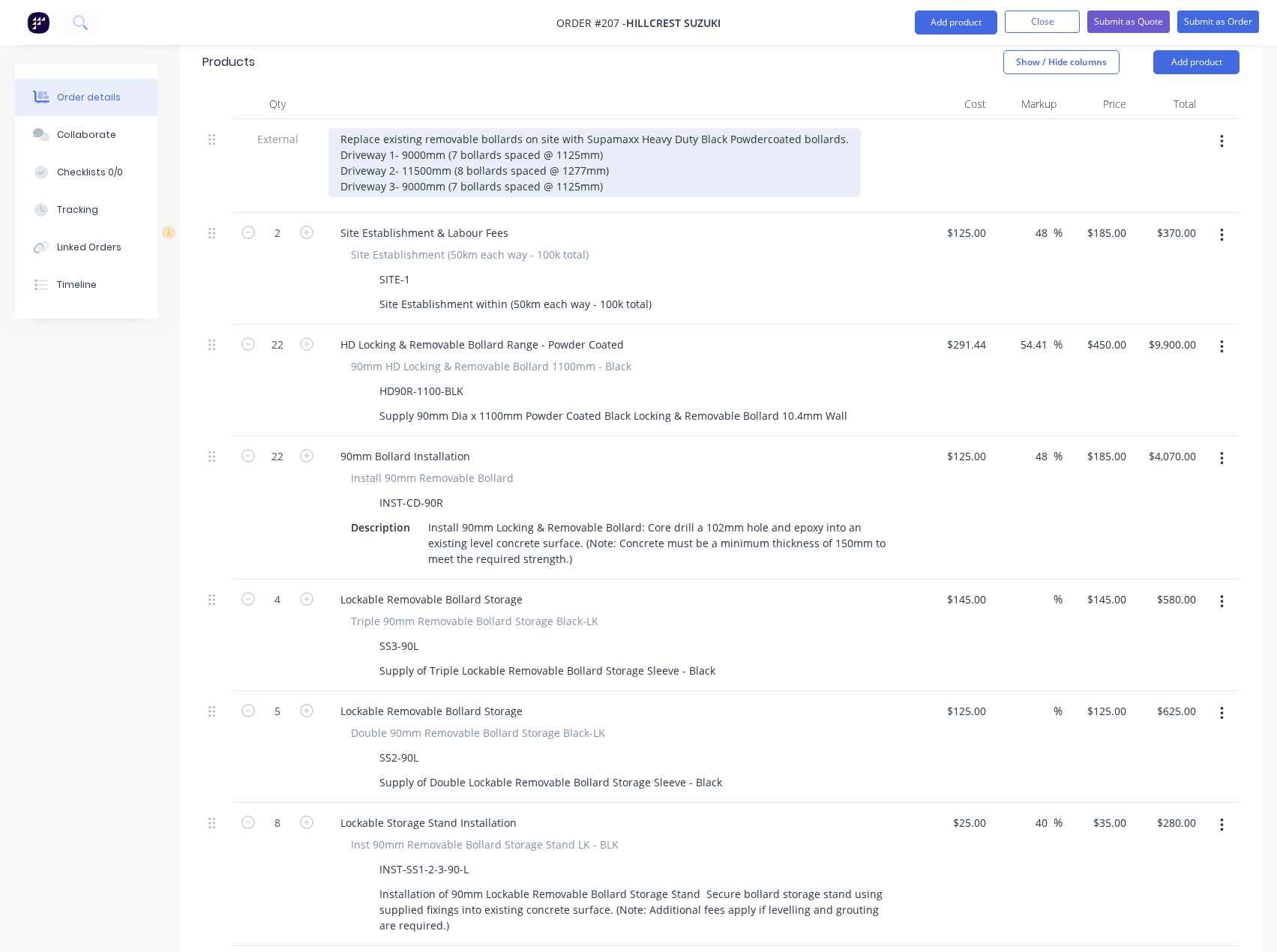
scroll to position [543, 0]
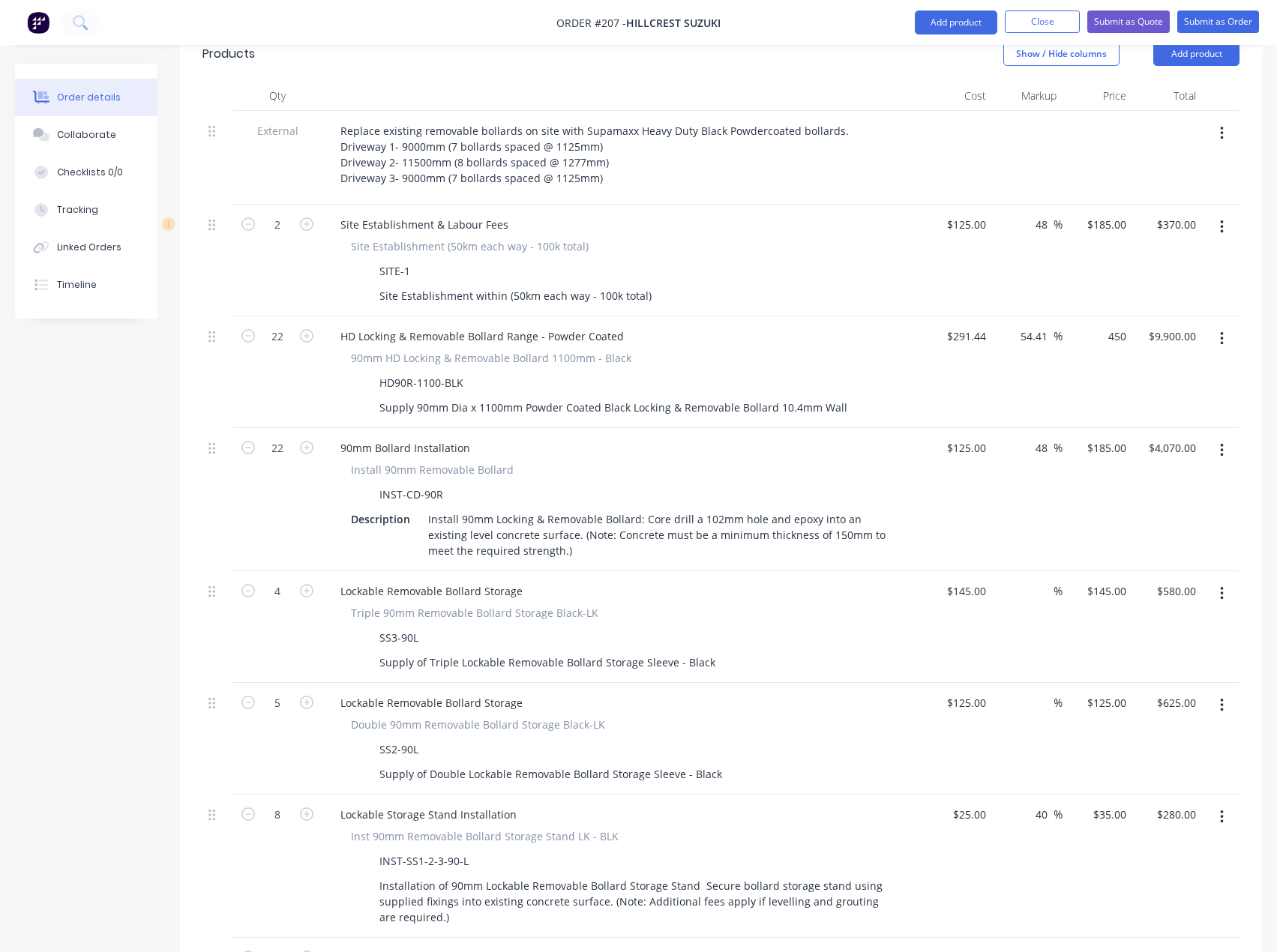
drag, startPoint x: 1100, startPoint y: 294, endPoint x: 1136, endPoint y: 295, distance: 36.0
click at [1100, 325] on div "450 $450.00" at bounding box center [1106, 336] width 53 height 22
type input "420"
type input "44.11"
type input "$420.00"
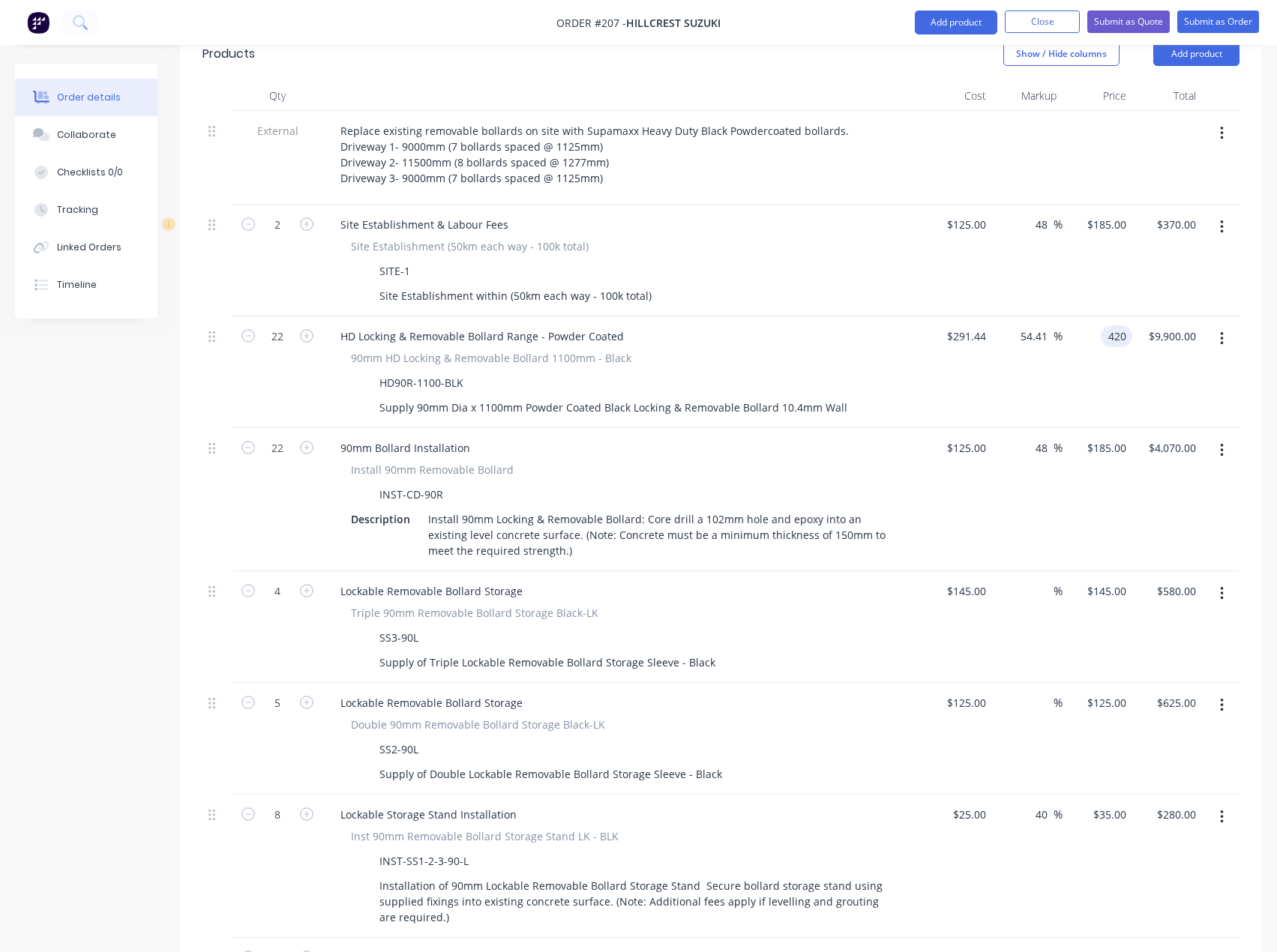
type input "$9,240.00"
click at [885, 316] on div "HD Locking & Removable Bollard Range - Powder Coated 90mm HD Locking & Removabl…" at bounding box center [622, 372] width 600 height 112
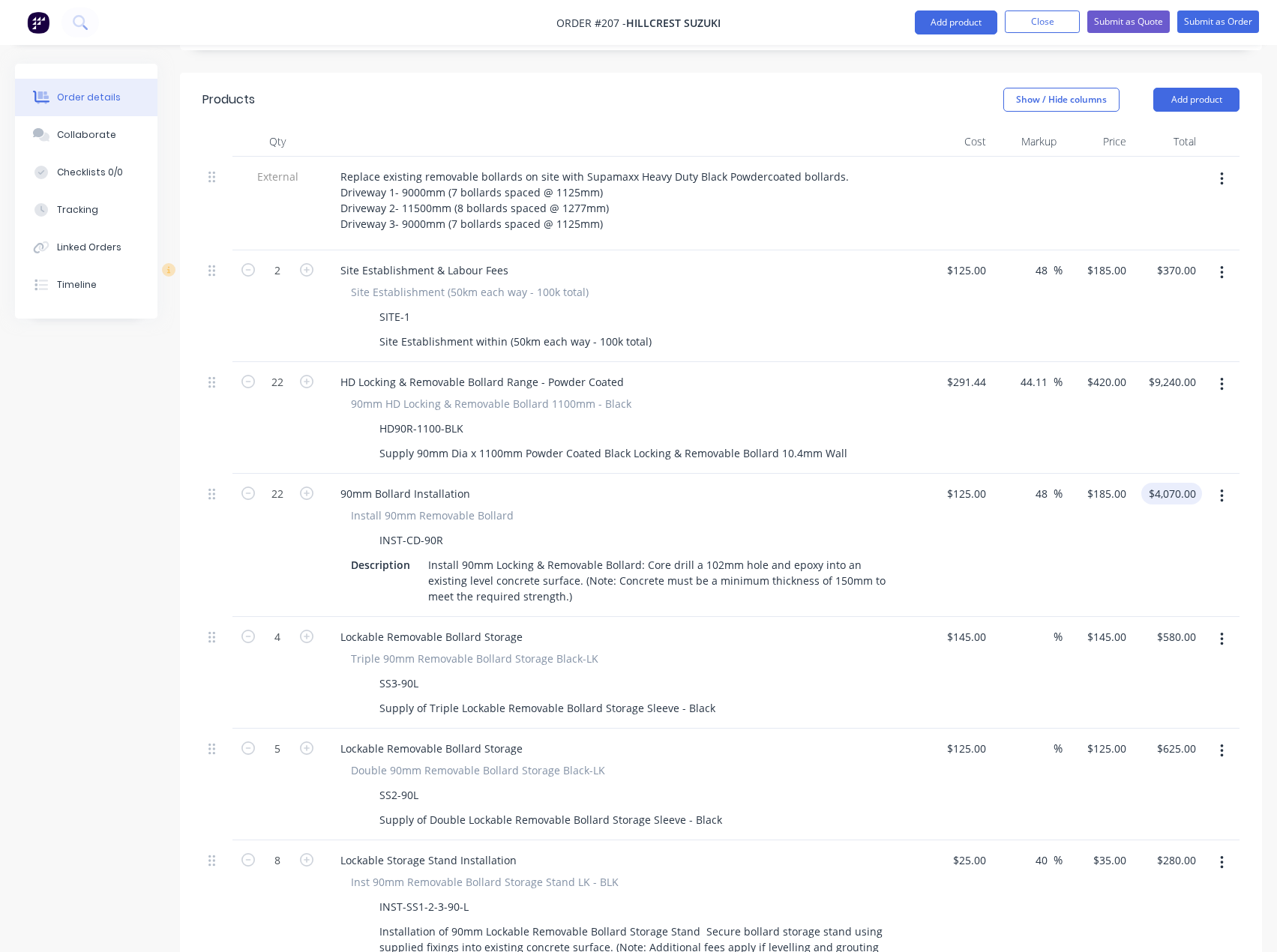
scroll to position [468, 0]
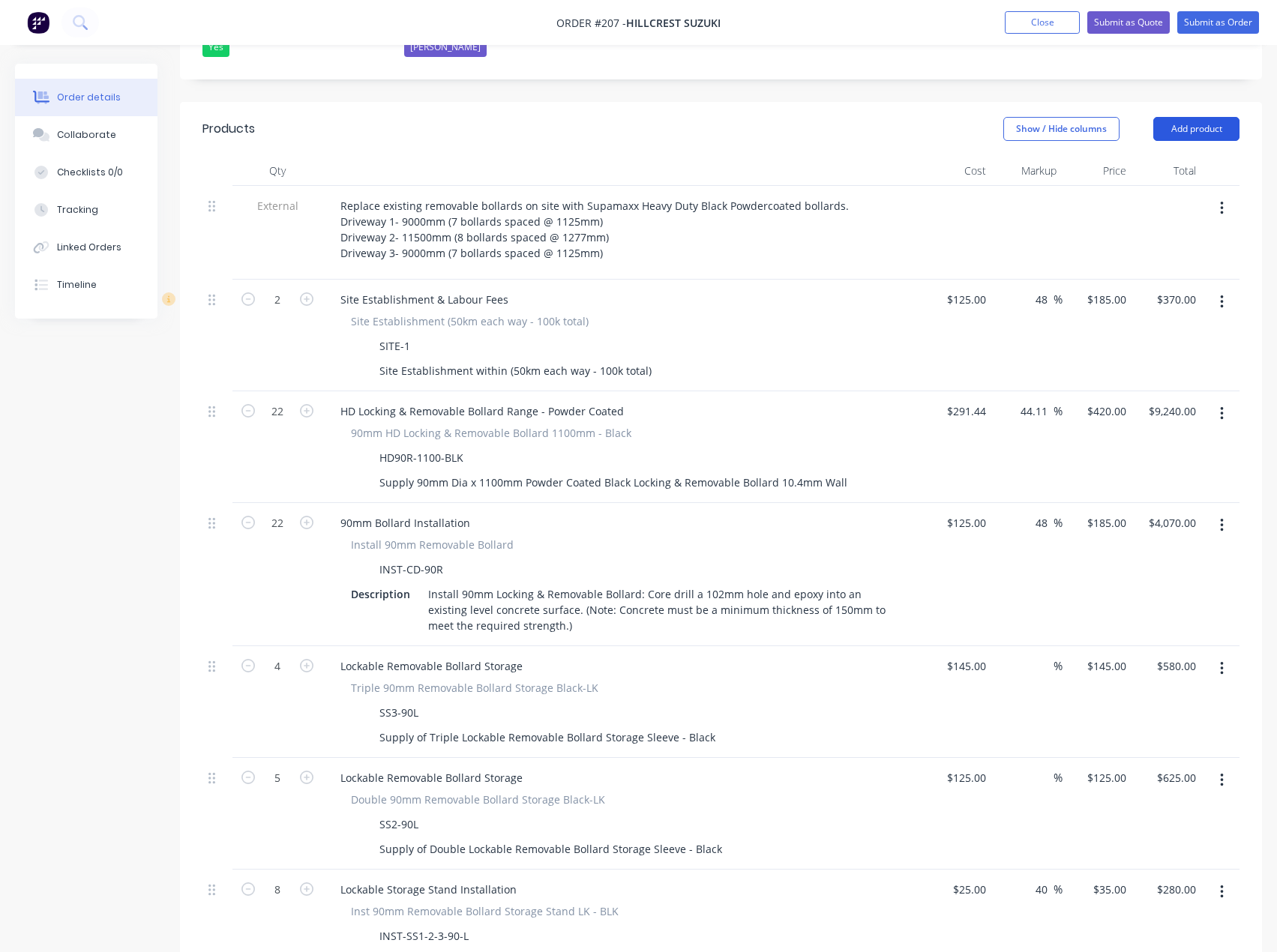
click at [1208, 117] on button "Add product" at bounding box center [1196, 129] width 86 height 24
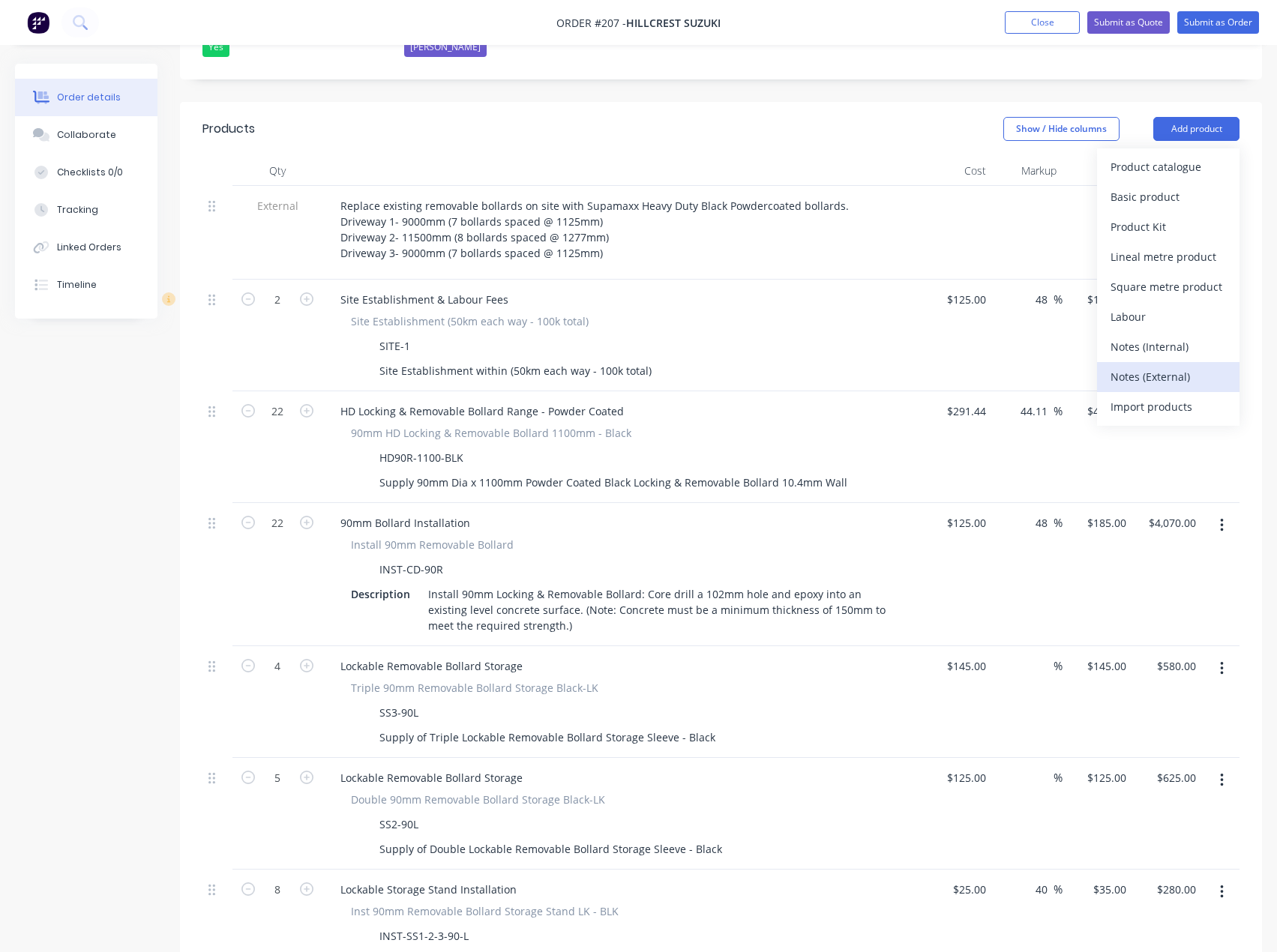
click at [1164, 366] on div "Notes (External)" at bounding box center [1168, 377] width 116 height 22
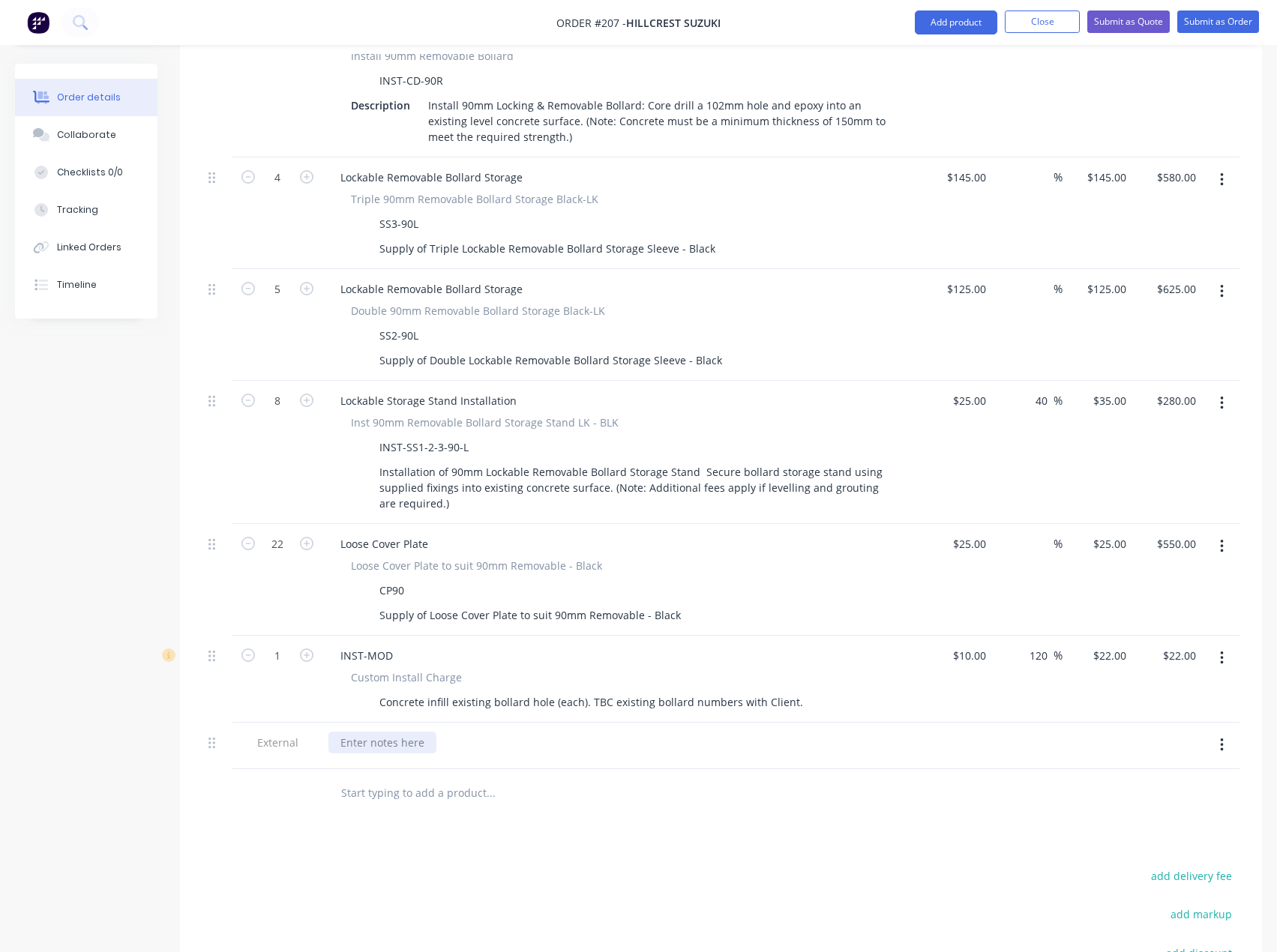
scroll to position [993, 0]
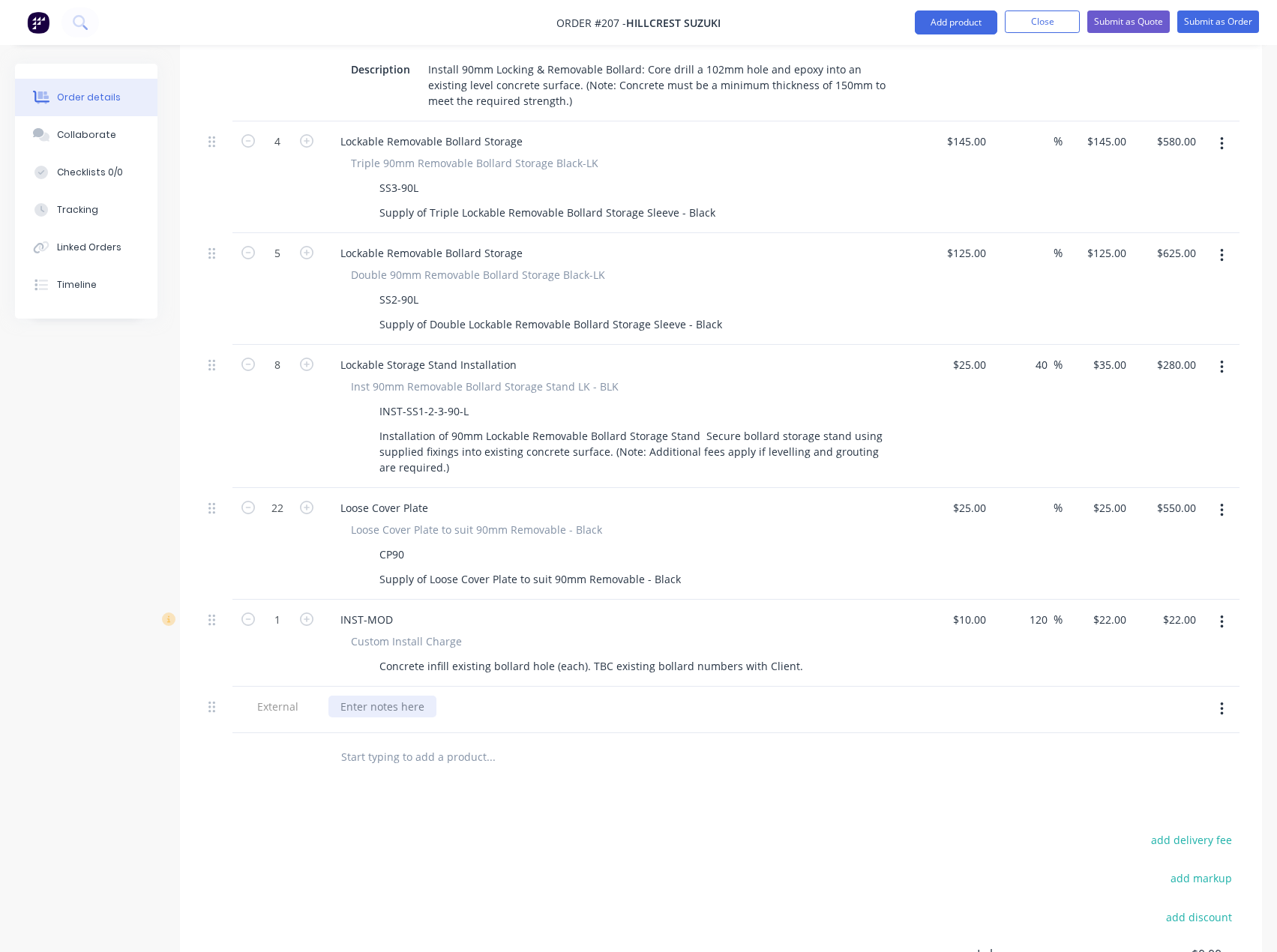
click at [371, 696] on div at bounding box center [382, 707] width 108 height 22
paste div
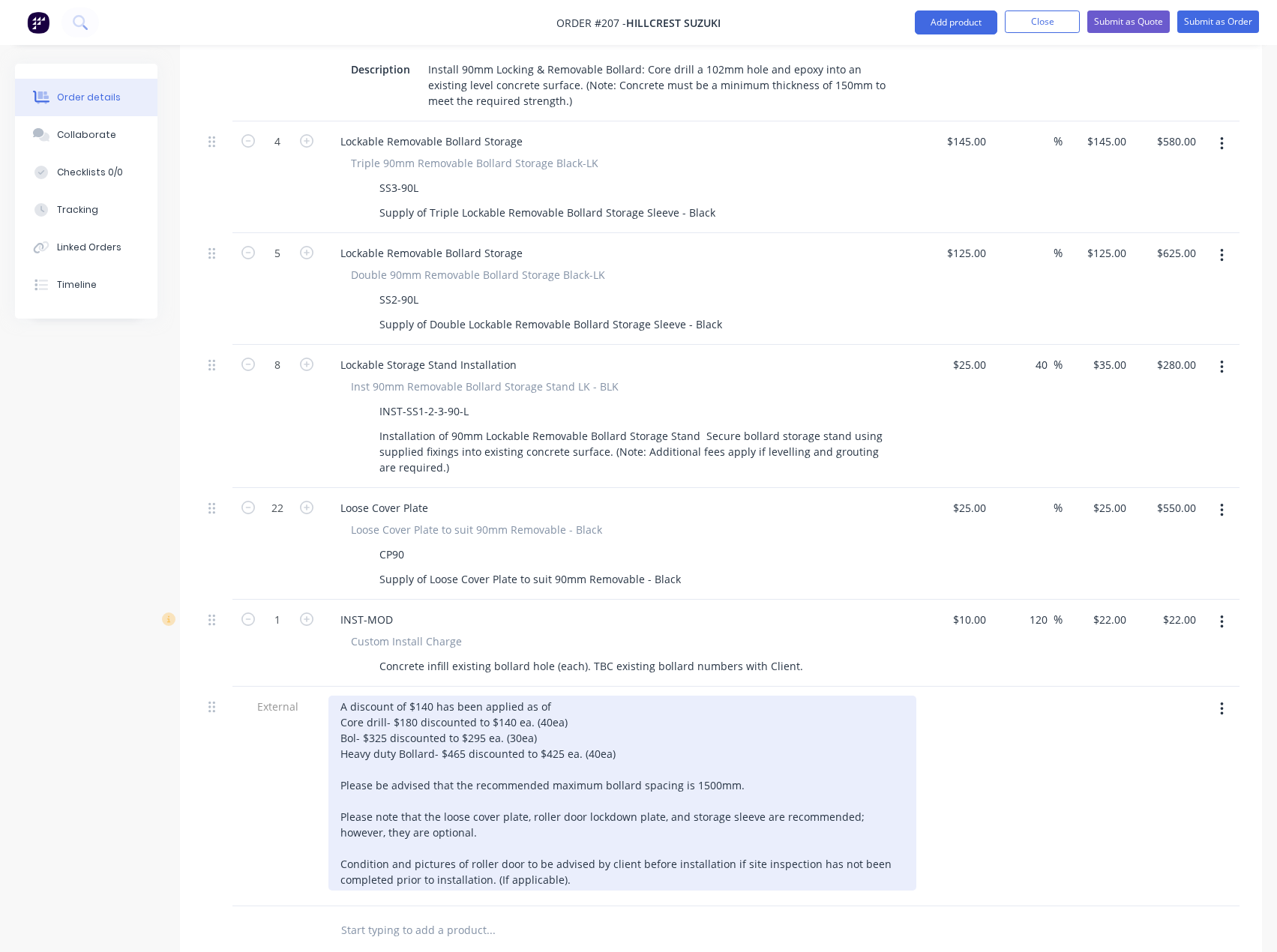
click at [430, 696] on div "A discount of $140 has been applied as of Core drill- $180 discounted to $140 e…" at bounding box center [622, 793] width 588 height 195
click at [571, 696] on div "A discount of $990 has been applied as of Core drill- $180 discounted to $140 e…" at bounding box center [622, 793] width 588 height 195
click at [413, 696] on div "A discount of $990 has been applied as of [DATE]. Core drill- $180 discounted t…" at bounding box center [622, 793] width 588 height 195
click at [510, 696] on div "A discount of $990 has been applied as of [DATE]. Core drill- $210 discounted t…" at bounding box center [622, 793] width 588 height 195
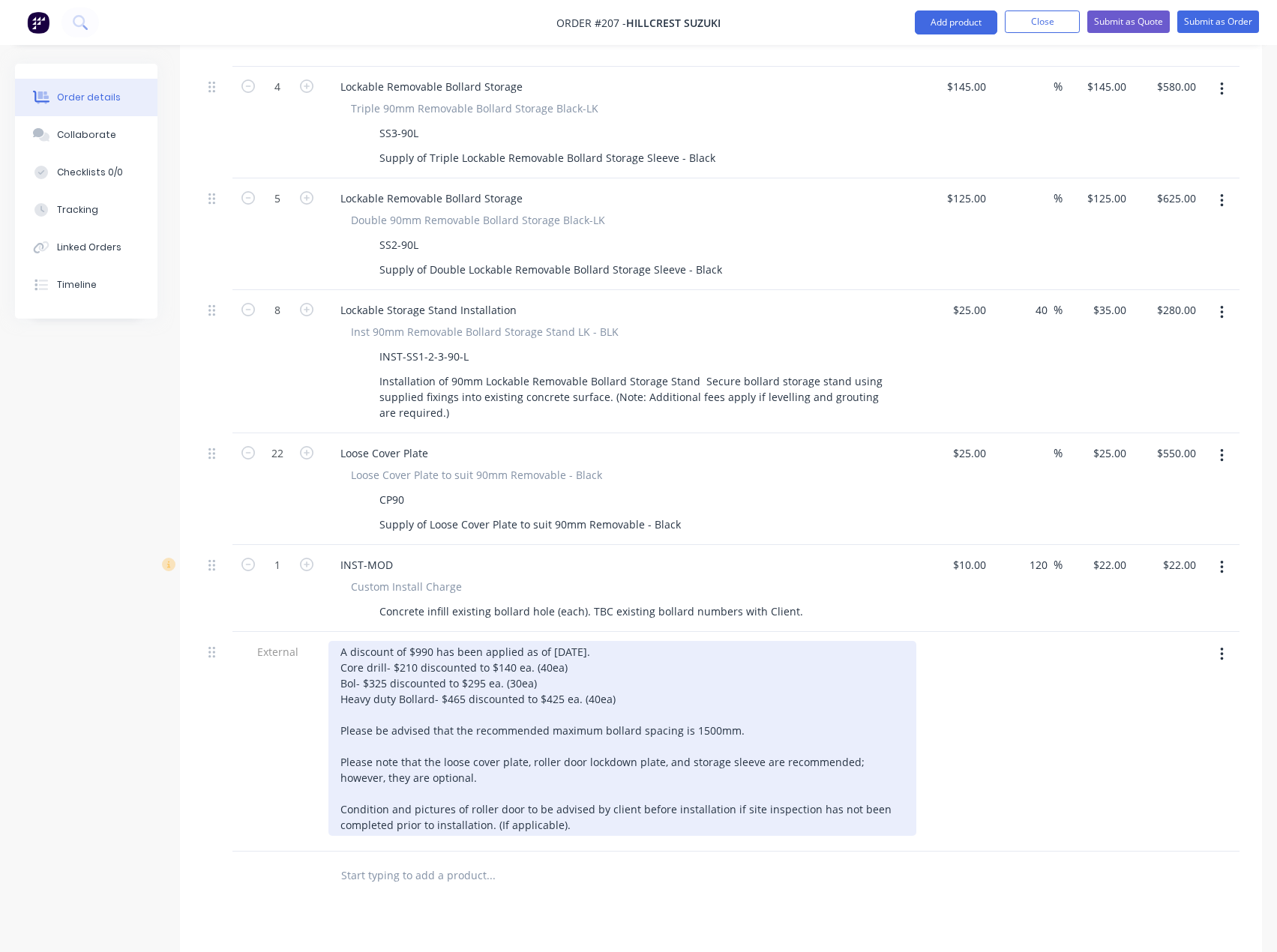
scroll to position [1142, 0]
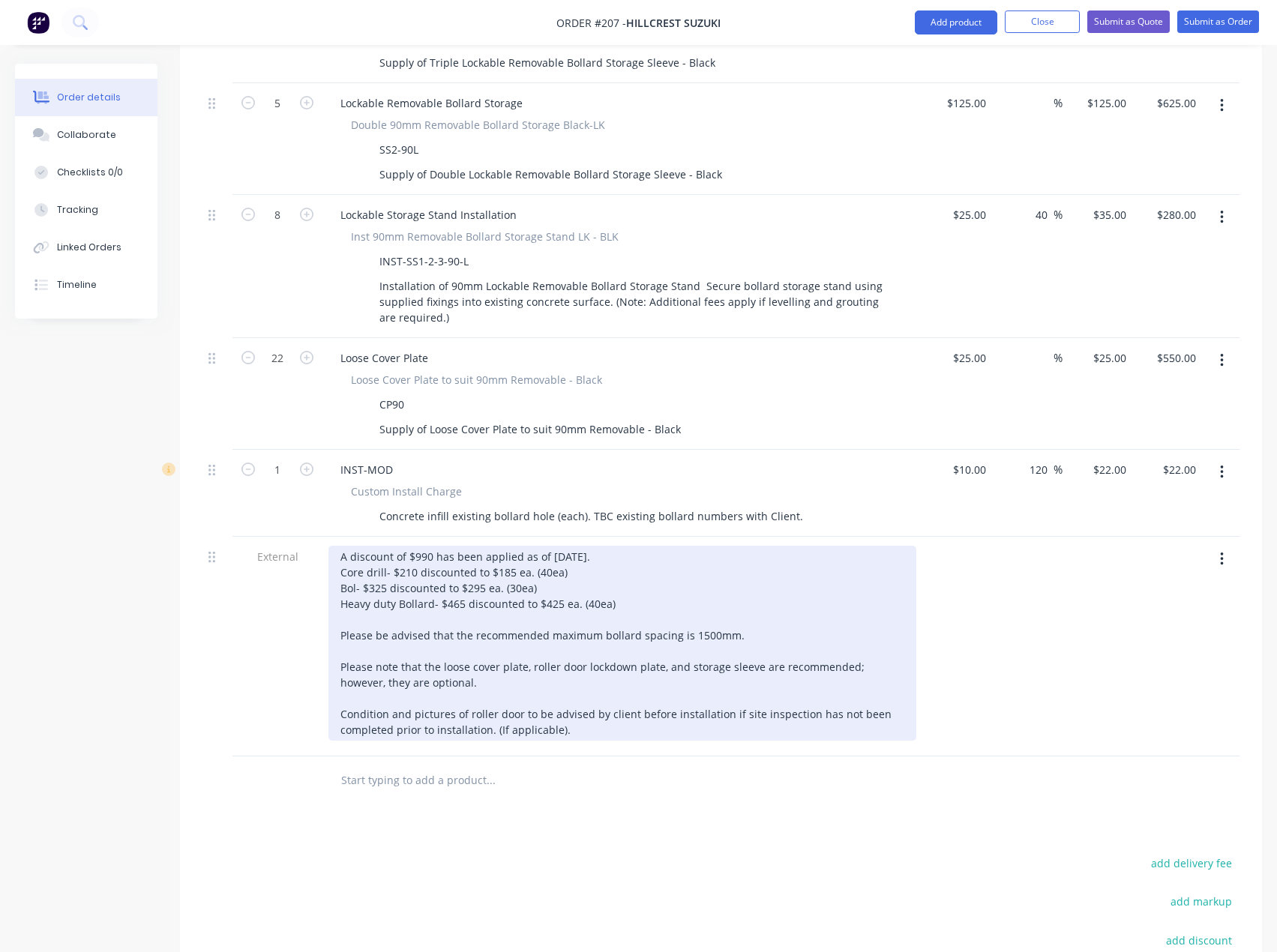
click at [592, 546] on div "A discount of $990 has been applied as of [DATE]. Core drill- $210 discounted t…" at bounding box center [622, 644] width 588 height 195
click at [431, 546] on div "A discount of $990 has been applied as of [DATE]. Core drill- $210 discounted t…" at bounding box center [622, 644] width 588 height 195
click at [624, 546] on div "A discount of $2640 has been applied as of [DATE]. Core drill- $210 discounted …" at bounding box center [622, 644] width 588 height 195
click at [538, 549] on div "A discount of $2640 has been applied as of [DATE] as per Tess/ Eden. Core drill…" at bounding box center [622, 644] width 588 height 195
drag, startPoint x: 546, startPoint y: 547, endPoint x: 346, endPoint y: 552, distance: 200.1
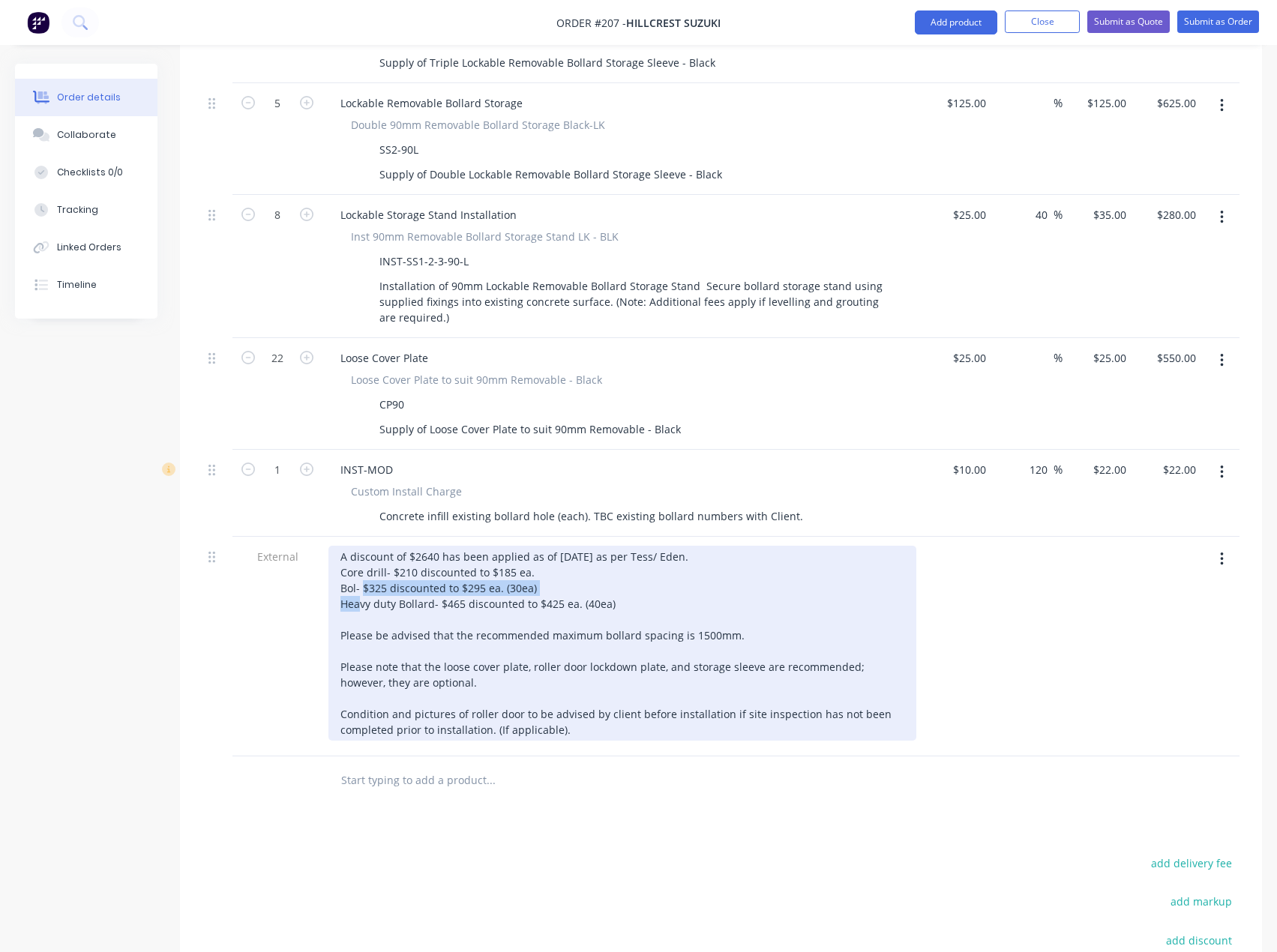
click at [346, 552] on div "A discount of $2640 has been applied as of [DATE] as per Tess/ Eden. Core drill…" at bounding box center [622, 644] width 588 height 195
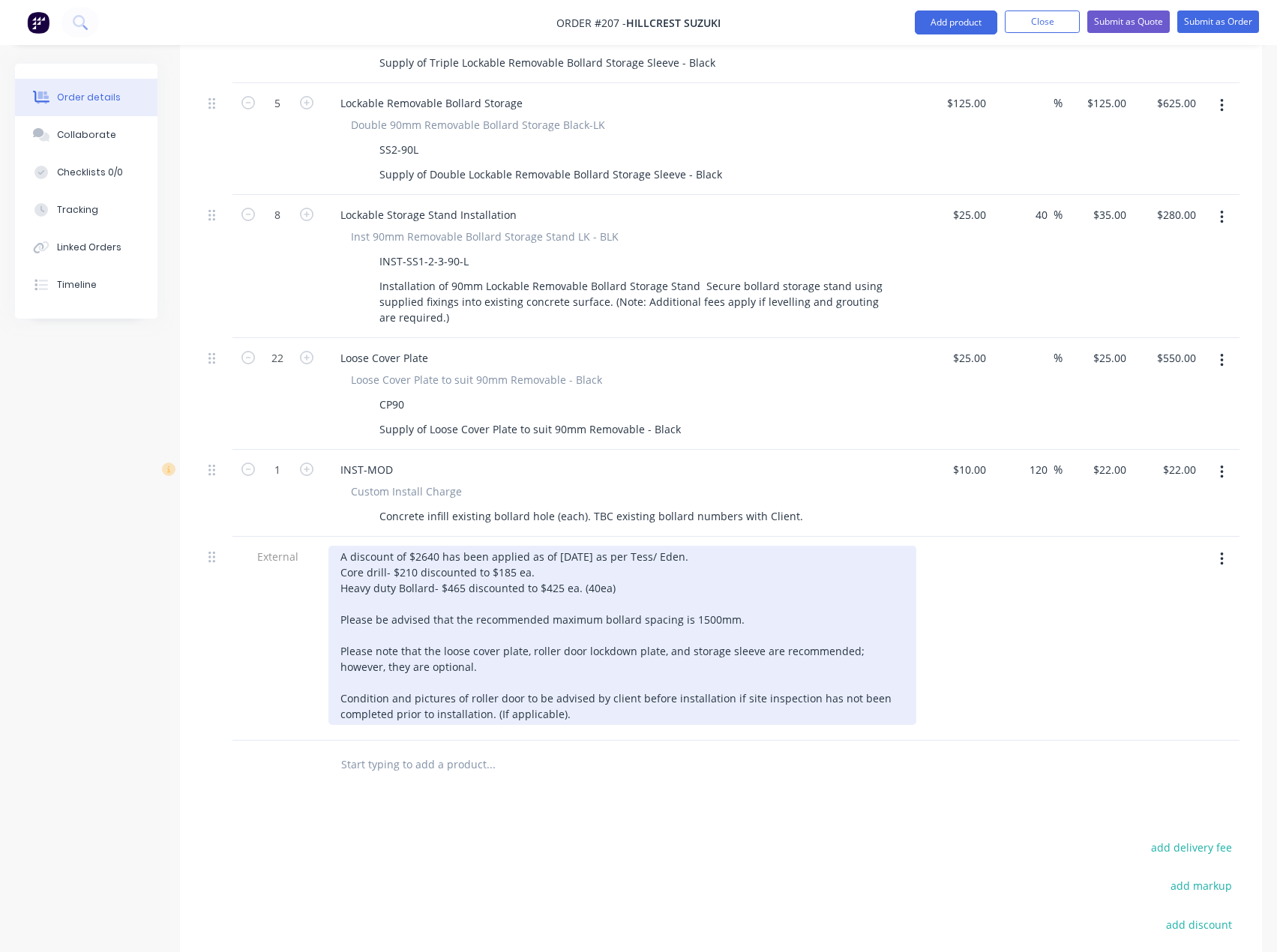
click at [558, 546] on div "A discount of $2640 has been applied as of [DATE] as per Tess/ Eden. Core drill…" at bounding box center [622, 636] width 588 height 179
drag, startPoint x: 630, startPoint y: 546, endPoint x: 577, endPoint y: 544, distance: 53.0
click at [577, 546] on div "A discount of $2640 has been applied as of [DATE] as per Tess/ Eden. Core drill…" at bounding box center [622, 636] width 588 height 179
click at [419, 546] on div "A discount of $2640 has been applied as of [DATE] as per Tess/ Eden. Core drill…" at bounding box center [622, 636] width 588 height 179
click at [611, 546] on div "A discount of $2,640 has been applied as of [DATE] as per Tess/ Eden. Core dril…" at bounding box center [622, 636] width 588 height 179
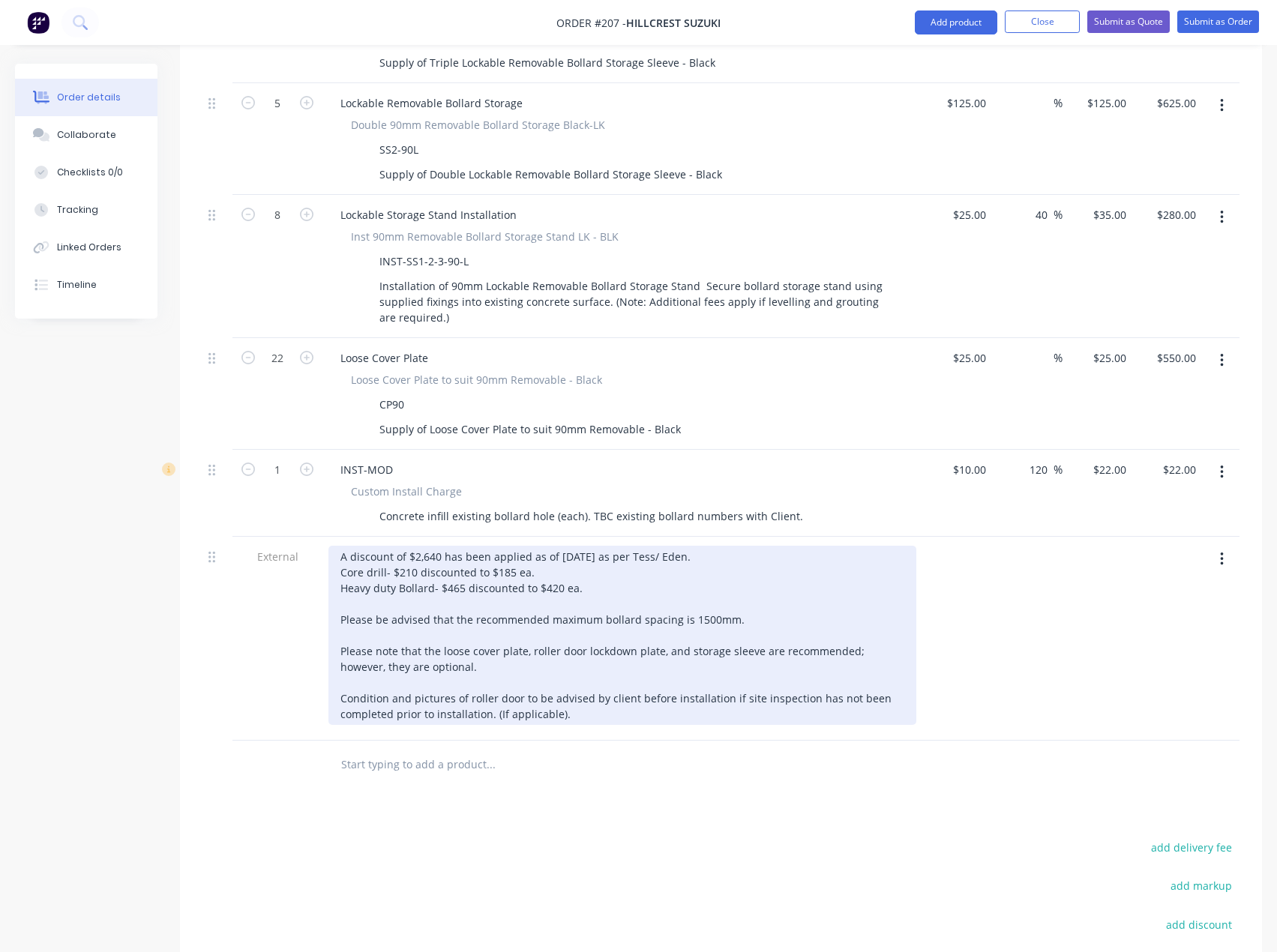
click at [717, 546] on div "A discount of $2,640 has been applied as of [DATE] as per Tess/ Eden. Core dril…" at bounding box center [622, 636] width 588 height 179
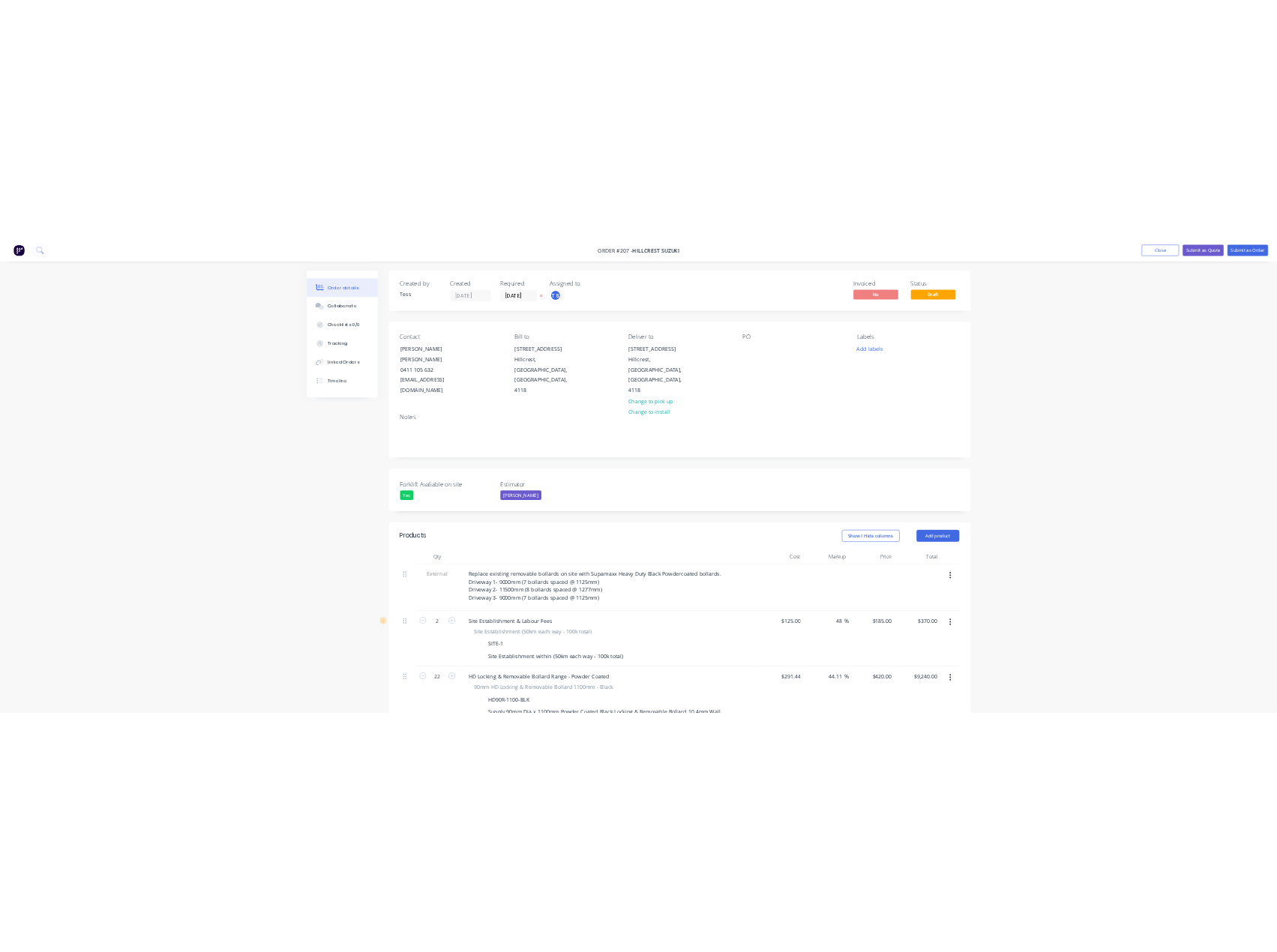
scroll to position [0, 0]
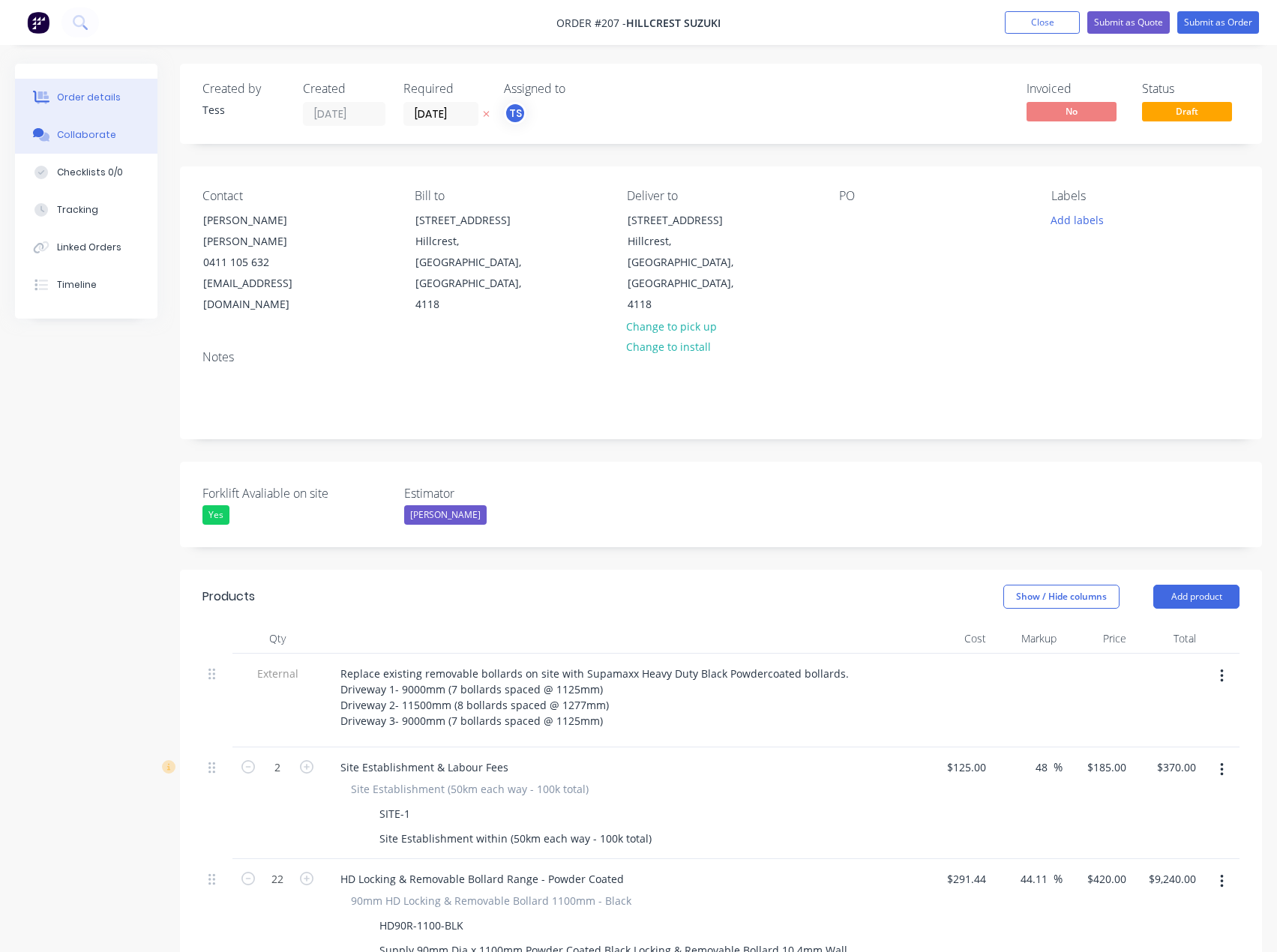
click at [90, 141] on div "Collaborate" at bounding box center [86, 136] width 59 height 14
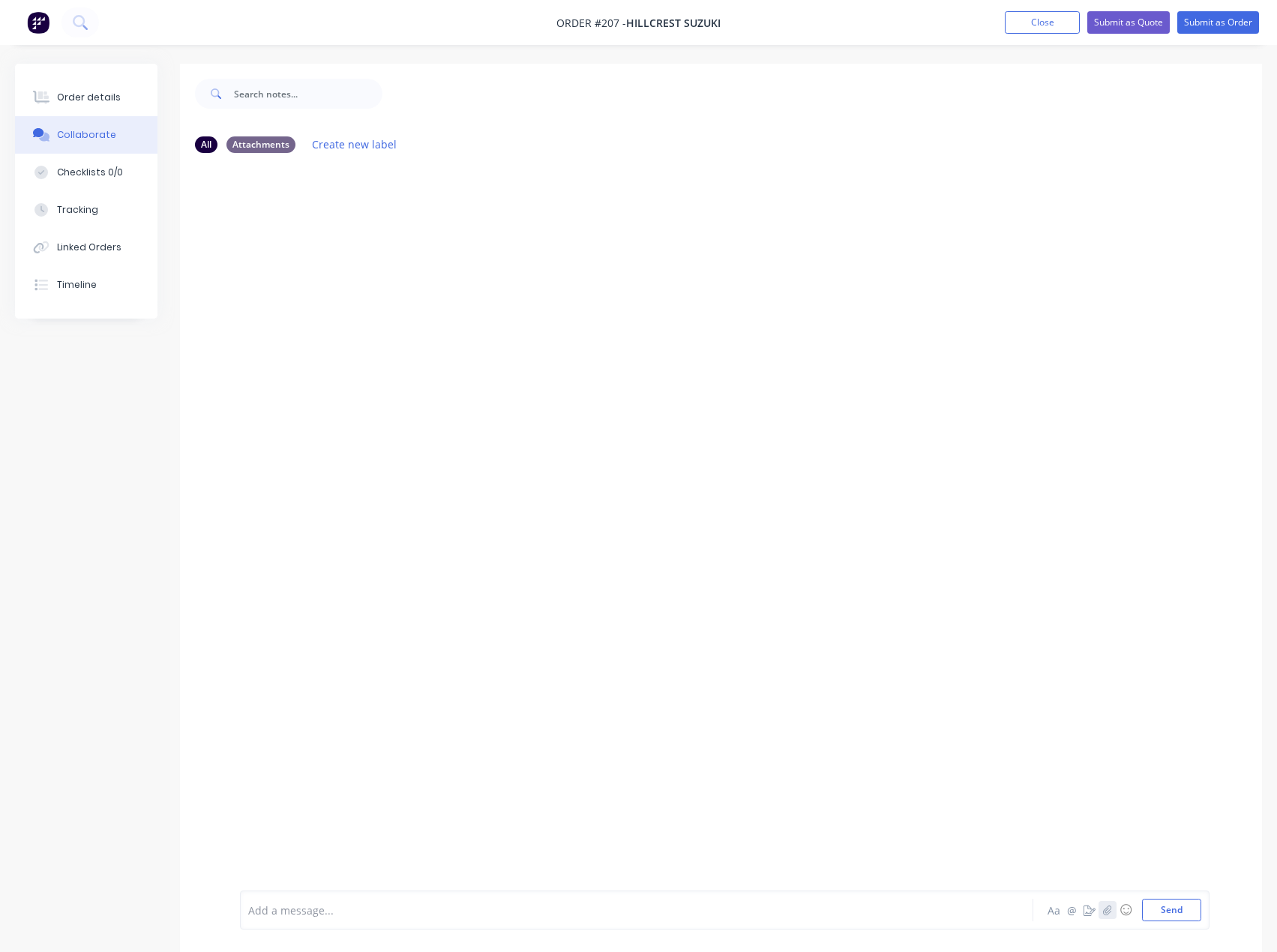
click at [1110, 914] on icon "button" at bounding box center [1107, 910] width 9 height 11
click at [1181, 910] on button "Send" at bounding box center [1170, 910] width 59 height 23
click at [295, 286] on img at bounding box center [294, 279] width 108 height 99
click at [57, 94] on div "Order details" at bounding box center [89, 98] width 64 height 14
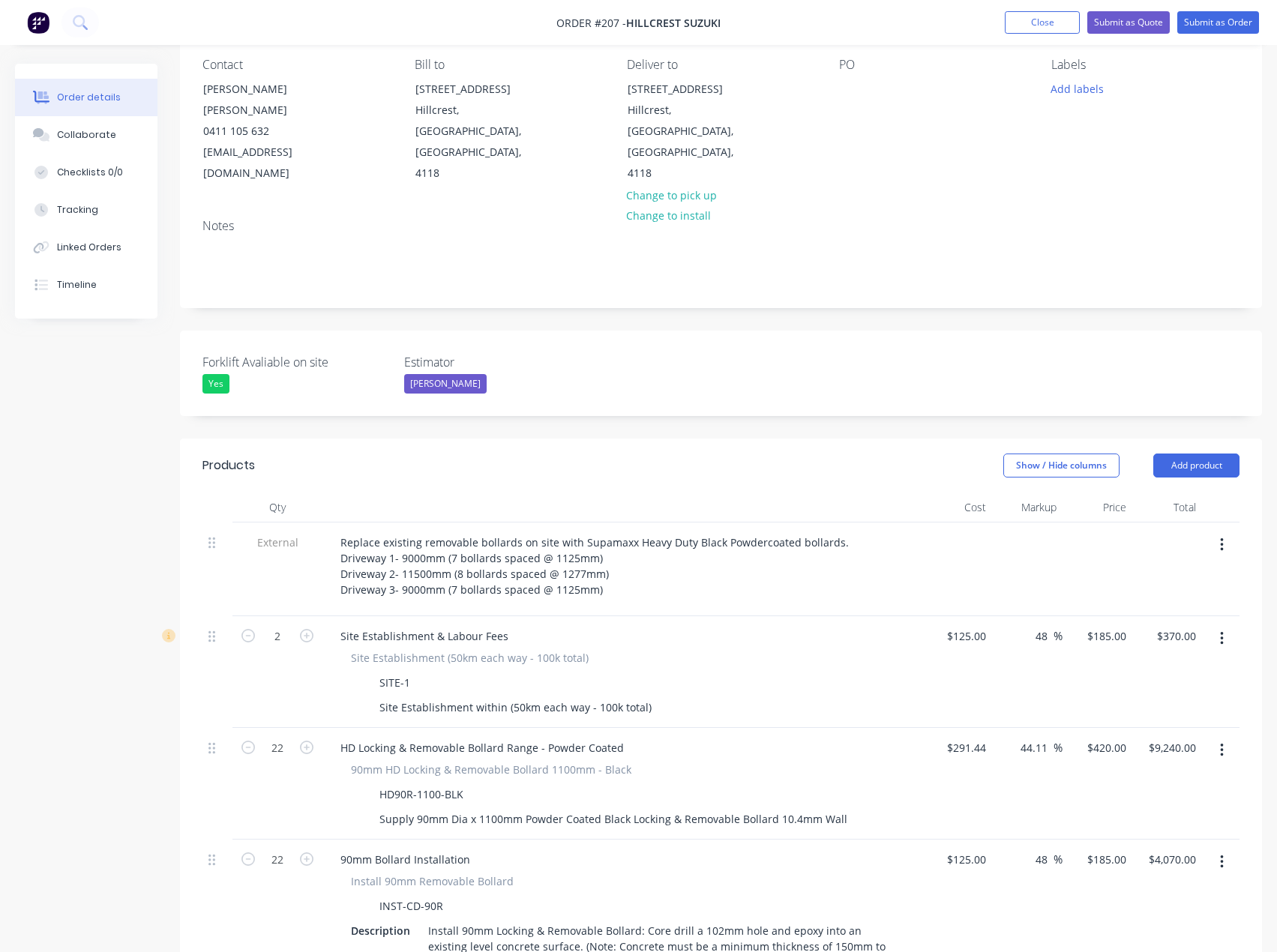
scroll to position [150, 0]
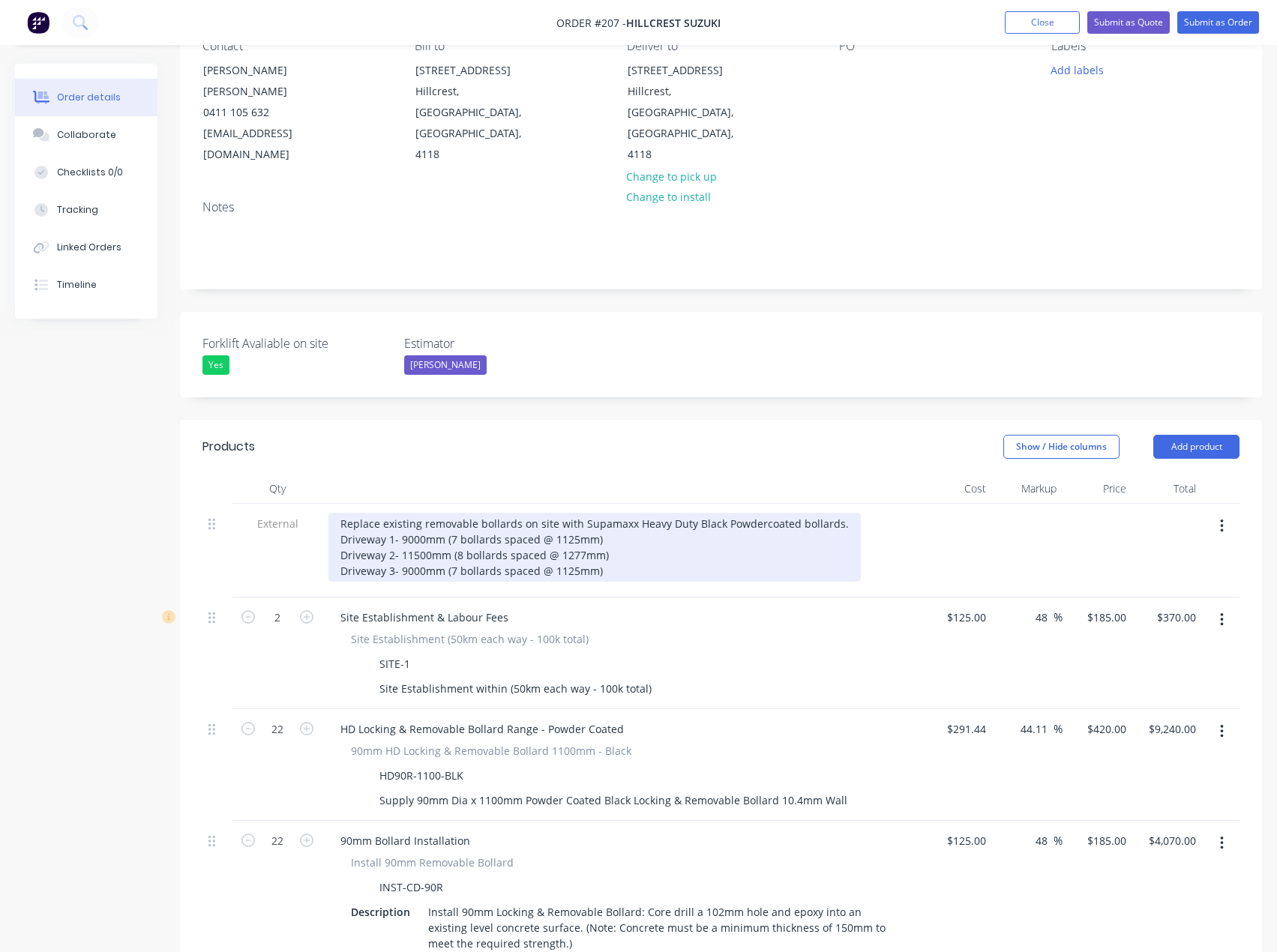
click at [637, 526] on div "Replace existing removable bollards on site with Supamaxx Heavy Duty Black Powd…" at bounding box center [594, 546] width 532 height 69
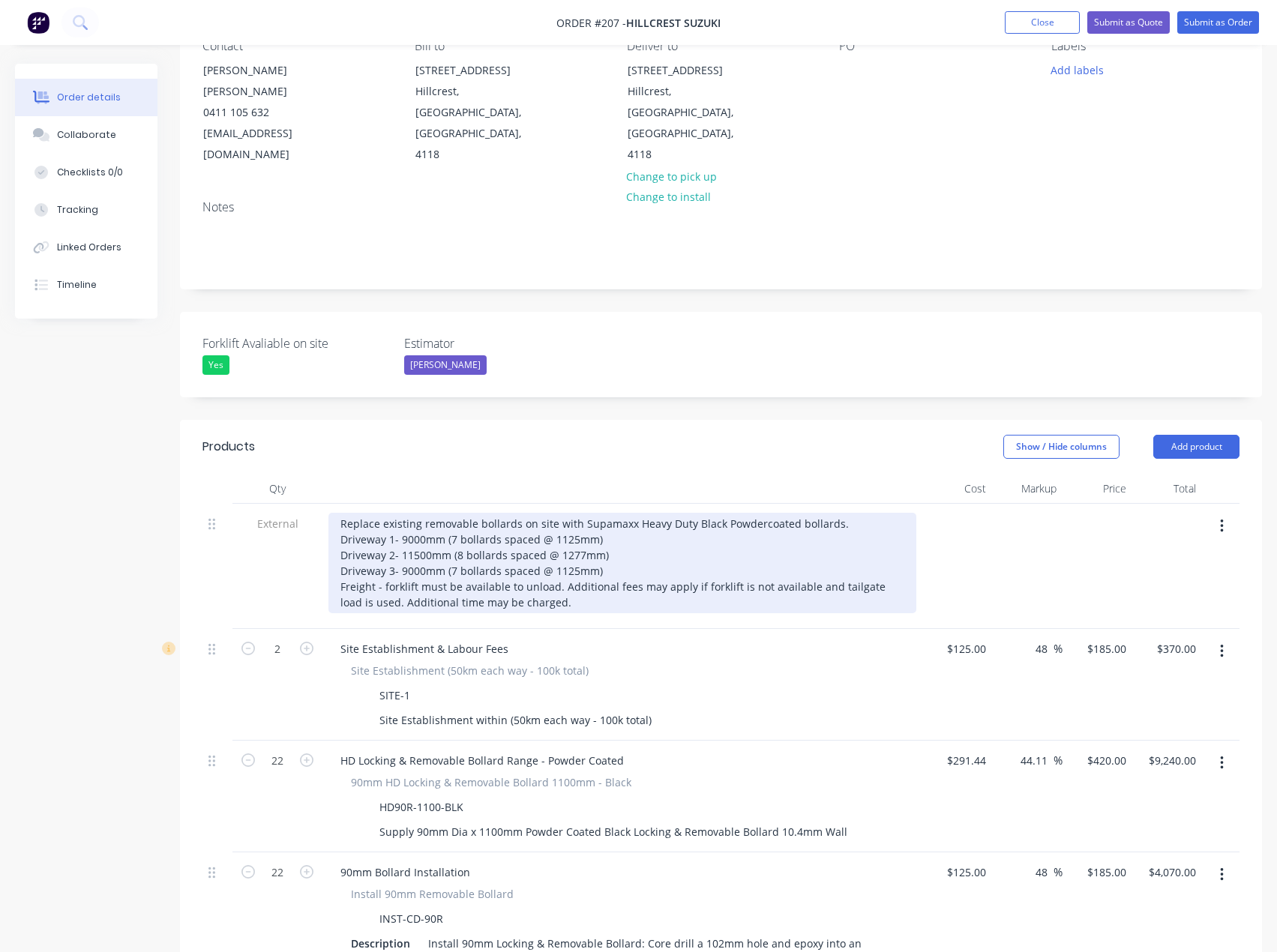
click at [655, 543] on div "Replace existing removable bollards on site with Supamaxx Heavy Duty Black Powd…" at bounding box center [622, 562] width 588 height 101
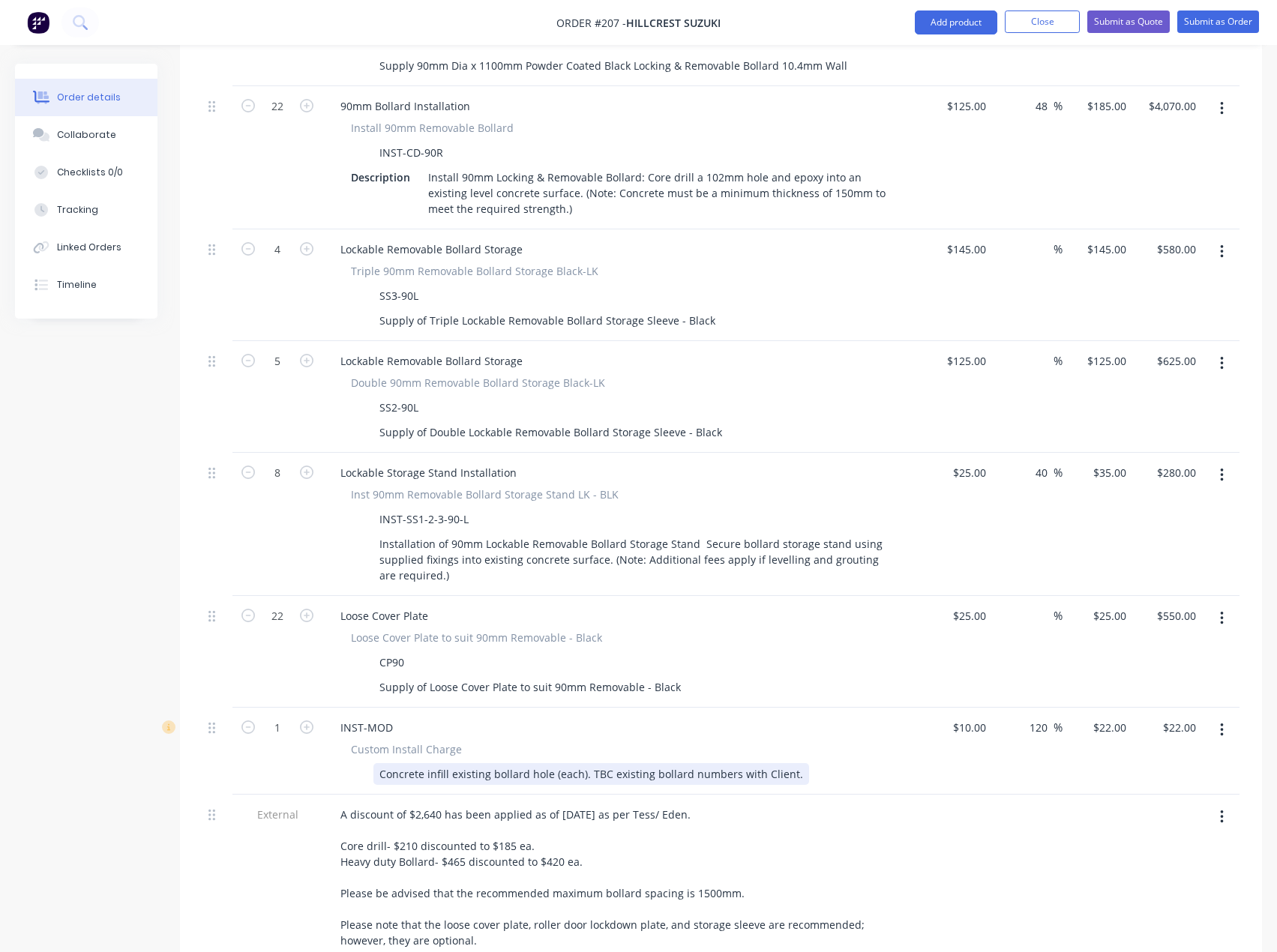
scroll to position [975, 0]
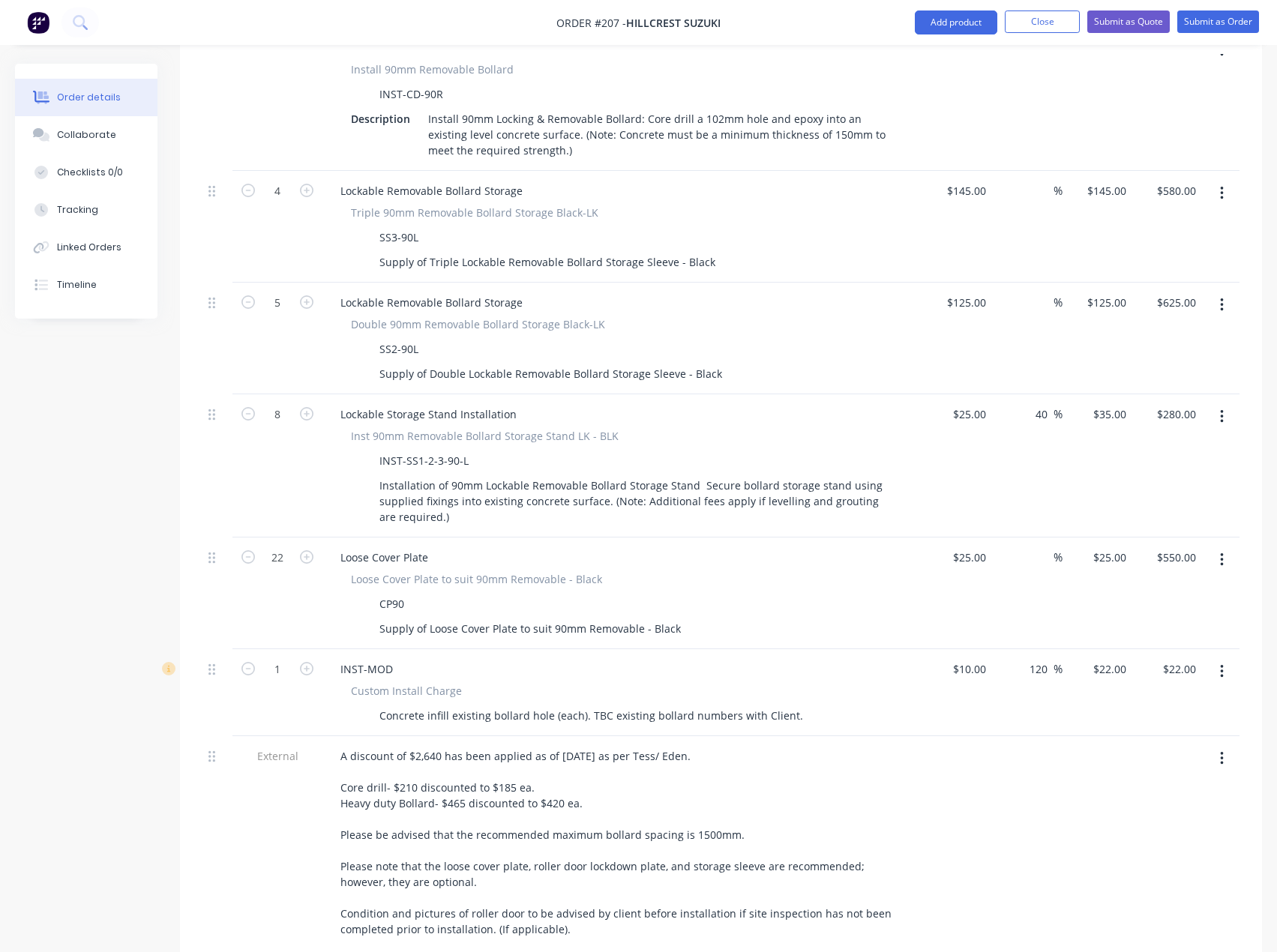
click at [1226, 658] on button "button" at bounding box center [1221, 671] width 35 height 27
click at [751, 649] on div "INST-MOD Custom Install Charge Concrete infill existing bollard hole (each). TB…" at bounding box center [622, 692] width 600 height 87
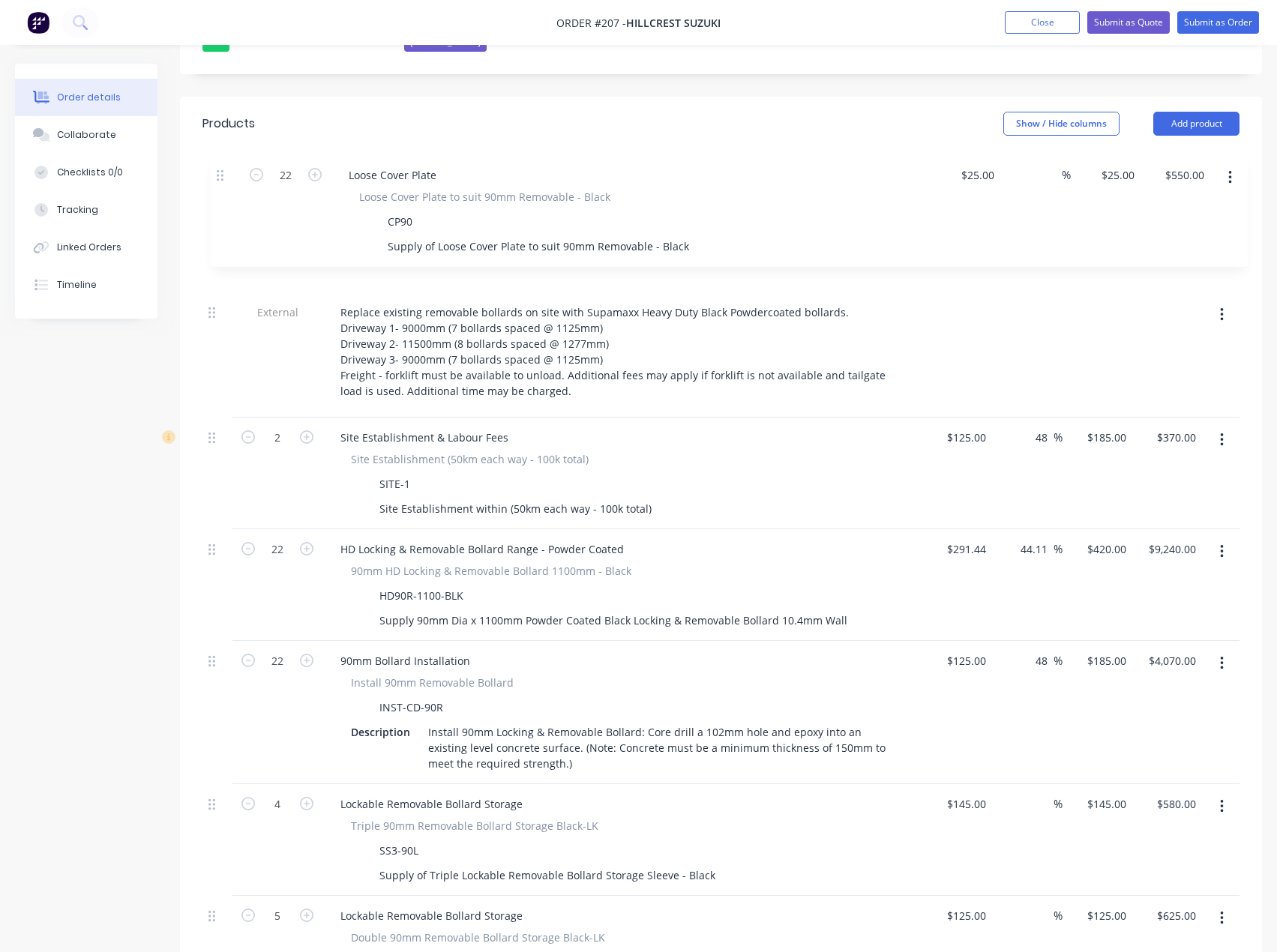
scroll to position [443, 0]
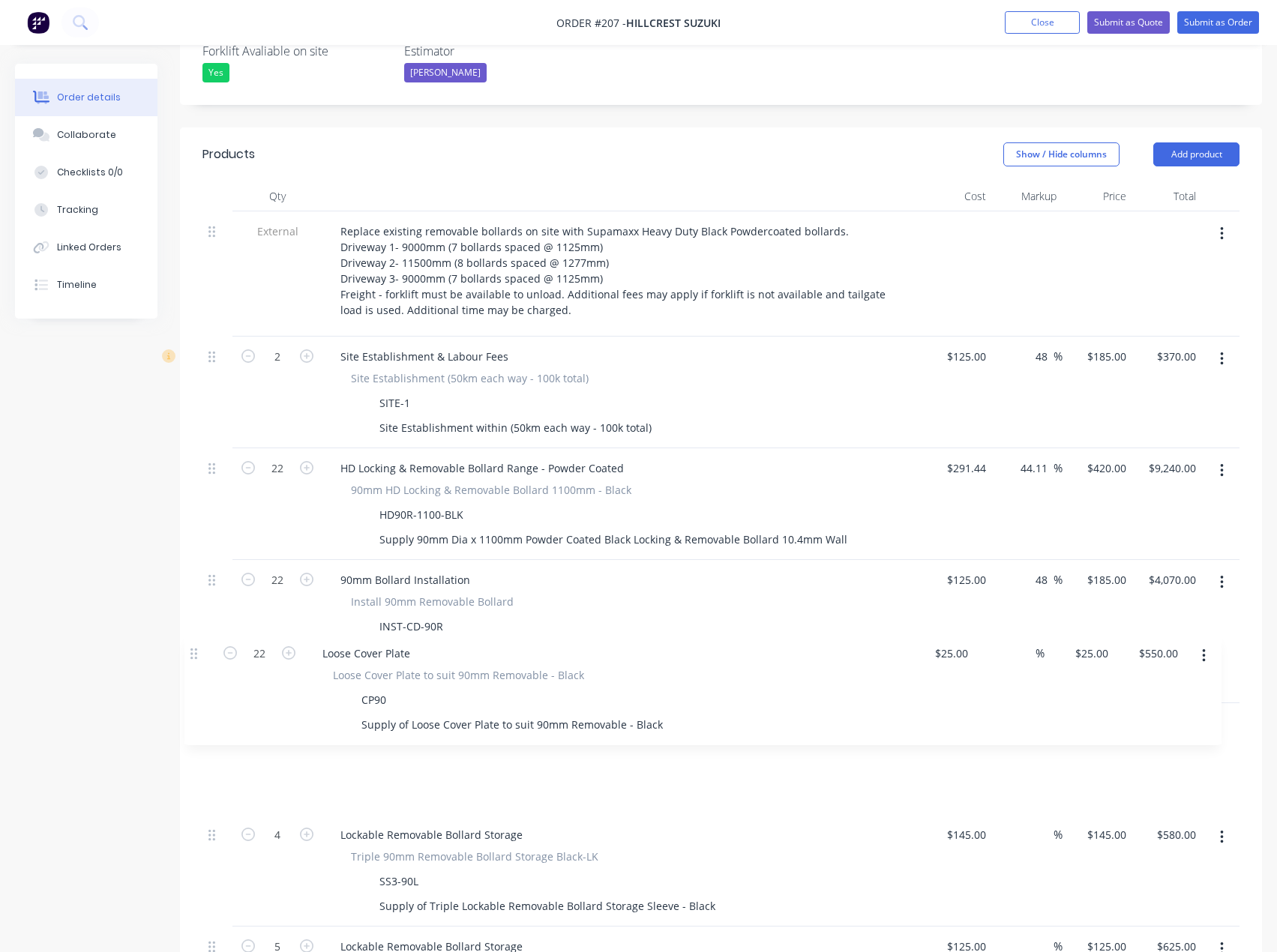
drag, startPoint x: 208, startPoint y: 518, endPoint x: 190, endPoint y: 653, distance: 136.2
click at [190, 653] on div "Qty Cost Markup Price Total External Replace existing removable bollards on sit…" at bounding box center [721, 859] width 1082 height 1356
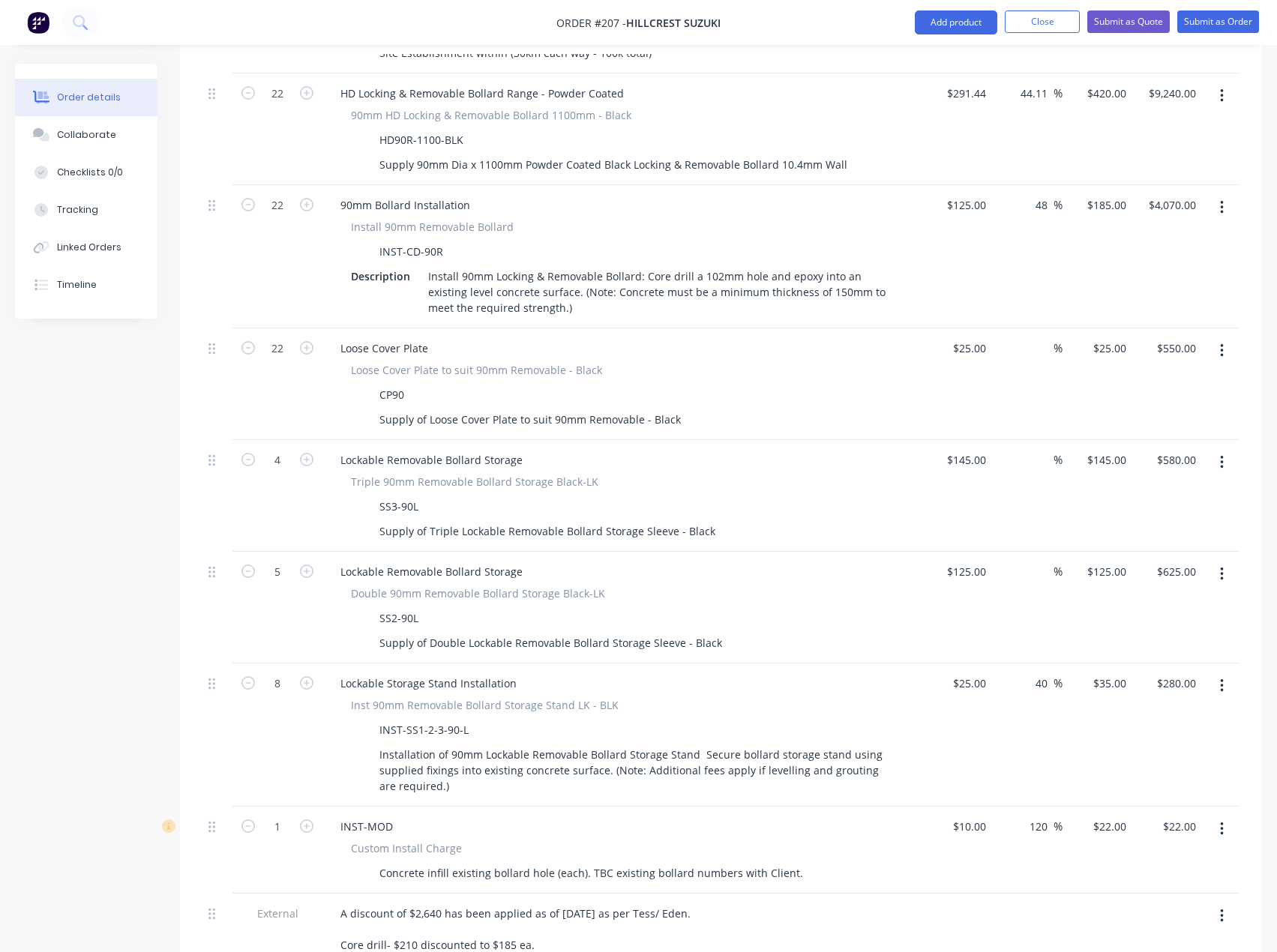
scroll to position [892, 0]
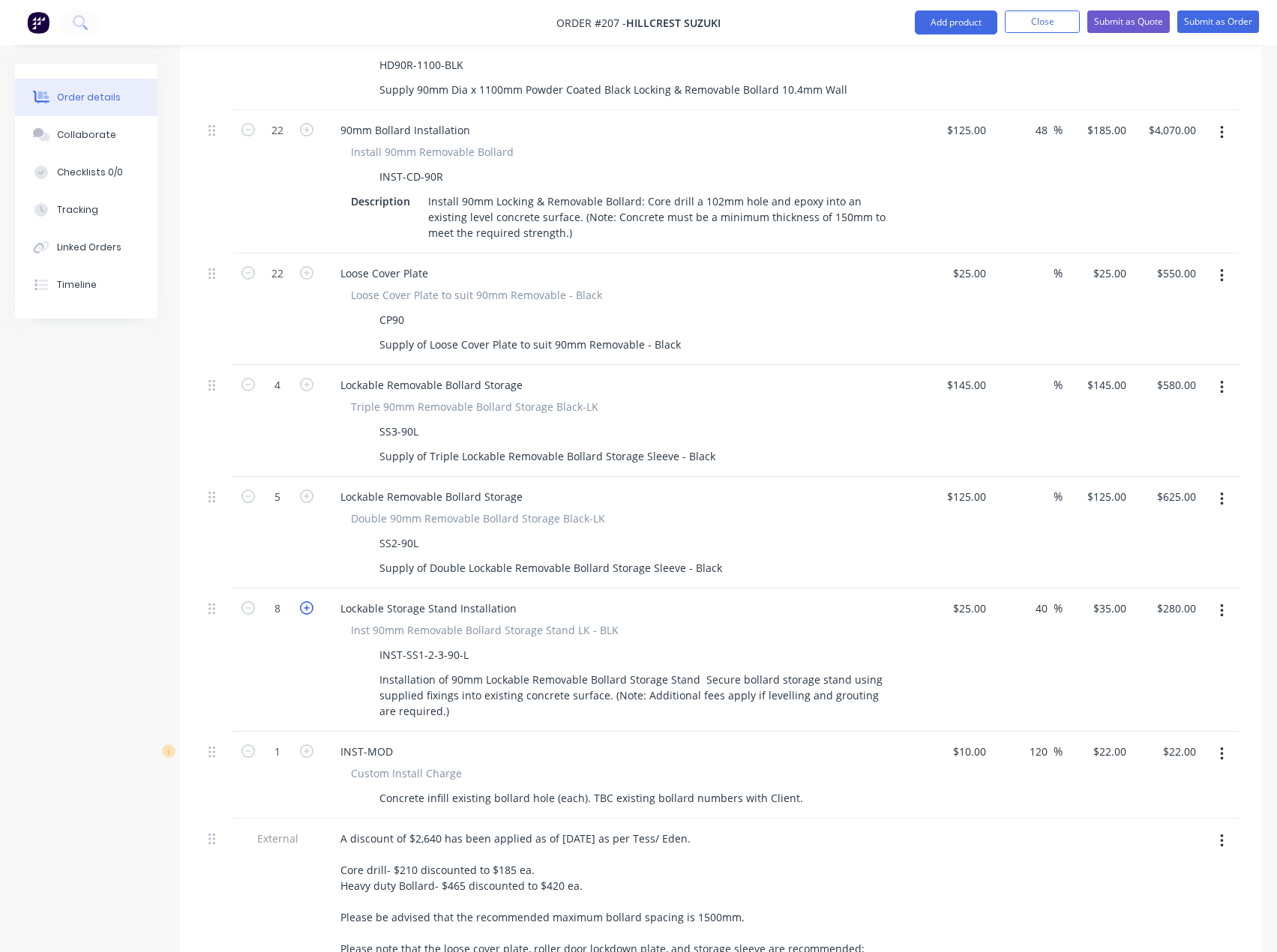
click at [307, 601] on icon "button" at bounding box center [307, 608] width 14 height 14
type input "9"
type input "$315.00"
click at [976, 262] on input "25" at bounding box center [982, 273] width 20 height 22
type input "$1.00"
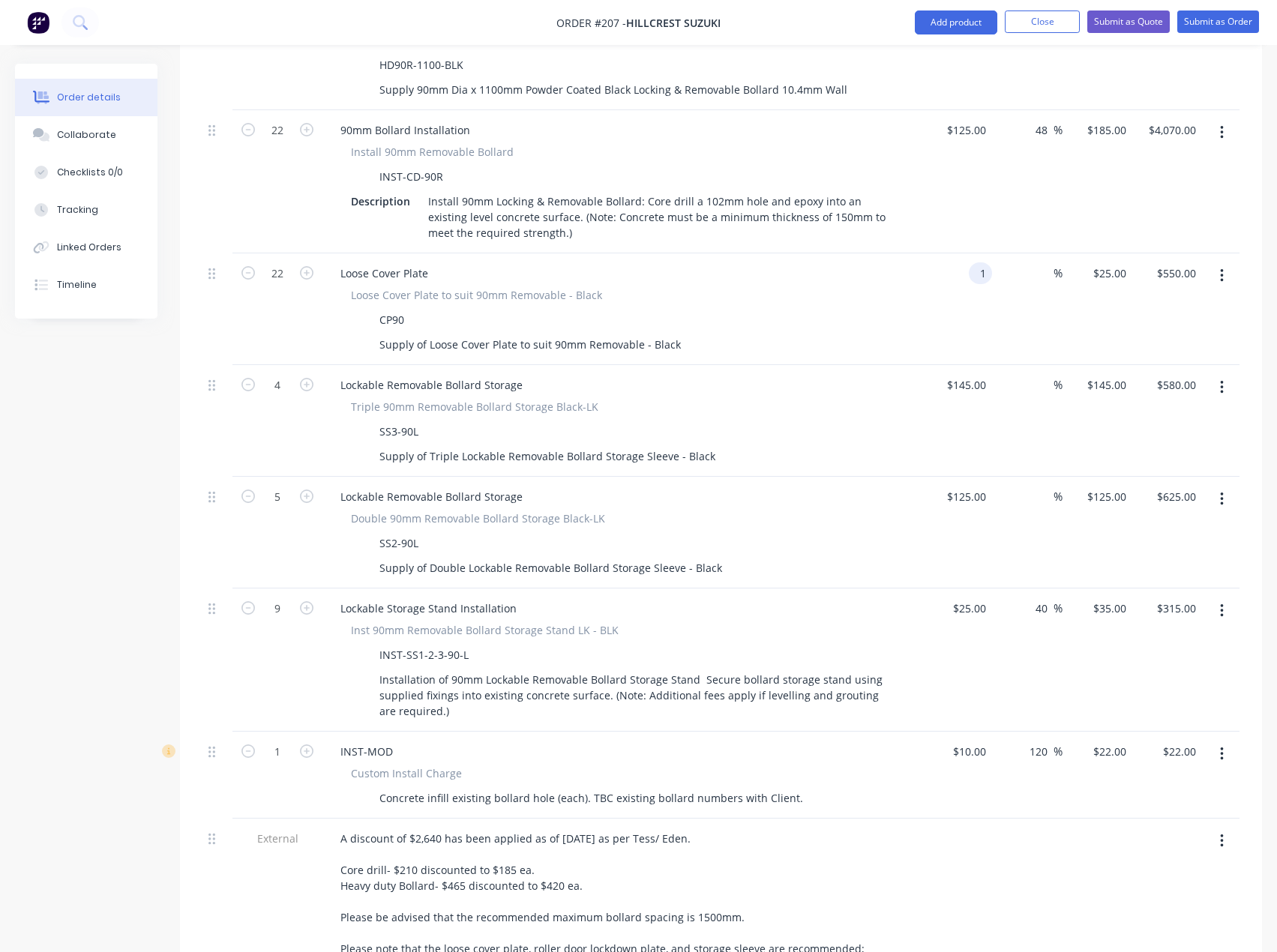
type input "$1.00"
type input "$22.00"
click at [1132, 253] on div "$22.00 $550.00" at bounding box center [1167, 309] width 70 height 112
click at [1121, 262] on input "1" at bounding box center [1115, 273] width 35 height 22
type input "20"
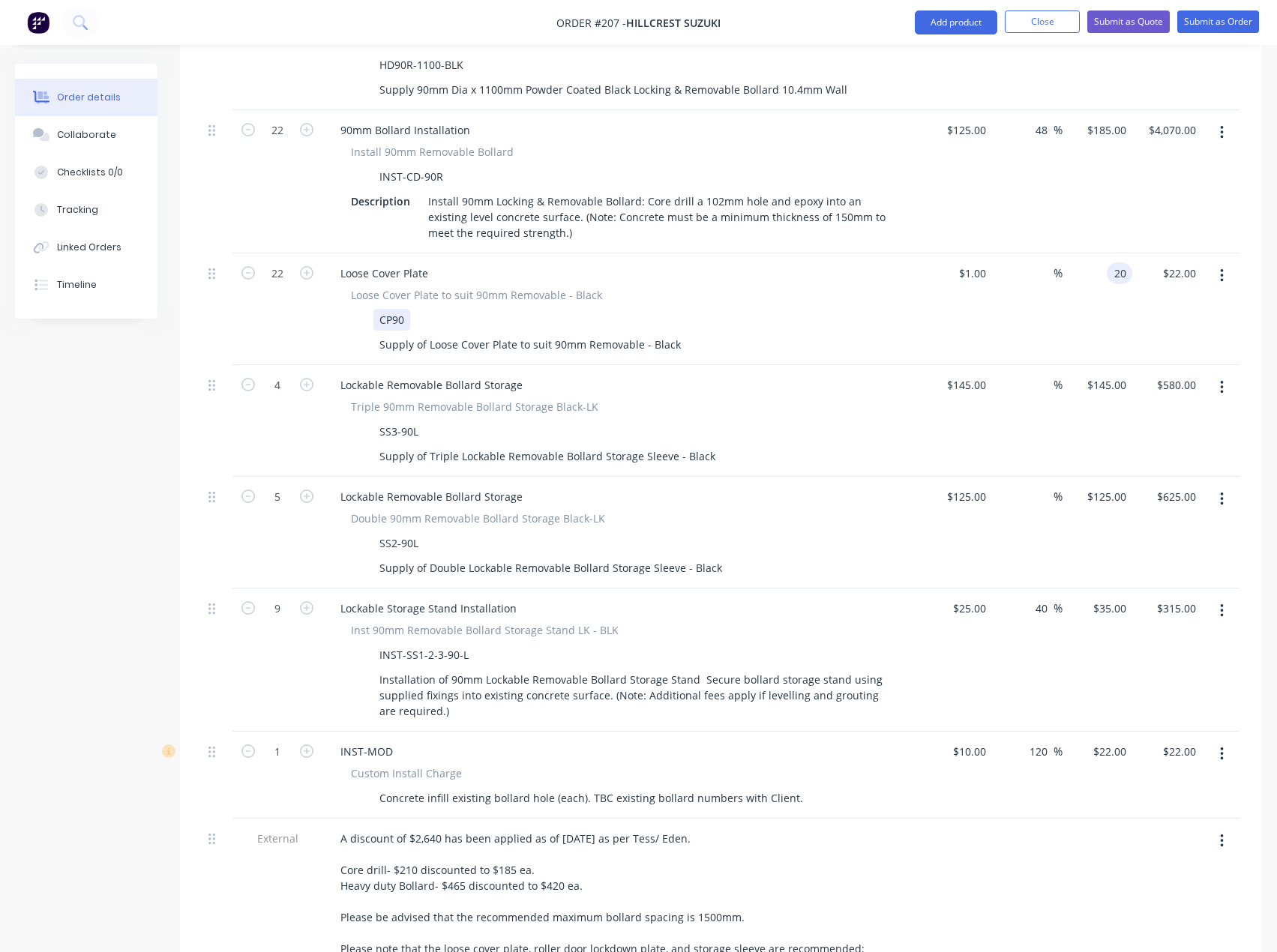
type input "1900"
type input "$20.00"
type input "$440.00"
click at [801, 287] on div "Loose Cover Plate to suit 90mm Removable - Black CP90 Supply of Loose Cover Pla…" at bounding box center [622, 321] width 588 height 68
click at [970, 374] on input "145" at bounding box center [968, 385] width 47 height 22
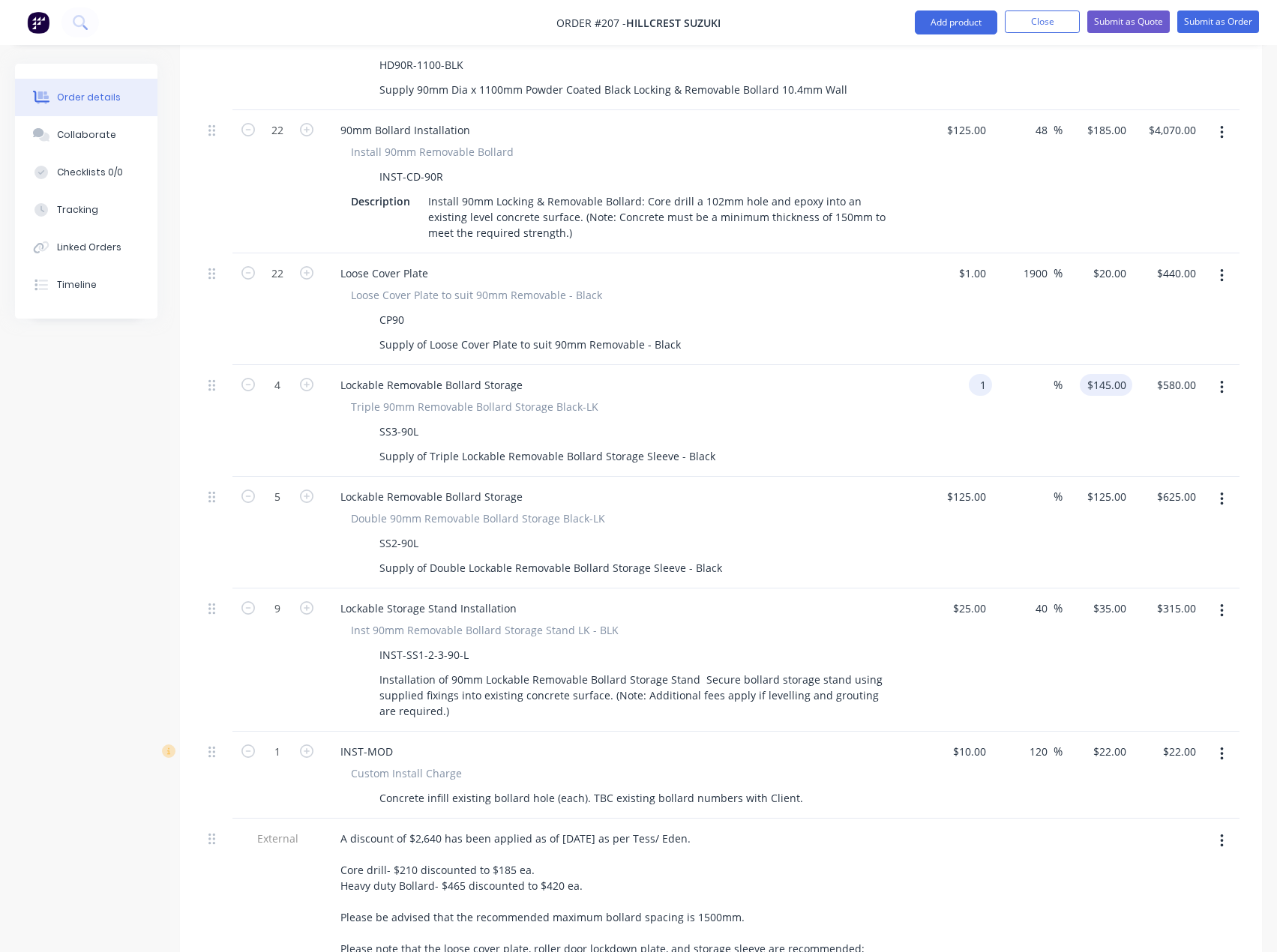
type input "$1.00"
type input "1"
type input "$4.00"
click at [1110, 374] on div "1 1" at bounding box center [1119, 385] width 23 height 22
type input "140"
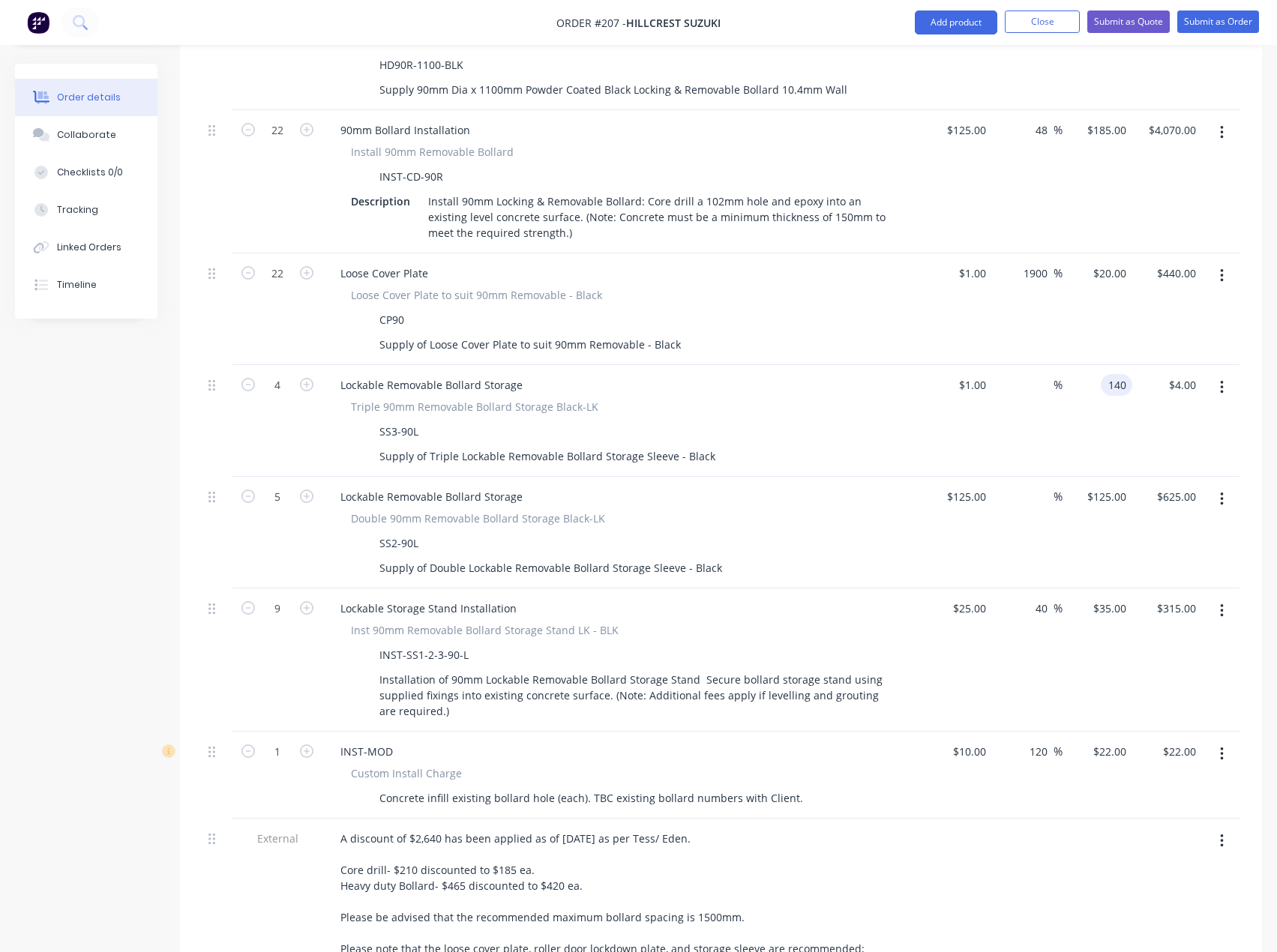
type input "13900"
type input "$140.00"
type input "$560.00"
click at [938, 476] on div "$125.00 $125.00" at bounding box center [957, 532] width 70 height 112
click at [977, 485] on input "125" at bounding box center [979, 496] width 26 height 22
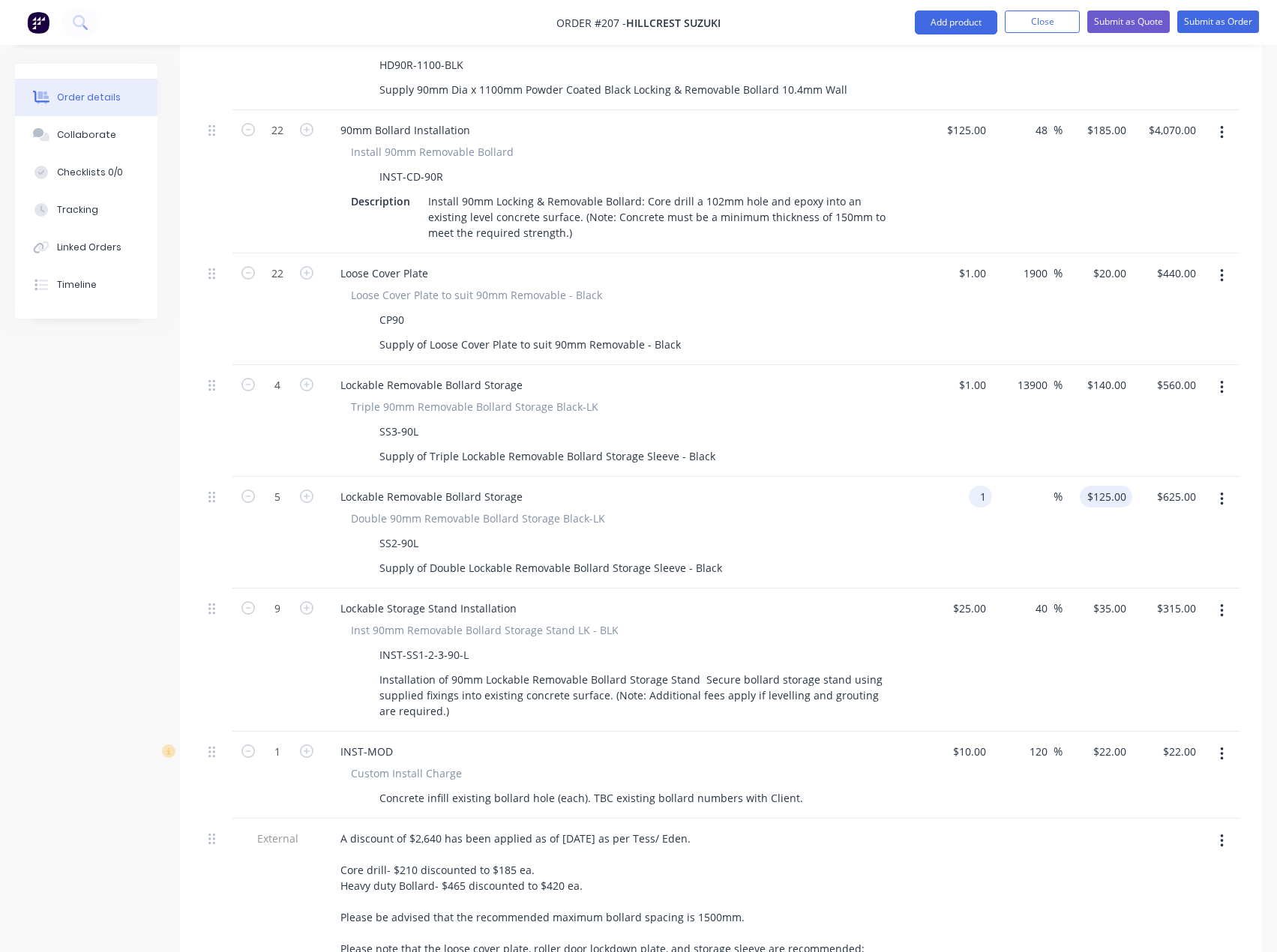
type input "$1.00"
type input "1"
type input "$5.00"
click at [1098, 476] on div "1 $125.00" at bounding box center [1098, 532] width 70 height 112
type input "120"
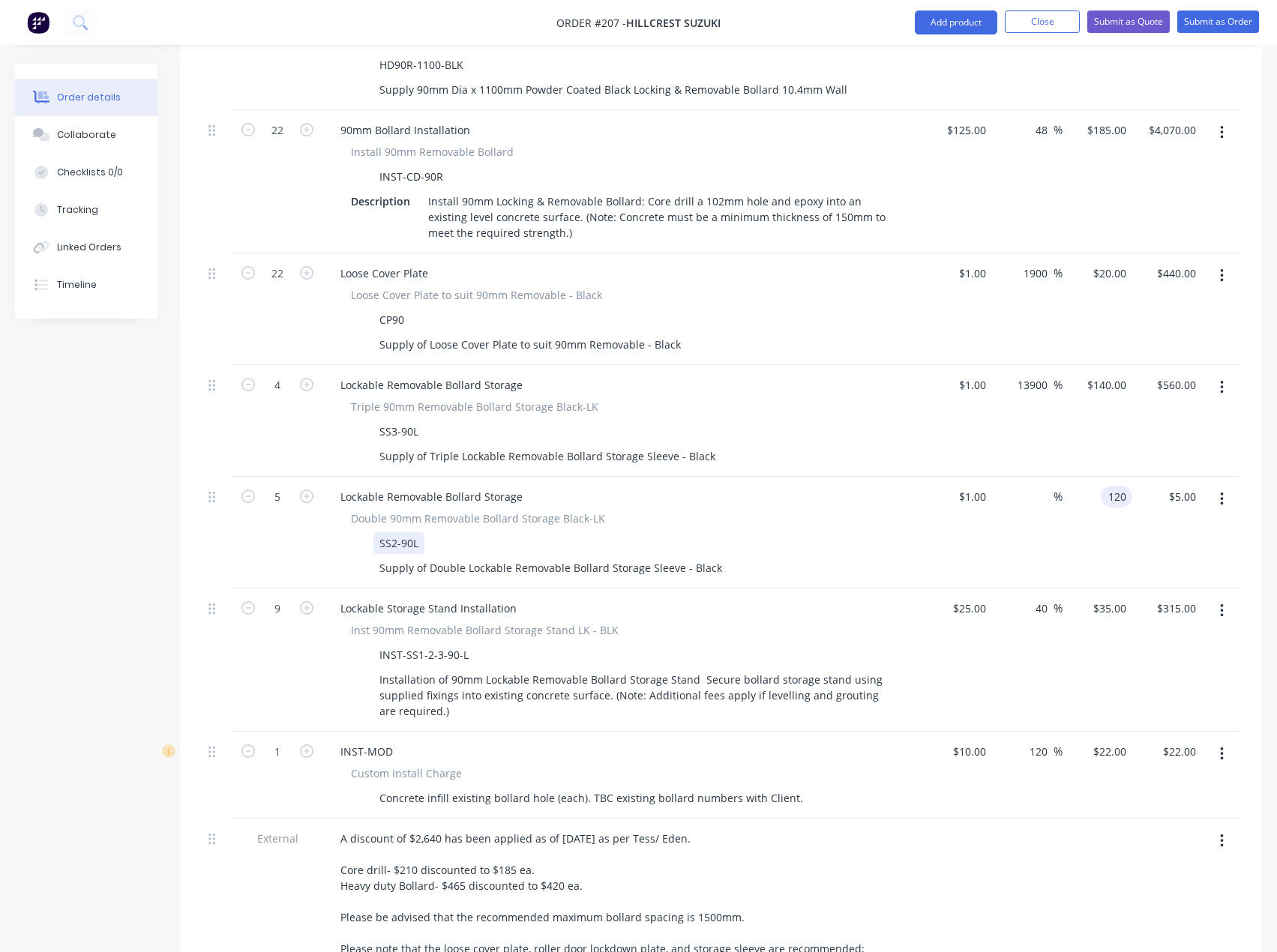
type input "11900"
type input "$120.00"
type input "$600.00"
click at [839, 532] on div "SS2-90L" at bounding box center [619, 543] width 549 height 22
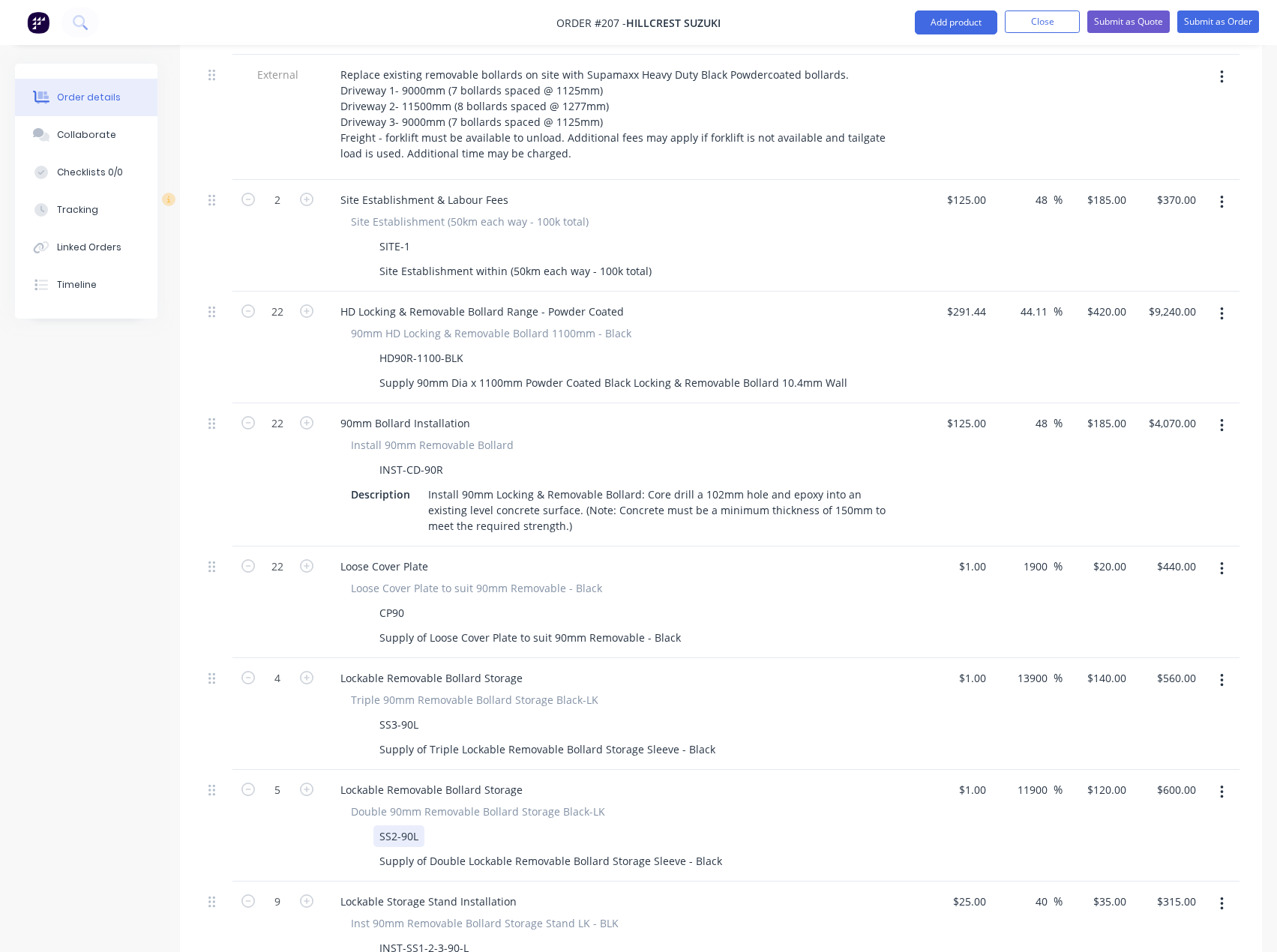
scroll to position [592, 0]
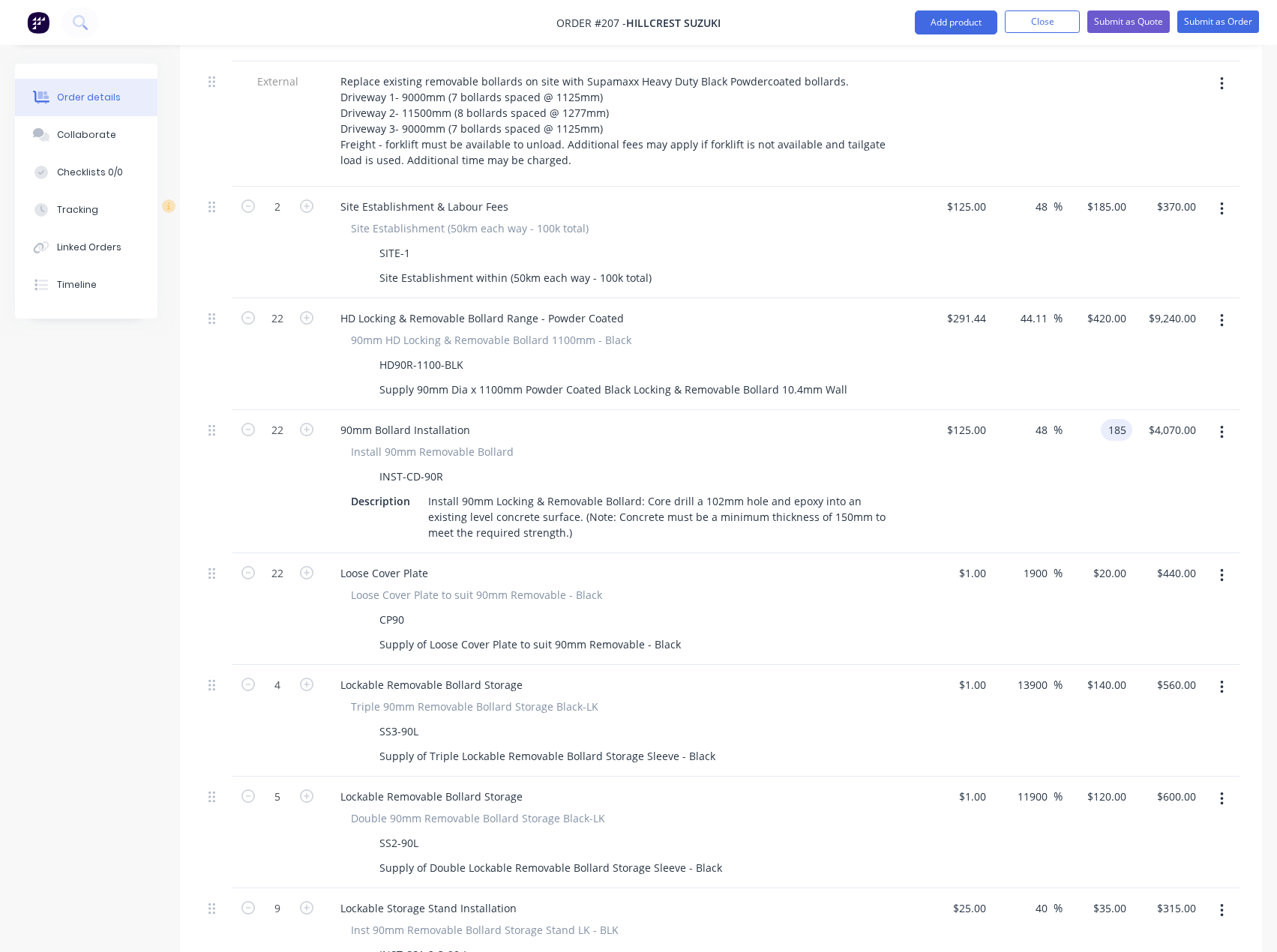
click at [1111, 419] on input "185" at bounding box center [1119, 430] width 26 height 22
type input "165"
type input "32"
type input "$165.00"
type input "$3,630.00"
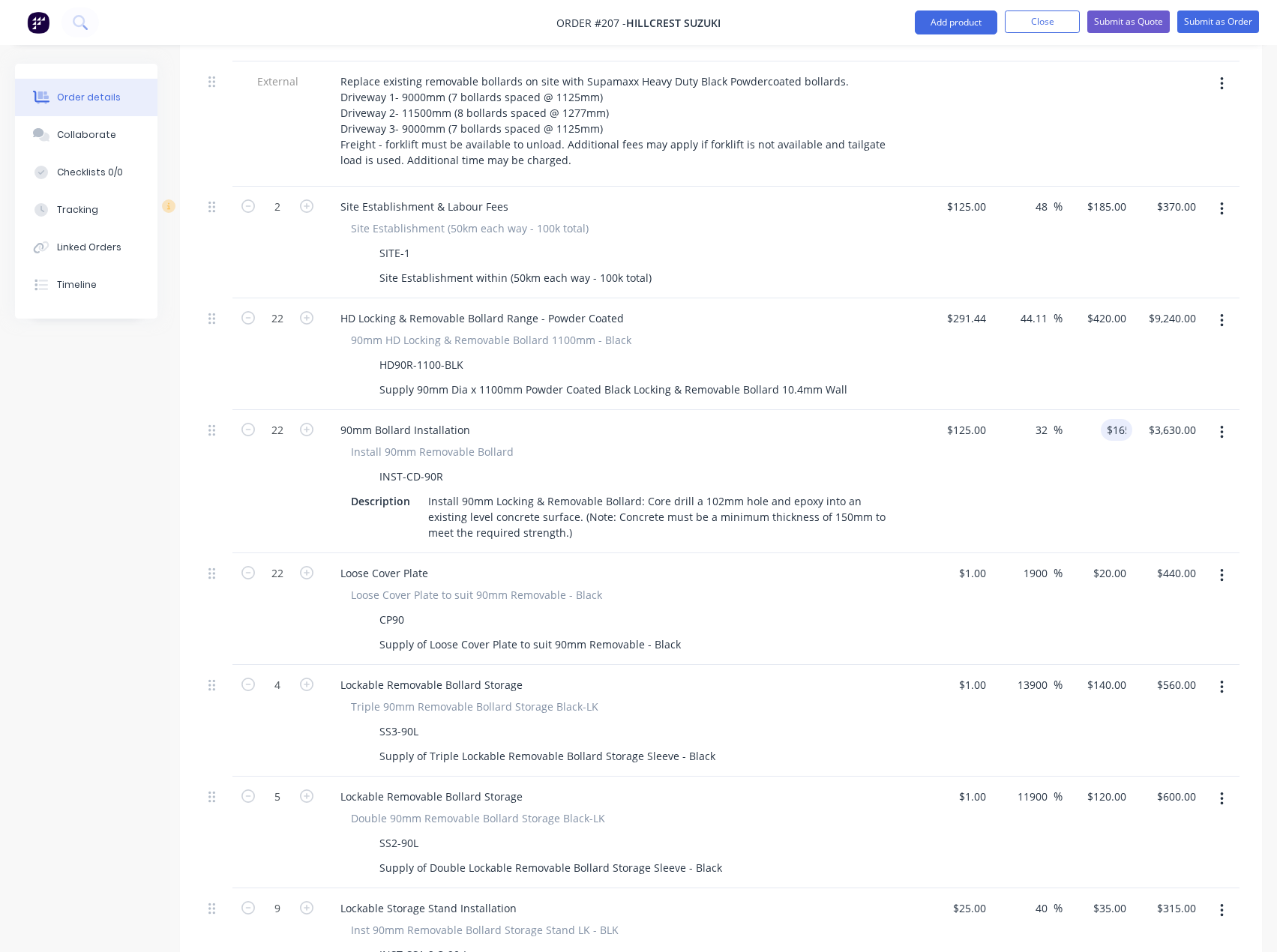
click at [857, 419] on div "90mm Bollard Installation" at bounding box center [622, 430] width 588 height 22
click at [1097, 410] on div "165 $165.00" at bounding box center [1098, 481] width 70 height 144
type input "185"
type input "48"
type input "$185.00"
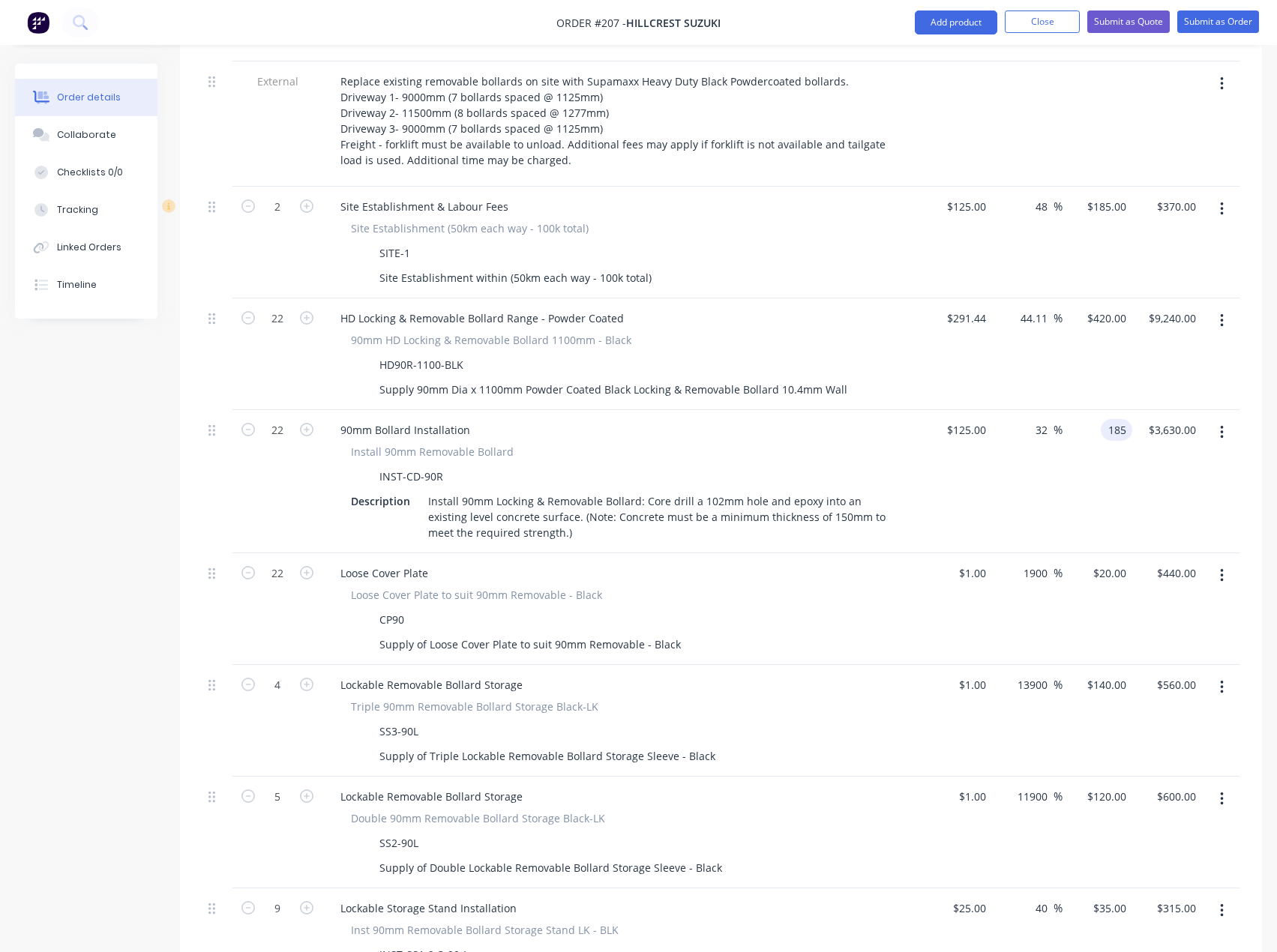
type input "$4,070.00"
click at [908, 419] on div "90mm Bollard Installation" at bounding box center [622, 430] width 588 height 22
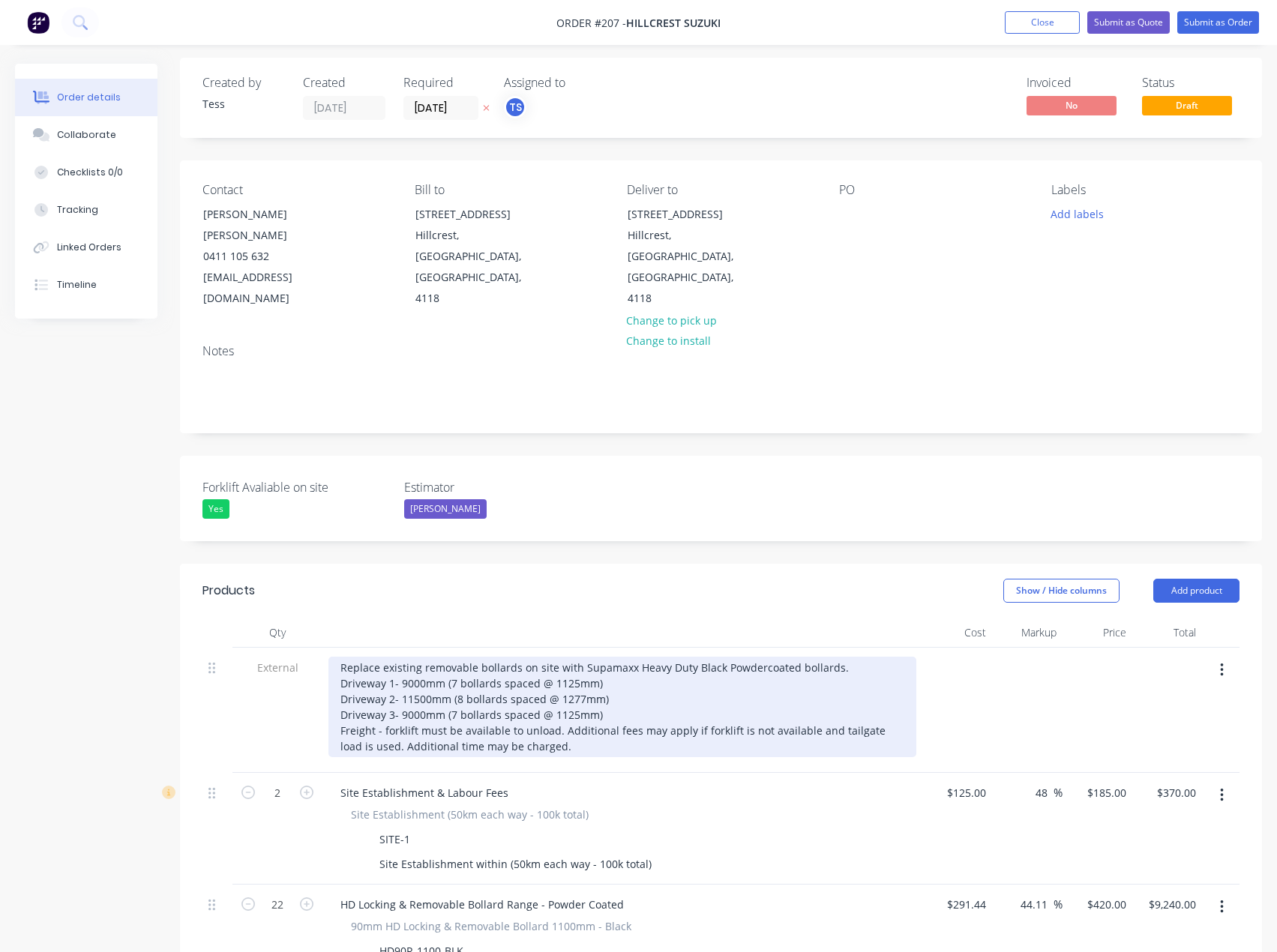
scroll to position [0, 0]
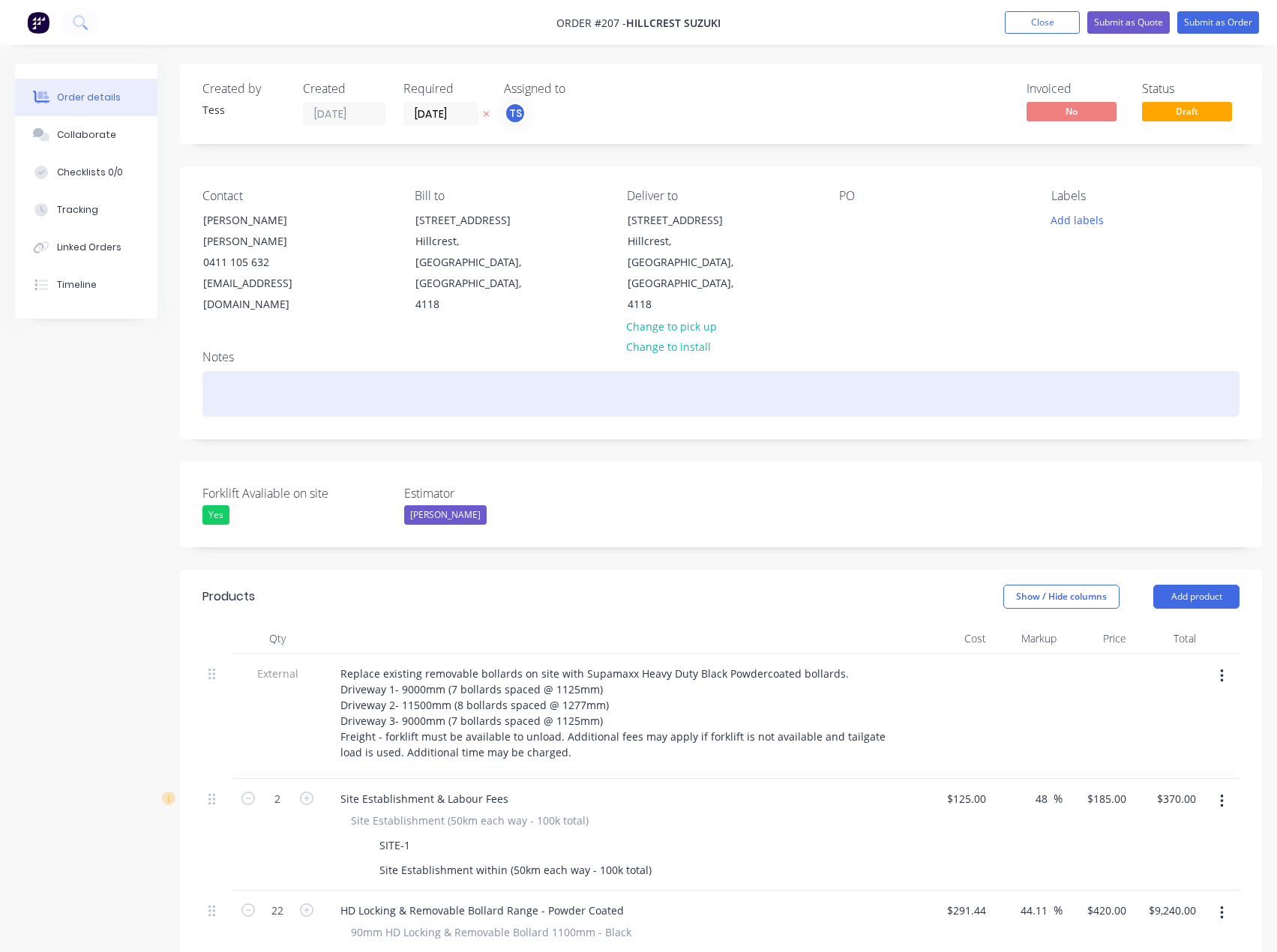
click at [253, 371] on div at bounding box center [721, 394] width 1037 height 46
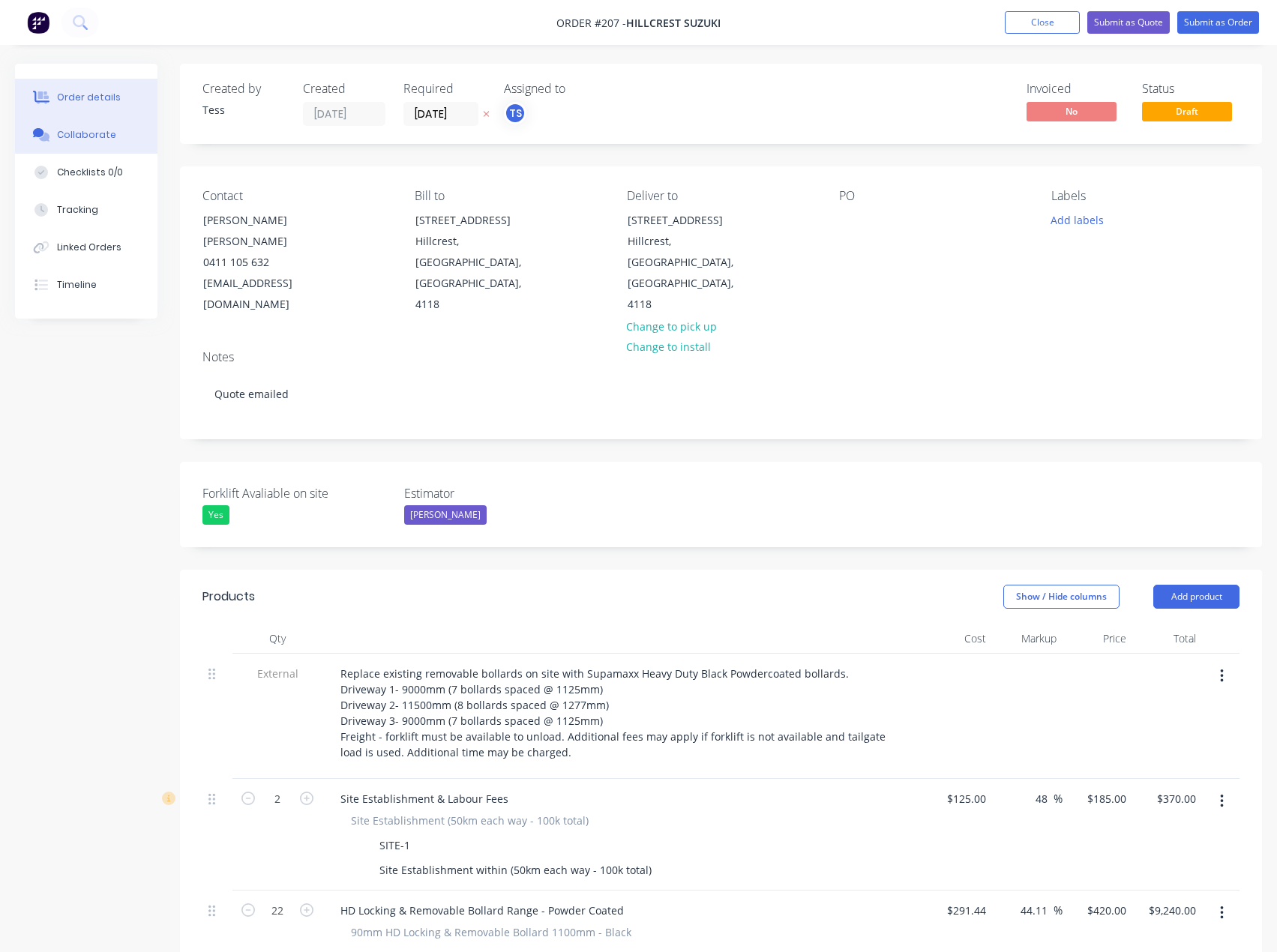
click at [87, 133] on div "Collaborate" at bounding box center [86, 136] width 59 height 14
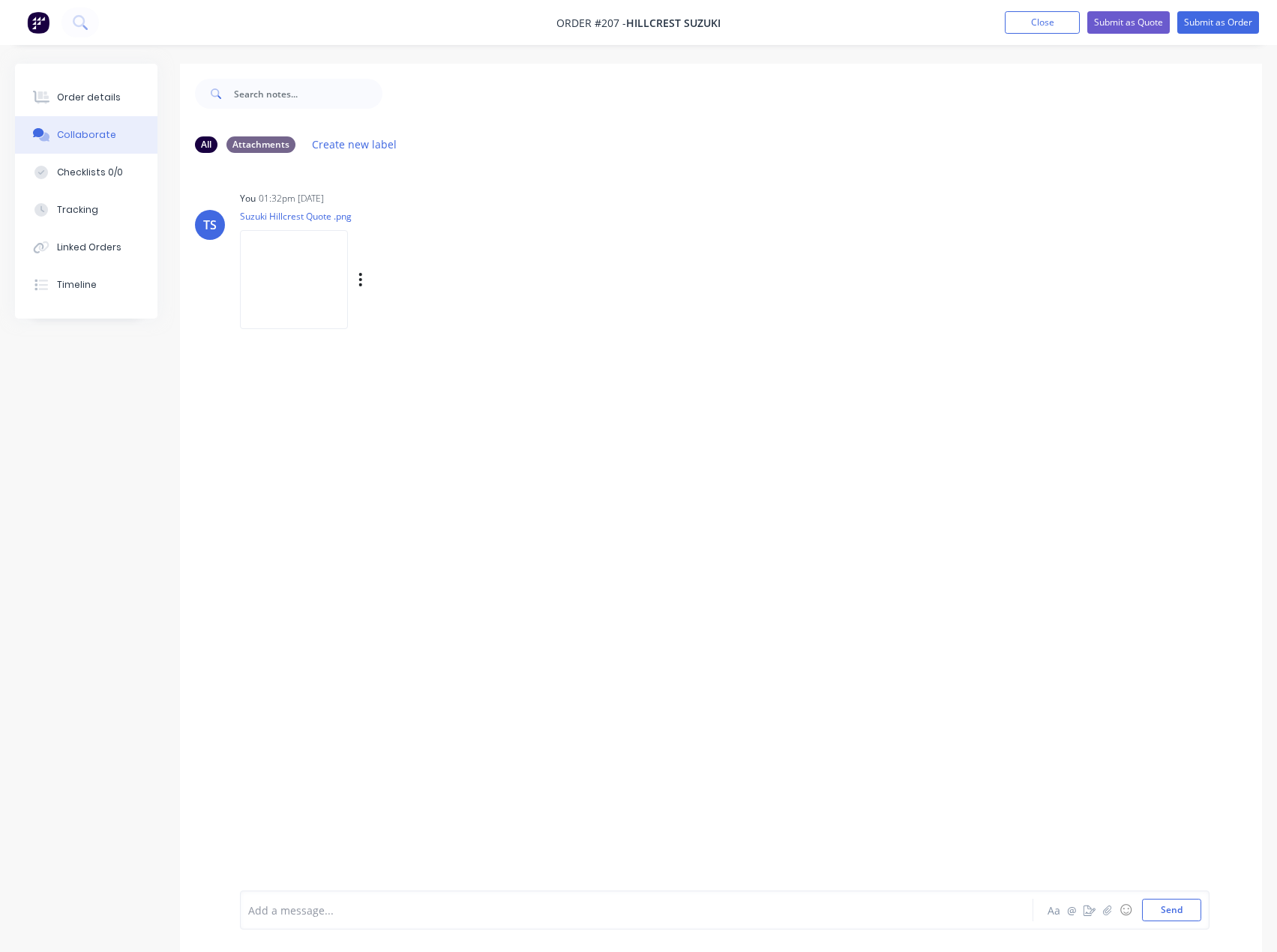
click at [284, 267] on img at bounding box center [294, 279] width 108 height 99
click at [52, 94] on div at bounding box center [41, 98] width 23 height 14
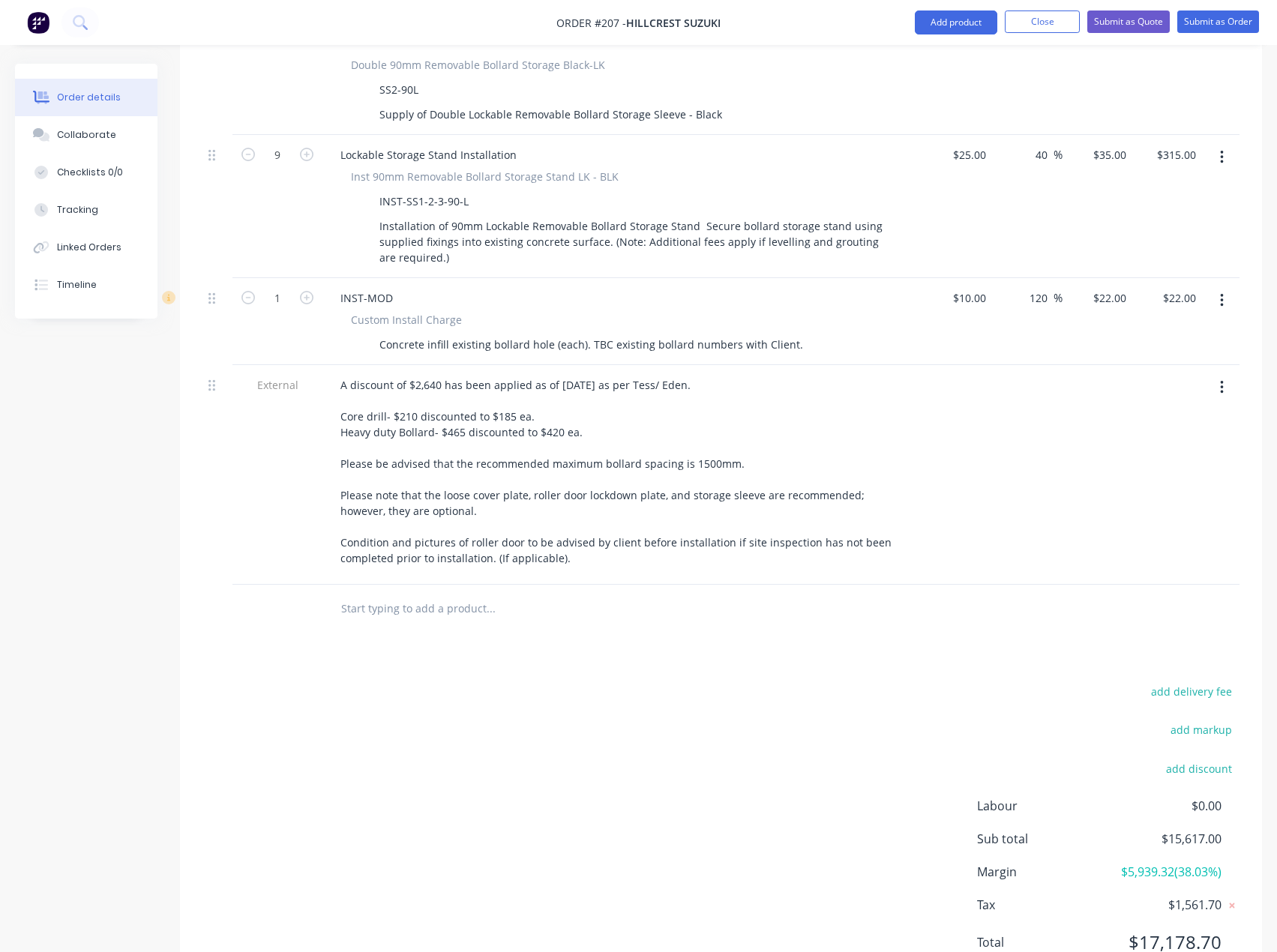
scroll to position [1368, 0]
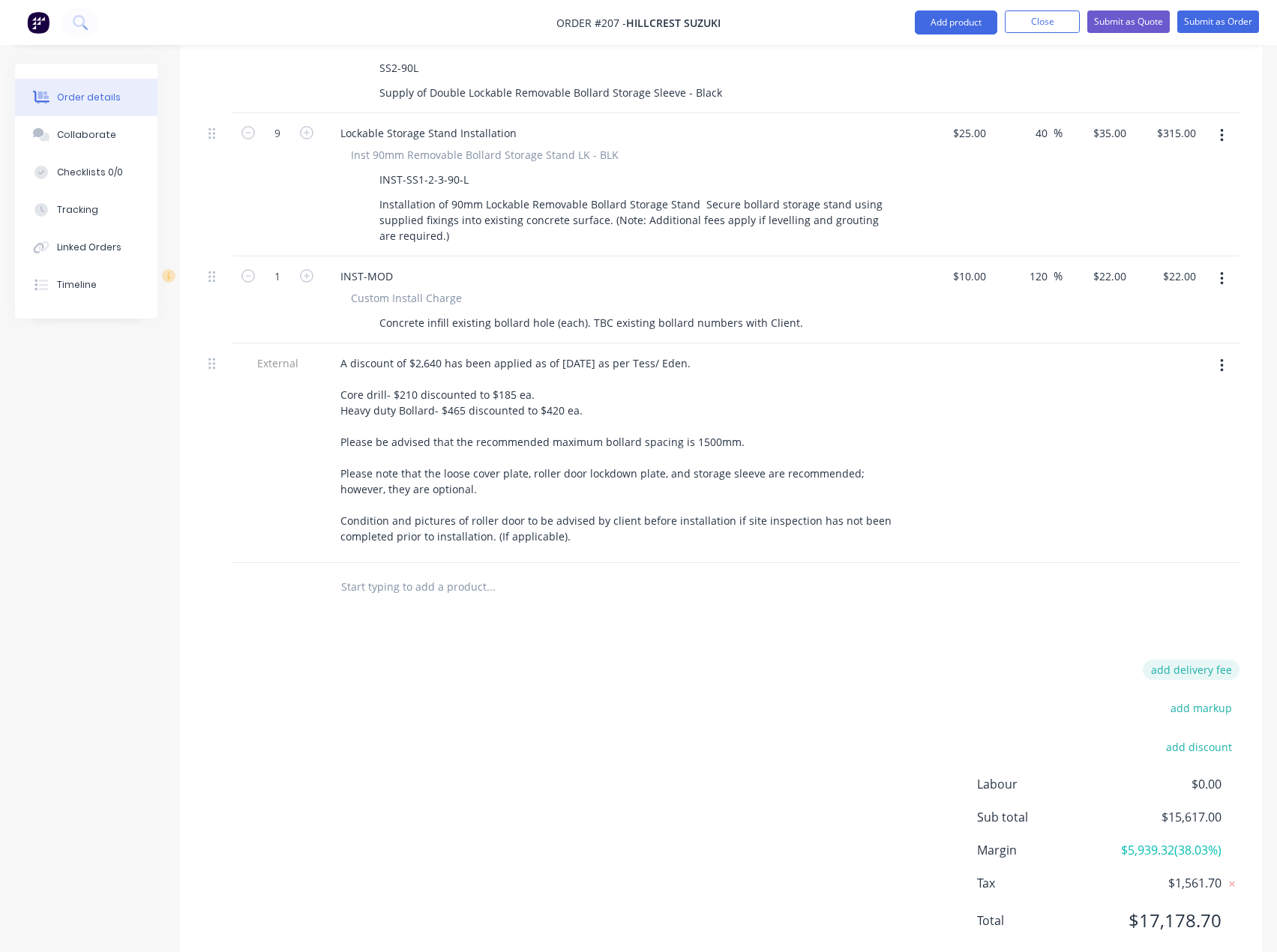
click at [1199, 660] on button "add delivery fee" at bounding box center [1190, 670] width 97 height 20
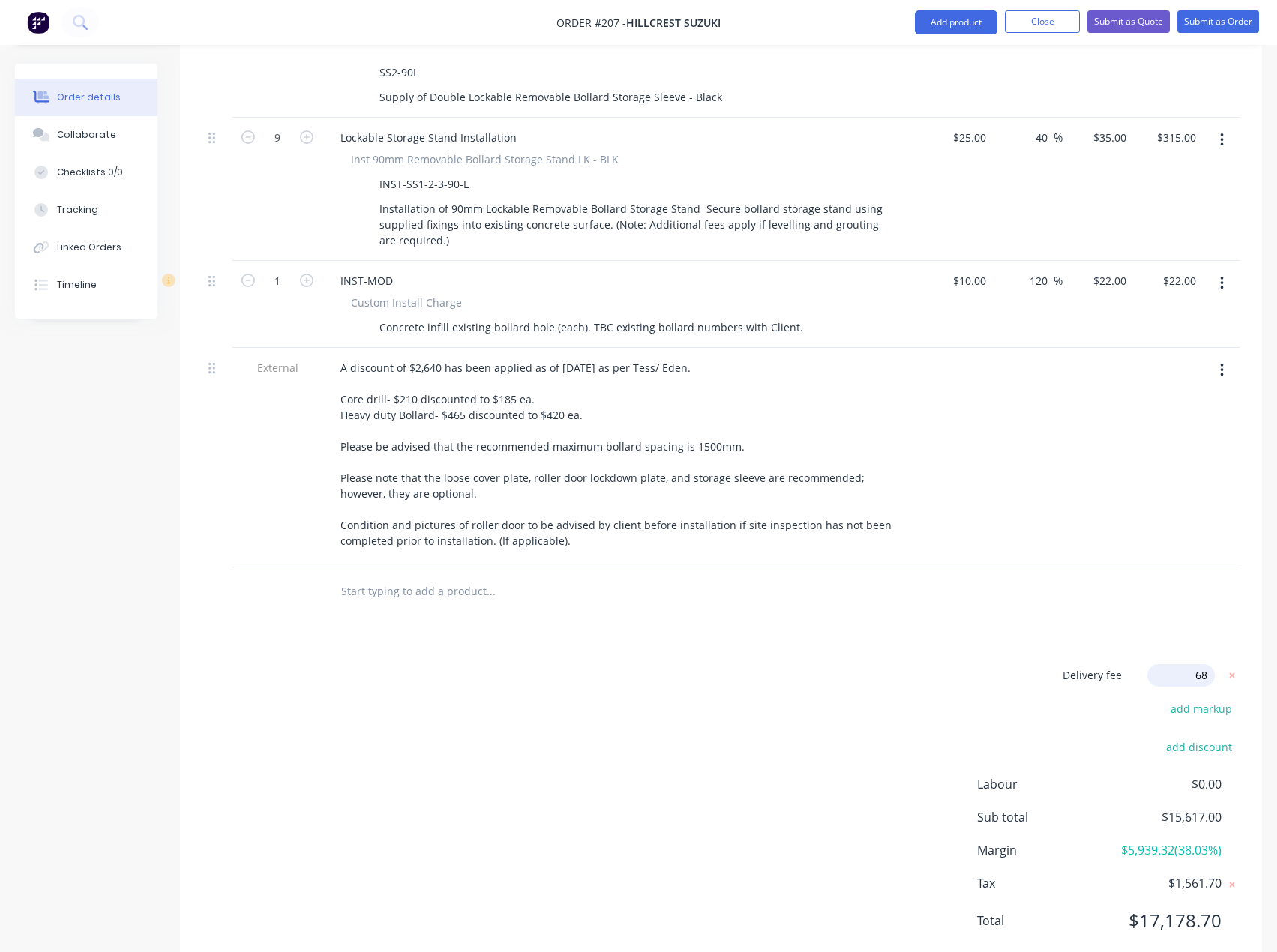
type input "685"
click at [997, 606] on div "Products Show / Hide columns Add product Qty Cost Markup Price Total External R…" at bounding box center [721, 89] width 1082 height 1765
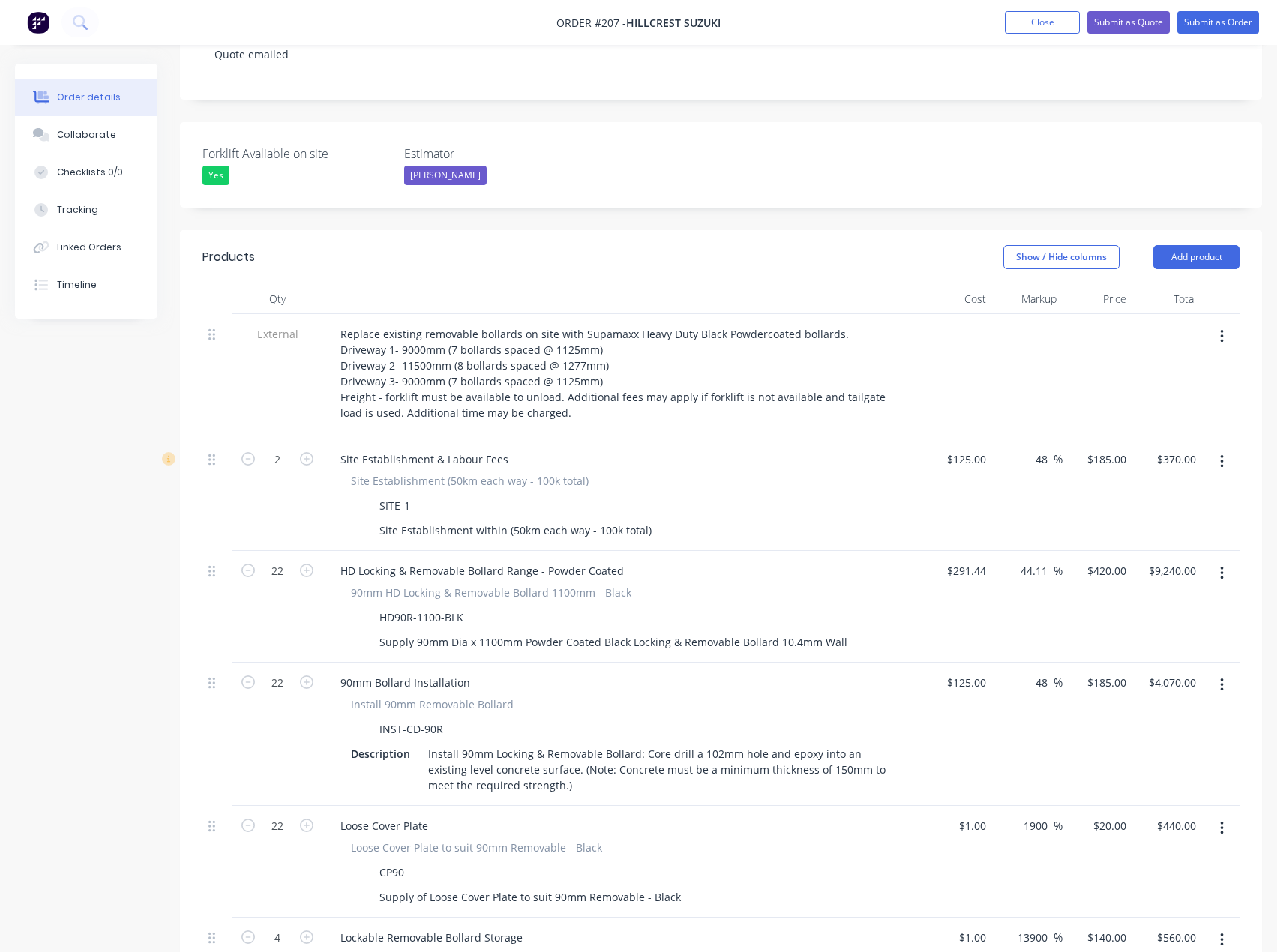
scroll to position [0, 0]
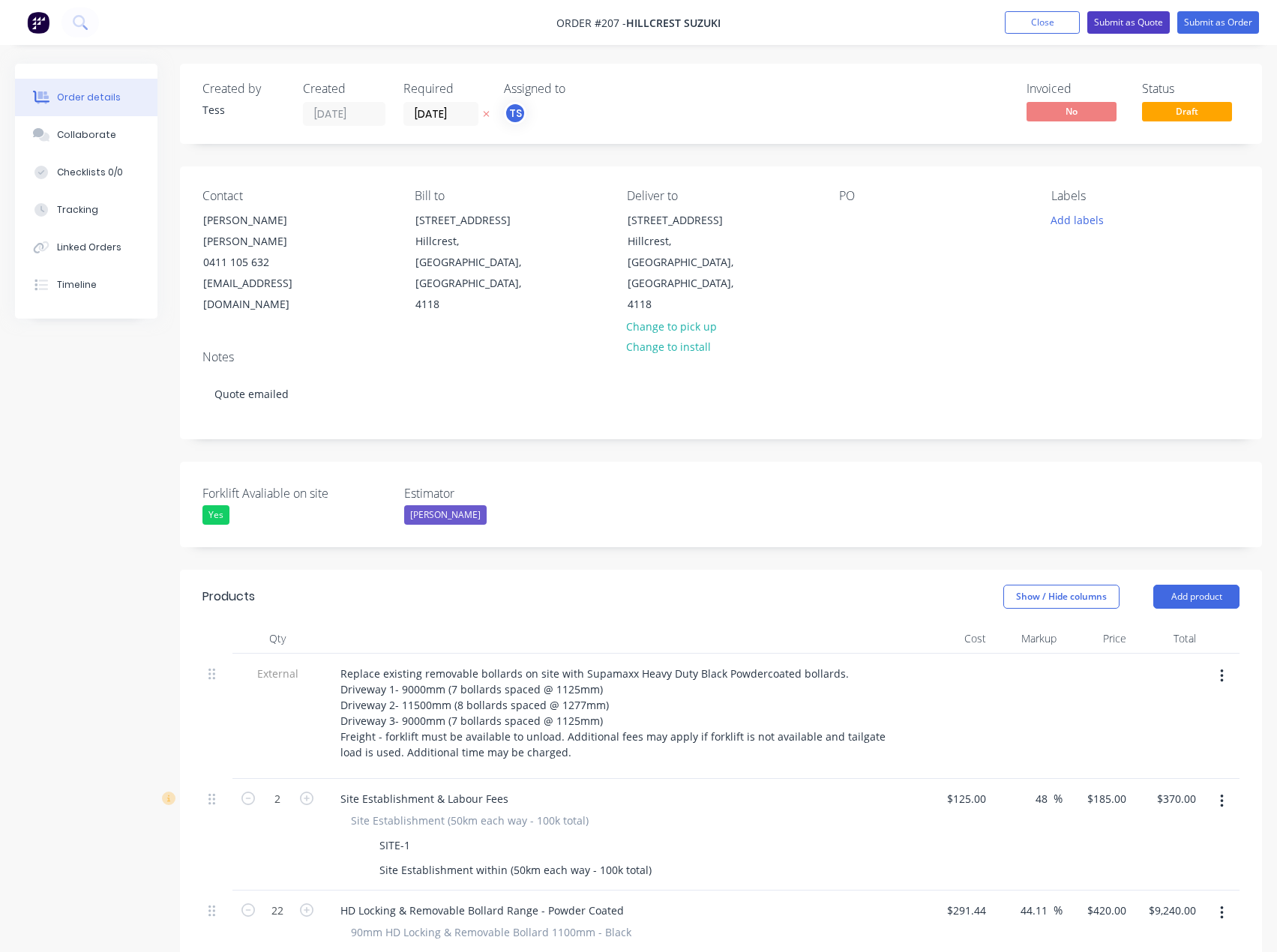
click at [1118, 22] on button "Submit as Quote" at bounding box center [1128, 22] width 83 height 23
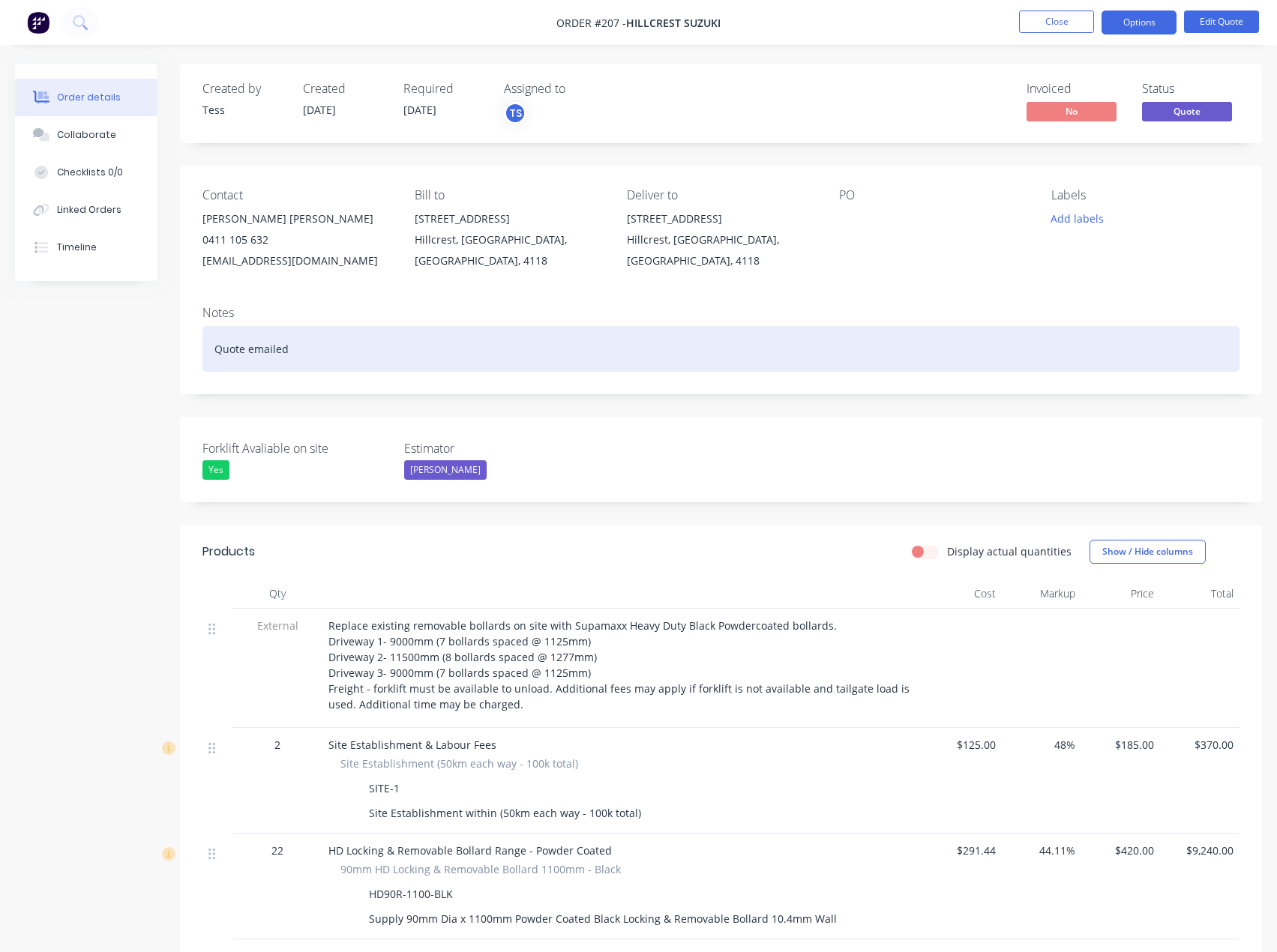
click at [316, 348] on div "Quote emailed" at bounding box center [721, 349] width 1037 height 46
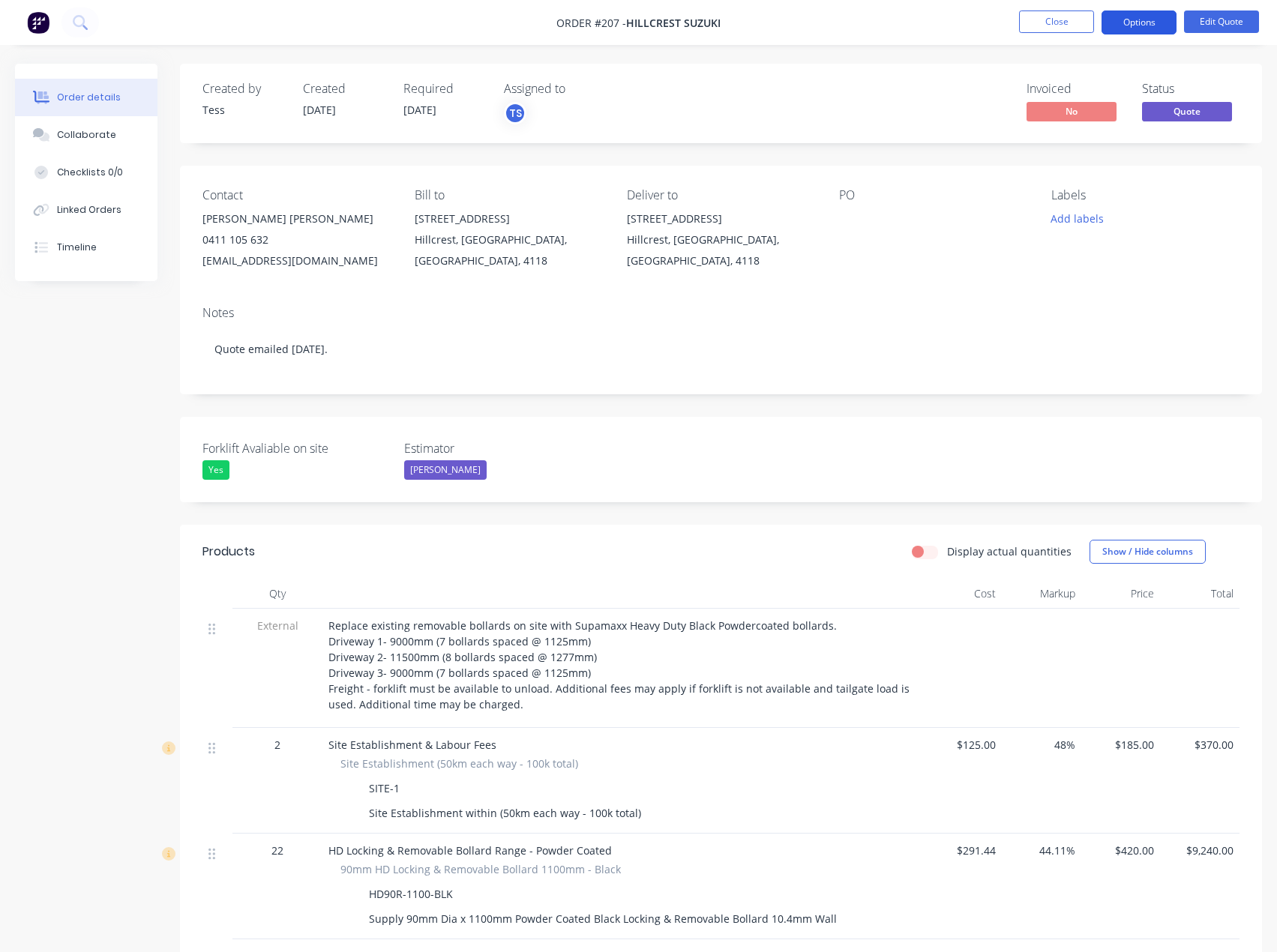
click at [1159, 20] on button "Options" at bounding box center [1138, 23] width 75 height 24
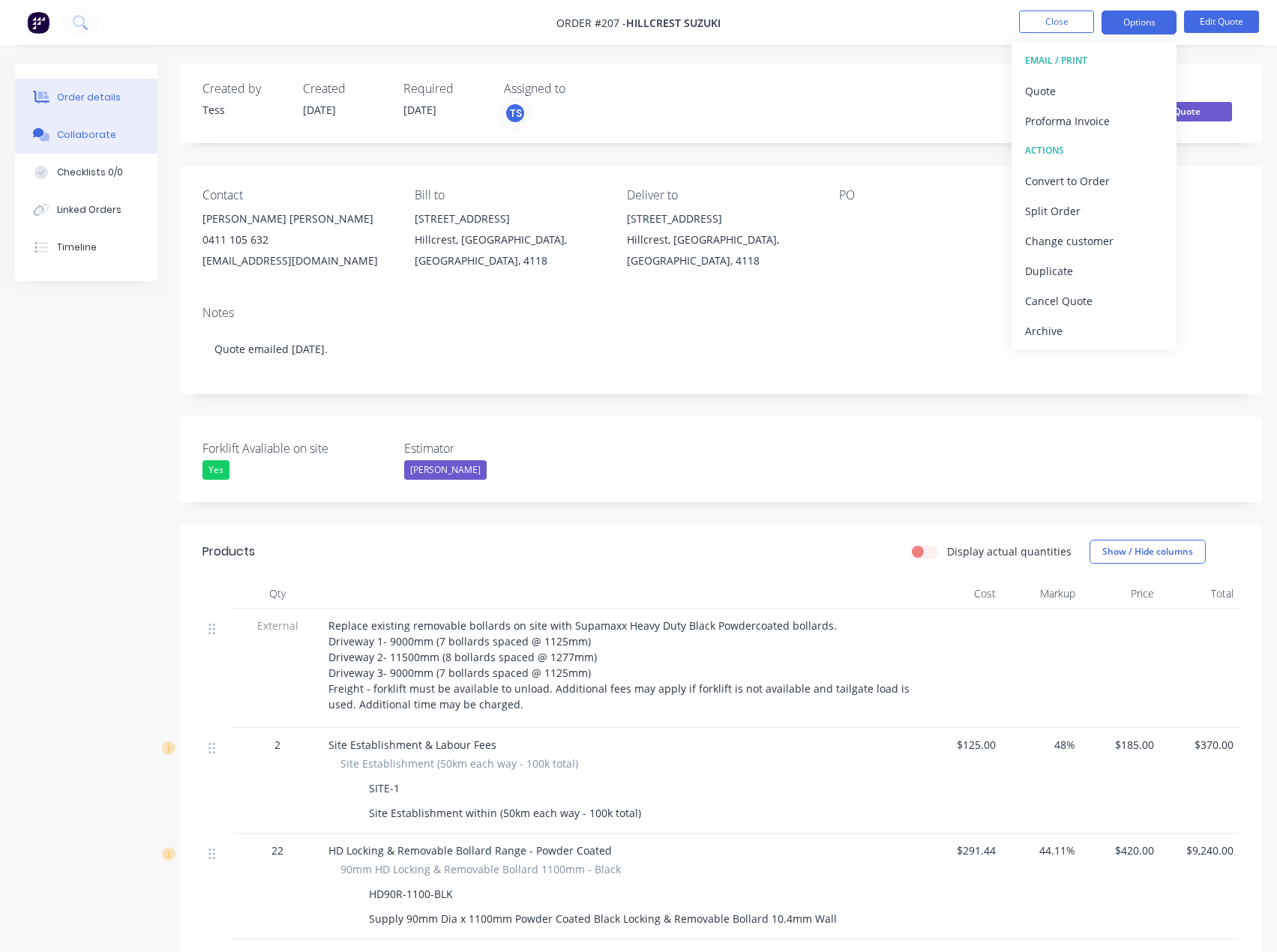
click at [56, 146] on button "Collaborate" at bounding box center [86, 136] width 143 height 38
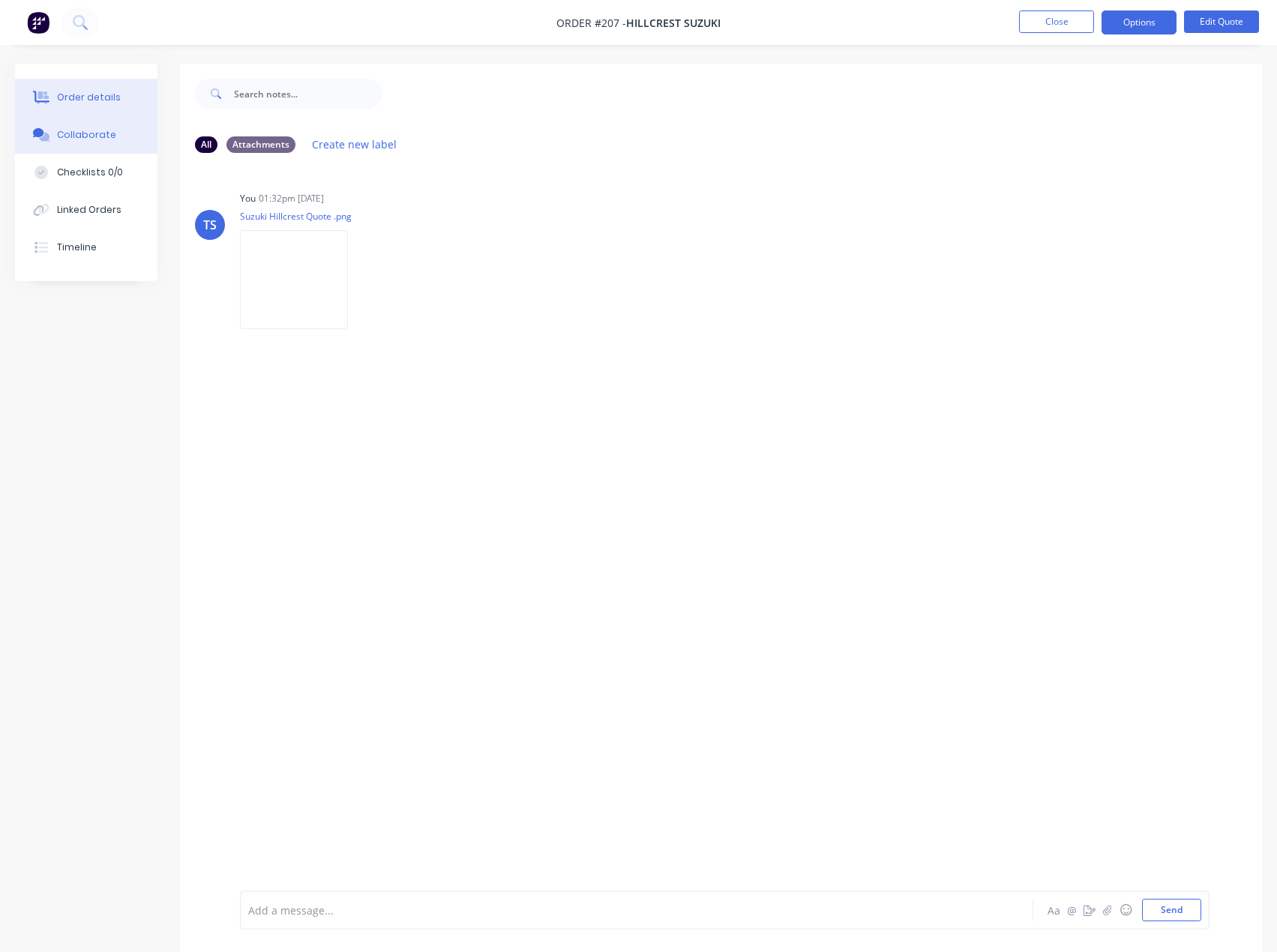
click at [91, 115] on button "Order details" at bounding box center [86, 98] width 143 height 38
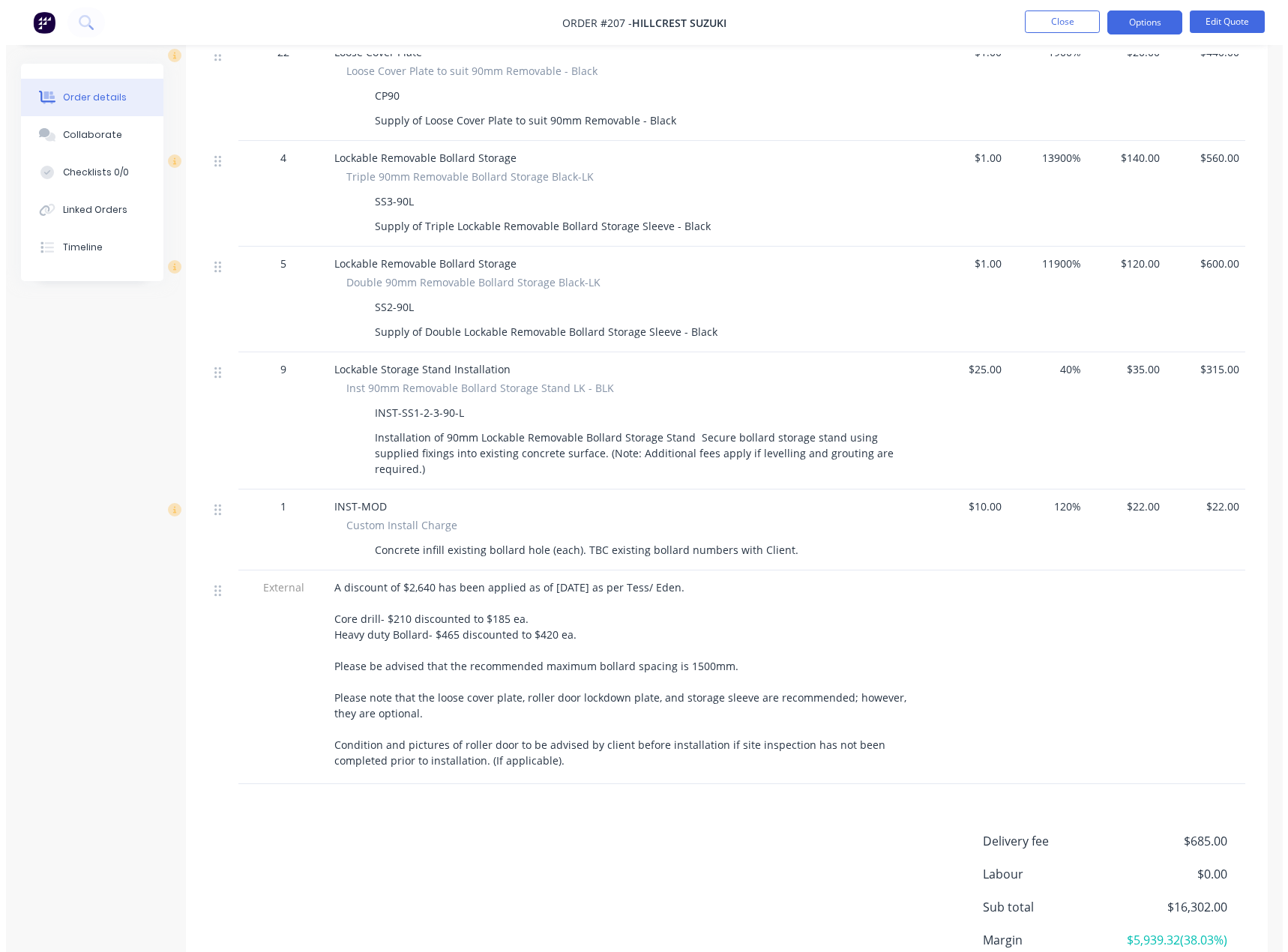
scroll to position [1050, 0]
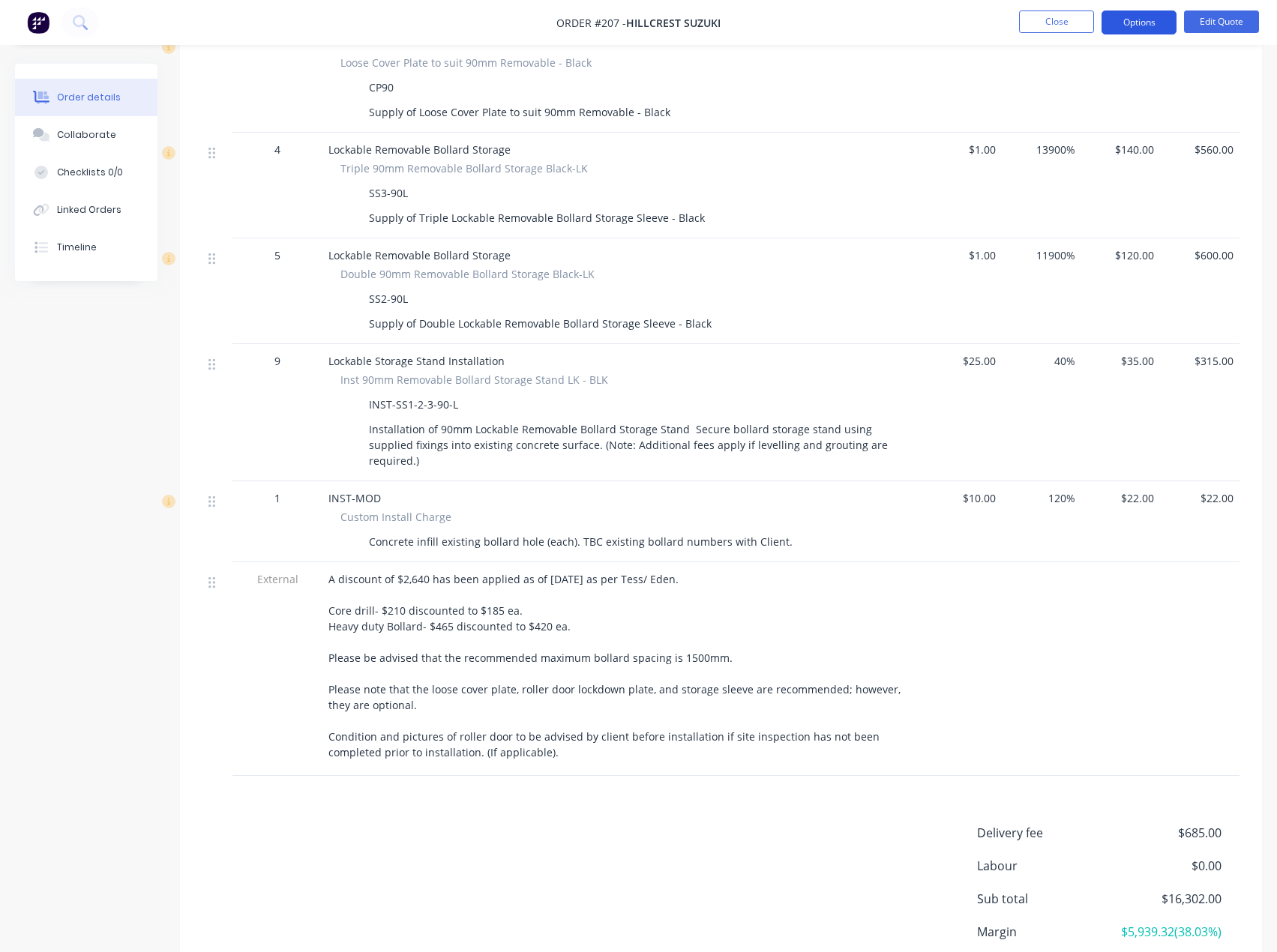
click at [1129, 16] on button "Options" at bounding box center [1138, 23] width 75 height 24
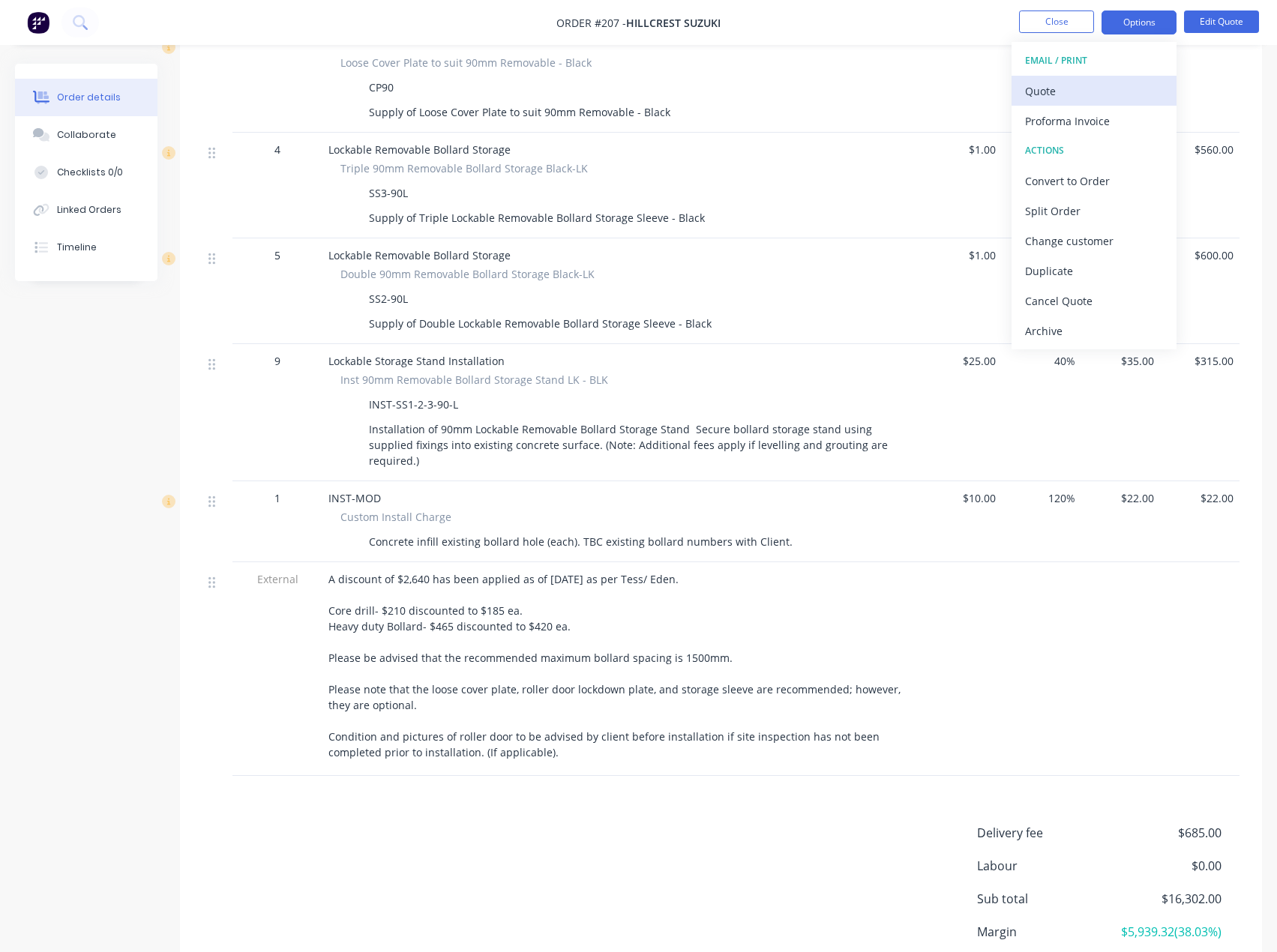
click at [1055, 87] on div "Quote" at bounding box center [1094, 91] width 138 height 22
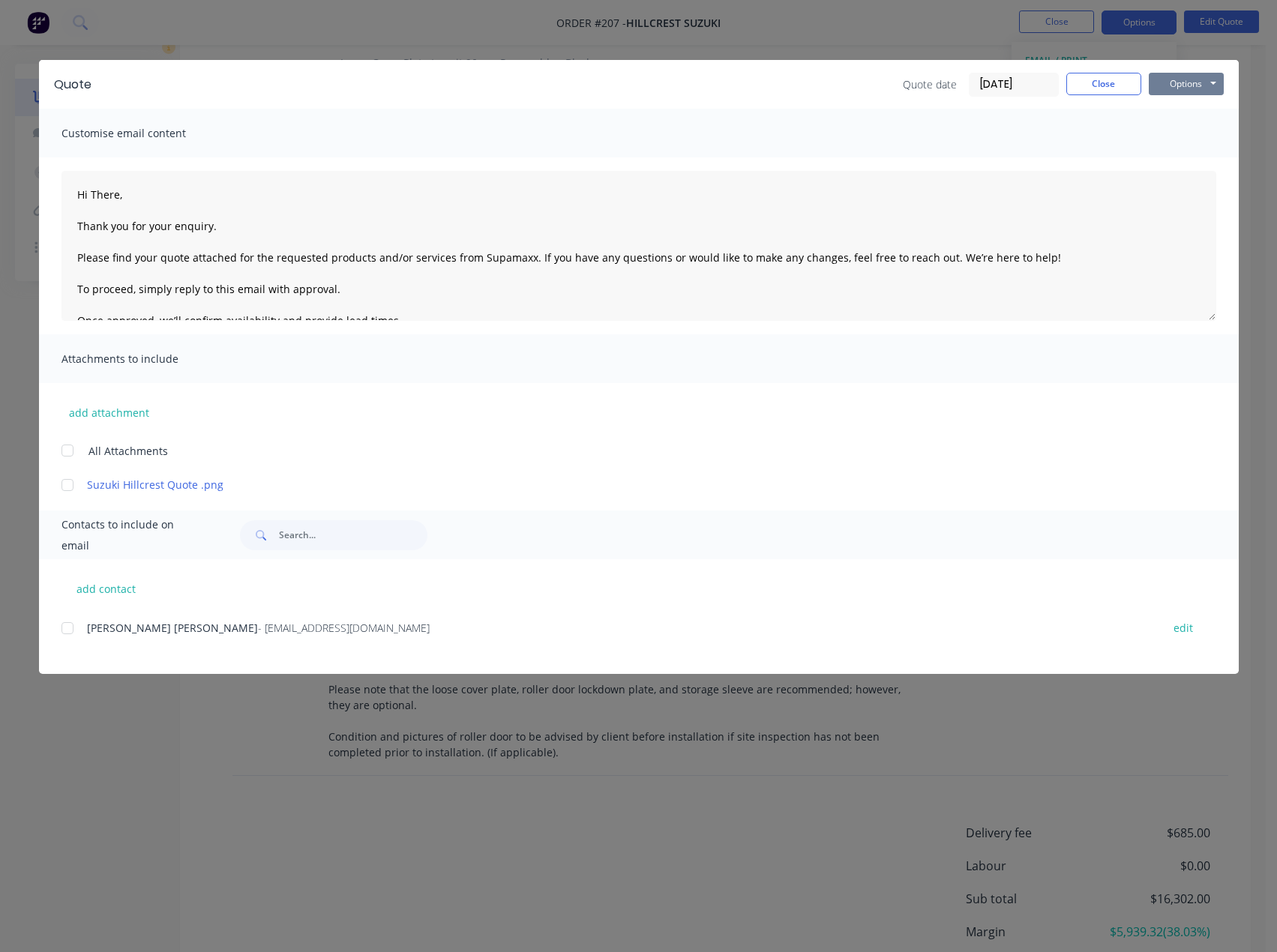
click at [1187, 83] on button "Options" at bounding box center [1185, 84] width 75 height 23
click at [1199, 114] on button "Preview" at bounding box center [1196, 111] width 96 height 25
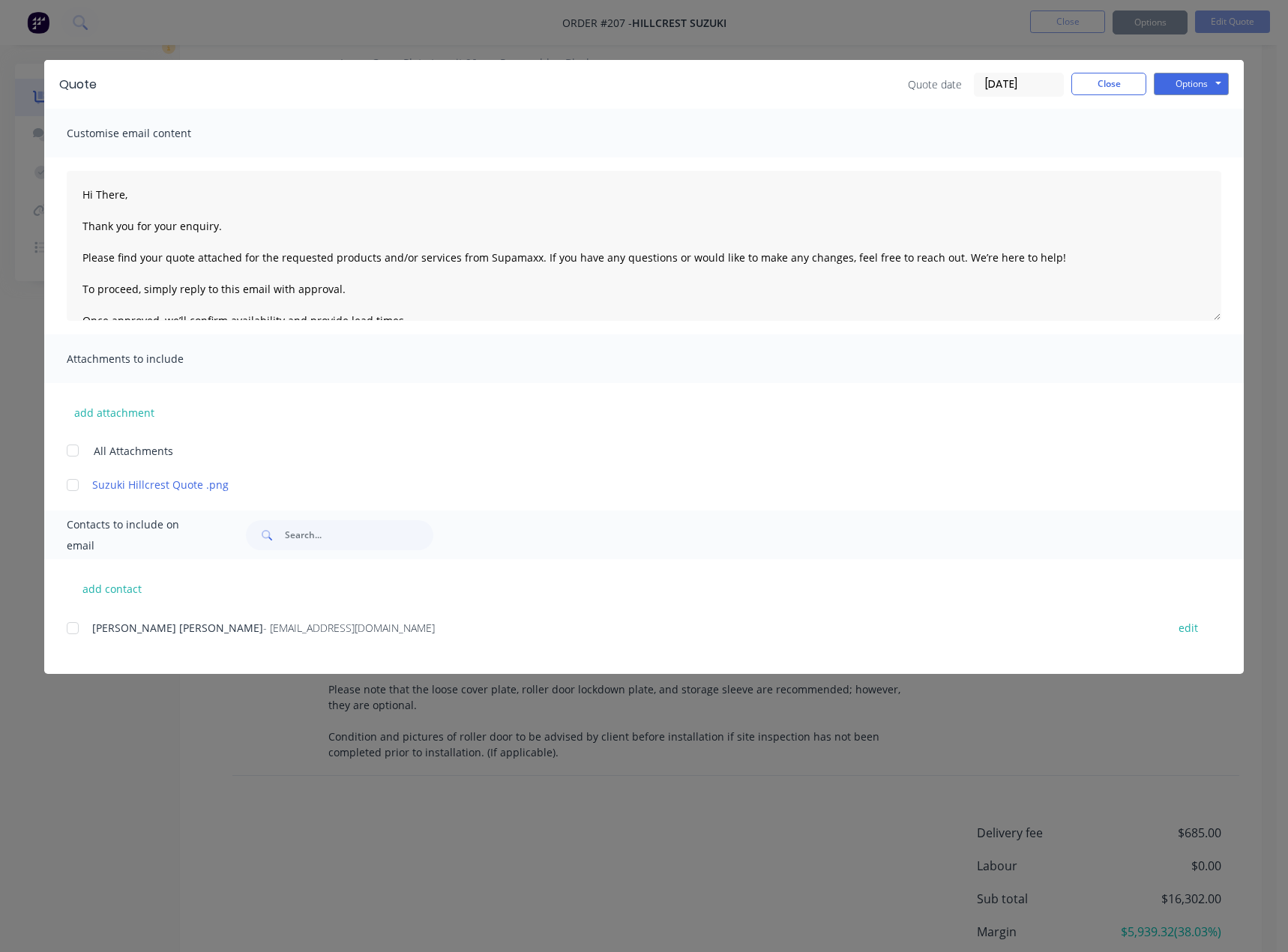
type textarea "Hi There, Thank you for your enquiry. Please find your quote attached for the r…"
